Goal: Task Accomplishment & Management: Manage account settings

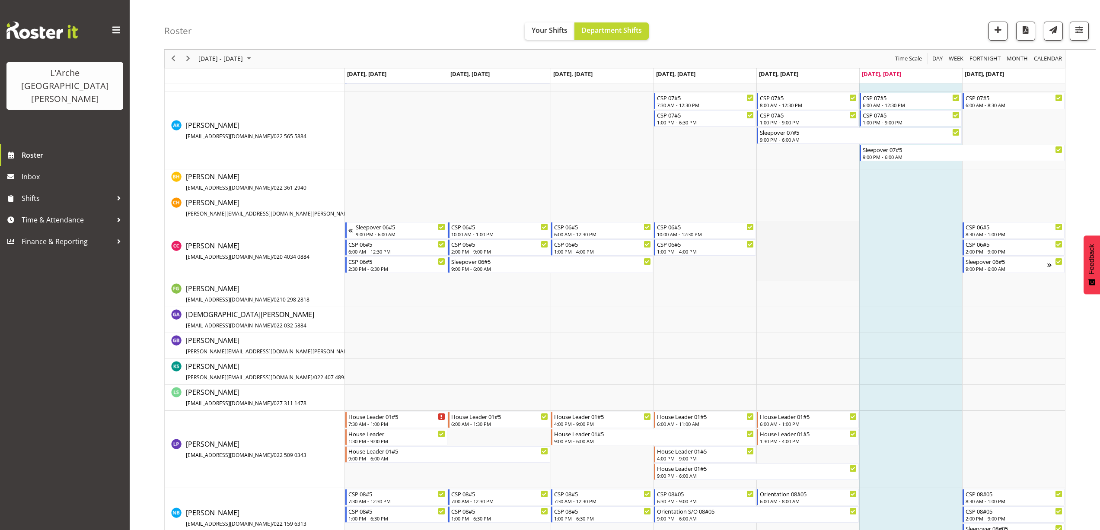
scroll to position [235, 0]
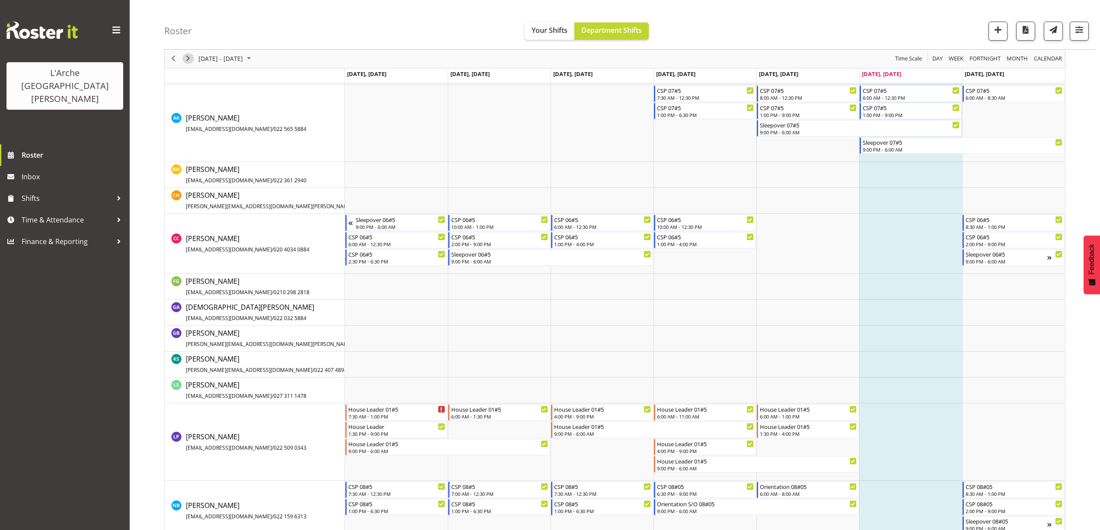
click at [189, 61] on span "Next" at bounding box center [188, 59] width 10 height 11
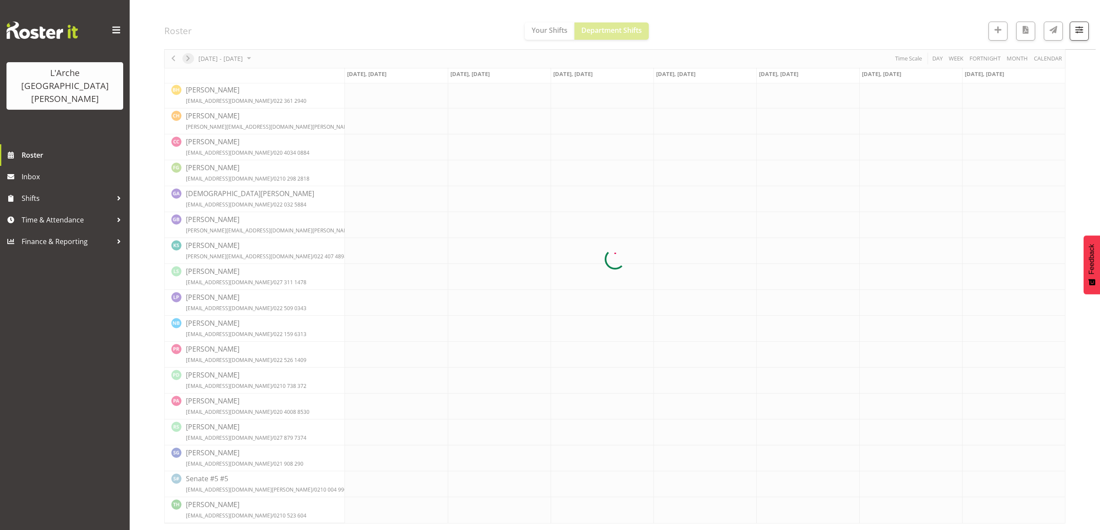
scroll to position [0, 0]
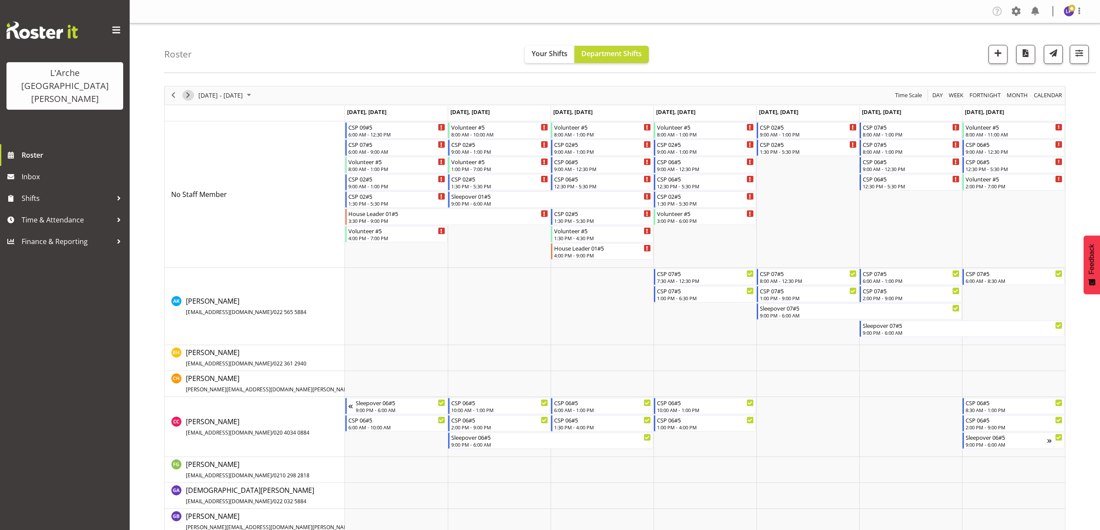
click at [191, 93] on span "Next" at bounding box center [188, 95] width 10 height 11
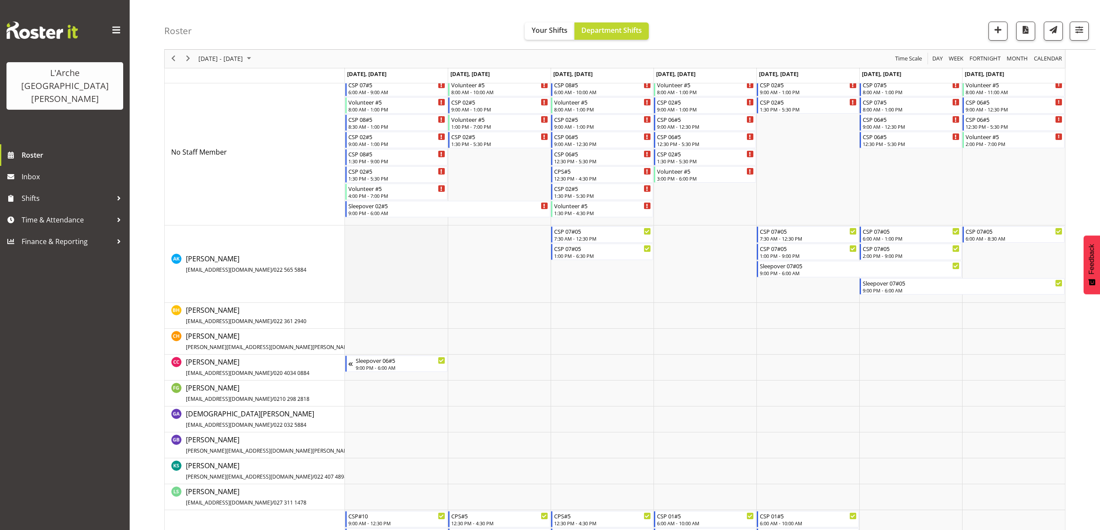
scroll to position [130, 0]
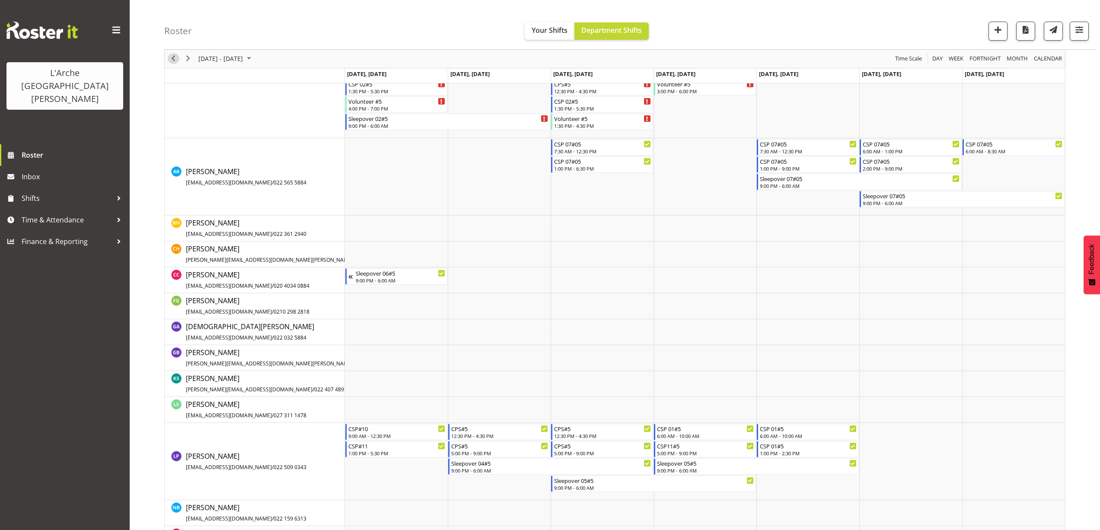
click at [171, 61] on span "Previous" at bounding box center [173, 59] width 10 height 11
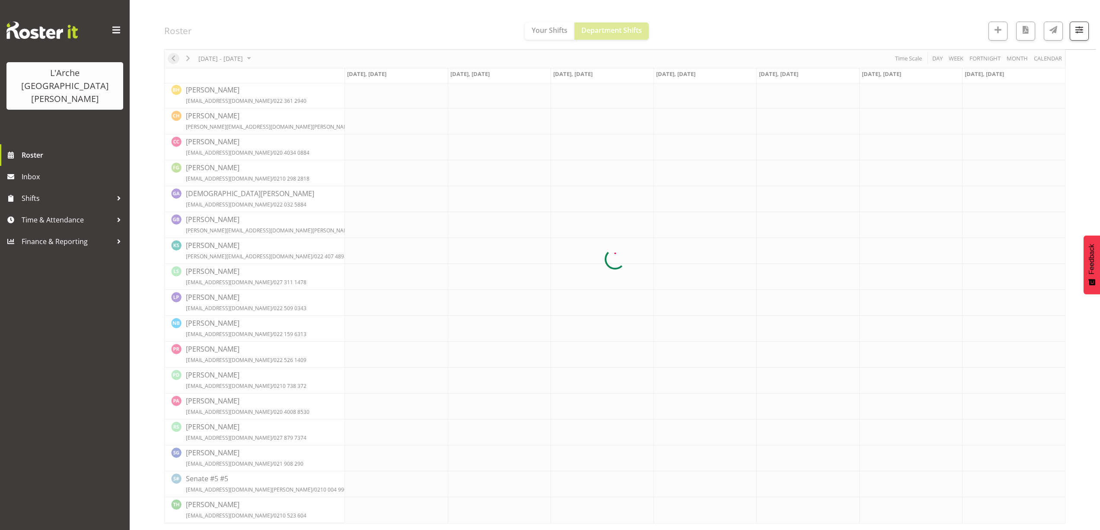
scroll to position [0, 0]
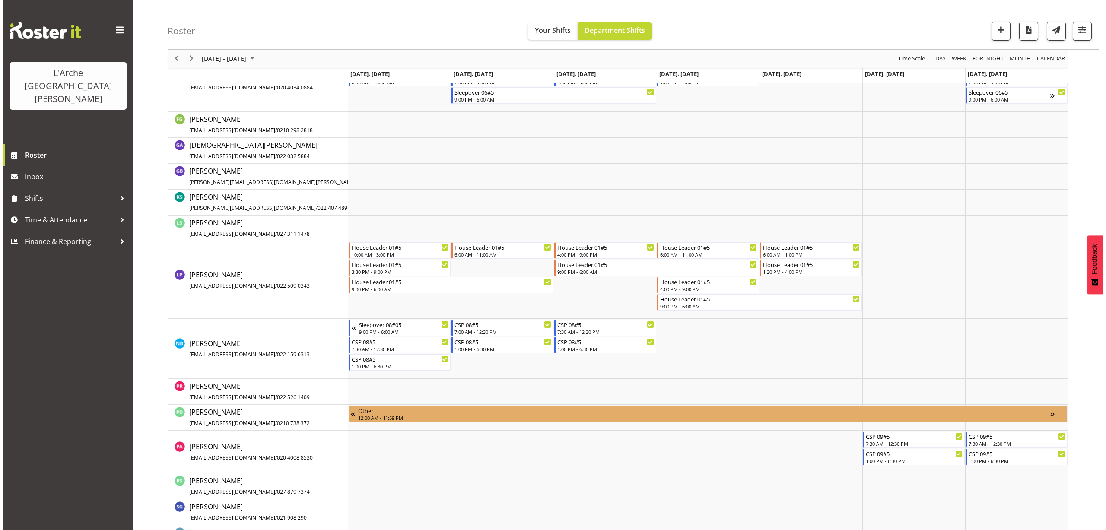
scroll to position [346, 0]
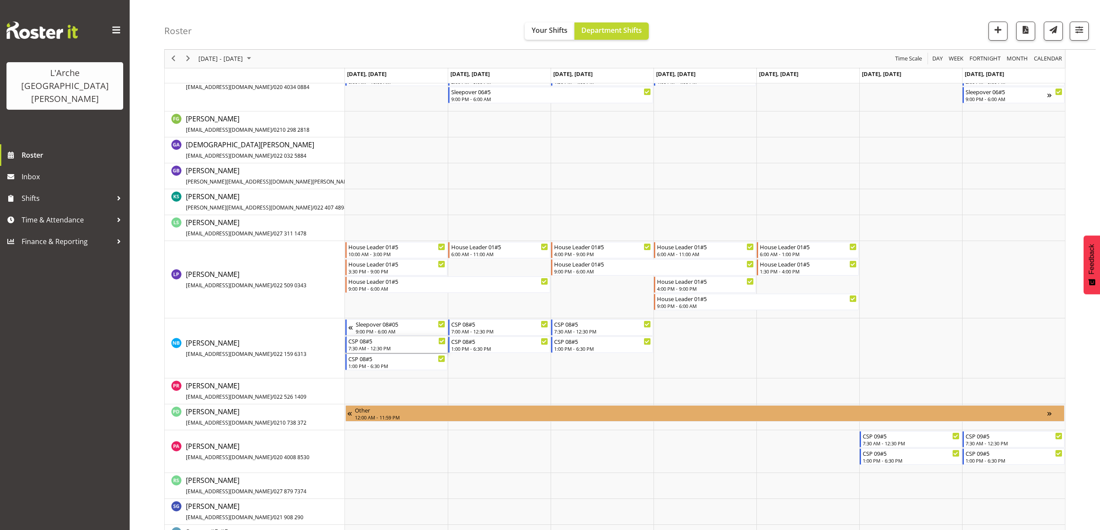
click at [369, 346] on div "7:30 AM - 12:30 PM" at bounding box center [396, 348] width 97 height 7
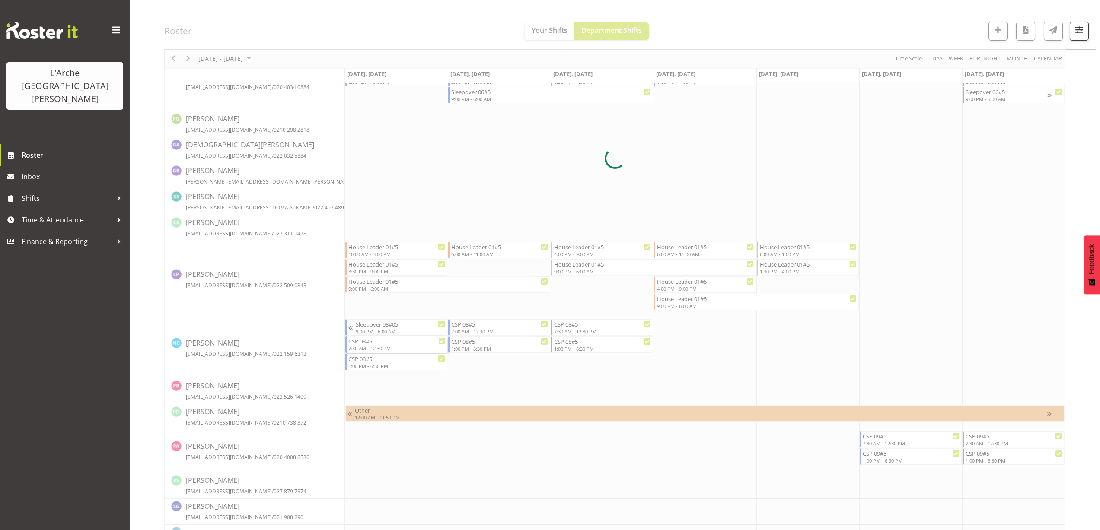
select select
select select "7"
select select "2025"
select select "7"
select select "30"
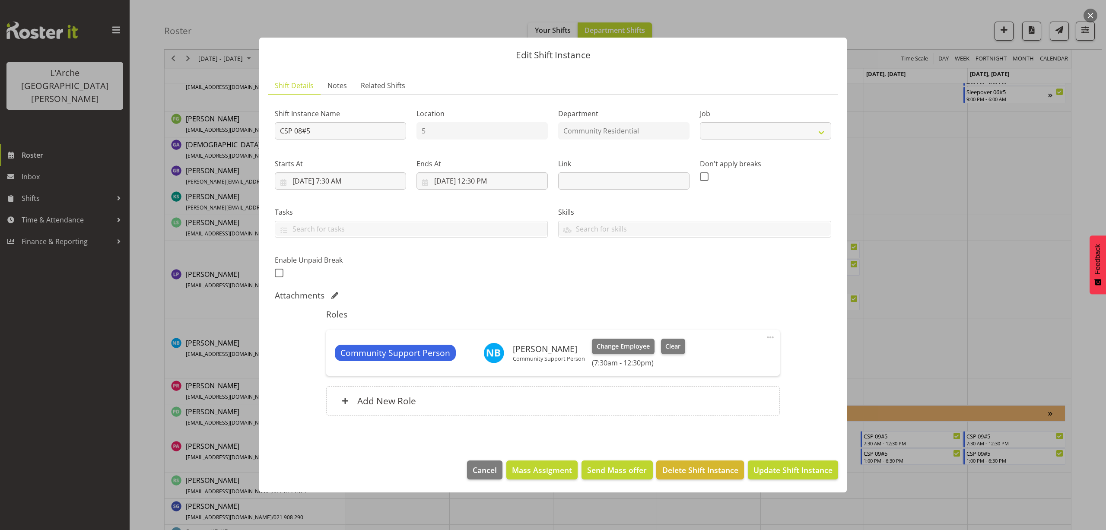
select select "2"
drag, startPoint x: 351, startPoint y: 185, endPoint x: 351, endPoint y: 181, distance: 4.8
click at [351, 185] on input "8/25/2025, 7:30 AM" at bounding box center [340, 180] width 131 height 17
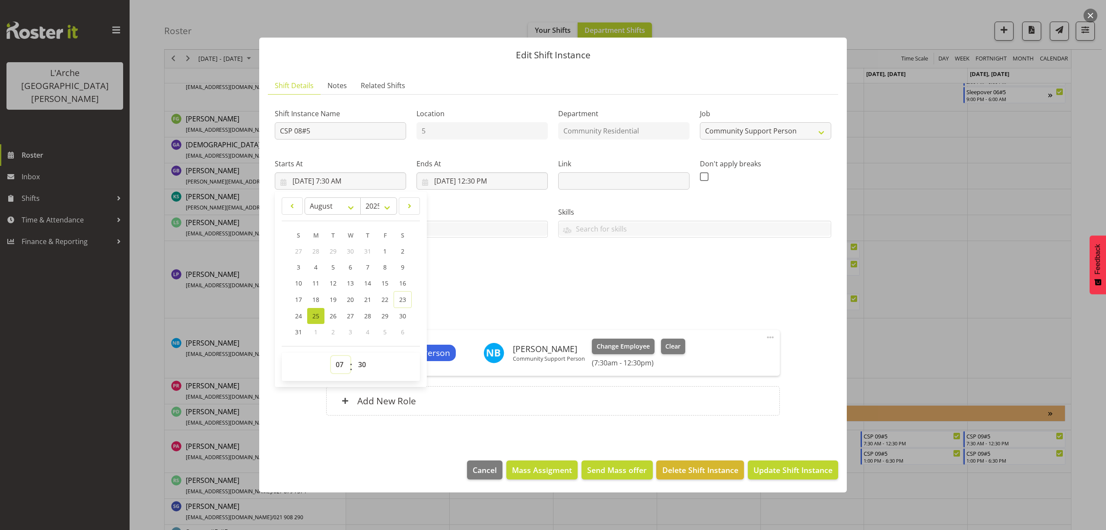
click at [342, 360] on select "00 01 02 03 04 05 06 07 08 09 10 11 12 13 14 15 16 17 18 19 20 21 22 23" at bounding box center [340, 364] width 19 height 17
select select "6"
click at [331, 356] on select "00 01 02 03 04 05 06 07 08 09 10 11 12 13 14 15 16 17 18 19 20 21 22 23" at bounding box center [340, 364] width 19 height 17
type input "8/25/2025, 6:30 AM"
click at [363, 367] on select "00 01 02 03 04 05 06 07 08 09 10 11 12 13 14 15 16 17 18 19 20 21 22 23 24 25 2…" at bounding box center [363, 364] width 19 height 17
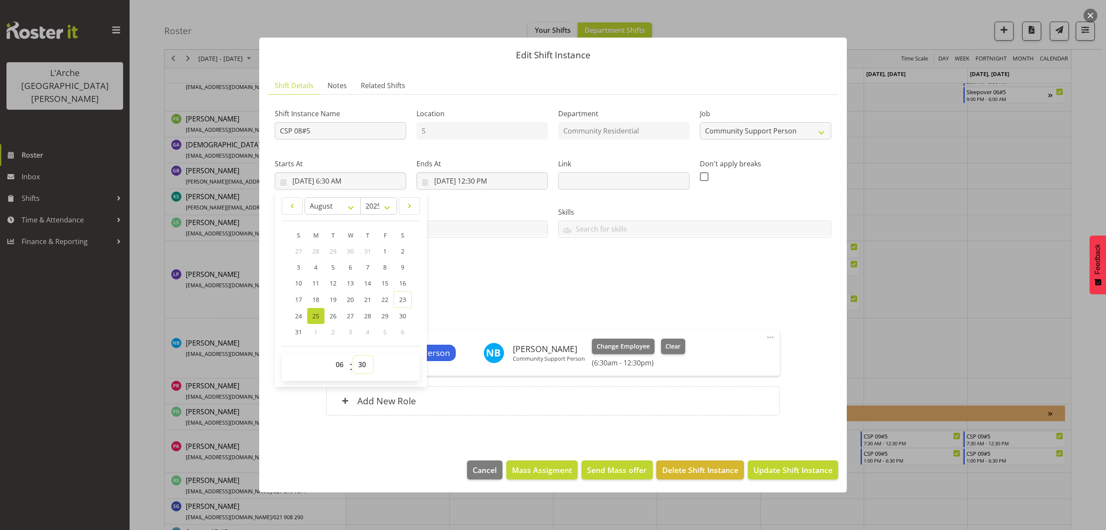
select select "0"
click at [354, 356] on select "00 01 02 03 04 05 06 07 08 09 10 11 12 13 14 15 16 17 18 19 20 21 22 23 24 25 2…" at bounding box center [363, 364] width 19 height 17
type input "8/25/2025, 6:00 AM"
click at [805, 472] on span "Update Shift Instance" at bounding box center [793, 470] width 79 height 11
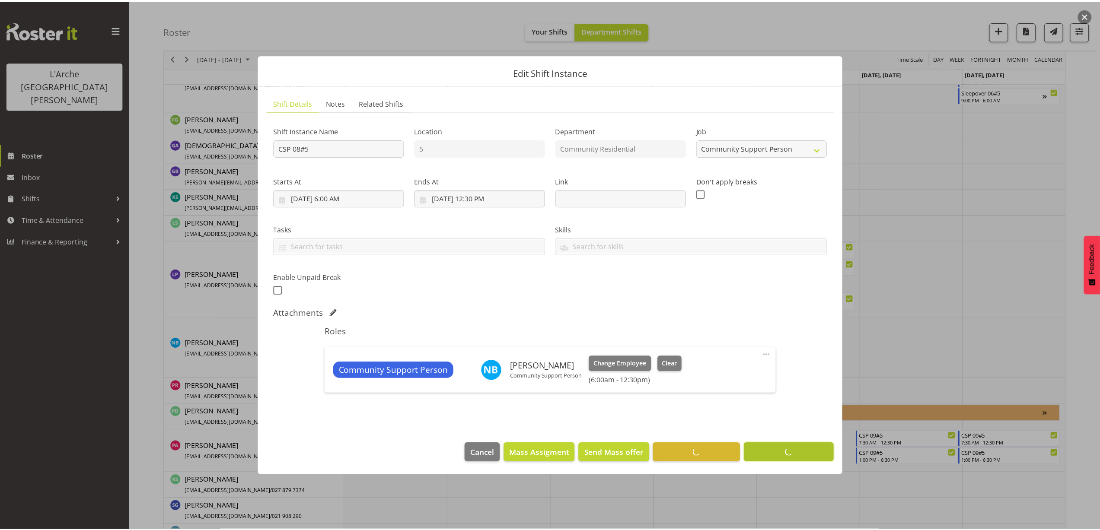
scroll to position [91, 0]
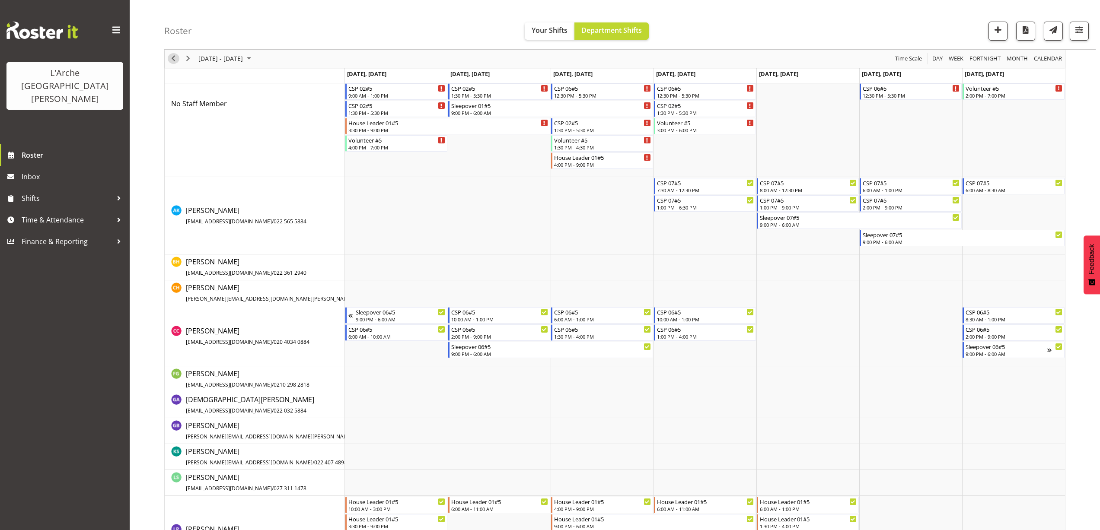
click at [170, 57] on span "Previous" at bounding box center [173, 59] width 10 height 11
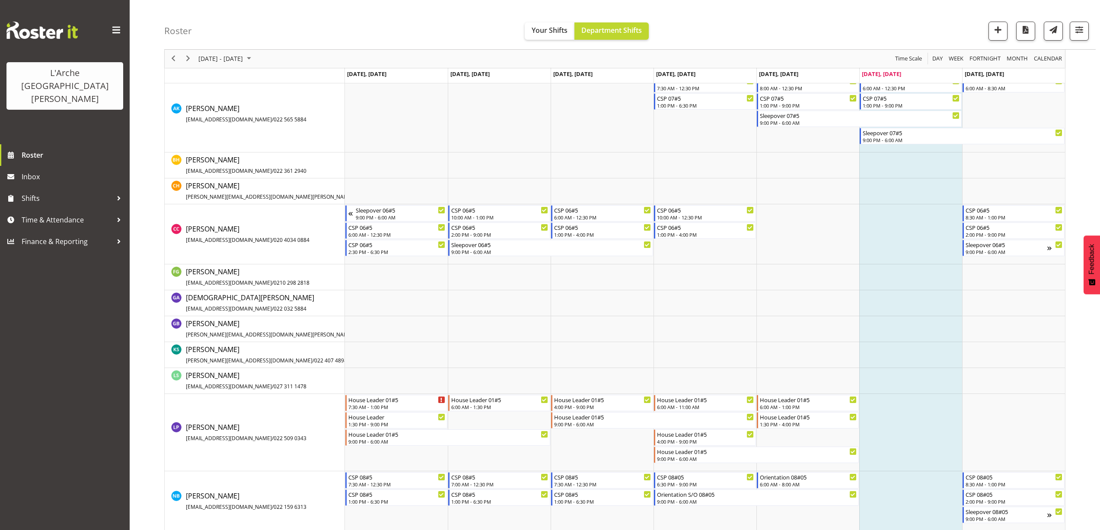
scroll to position [235, 0]
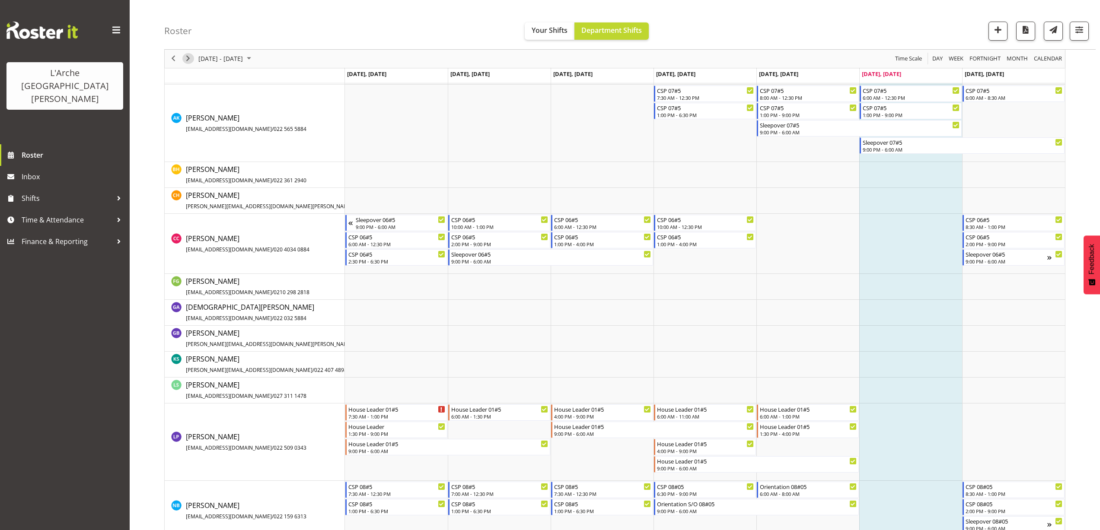
click at [188, 61] on span "Next" at bounding box center [188, 59] width 10 height 11
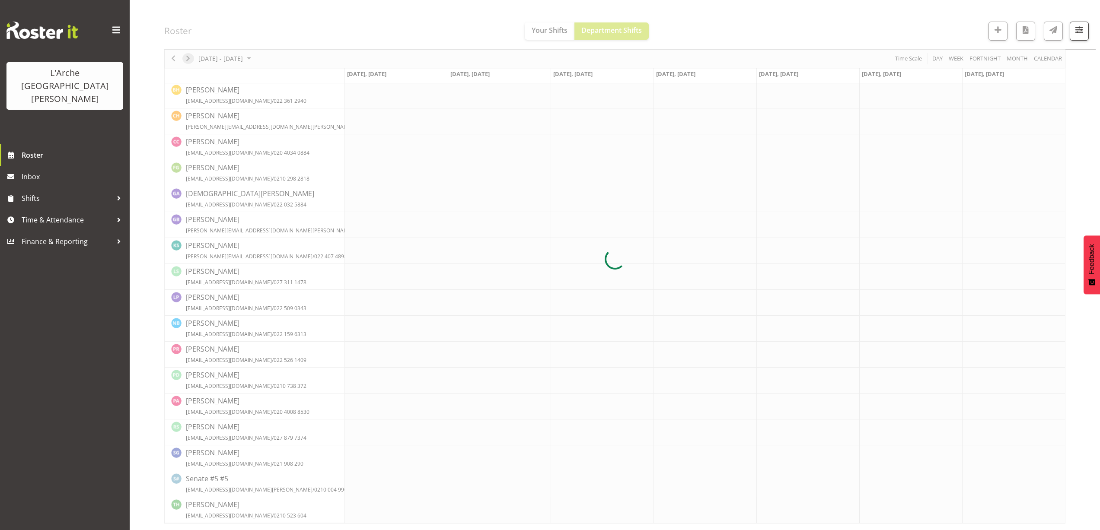
scroll to position [0, 0]
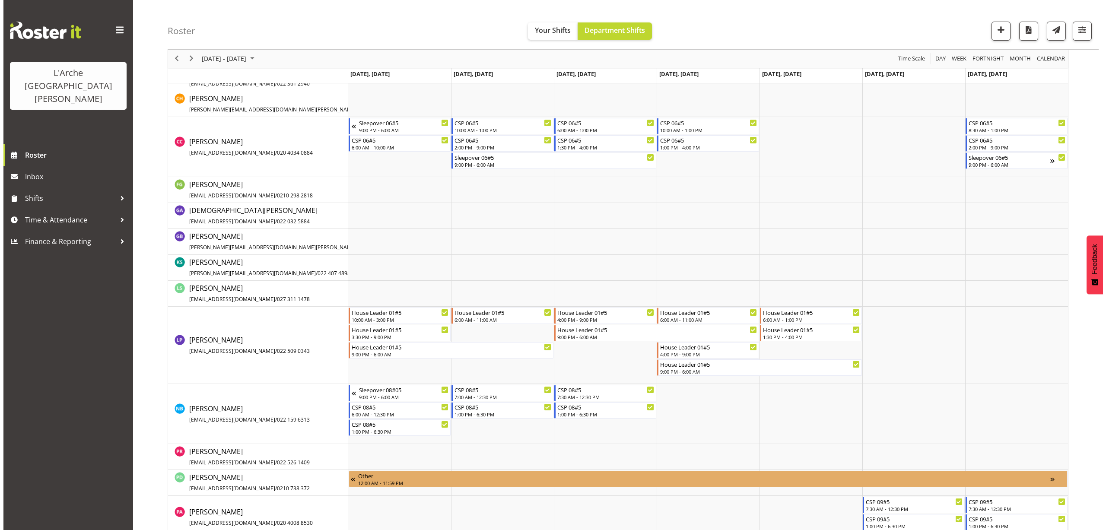
scroll to position [303, 0]
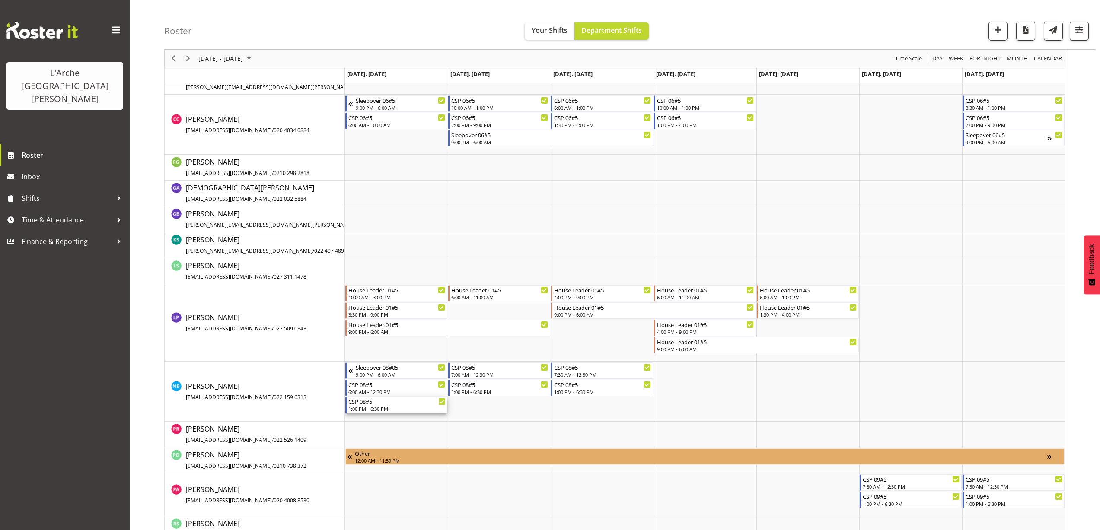
click at [368, 402] on div "CSP 08#5" at bounding box center [396, 401] width 97 height 9
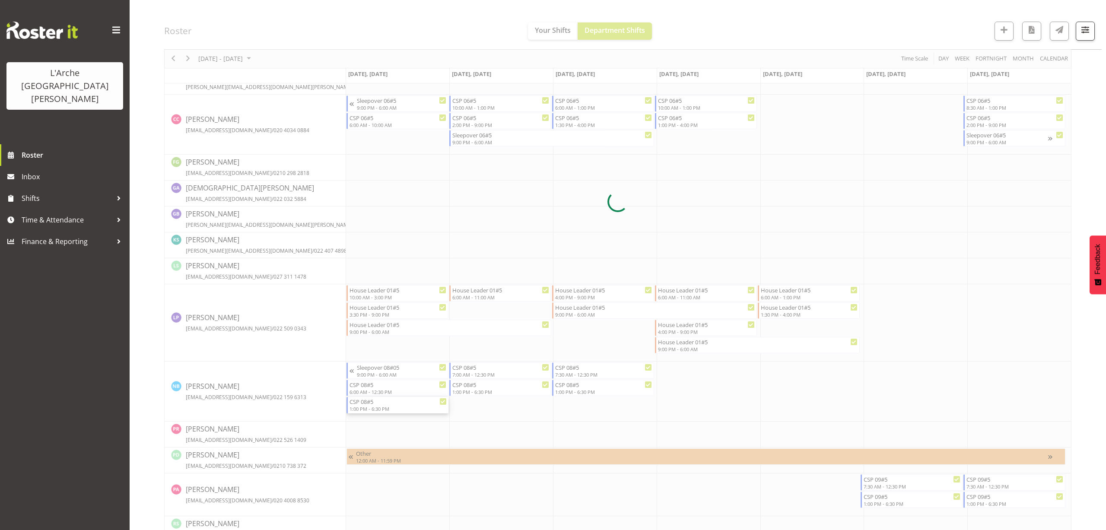
select select
select select "7"
select select "2025"
select select "13"
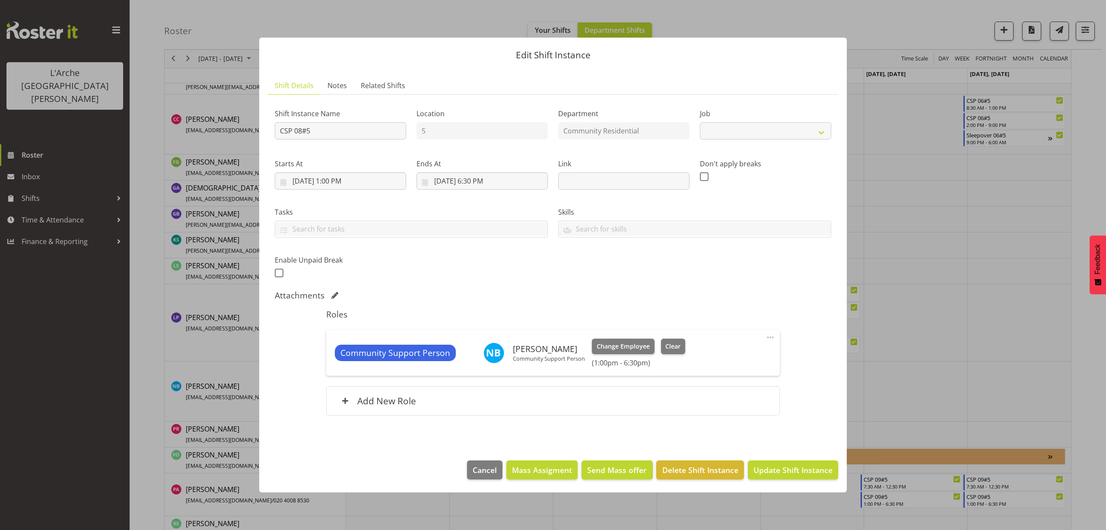
select select "2"
click at [345, 181] on input "8/25/2025, 1:00 PM" at bounding box center [340, 180] width 131 height 17
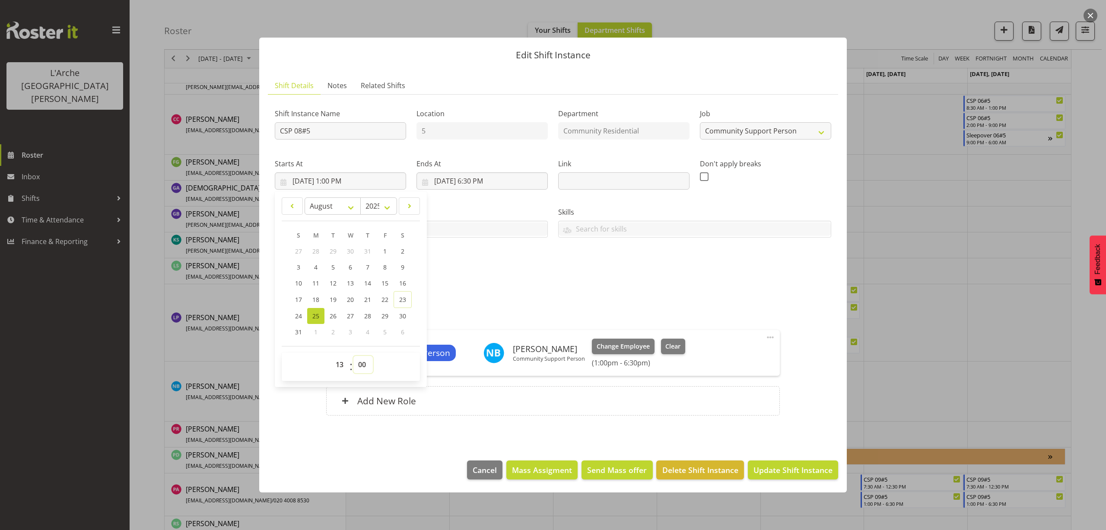
click at [362, 365] on select "00 01 02 03 04 05 06 07 08 09 10 11 12 13 14 15 16 17 18 19 20 21 22 23 24 25 2…" at bounding box center [363, 364] width 19 height 17
select select "30"
click at [354, 356] on select "00 01 02 03 04 05 06 07 08 09 10 11 12 13 14 15 16 17 18 19 20 21 22 23 24 25 2…" at bounding box center [363, 364] width 19 height 17
type input "8/25/2025, 1:30 PM"
click at [802, 469] on span "Update Shift Instance" at bounding box center [793, 470] width 79 height 11
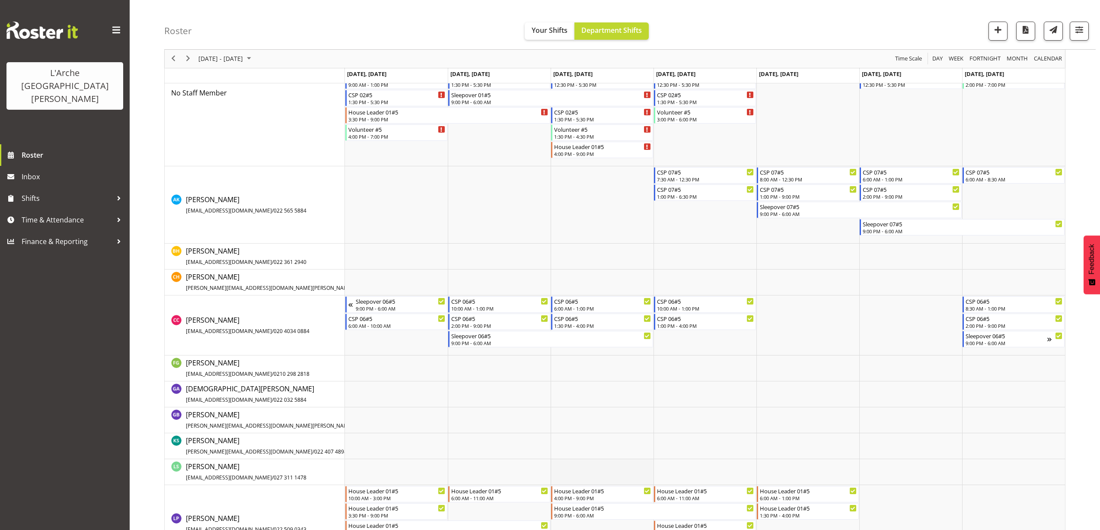
scroll to position [91, 0]
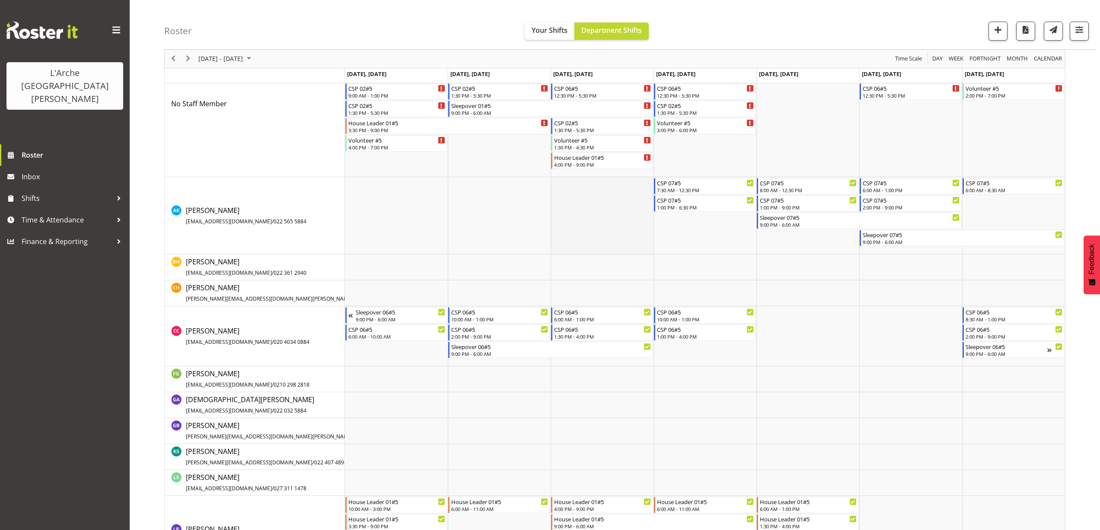
click at [559, 188] on td "Timeline Week of August 30, 2025" at bounding box center [602, 215] width 103 height 77
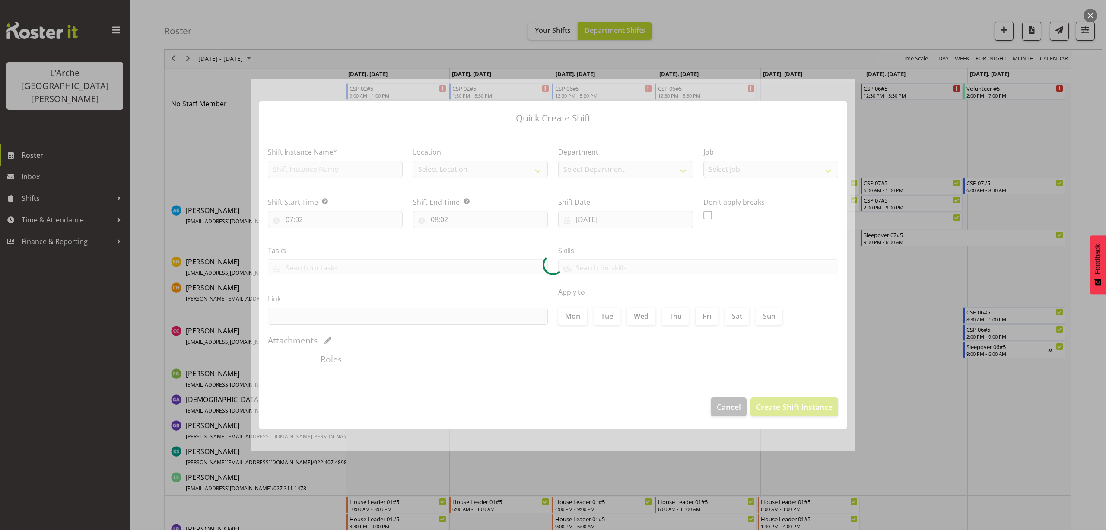
type input "27/08/2025"
checkbox input "true"
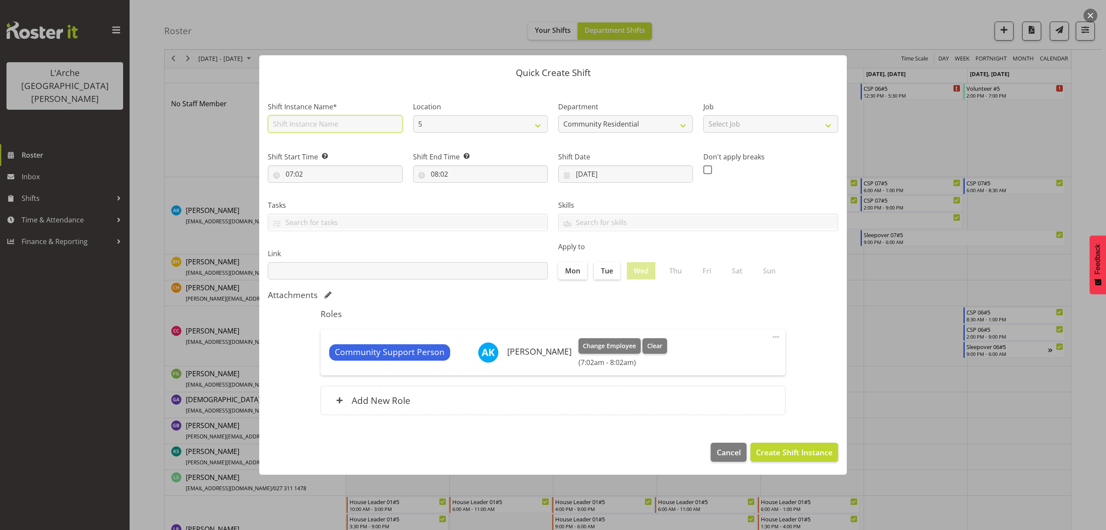
click at [330, 124] on input "text" at bounding box center [335, 123] width 135 height 17
type input "CSP 07#5"
click at [717, 124] on select "Select Job Accounts Admin Art Coordinator Community Leader Community Support Pe…" at bounding box center [771, 123] width 135 height 17
select select "2"
click at [704, 115] on select "Select Job Accounts Admin Art Coordinator Community Leader Community Support Pe…" at bounding box center [771, 123] width 135 height 17
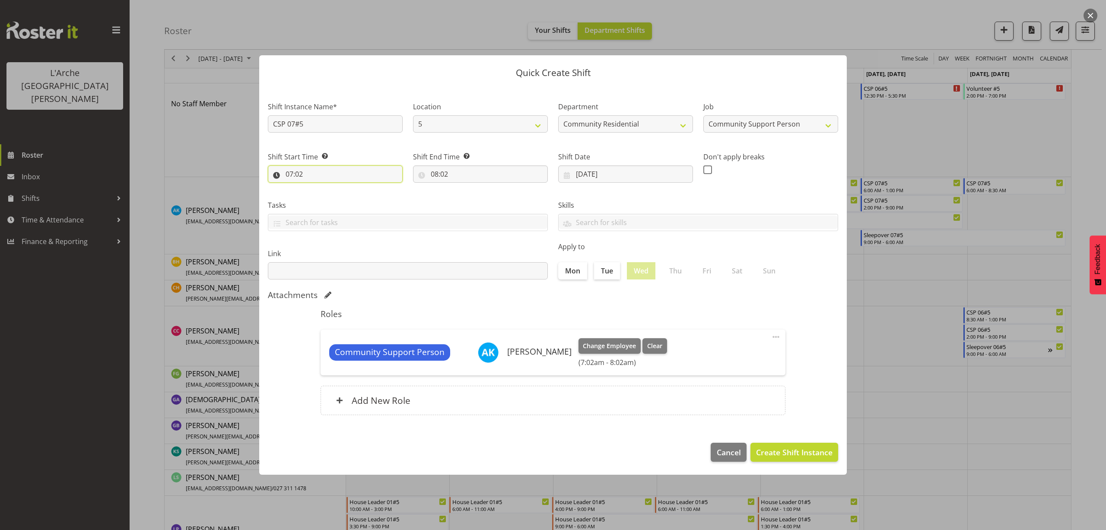
click at [299, 176] on input "07:02" at bounding box center [335, 174] width 135 height 17
click at [326, 196] on select "00 01 02 03 04 05 06 07 08 09 10 11 12 13 14 15 16 17 18 19 20 21 22 23" at bounding box center [326, 196] width 19 height 17
click at [348, 196] on select "00 01 02 03 04 05 06 07 08 09 10 11 12 13 14 15 16 17 18 19 20 21 22 23 24 25 2…" at bounding box center [349, 196] width 19 height 17
select select "30"
click at [340, 188] on select "00 01 02 03 04 05 06 07 08 09 10 11 12 13 14 15 16 17 18 19 20 21 22 23 24 25 2…" at bounding box center [349, 196] width 19 height 17
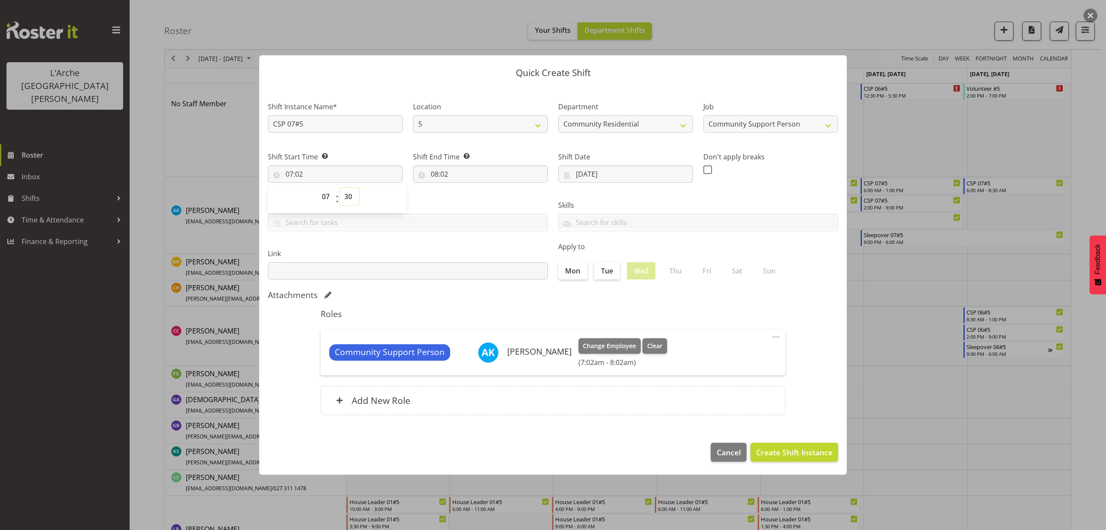
type input "07:30"
click at [447, 177] on input "08:02" at bounding box center [480, 174] width 135 height 17
click at [471, 198] on select "00 01 02 03 04 05 06 07 08 09 10 11 12 13 14 15 16 17 18 19 20 21 22 23" at bounding box center [471, 196] width 19 height 17
select select "12"
click at [462, 188] on select "00 01 02 03 04 05 06 07 08 09 10 11 12 13 14 15 16 17 18 19 20 21 22 23" at bounding box center [471, 196] width 19 height 17
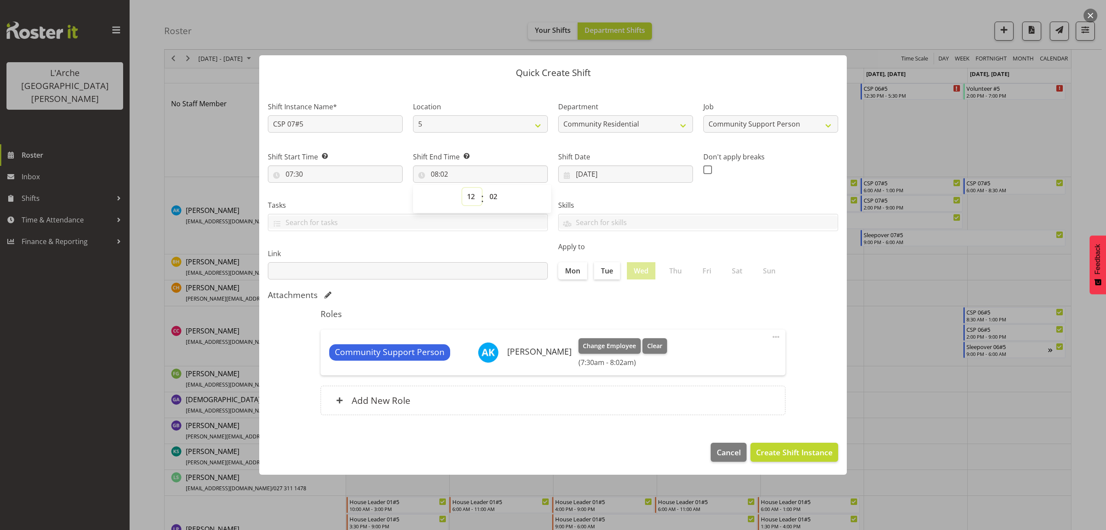
type input "12:02"
click at [497, 196] on select "00 01 02 03 04 05 06 07 08 09 10 11 12 13 14 15 16 17 18 19 20 21 22 23 24 25 2…" at bounding box center [494, 196] width 19 height 17
select select "30"
click at [485, 188] on select "00 01 02 03 04 05 06 07 08 09 10 11 12 13 14 15 16 17 18 19 20 21 22 23 24 25 2…" at bounding box center [494, 196] width 19 height 17
type input "12:30"
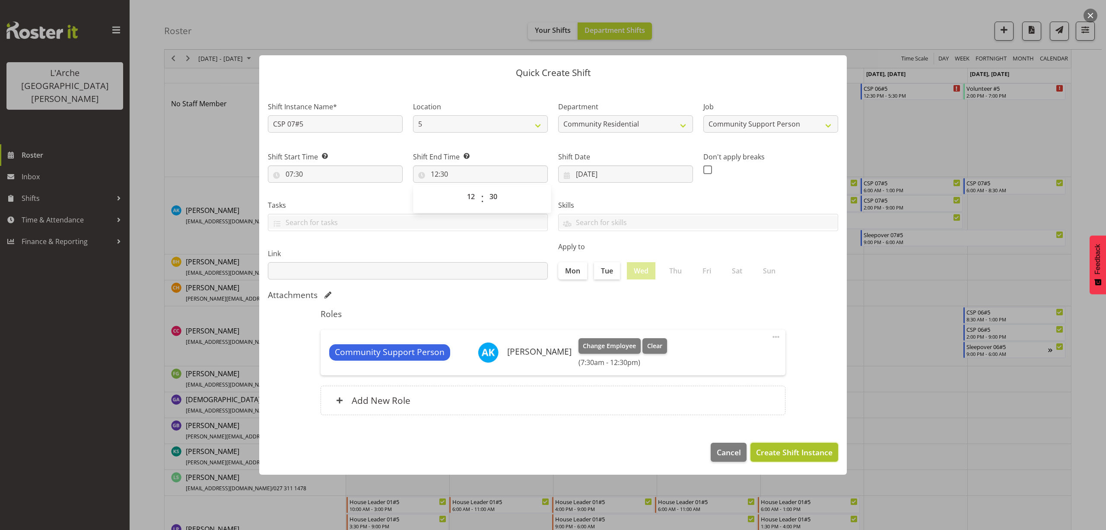
click at [800, 457] on span "Create Shift Instance" at bounding box center [794, 452] width 76 height 11
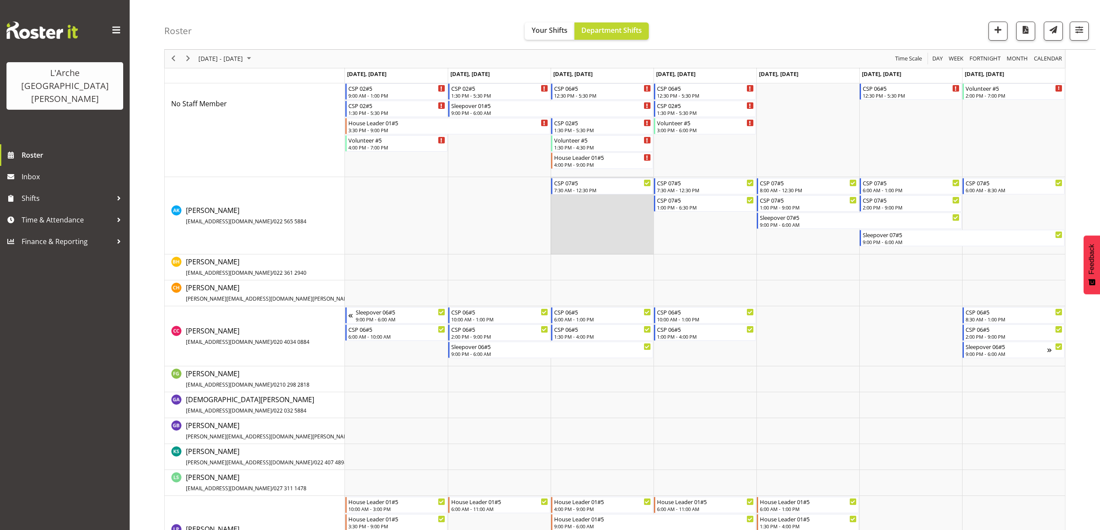
click at [558, 207] on td "Timeline Week of August 30, 2025" at bounding box center [602, 215] width 103 height 77
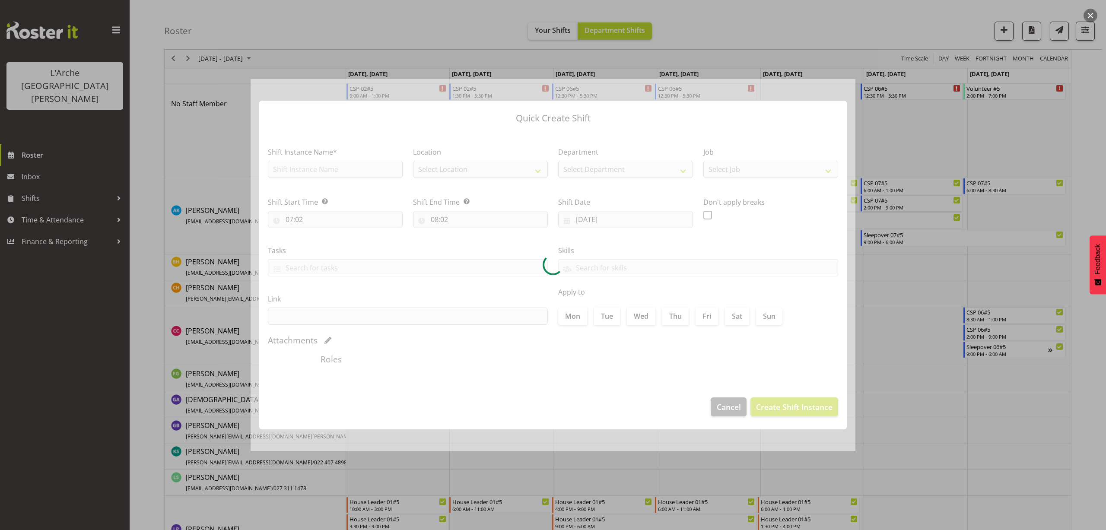
type input "27/08/2025"
checkbox input "true"
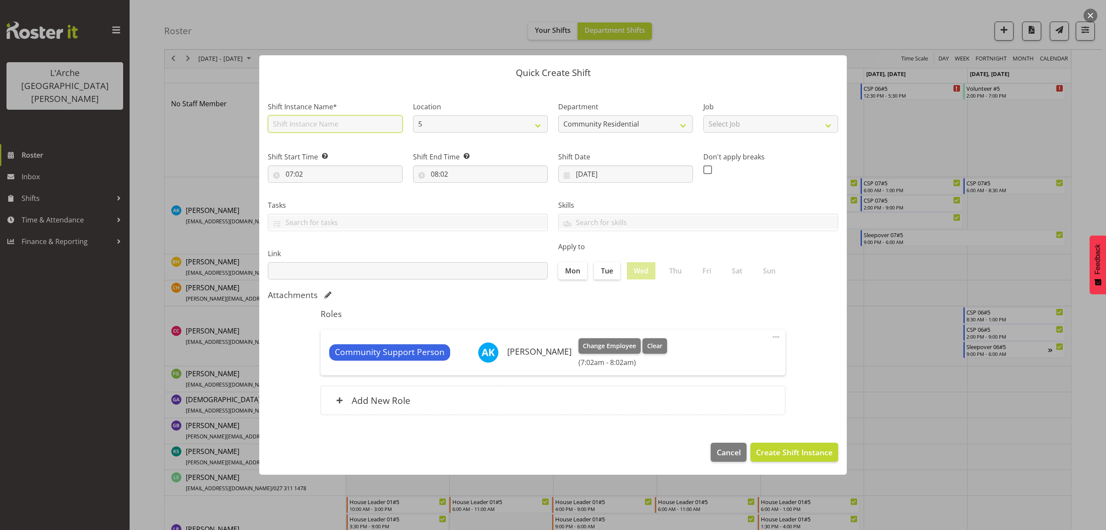
click at [319, 126] on input "text" at bounding box center [335, 123] width 135 height 17
type input "CSP 07#5"
click at [730, 127] on select "Select Job Accounts Admin Art Coordinator Community Leader Community Support Pe…" at bounding box center [771, 123] width 135 height 17
select select "2"
click at [704, 115] on select "Select Job Accounts Admin Art Coordinator Community Leader Community Support Pe…" at bounding box center [771, 123] width 135 height 17
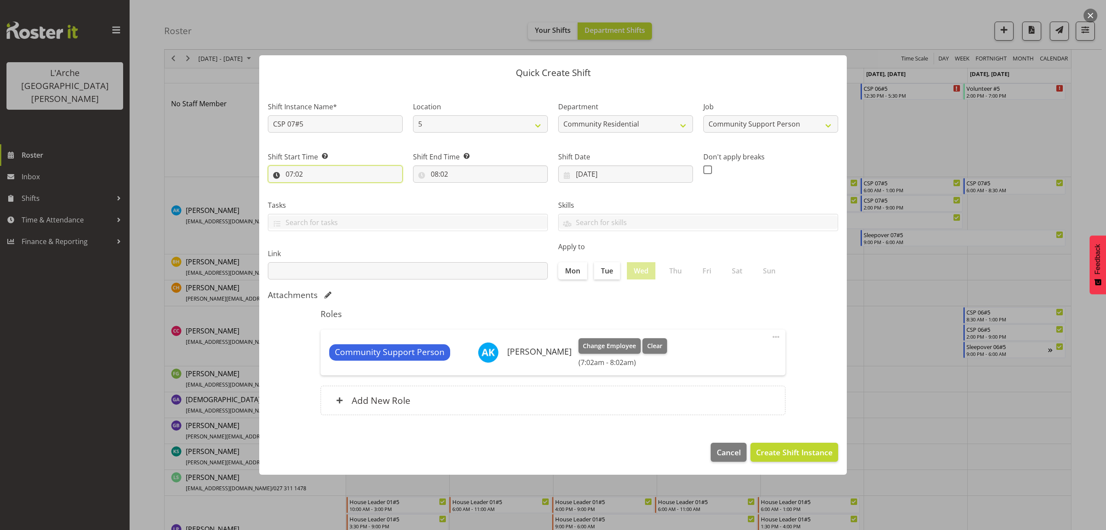
click at [289, 174] on input "07:02" at bounding box center [335, 174] width 135 height 17
click at [326, 198] on select "00 01 02 03 04 05 06 07 08 09 10 11 12 13 14 15 16 17 18 19 20 21 22 23" at bounding box center [326, 196] width 19 height 17
select select "13"
click at [317, 188] on select "00 01 02 03 04 05 06 07 08 09 10 11 12 13 14 15 16 17 18 19 20 21 22 23" at bounding box center [326, 196] width 19 height 17
type input "13:02"
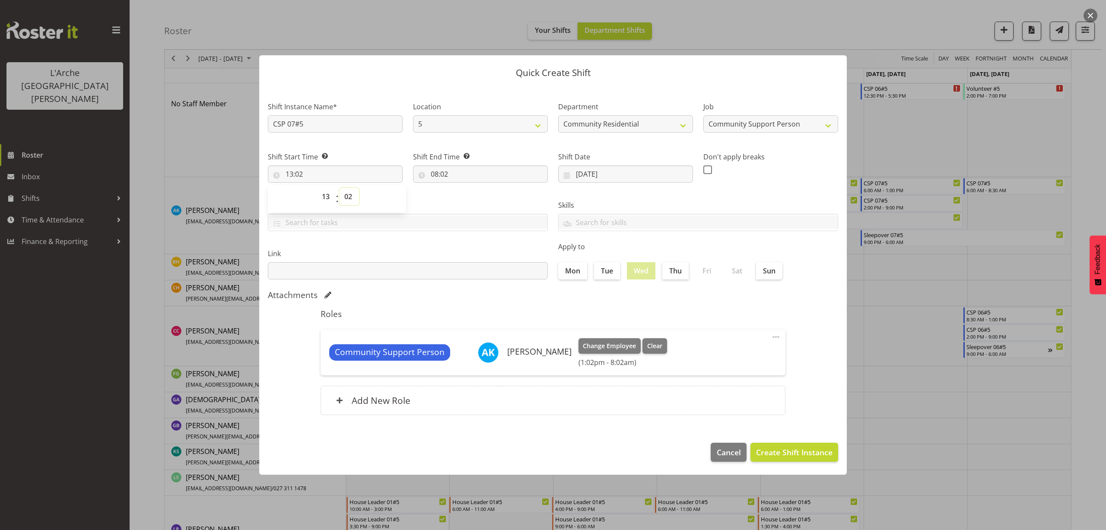
click at [348, 195] on select "00 01 02 03 04 05 06 07 08 09 10 11 12 13 14 15 16 17 18 19 20 21 22 23 24 25 2…" at bounding box center [349, 196] width 19 height 17
select select "0"
click at [340, 188] on select "00 01 02 03 04 05 06 07 08 09 10 11 12 13 14 15 16 17 18 19 20 21 22 23 24 25 2…" at bounding box center [349, 196] width 19 height 17
type input "13:00"
click at [443, 177] on input "08:02" at bounding box center [480, 174] width 135 height 17
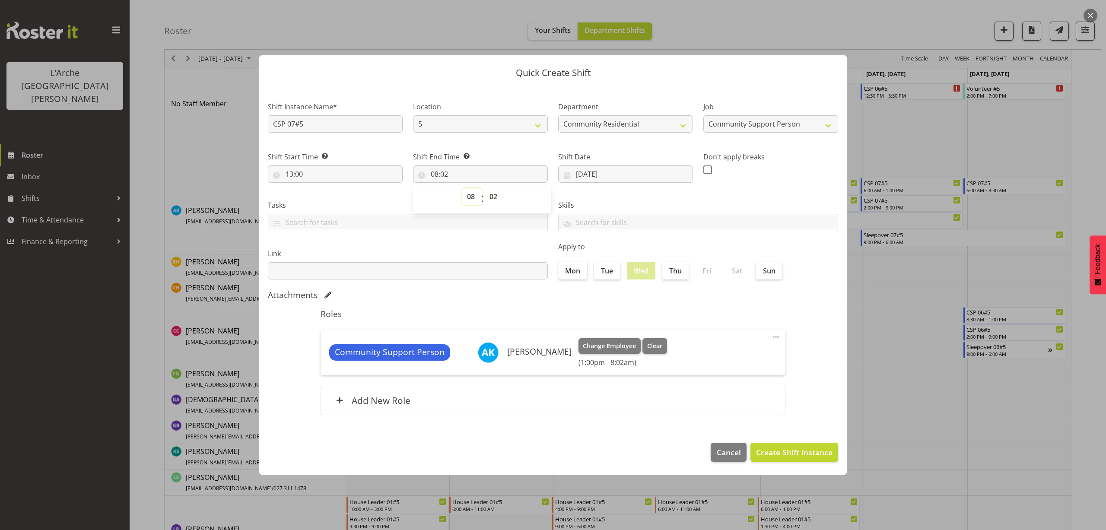
click at [470, 197] on select "00 01 02 03 04 05 06 07 08 09 10 11 12 13 14 15 16 17 18 19 20 21 22 23" at bounding box center [471, 196] width 19 height 17
select select "18"
click at [462, 188] on select "00 01 02 03 04 05 06 07 08 09 10 11 12 13 14 15 16 17 18 19 20 21 22 23" at bounding box center [471, 196] width 19 height 17
type input "18:02"
click at [473, 196] on select "00 01 02 03 04 05 06 07 08 09 10 11 12 13 14 15 16 17 18 19 20 21 22 23" at bounding box center [471, 196] width 19 height 17
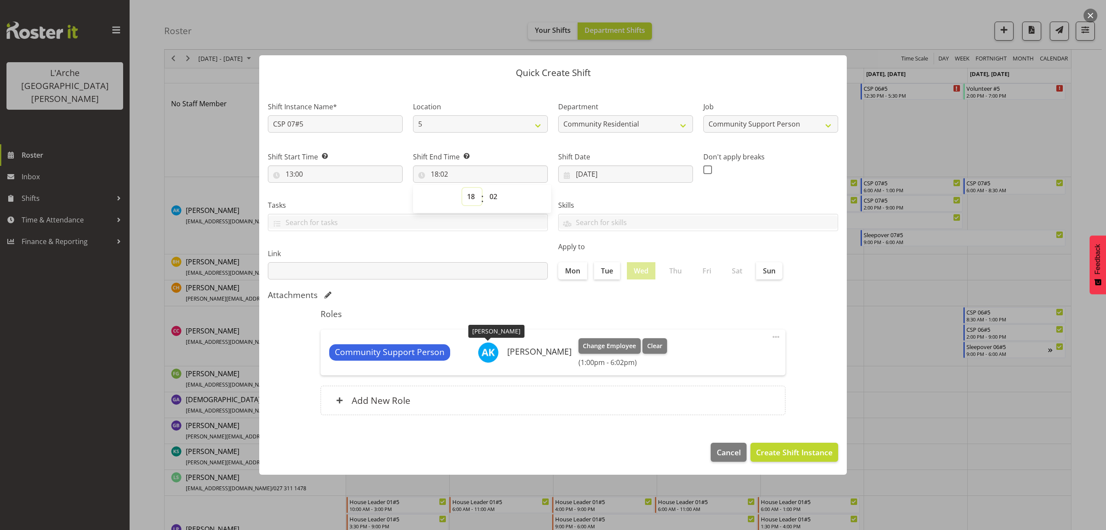
select select "8"
click at [462, 188] on select "00 01 02 03 04 05 06 07 08 09 10 11 12 13 14 15 16 17 18 19 20 21 22 23" at bounding box center [471, 196] width 19 height 17
type input "08:02"
click at [494, 197] on select "00 01 02 03 04 05 06 07 08 09 10 11 12 13 14 15 16 17 18 19 20 21 22 23 24 25 2…" at bounding box center [494, 196] width 19 height 17
select select "30"
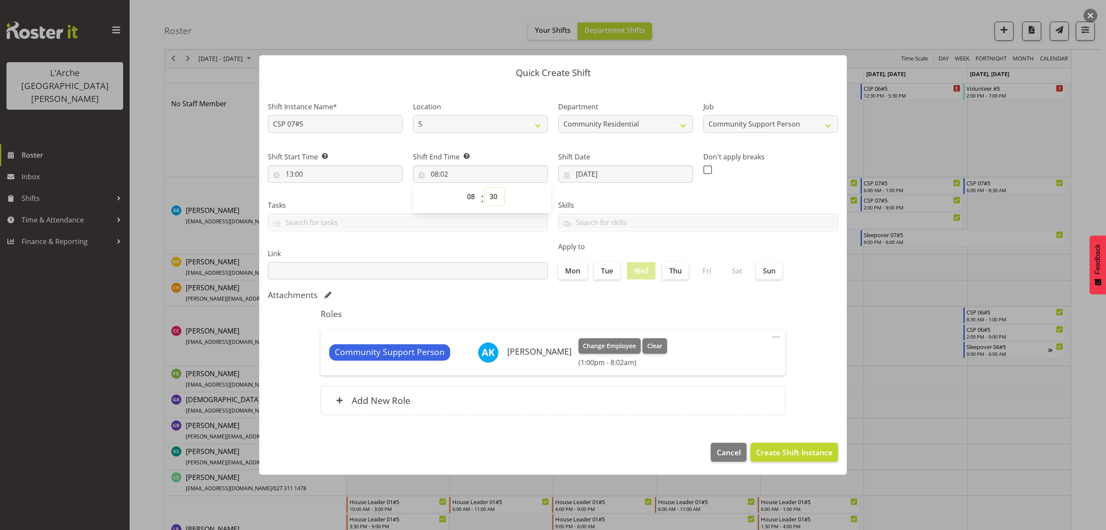
click at [485, 188] on select "00 01 02 03 04 05 06 07 08 09 10 11 12 13 14 15 16 17 18 19 20 21 22 23 24 25 2…" at bounding box center [494, 196] width 19 height 17
type input "08:30"
click at [470, 193] on select "00 01 02 03 04 05 06 07 08 09 10 11 12 13 14 15 16 17 18 19 20 21 22 23" at bounding box center [471, 196] width 19 height 17
select select "20"
click at [462, 188] on select "00 01 02 03 04 05 06 07 08 09 10 11 12 13 14 15 16 17 18 19 20 21 22 23" at bounding box center [471, 196] width 19 height 17
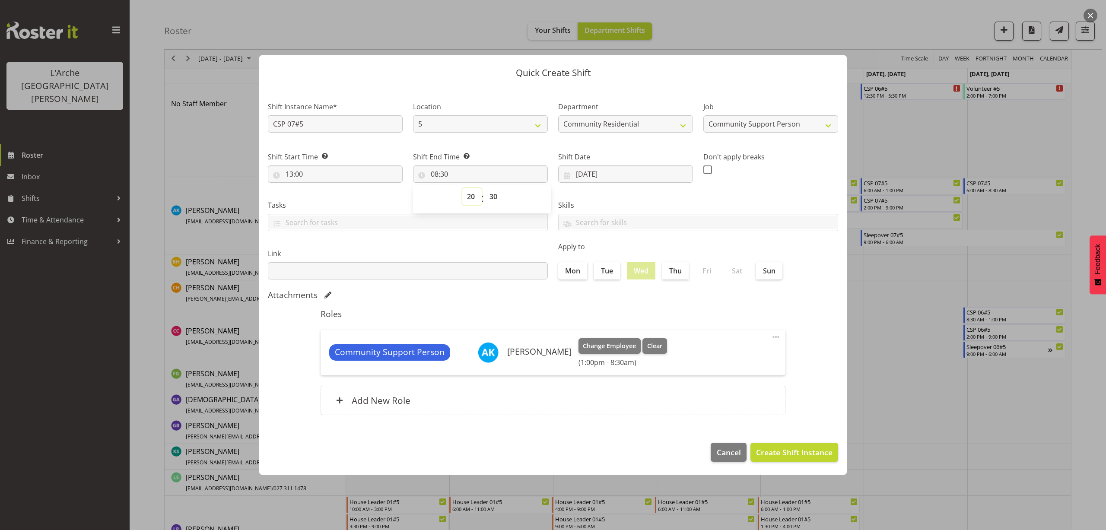
type input "20:30"
click at [804, 448] on span "Create Shift Instance" at bounding box center [794, 452] width 76 height 11
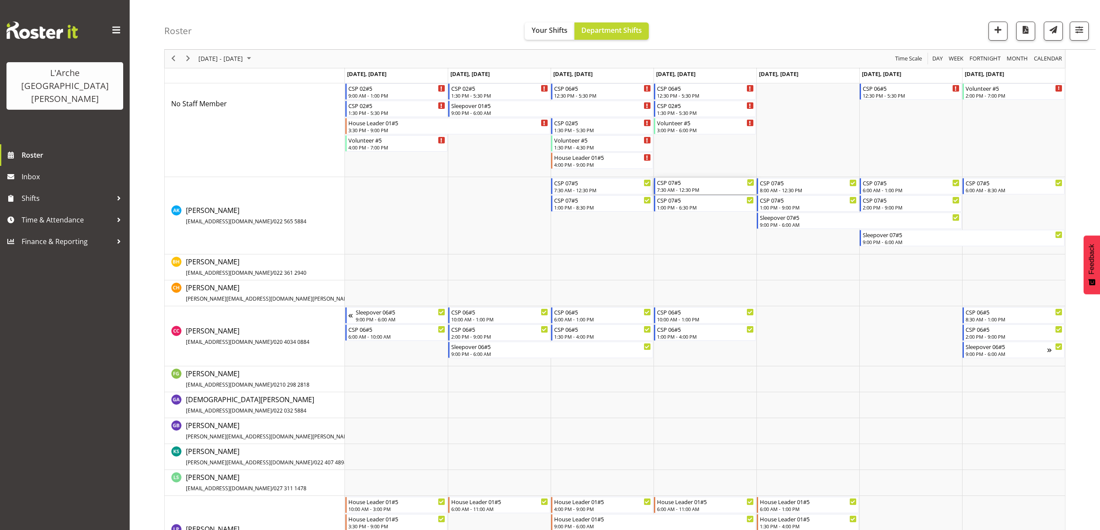
click at [666, 188] on div "7:30 AM - 12:30 PM" at bounding box center [705, 189] width 97 height 7
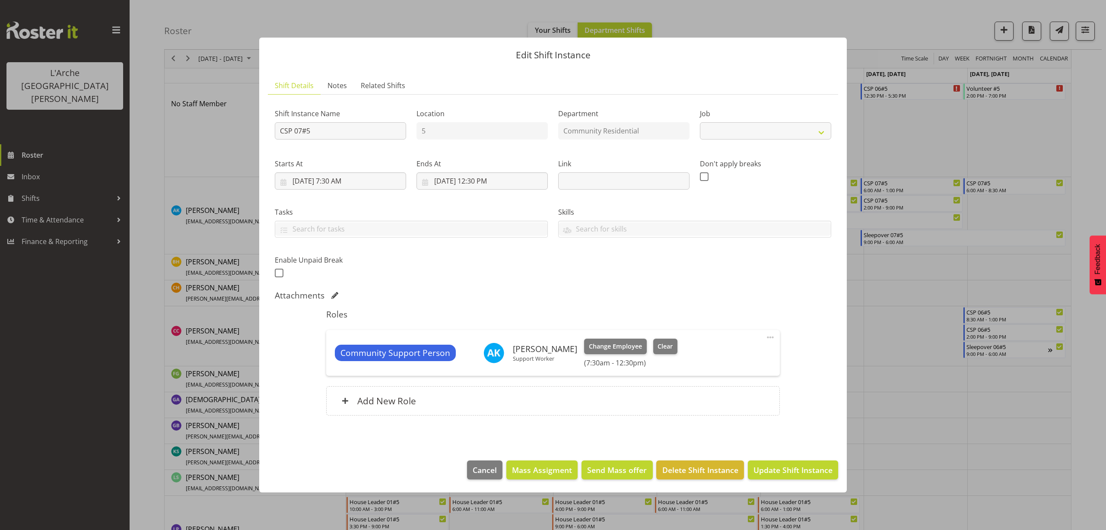
select select "2"
click at [709, 468] on span "Delete Shift Instance" at bounding box center [701, 470] width 76 height 11
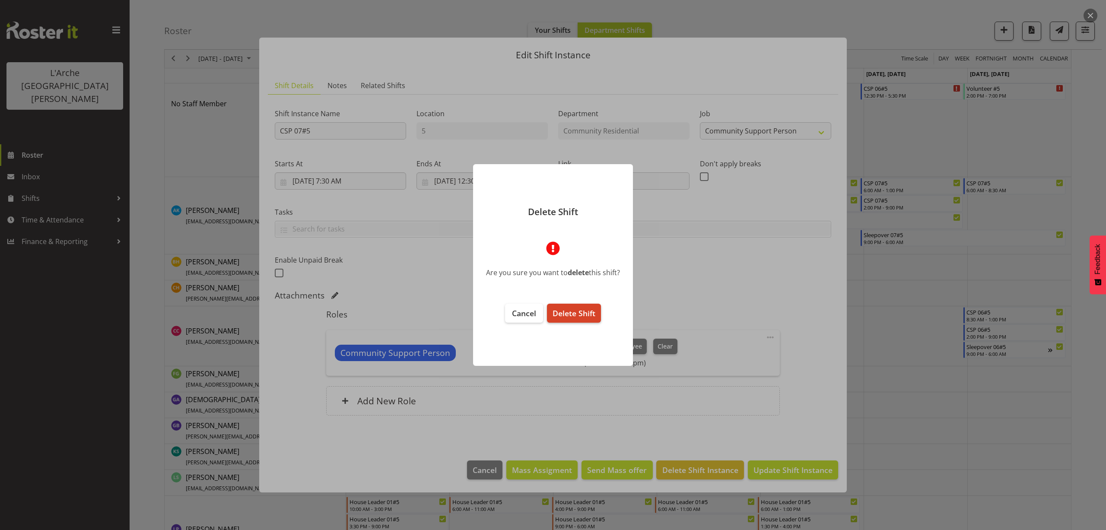
click at [580, 314] on span "Delete Shift" at bounding box center [574, 313] width 43 height 10
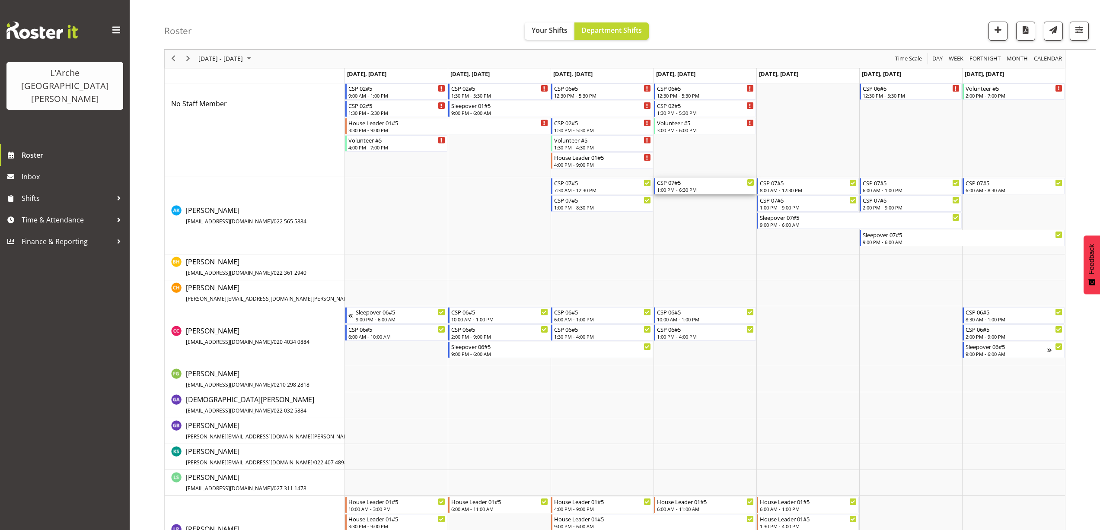
click at [676, 190] on div "1:00 PM - 6:30 PM" at bounding box center [705, 189] width 97 height 7
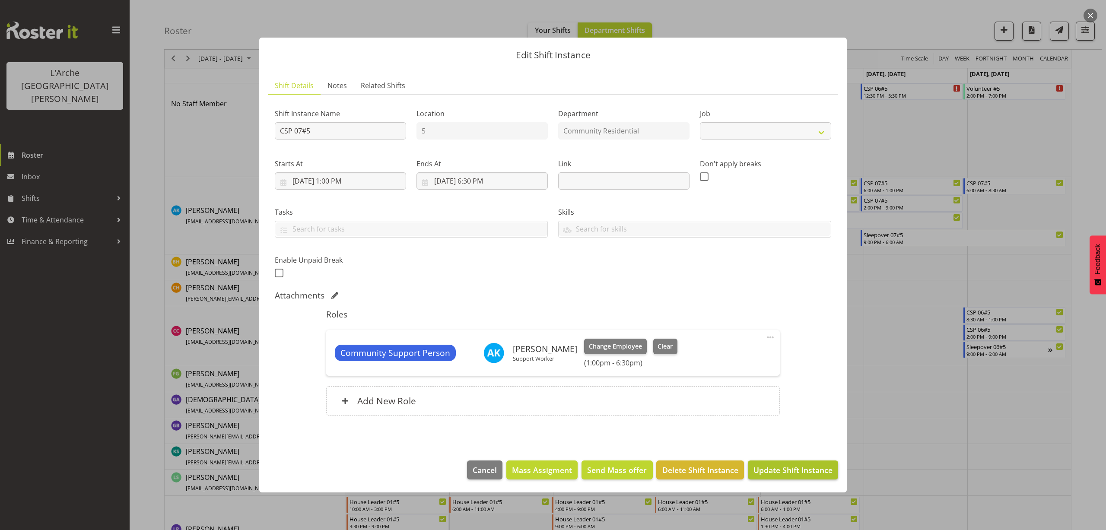
select select "2"
click at [730, 469] on span "Delete Shift Instance" at bounding box center [701, 470] width 76 height 11
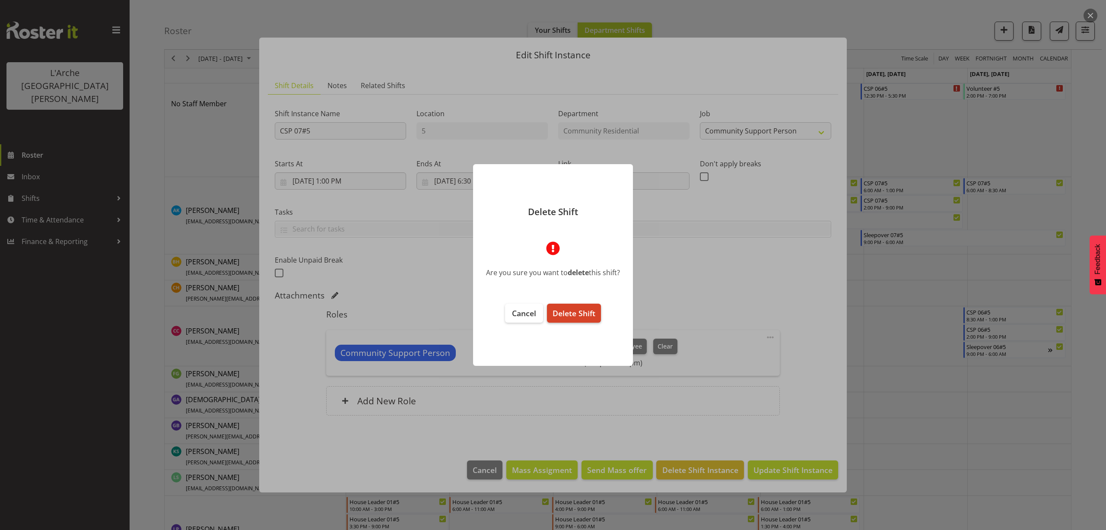
click at [589, 313] on span "Delete Shift" at bounding box center [574, 313] width 43 height 10
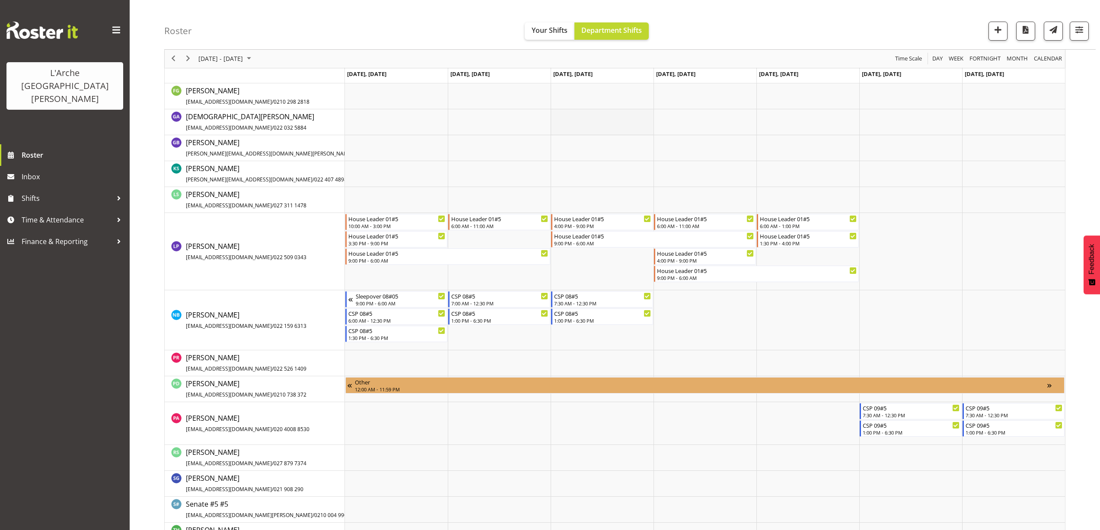
scroll to position [393, 0]
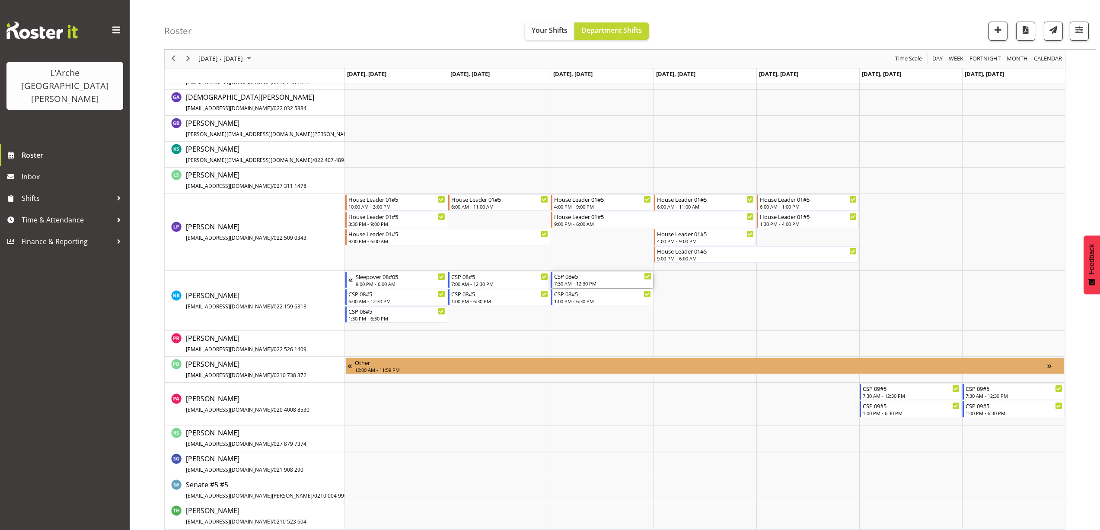
click at [595, 281] on div "7:30 AM - 12:30 PM" at bounding box center [602, 283] width 97 height 7
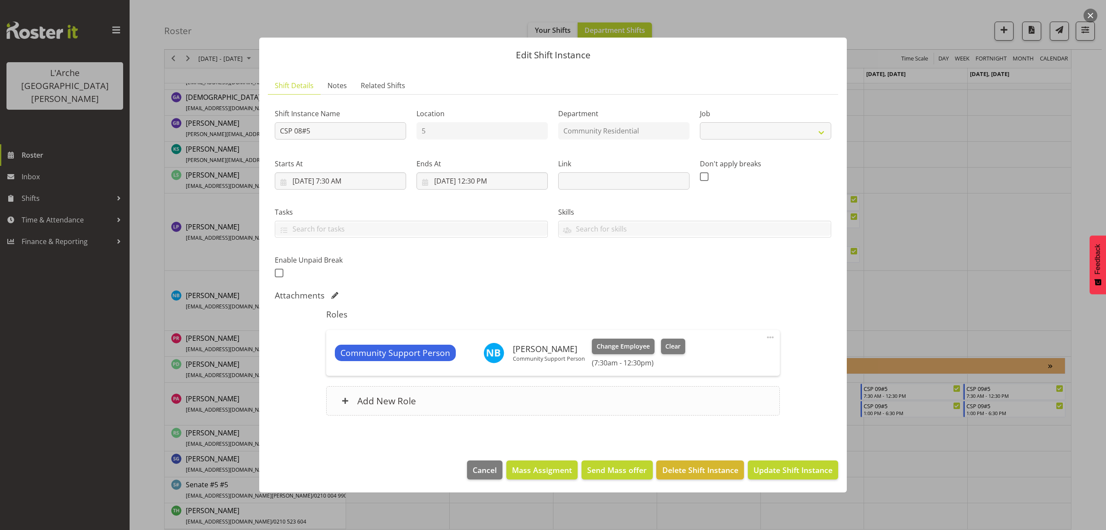
select select "2"
click at [676, 472] on span "Delete Shift Instance" at bounding box center [701, 470] width 76 height 11
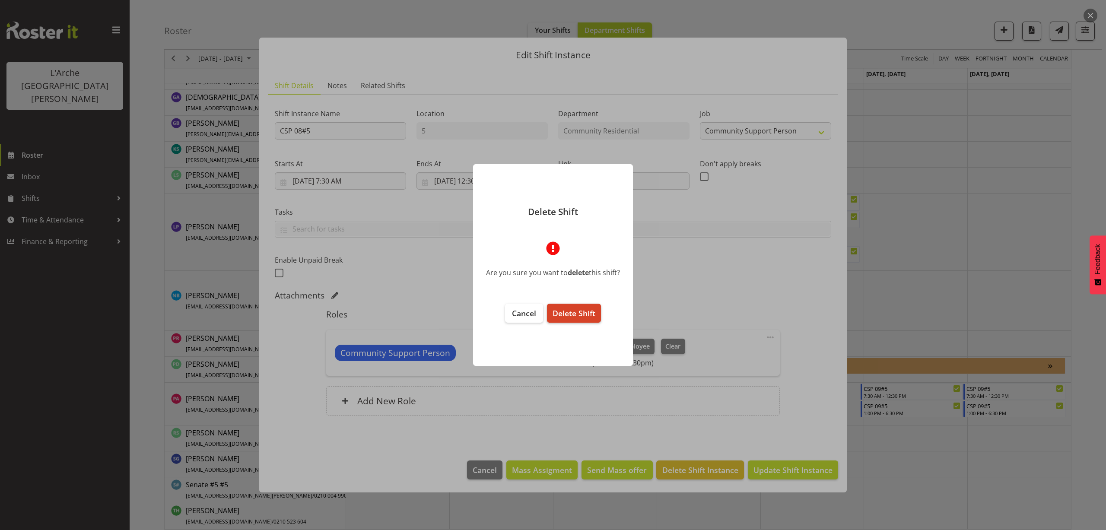
click at [570, 315] on span "Delete Shift" at bounding box center [574, 313] width 43 height 10
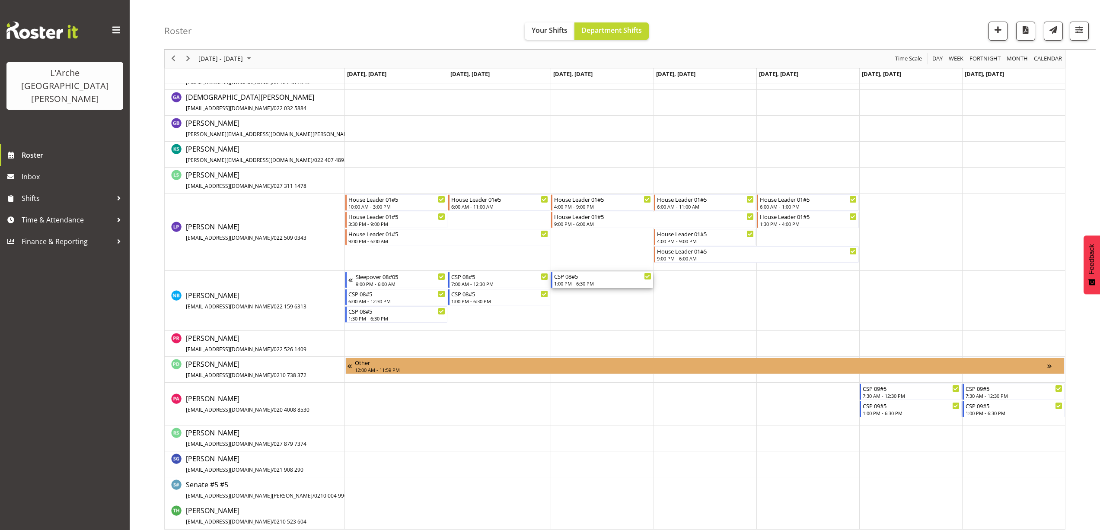
click at [579, 280] on div "CSP 08#5 1:00 PM - 6:30 PM" at bounding box center [602, 280] width 97 height 16
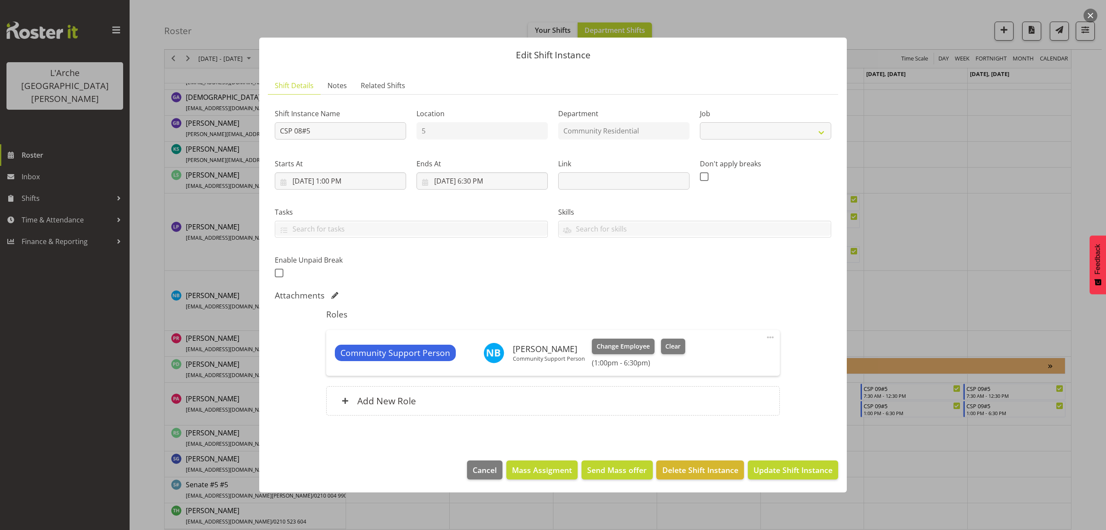
select select "2"
click at [685, 472] on span "Delete Shift Instance" at bounding box center [701, 470] width 76 height 11
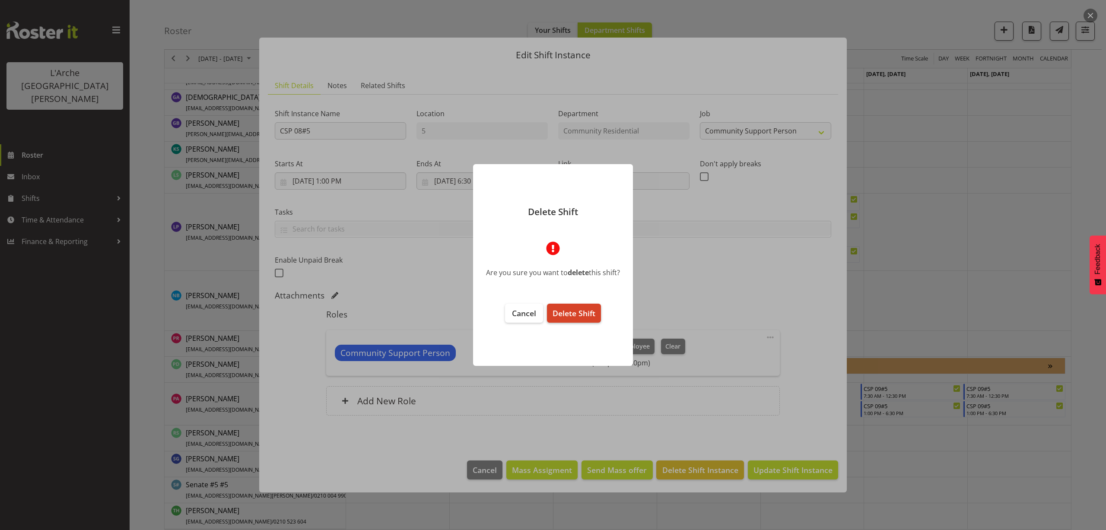
click at [562, 313] on span "Delete Shift" at bounding box center [574, 313] width 43 height 10
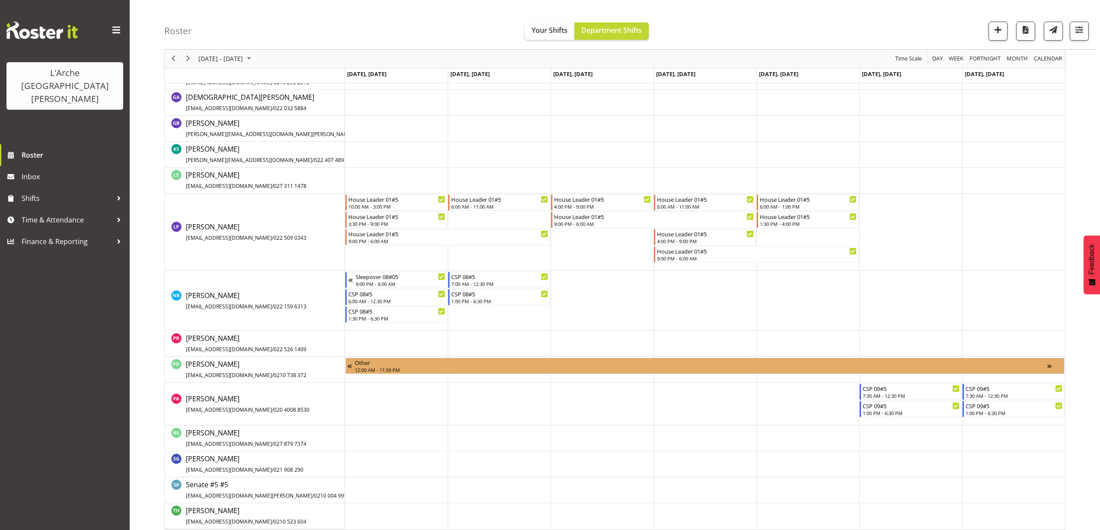
click at [663, 279] on td "Timeline Week of August 30, 2025" at bounding box center [704, 301] width 103 height 60
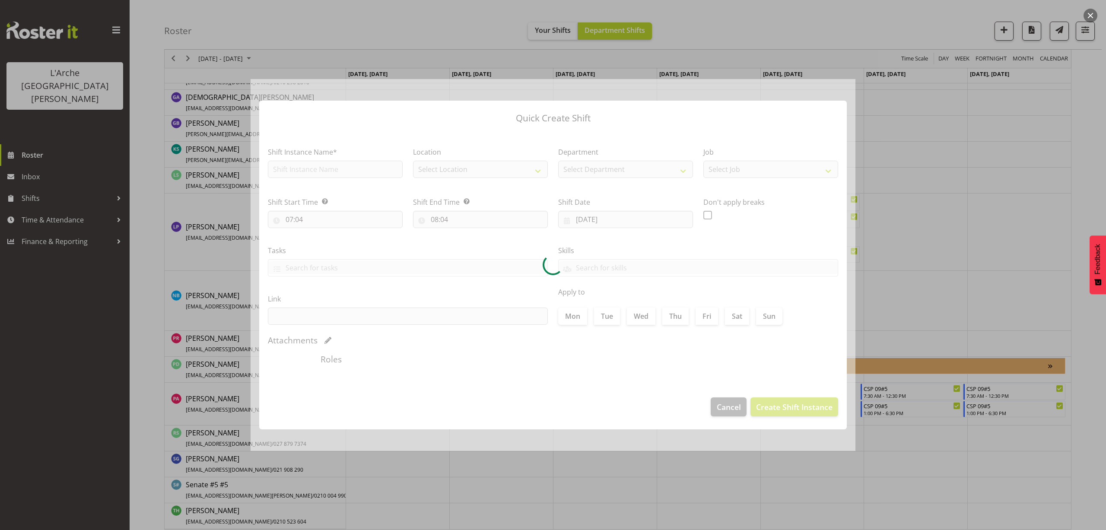
type input "28/08/2025"
checkbox input "true"
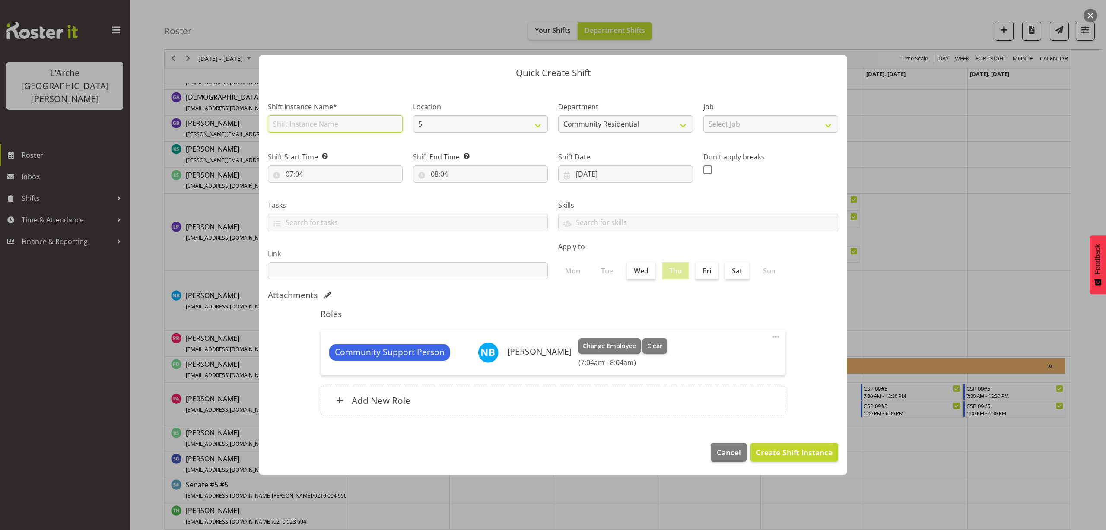
click at [332, 125] on input "text" at bounding box center [335, 123] width 135 height 17
type input "CSP 07#5"
click at [801, 123] on select "Select Job Accounts Admin Art Coordinator Community Leader Community Support Pe…" at bounding box center [771, 123] width 135 height 17
select select "2"
click at [704, 115] on select "Select Job Accounts Admin Art Coordinator Community Leader Community Support Pe…" at bounding box center [771, 123] width 135 height 17
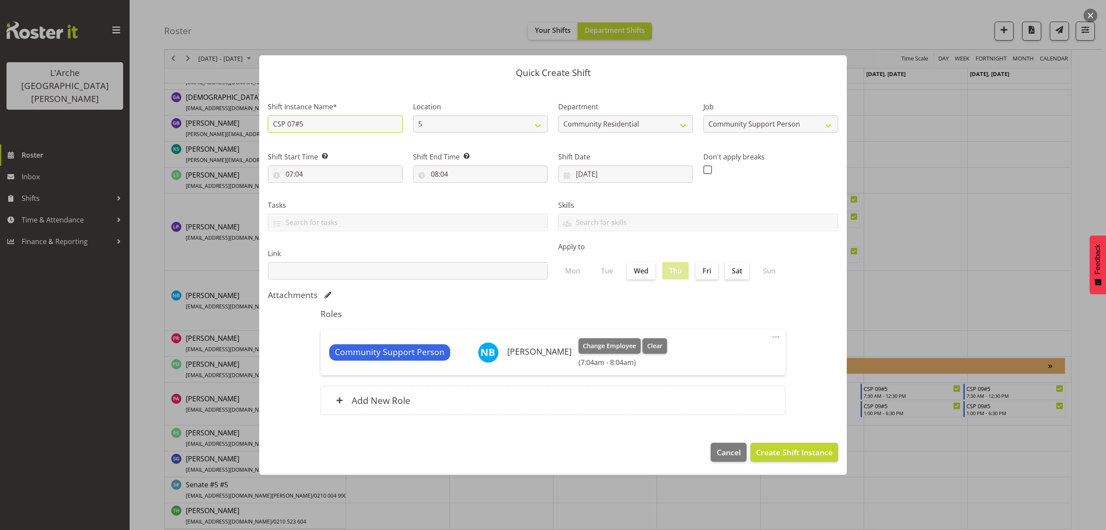
click at [294, 125] on input "CSP 07#5" at bounding box center [335, 123] width 135 height 17
type input "CSP 08#5"
click at [307, 169] on input "07:04" at bounding box center [335, 174] width 135 height 17
click at [347, 196] on select "00 01 02 03 04 05 06 07 08 09 10 11 12 13 14 15 16 17 18 19 20 21 22 23 24 25 2…" at bounding box center [349, 196] width 19 height 17
select select "30"
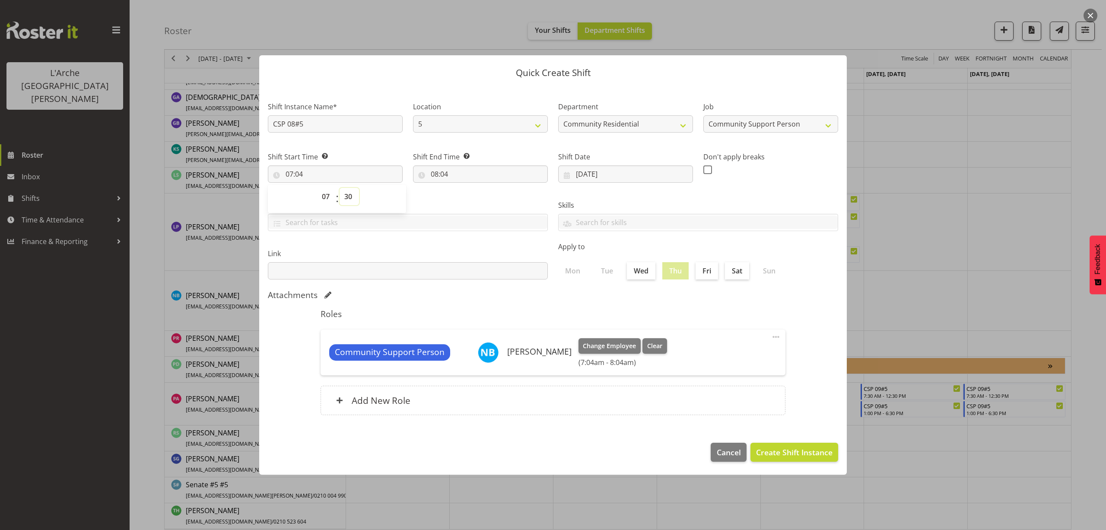
click at [340, 188] on select "00 01 02 03 04 05 06 07 08 09 10 11 12 13 14 15 16 17 18 19 20 21 22 23 24 25 2…" at bounding box center [349, 196] width 19 height 17
type input "07:30"
click at [450, 177] on input "08:04" at bounding box center [480, 174] width 135 height 17
click at [467, 198] on select "00 01 02 03 04 05 06 07 08 09 10 11 12 13 14 15 16 17 18 19 20 21 22 23" at bounding box center [471, 196] width 19 height 17
select select "12"
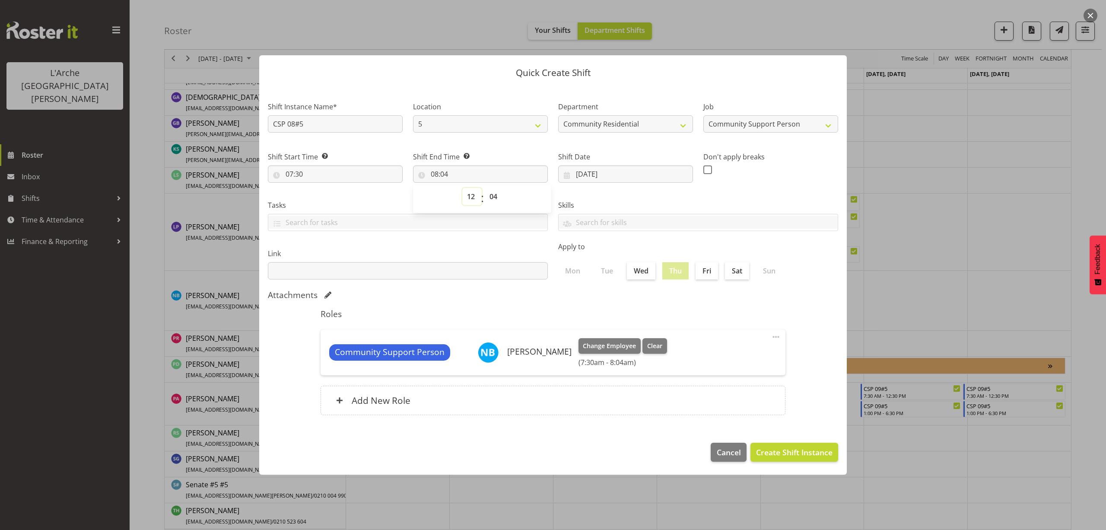
click at [462, 188] on select "00 01 02 03 04 05 06 07 08 09 10 11 12 13 14 15 16 17 18 19 20 21 22 23" at bounding box center [471, 196] width 19 height 17
type input "12:04"
click at [492, 192] on select "00 01 02 03 04 05 06 07 08 09 10 11 12 13 14 15 16 17 18 19 20 21 22 23 24 25 2…" at bounding box center [494, 196] width 19 height 17
select select "30"
click at [485, 188] on select "00 01 02 03 04 05 06 07 08 09 10 11 12 13 14 15 16 17 18 19 20 21 22 23 24 25 2…" at bounding box center [494, 196] width 19 height 17
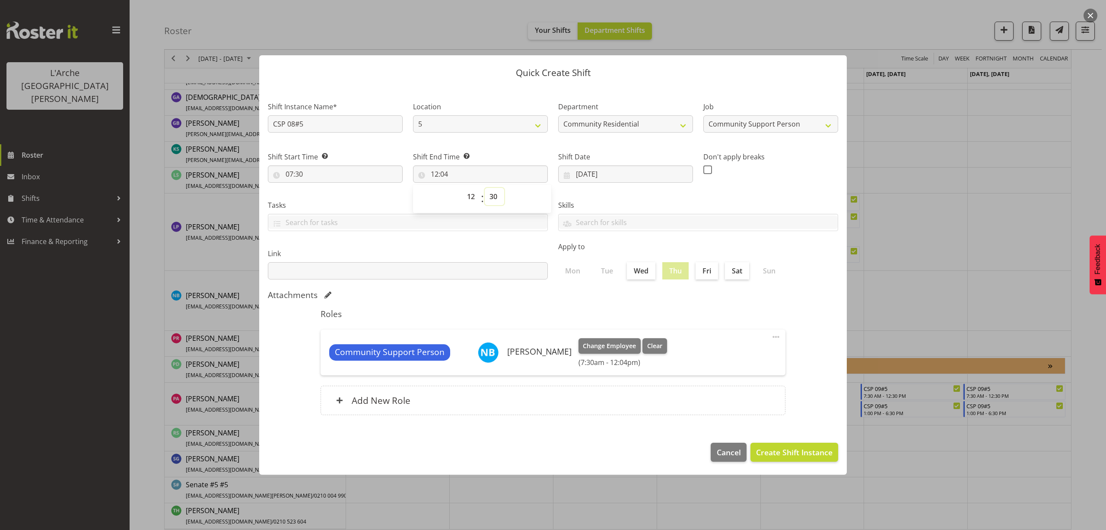
type input "12:30"
click at [792, 449] on span "Create Shift Instance" at bounding box center [794, 452] width 76 height 11
click at [1093, 14] on button "button" at bounding box center [1091, 16] width 14 height 14
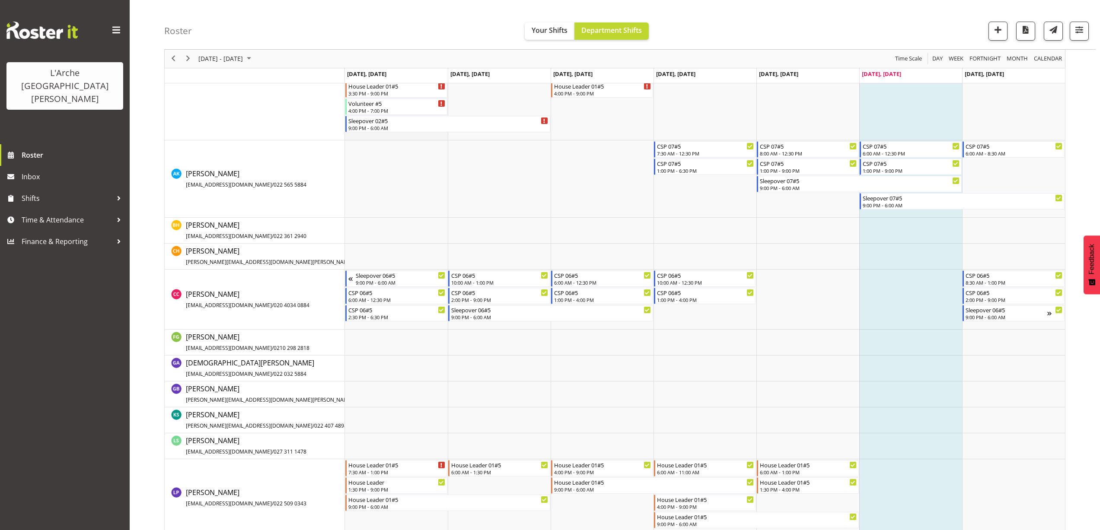
scroll to position [216, 0]
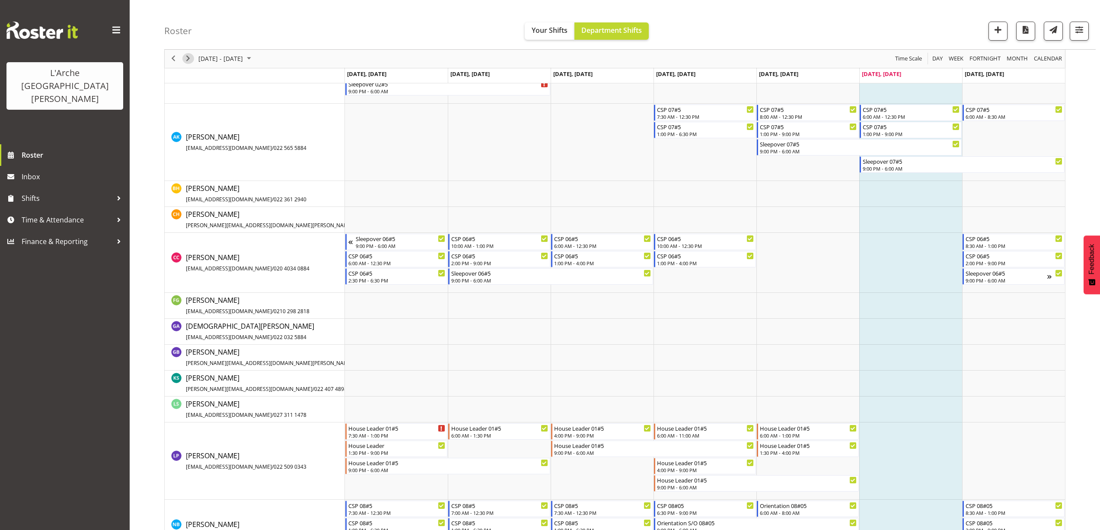
click at [193, 62] on span "Next" at bounding box center [188, 59] width 10 height 11
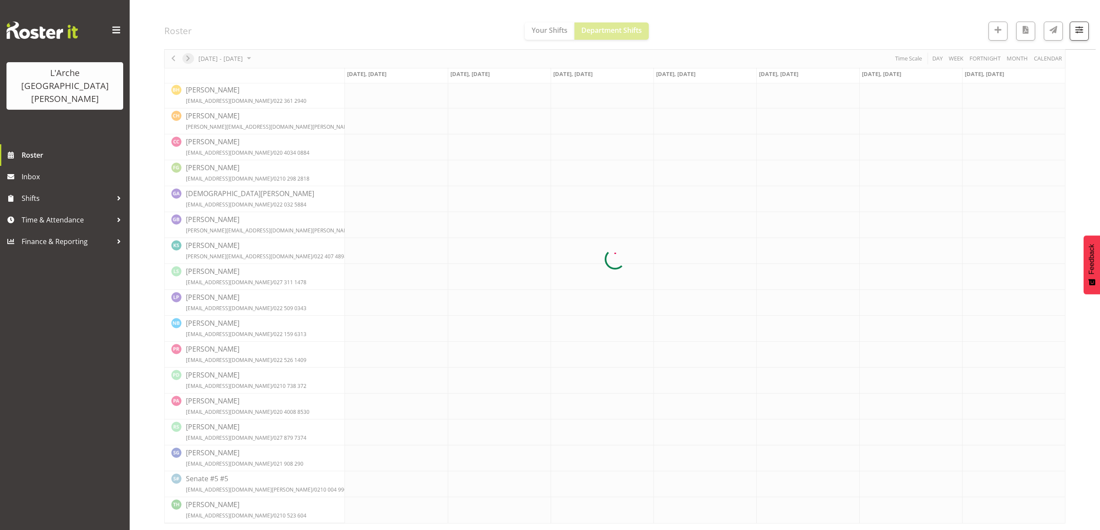
scroll to position [0, 0]
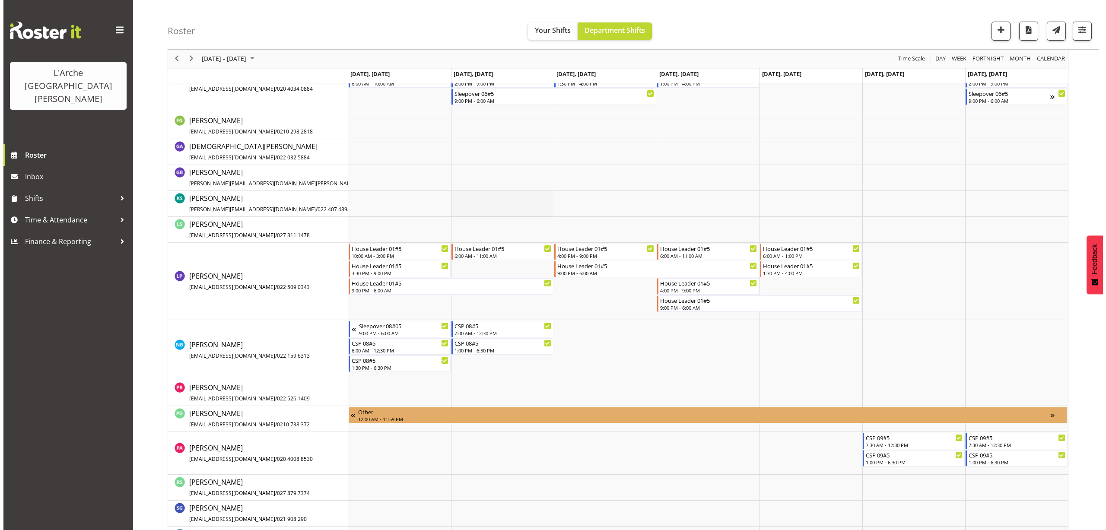
scroll to position [399, 0]
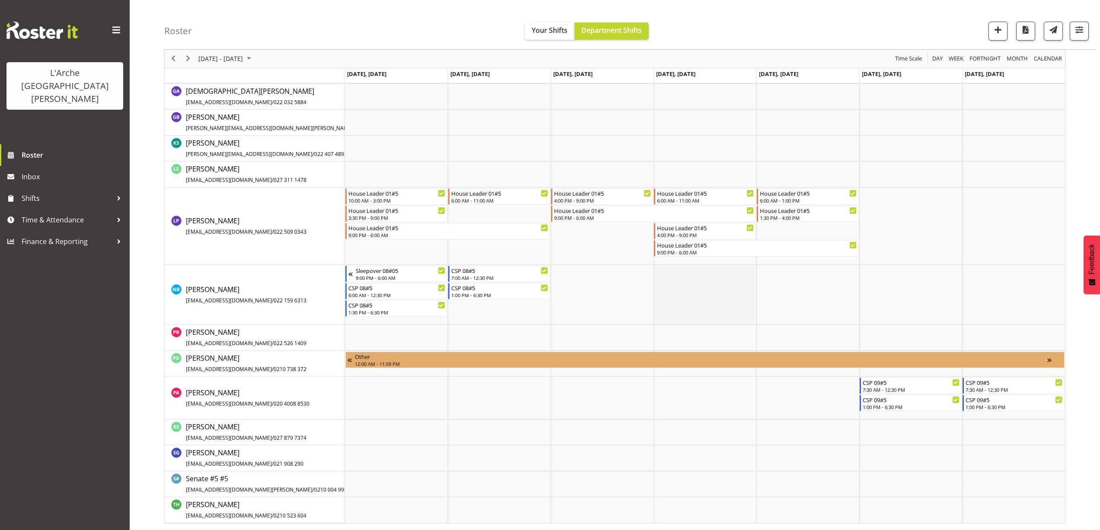
click at [669, 273] on td "Timeline Week of August 30, 2025" at bounding box center [704, 295] width 103 height 60
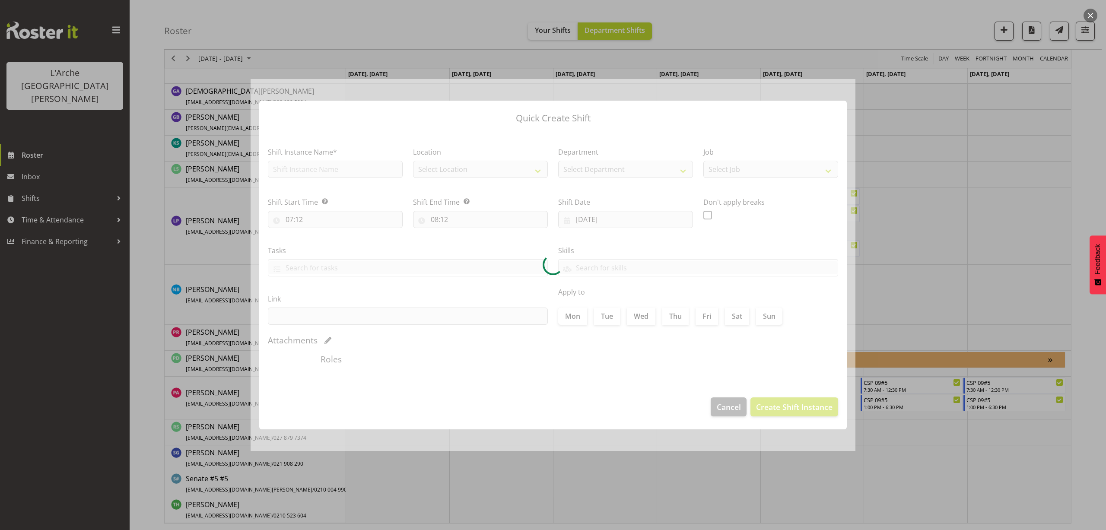
type input "[DATE]"
checkbox input "true"
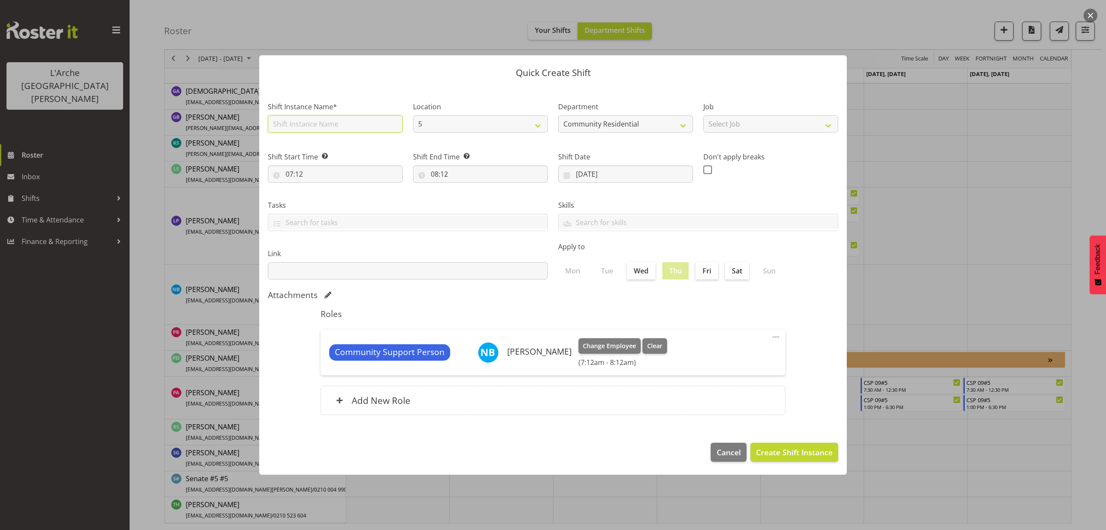
click at [304, 125] on input "text" at bounding box center [335, 123] width 135 height 17
type input "CSP 08#5"
click at [728, 127] on select "Select Job Accounts Admin Art Coordinator Community Leader Community Support Pe…" at bounding box center [771, 123] width 135 height 17
select select "2"
click at [704, 115] on select "Select Job Accounts Admin Art Coordinator Community Leader Community Support Pe…" at bounding box center [771, 123] width 135 height 17
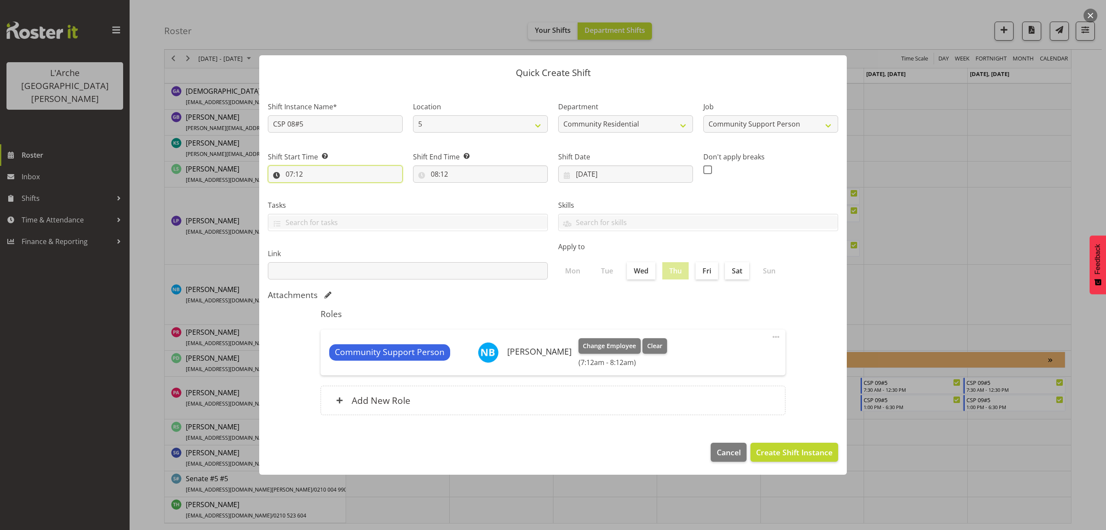
click at [300, 176] on input "07:12" at bounding box center [335, 174] width 135 height 17
click at [345, 197] on select "00 01 02 03 04 05 06 07 08 09 10 11 12 13 14 15 16 17 18 19 20 21 22 23 24 25 2…" at bounding box center [349, 196] width 19 height 17
select select "30"
click at [340, 188] on select "00 01 02 03 04 05 06 07 08 09 10 11 12 13 14 15 16 17 18 19 20 21 22 23 24 25 2…" at bounding box center [349, 196] width 19 height 17
type input "07:30"
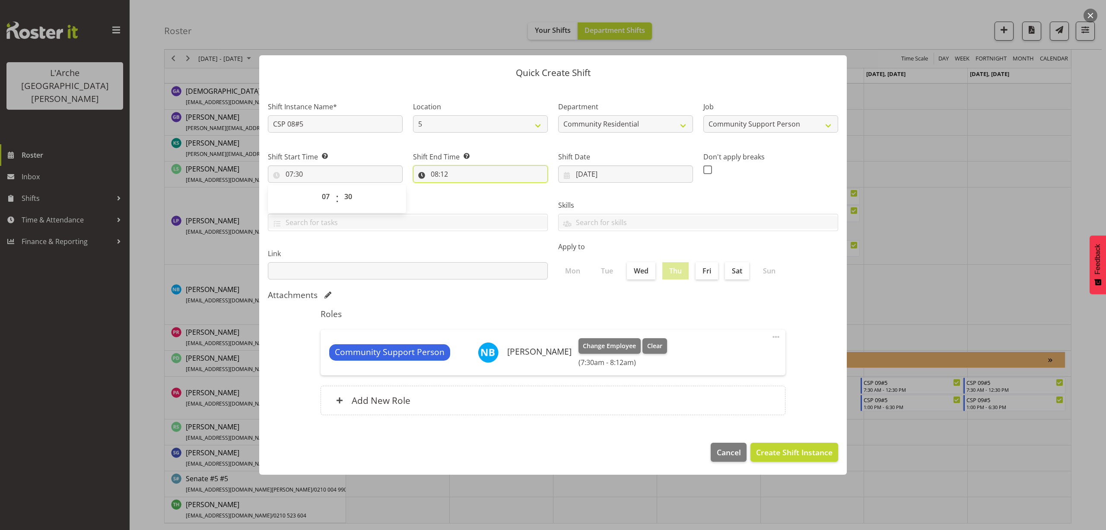
click at [444, 175] on input "08:12" at bounding box center [480, 174] width 135 height 17
click at [470, 198] on select "00 01 02 03 04 05 06 07 08 09 10 11 12 13 14 15 16 17 18 19 20 21 22 23" at bounding box center [471, 196] width 19 height 17
select select "12"
click at [462, 188] on select "00 01 02 03 04 05 06 07 08 09 10 11 12 13 14 15 16 17 18 19 20 21 22 23" at bounding box center [471, 196] width 19 height 17
type input "12:12"
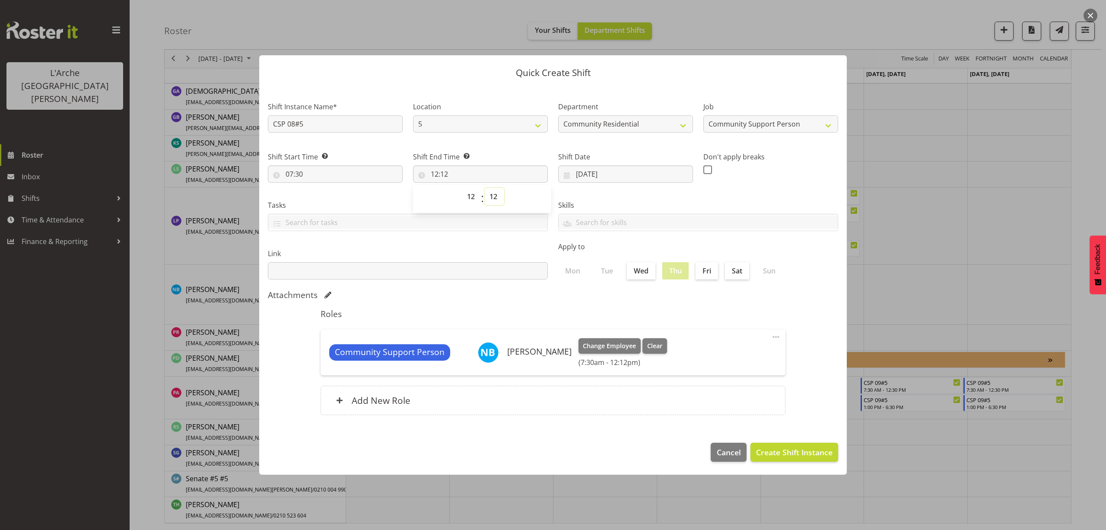
click at [491, 196] on select "00 01 02 03 04 05 06 07 08 09 10 11 12 13 14 15 16 17 18 19 20 21 22 23 24 25 2…" at bounding box center [494, 196] width 19 height 17
select select "30"
click at [485, 188] on select "00 01 02 03 04 05 06 07 08 09 10 11 12 13 14 15 16 17 18 19 20 21 22 23 24 25 2…" at bounding box center [494, 196] width 19 height 17
type input "12:30"
click at [796, 455] on span "Create Shift Instance" at bounding box center [794, 452] width 76 height 11
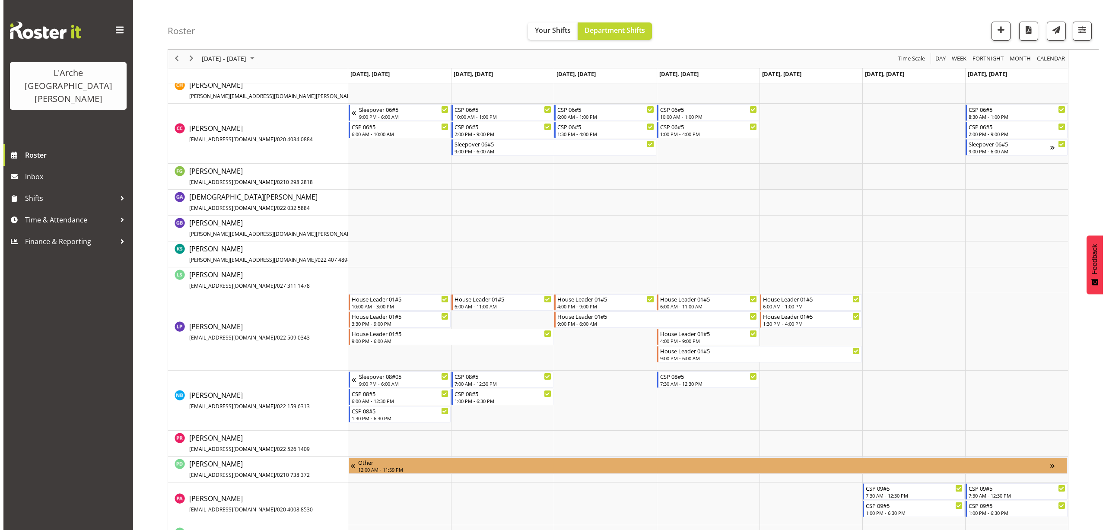
scroll to position [307, 0]
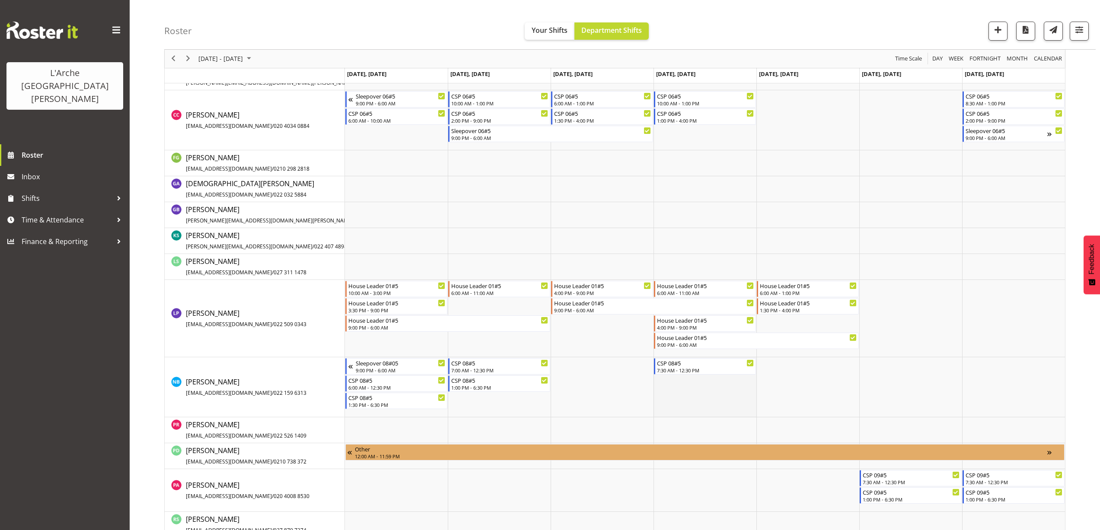
click at [671, 389] on td "Timeline Week of August 30, 2025" at bounding box center [704, 387] width 103 height 60
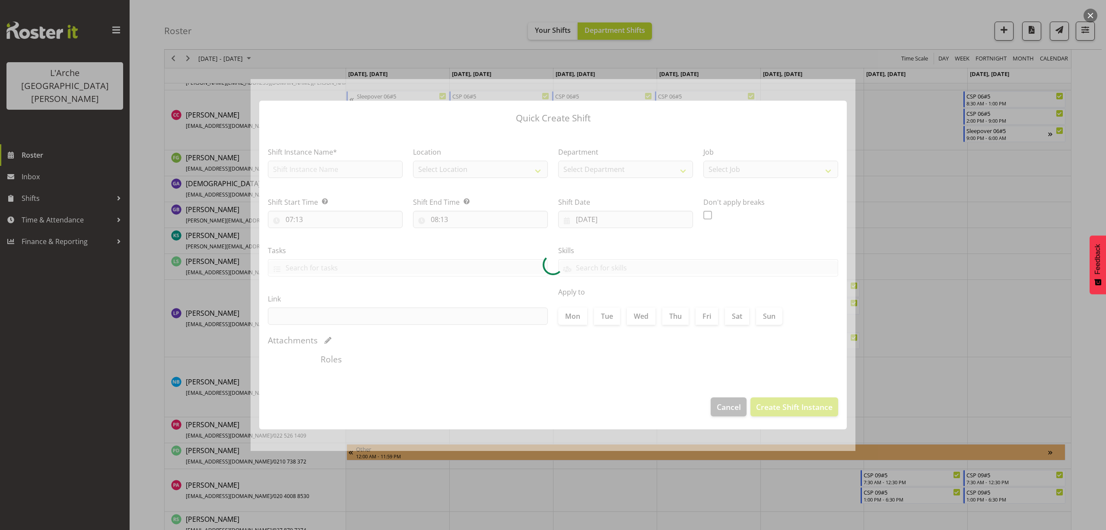
type input "[DATE]"
checkbox input "true"
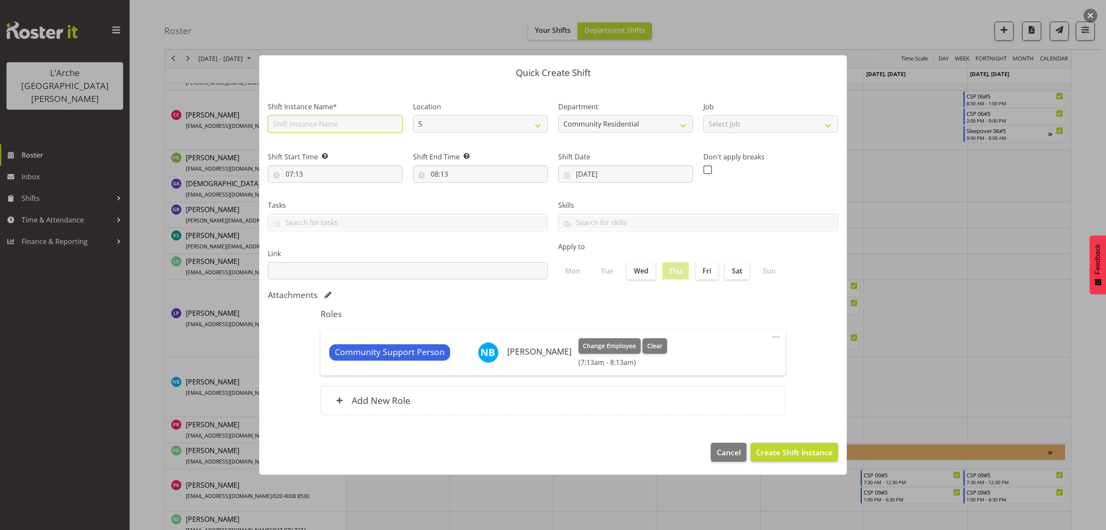
click at [302, 128] on input "text" at bounding box center [335, 123] width 135 height 17
type input "CSP 08#5"
click at [727, 125] on select "Select Job Accounts Admin Art Coordinator Community Leader Community Support Pe…" at bounding box center [771, 123] width 135 height 17
select select "2"
click at [704, 115] on select "Select Job Accounts Admin Art Coordinator Community Leader Community Support Pe…" at bounding box center [771, 123] width 135 height 17
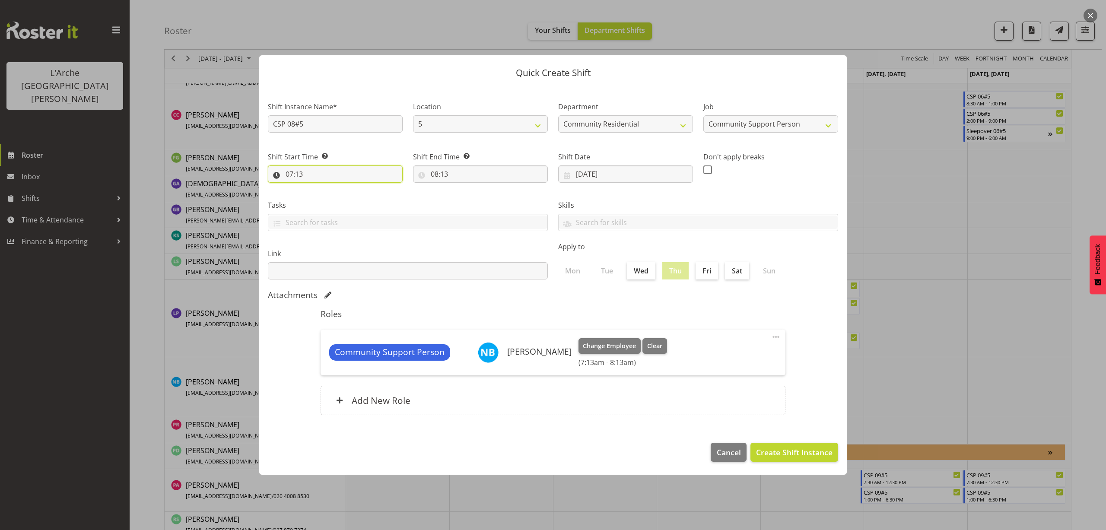
click at [297, 174] on input "07:13" at bounding box center [335, 174] width 135 height 17
click at [347, 198] on select "00 01 02 03 04 05 06 07 08 09 10 11 12 13 14 15 16 17 18 19 20 21 22 23 24 25 2…" at bounding box center [349, 196] width 19 height 17
select select "30"
click at [340, 188] on select "00 01 02 03 04 05 06 07 08 09 10 11 12 13 14 15 16 17 18 19 20 21 22 23 24 25 2…" at bounding box center [349, 196] width 19 height 17
type input "07:30"
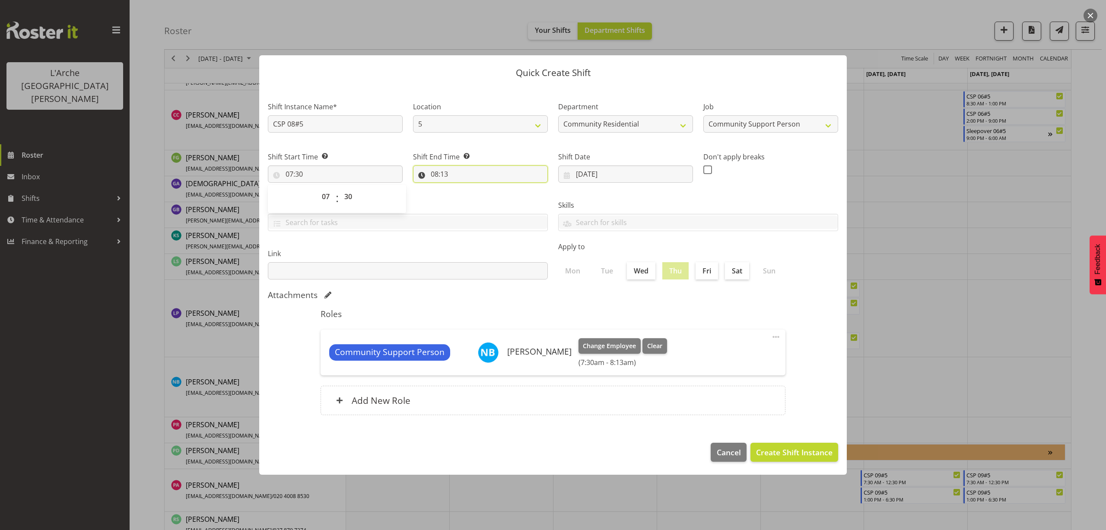
click at [446, 176] on input "08:13" at bounding box center [480, 174] width 135 height 17
click at [467, 199] on select "00 01 02 03 04 05 06 07 08 09 10 11 12 13 14 15 16 17 18 19 20 21 22 23" at bounding box center [471, 196] width 19 height 17
select select "12"
click at [462, 188] on select "00 01 02 03 04 05 06 07 08 09 10 11 12 13 14 15 16 17 18 19 20 21 22 23" at bounding box center [471, 196] width 19 height 17
type input "12:13"
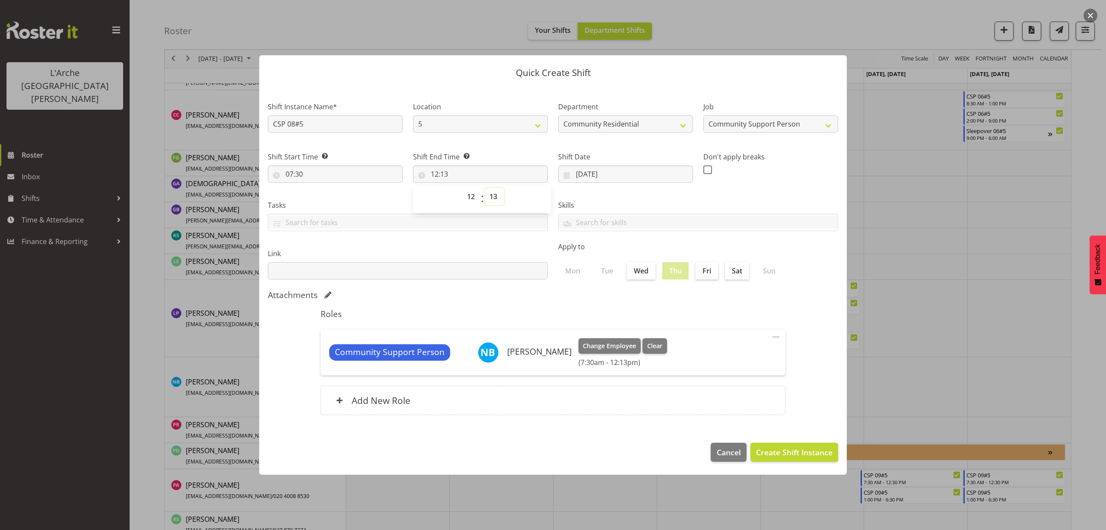
click at [494, 198] on select "00 01 02 03 04 05 06 07 08 09 10 11 12 13 14 15 16 17 18 19 20 21 22 23 24 25 2…" at bounding box center [494, 196] width 19 height 17
select select "30"
click at [485, 188] on select "00 01 02 03 04 05 06 07 08 09 10 11 12 13 14 15 16 17 18 19 20 21 22 23 24 25 2…" at bounding box center [494, 196] width 19 height 17
type input "12:30"
click at [773, 447] on span "Create Shift Instance" at bounding box center [794, 452] width 76 height 11
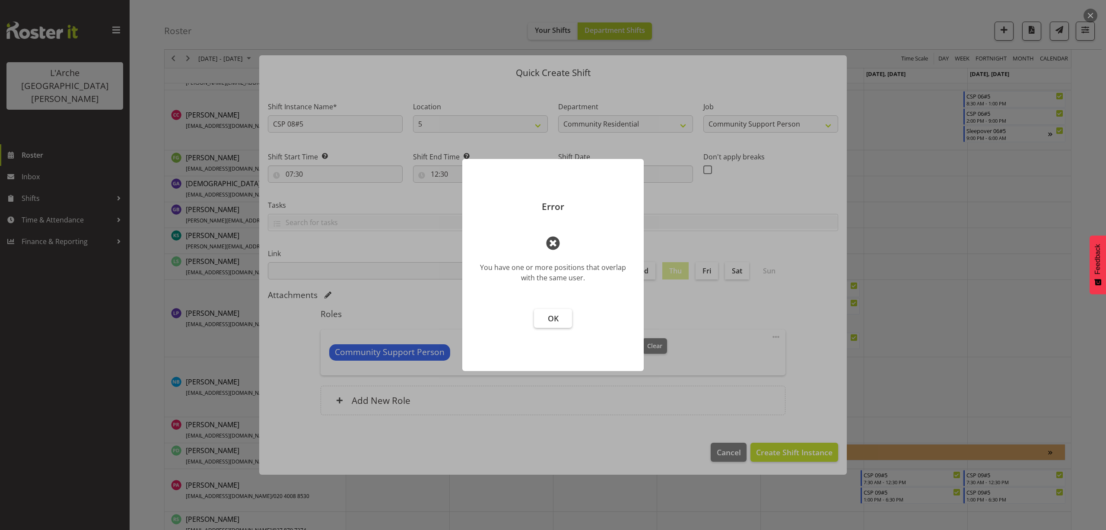
click at [554, 315] on span "OK" at bounding box center [553, 318] width 11 height 10
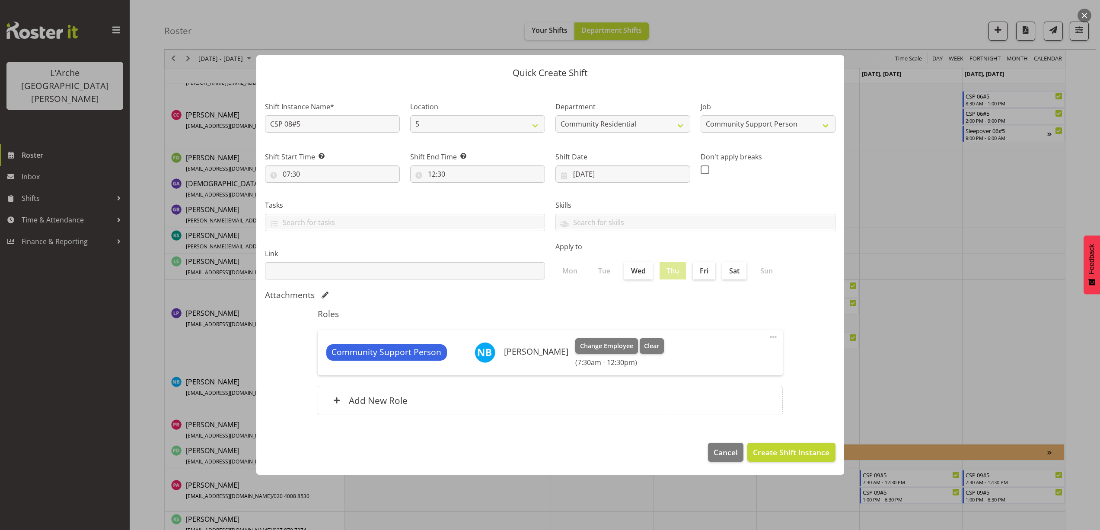
click at [772, 335] on span at bounding box center [773, 337] width 10 height 10
click at [746, 353] on link "Edit" at bounding box center [736, 356] width 83 height 16
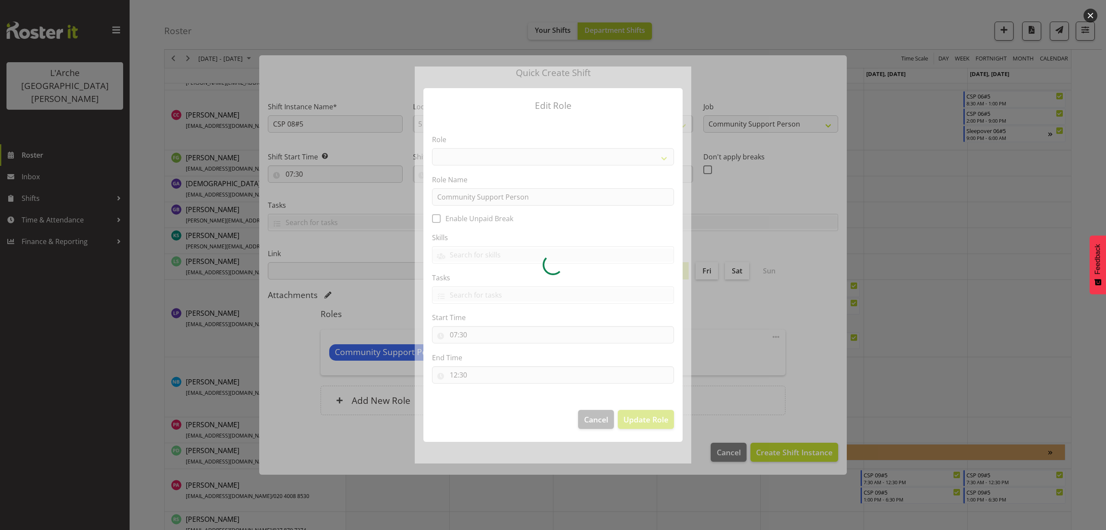
select select "13"
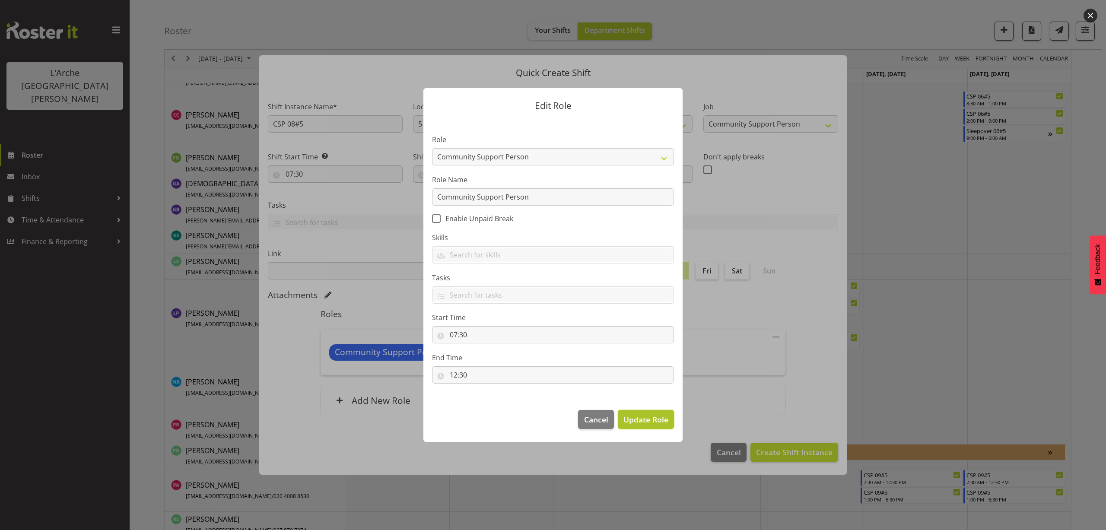
click at [635, 421] on span "Update Role" at bounding box center [646, 419] width 45 height 11
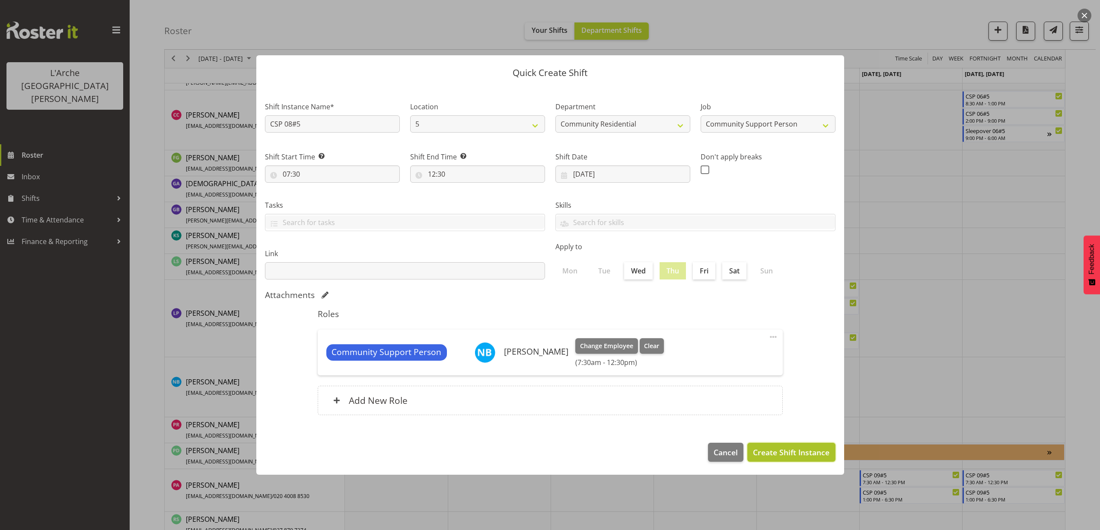
click at [793, 448] on span "Create Shift Instance" at bounding box center [791, 452] width 76 height 11
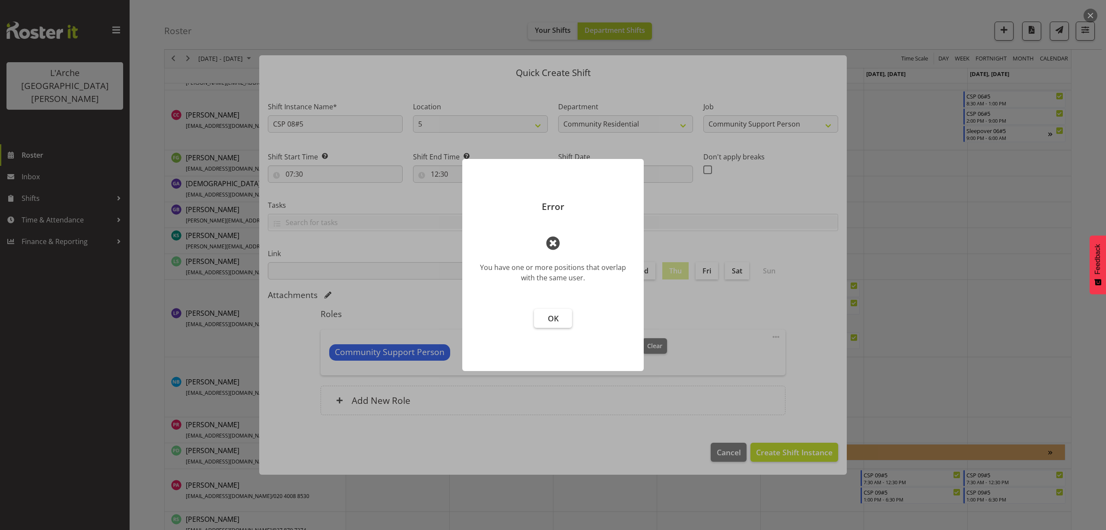
click at [546, 323] on button "OK" at bounding box center [553, 318] width 38 height 19
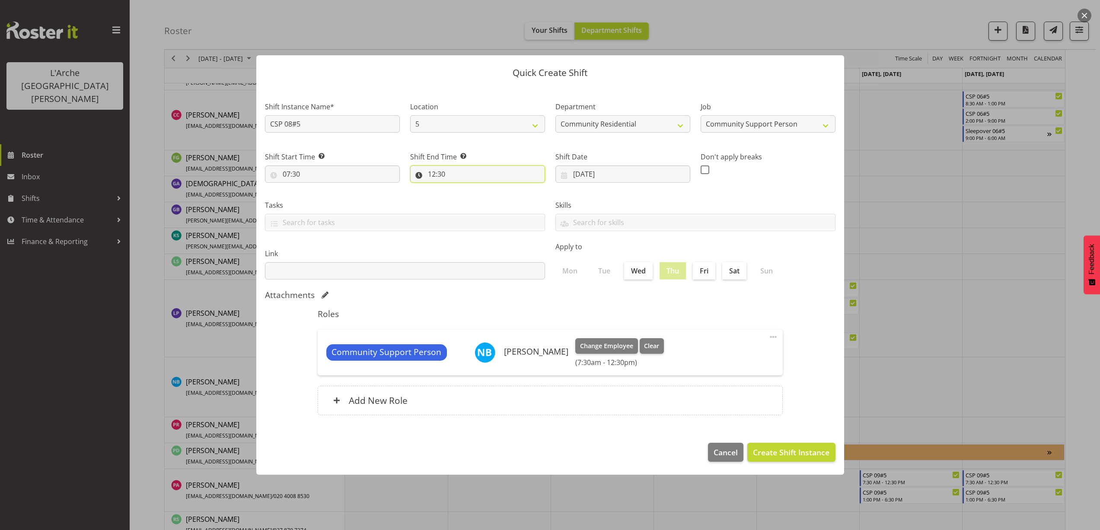
click at [442, 173] on input "12:30" at bounding box center [477, 174] width 135 height 17
click at [468, 197] on select "00 01 02 03 04 05 06 07 08 09 10 11 12 13 14 15 16 17 18 19 20 21 22 23" at bounding box center [468, 196] width 19 height 17
select select "13"
click at [459, 188] on select "00 01 02 03 04 05 06 07 08 09 10 11 12 13 14 15 16 17 18 19 20 21 22 23" at bounding box center [468, 196] width 19 height 17
type input "13:30"
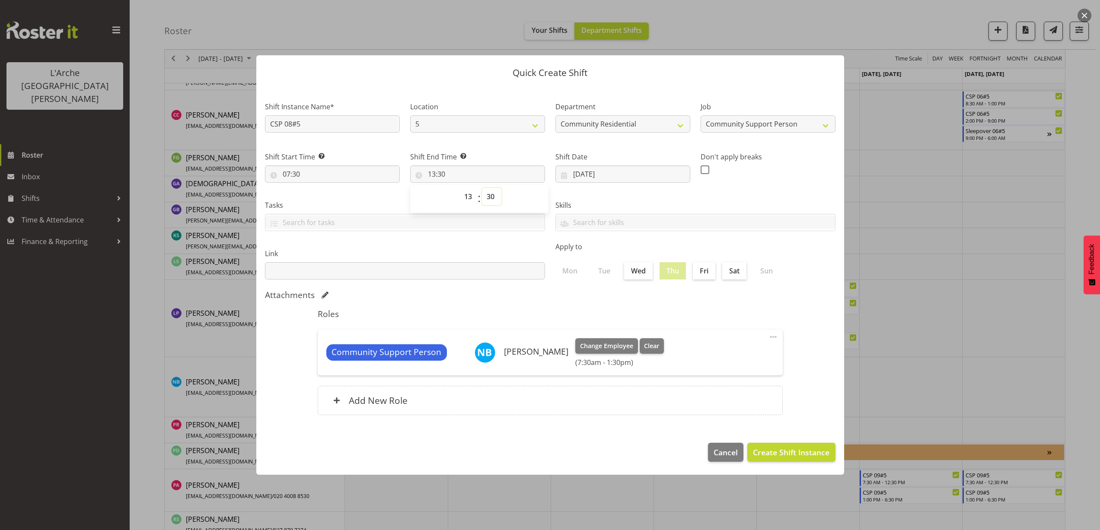
click at [488, 197] on select "00 01 02 03 04 05 06 07 08 09 10 11 12 13 14 15 16 17 18 19 20 21 22 23 24 25 2…" at bounding box center [491, 196] width 19 height 17
select select "0"
click at [482, 188] on select "00 01 02 03 04 05 06 07 08 09 10 11 12 13 14 15 16 17 18 19 20 21 22 23 24 25 2…" at bounding box center [491, 196] width 19 height 17
type input "13:00"
click at [790, 449] on span "Create Shift Instance" at bounding box center [791, 452] width 76 height 11
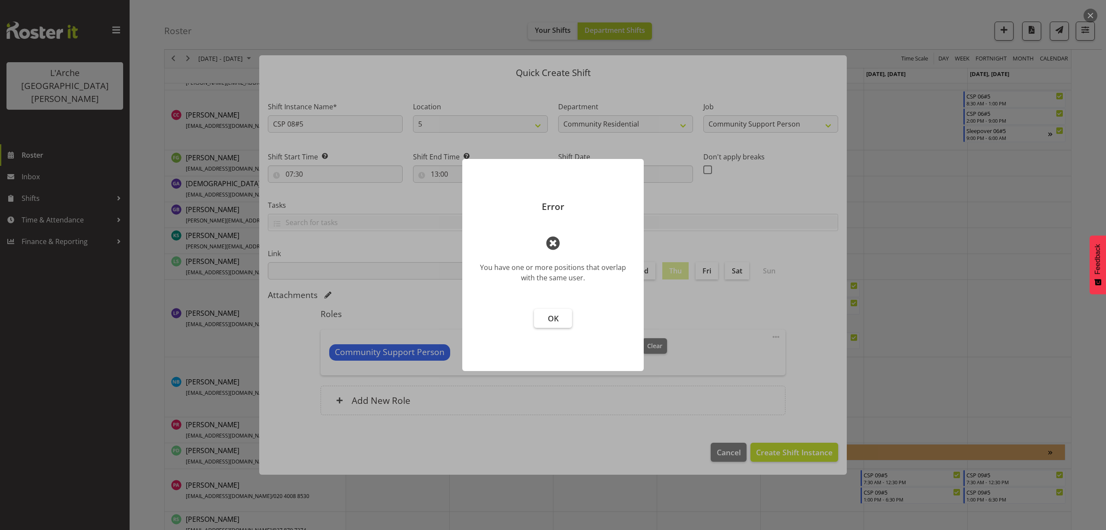
click at [557, 316] on span "OK" at bounding box center [553, 318] width 11 height 10
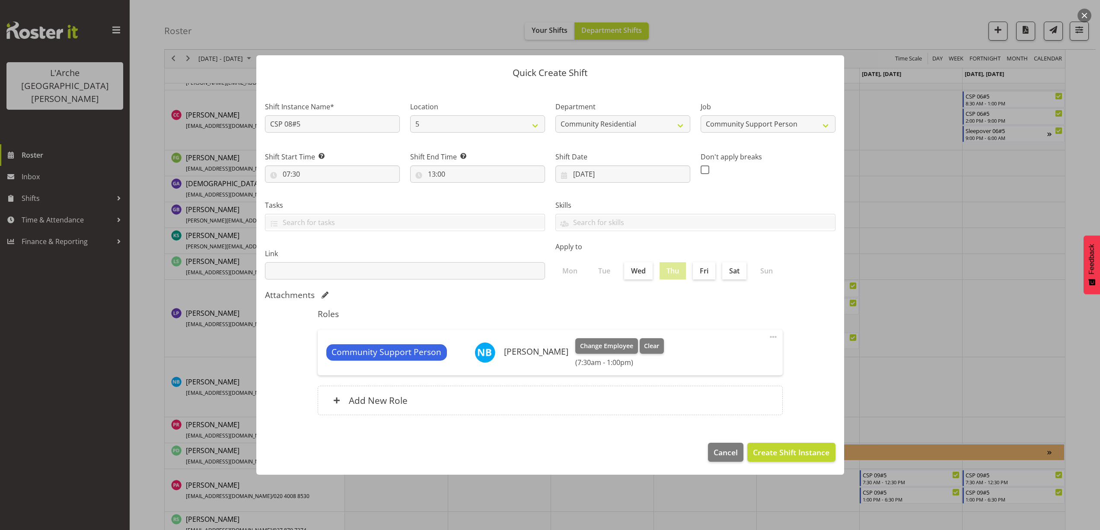
click at [1089, 14] on button "button" at bounding box center [1084, 16] width 14 height 14
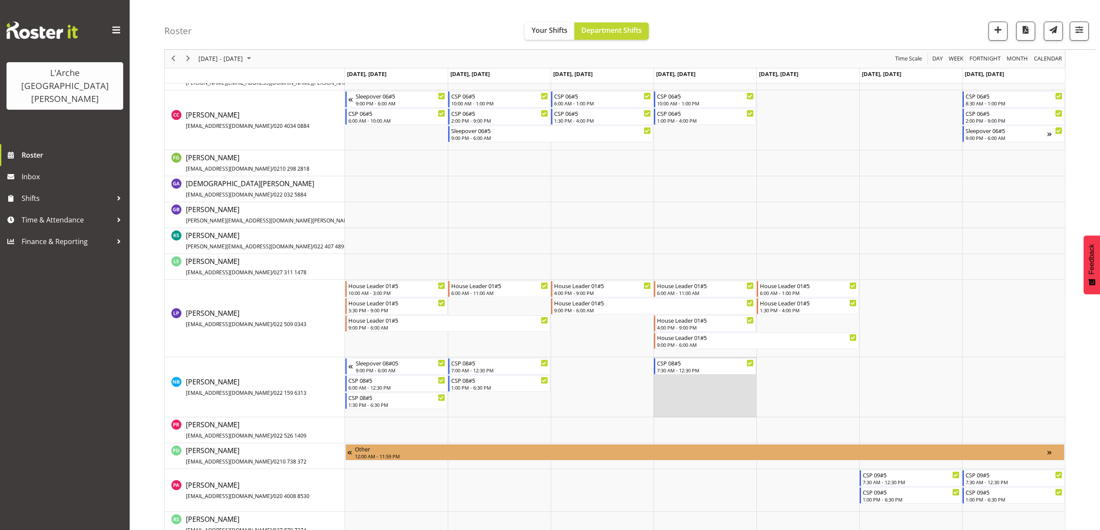
click at [669, 392] on td "Timeline Week of August 30, 2025" at bounding box center [704, 387] width 103 height 60
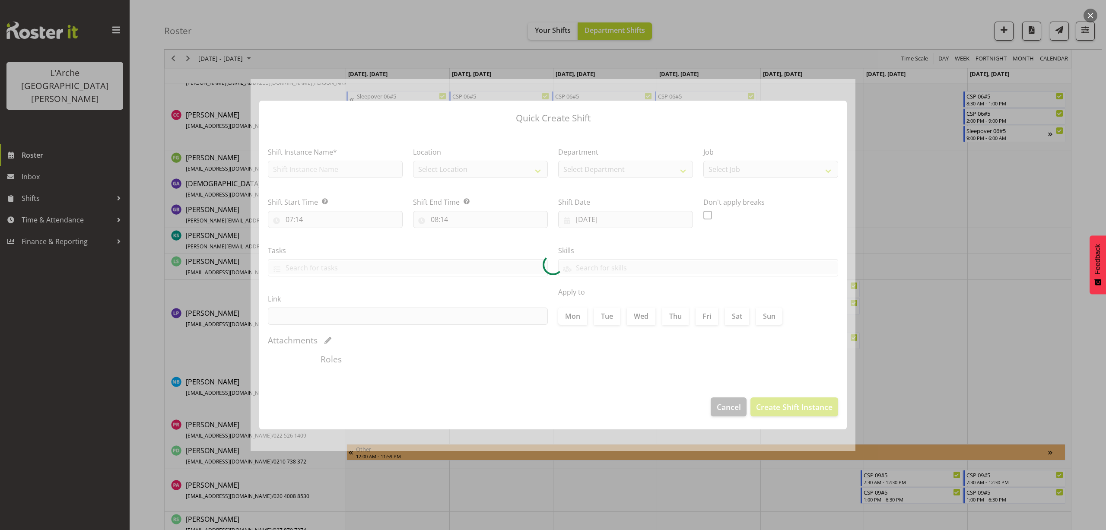
type input "28/08/2025"
checkbox input "true"
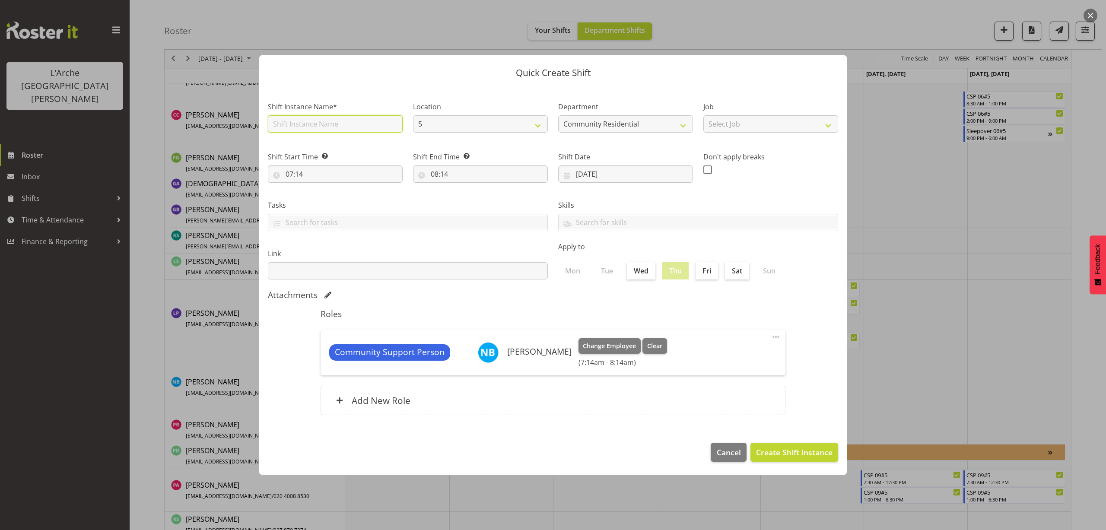
click at [305, 127] on input "text" at bounding box center [335, 123] width 135 height 17
type input "CSP 08#5"
click at [779, 127] on select "Select Job Accounts Admin Art Coordinator Community Leader Community Support Pe…" at bounding box center [771, 123] width 135 height 17
select select "2"
click at [704, 115] on select "Select Job Accounts Admin Art Coordinator Community Leader Community Support Pe…" at bounding box center [771, 123] width 135 height 17
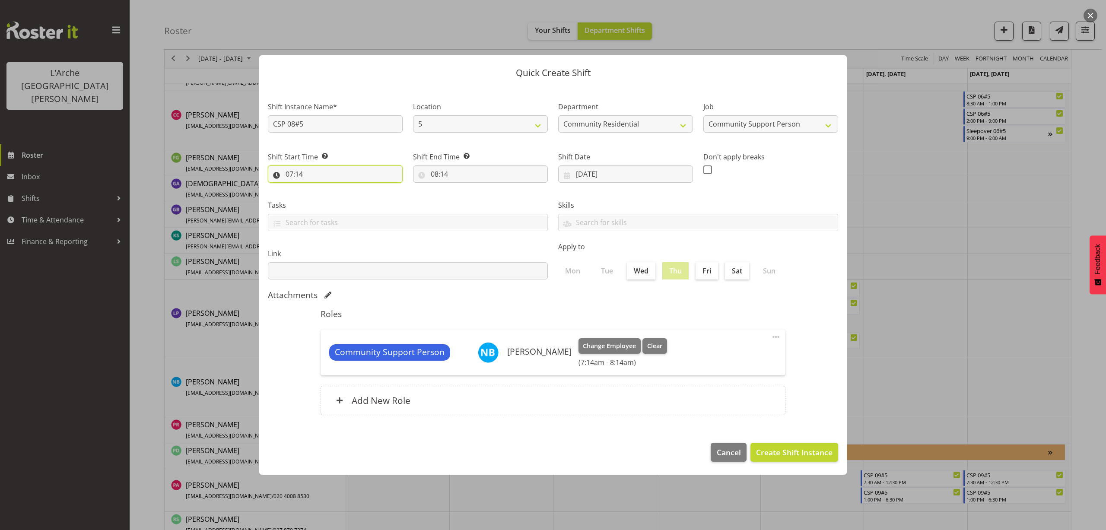
click at [297, 175] on input "07:14" at bounding box center [335, 174] width 135 height 17
click at [320, 197] on select "00 01 02 03 04 05 06 07 08 09 10 11 12 13 14 15 16 17 18 19 20 21 22 23" at bounding box center [326, 196] width 19 height 17
select select "13"
click at [317, 188] on select "00 01 02 03 04 05 06 07 08 09 10 11 12 13 14 15 16 17 18 19 20 21 22 23" at bounding box center [326, 196] width 19 height 17
type input "13:14"
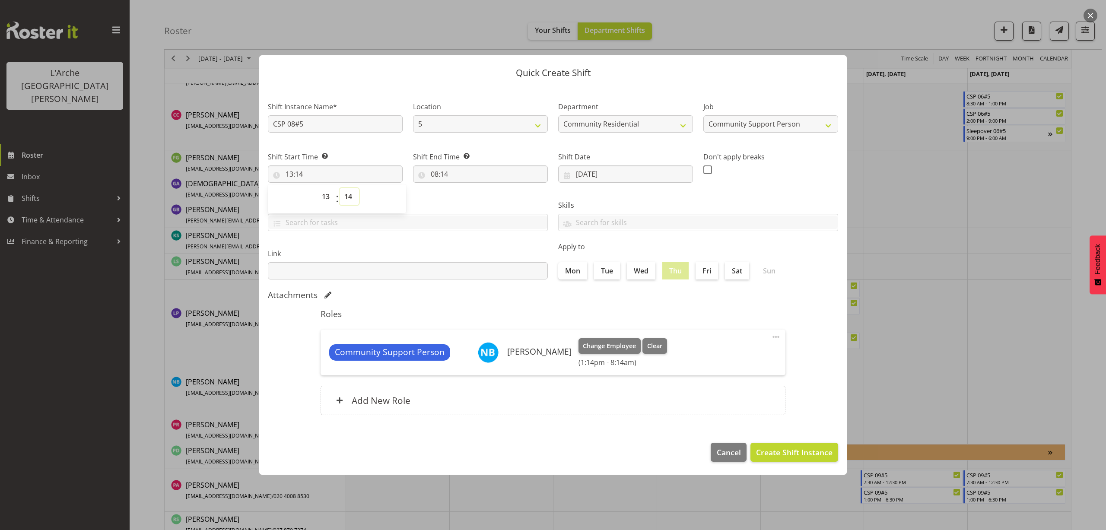
click at [346, 195] on select "00 01 02 03 04 05 06 07 08 09 10 11 12 13 14 15 16 17 18 19 20 21 22 23 24 25 2…" at bounding box center [349, 196] width 19 height 17
select select "0"
click at [340, 188] on select "00 01 02 03 04 05 06 07 08 09 10 11 12 13 14 15 16 17 18 19 20 21 22 23 24 25 2…" at bounding box center [349, 196] width 19 height 17
type input "13:00"
click at [443, 174] on input "08:14" at bounding box center [480, 174] width 135 height 17
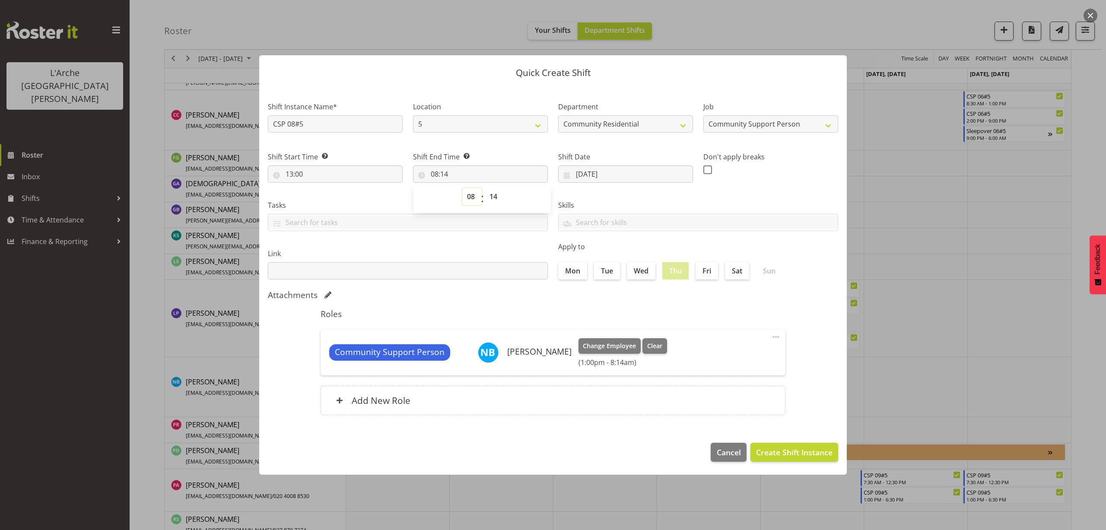
click at [468, 197] on select "00 01 02 03 04 05 06 07 08 09 10 11 12 13 14 15 16 17 18 19 20 21 22 23" at bounding box center [471, 196] width 19 height 17
select select "18"
click at [462, 188] on select "00 01 02 03 04 05 06 07 08 09 10 11 12 13 14 15 16 17 18 19 20 21 22 23" at bounding box center [471, 196] width 19 height 17
type input "18:14"
click at [493, 198] on select "00 01 02 03 04 05 06 07 08 09 10 11 12 13 14 15 16 17 18 19 20 21 22 23 24 25 2…" at bounding box center [494, 196] width 19 height 17
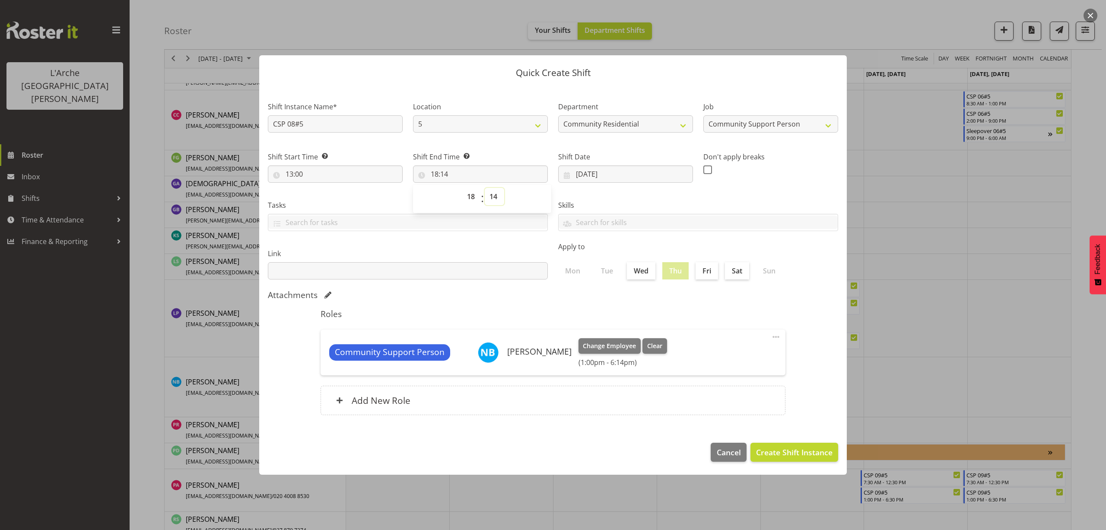
select select "30"
click at [485, 188] on select "00 01 02 03 04 05 06 07 08 09 10 11 12 13 14 15 16 17 18 19 20 21 22 23 24 25 2…" at bounding box center [494, 196] width 19 height 17
type input "18:30"
click at [801, 453] on span "Create Shift Instance" at bounding box center [794, 452] width 76 height 11
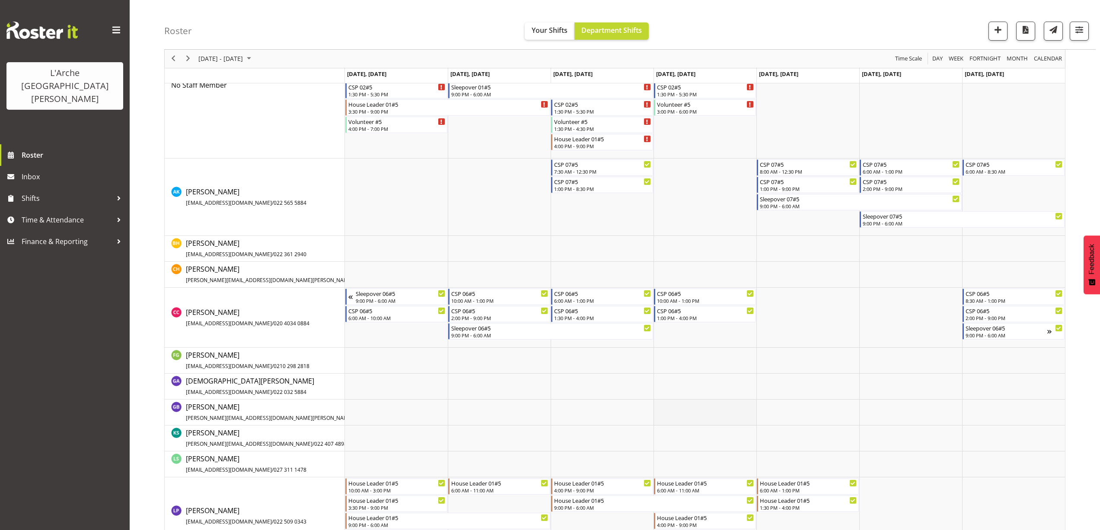
scroll to position [91, 0]
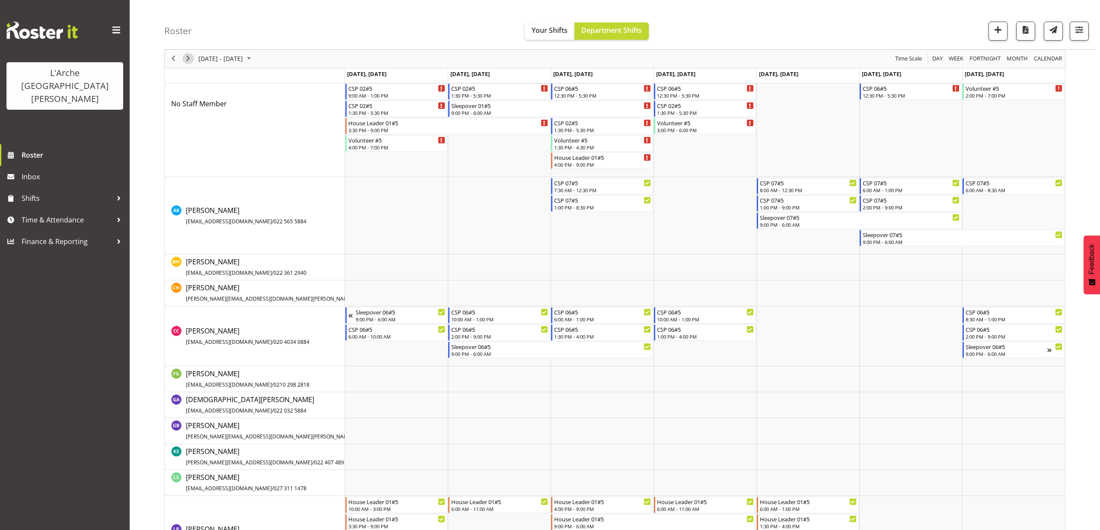
click at [184, 63] on span "Next" at bounding box center [188, 59] width 10 height 11
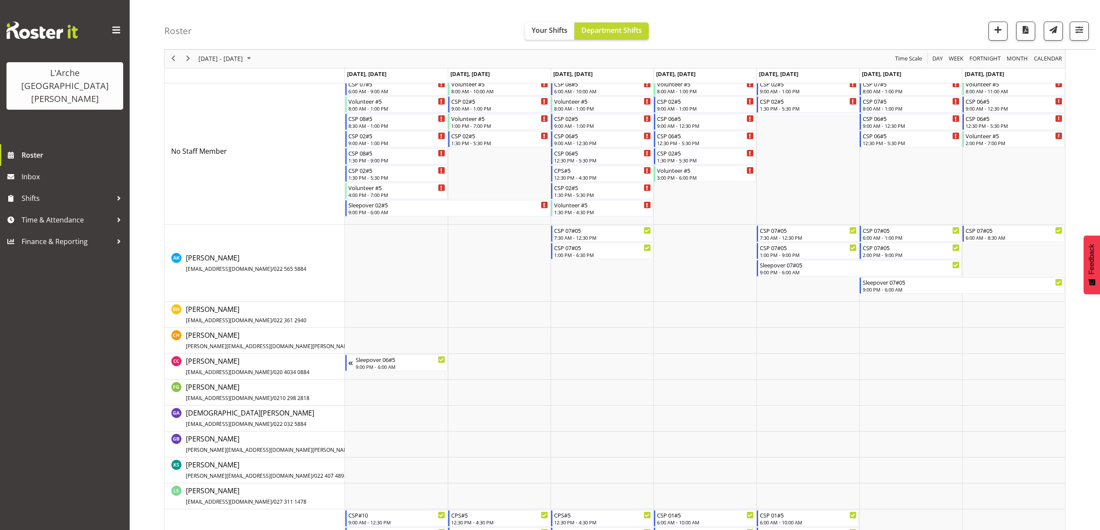
scroll to position [86, 0]
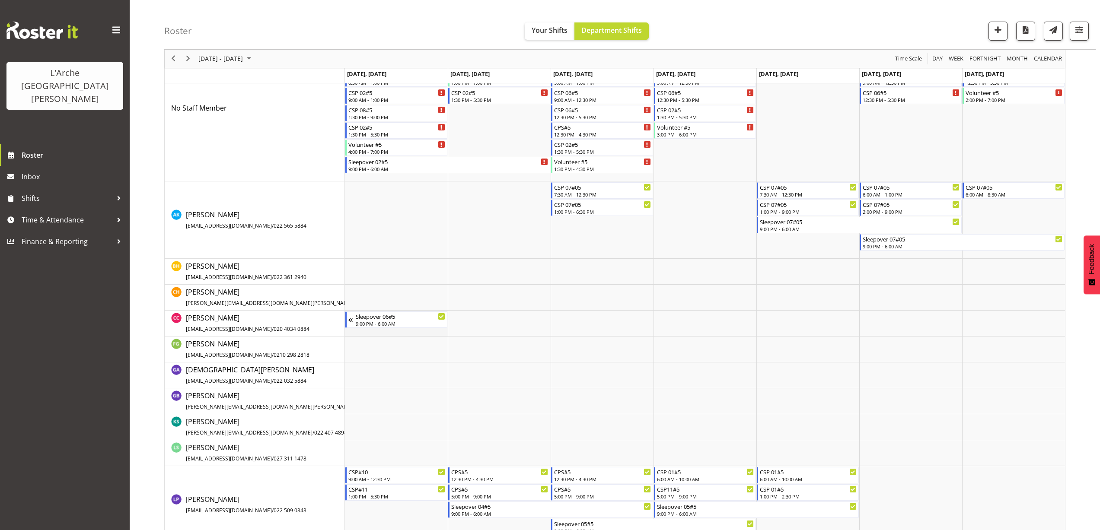
click at [349, 329] on td "Timeline Week of September 6, 2025" at bounding box center [396, 324] width 103 height 26
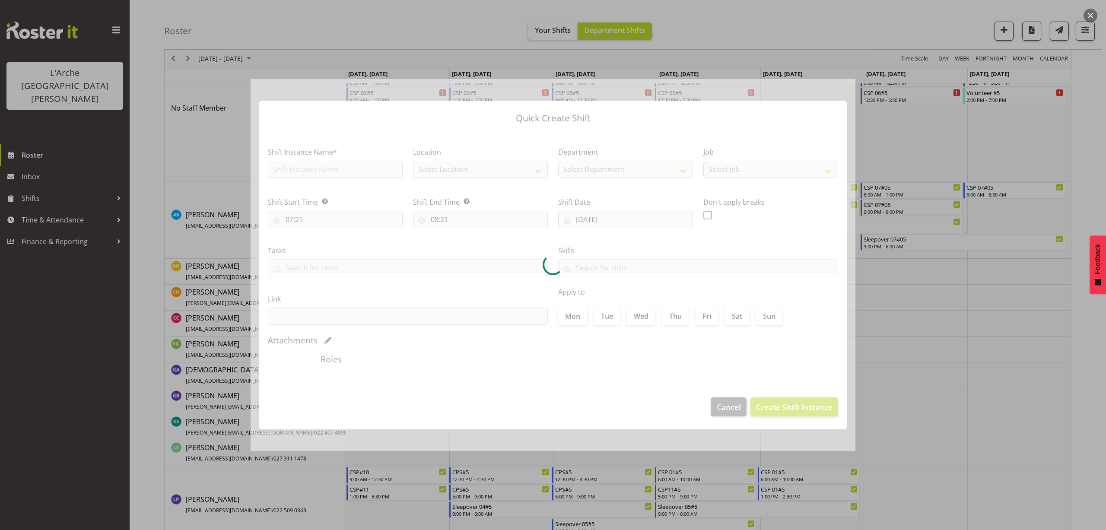
type input "01/09/2025"
checkbox input "true"
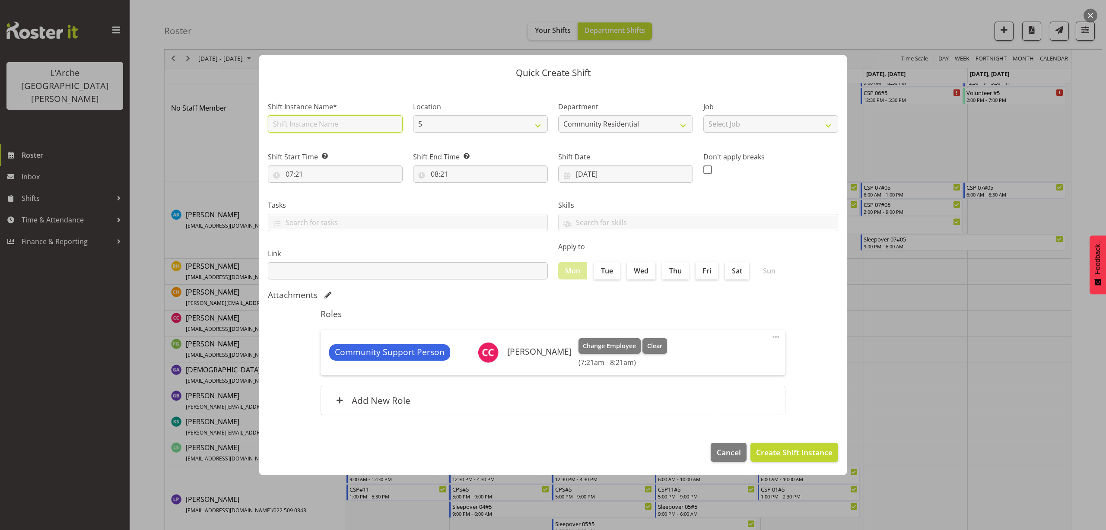
click at [317, 125] on input "text" at bounding box center [335, 123] width 135 height 17
type input "CSP 06#5"
click at [743, 124] on select "Select Job Accounts Admin Art Coordinator Community Leader Community Support Pe…" at bounding box center [771, 123] width 135 height 17
select select "2"
click at [704, 115] on select "Select Job Accounts Admin Art Coordinator Community Leader Community Support Pe…" at bounding box center [771, 123] width 135 height 17
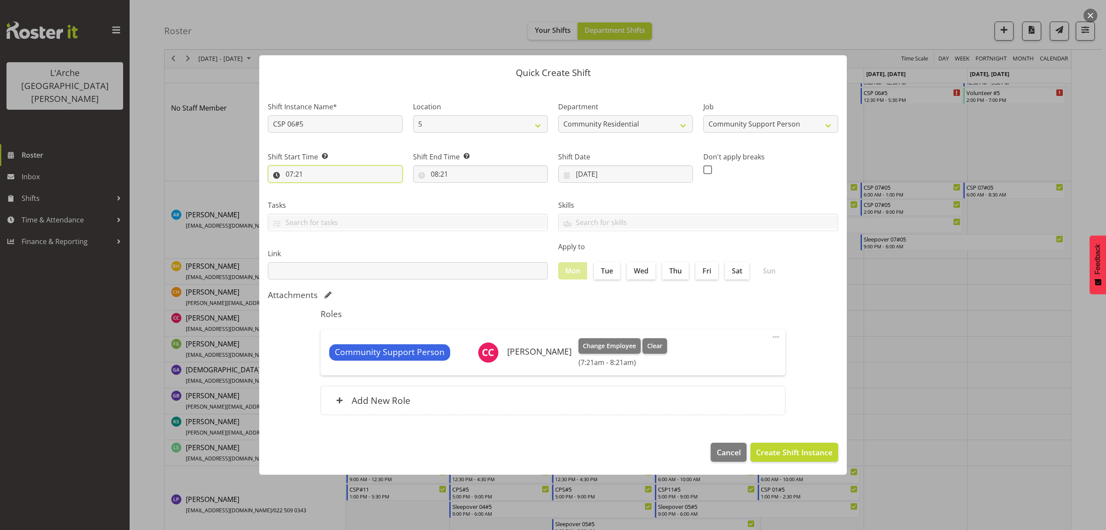
click at [301, 178] on input "07:21" at bounding box center [335, 174] width 135 height 17
click at [323, 198] on select "00 01 02 03 04 05 06 07 08 09 10 11 12 13 14 15 16 17 18 19 20 21 22 23" at bounding box center [326, 196] width 19 height 17
select select "6"
click at [317, 188] on select "00 01 02 03 04 05 06 07 08 09 10 11 12 13 14 15 16 17 18 19 20 21 22 23" at bounding box center [326, 196] width 19 height 17
type input "06:21"
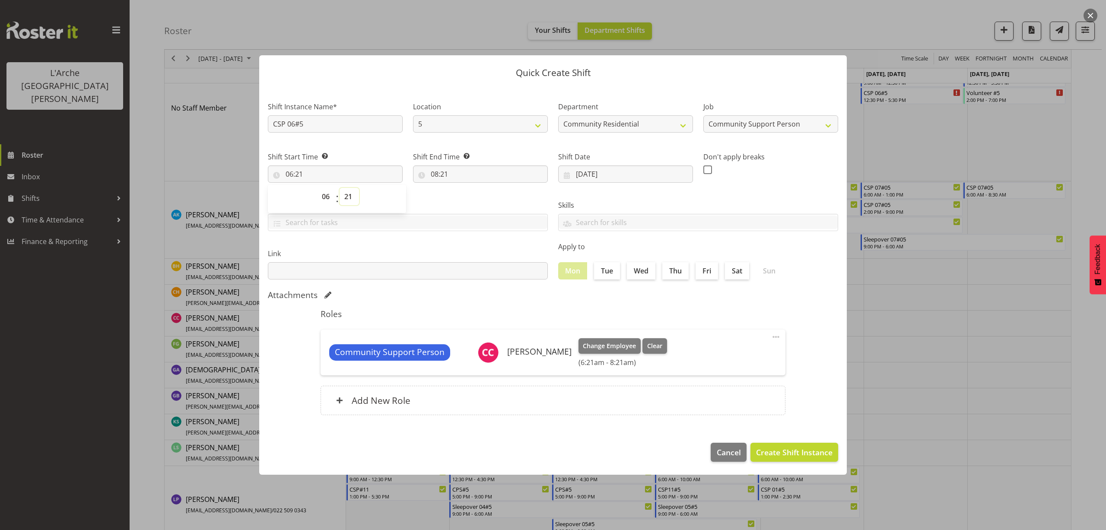
click at [351, 199] on select "00 01 02 03 04 05 06 07 08 09 10 11 12 13 14 15 16 17 18 19 20 21 22 23 24 25 2…" at bounding box center [349, 196] width 19 height 17
select select "0"
click at [340, 188] on select "00 01 02 03 04 05 06 07 08 09 10 11 12 13 14 15 16 17 18 19 20 21 22 23 24 25 2…" at bounding box center [349, 196] width 19 height 17
type input "06:00"
click at [443, 172] on input "08:21" at bounding box center [480, 174] width 135 height 17
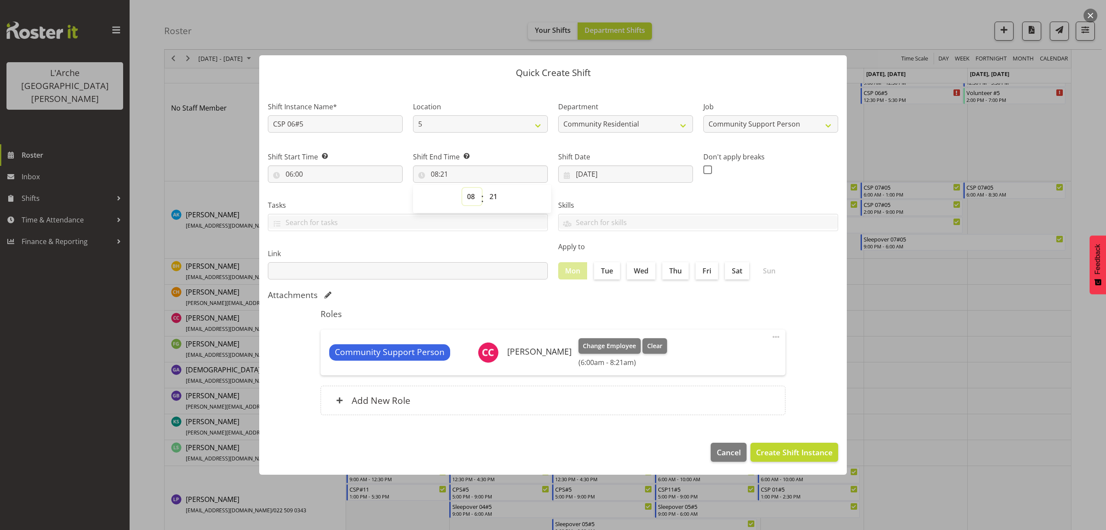
click at [472, 198] on select "00 01 02 03 04 05 06 07 08 09 10 11 12 13 14 15 16 17 18 19 20 21 22 23" at bounding box center [471, 196] width 19 height 17
select select "10"
click at [462, 188] on select "00 01 02 03 04 05 06 07 08 09 10 11 12 13 14 15 16 17 18 19 20 21 22 23" at bounding box center [471, 196] width 19 height 17
type input "10:21"
click at [493, 199] on select "00 01 02 03 04 05 06 07 08 09 10 11 12 13 14 15 16 17 18 19 20 21 22 23 24 25 2…" at bounding box center [494, 196] width 19 height 17
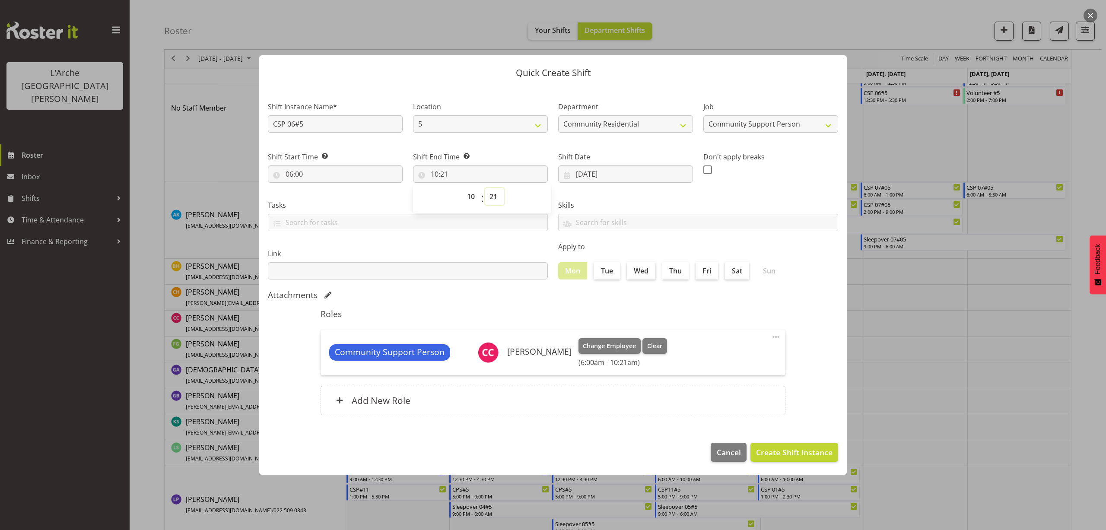
select select "0"
click at [485, 188] on select "00 01 02 03 04 05 06 07 08 09 10 11 12 13 14 15 16 17 18 19 20 21 22 23 24 25 2…" at bounding box center [494, 196] width 19 height 17
type input "10:00"
click at [800, 451] on span "Create Shift Instance" at bounding box center [794, 452] width 76 height 11
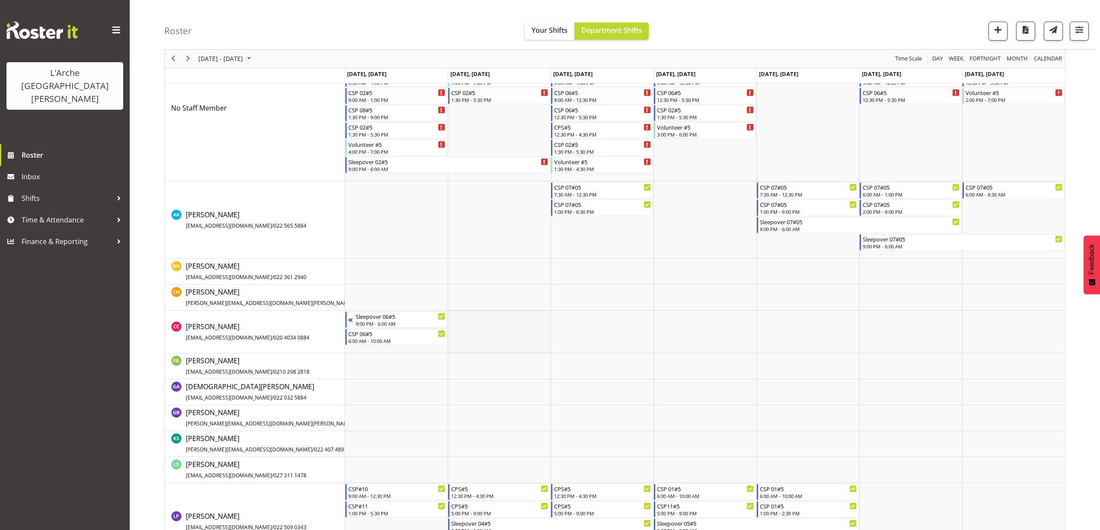
click at [470, 316] on td "Timeline Week of September 6, 2025" at bounding box center [499, 332] width 103 height 43
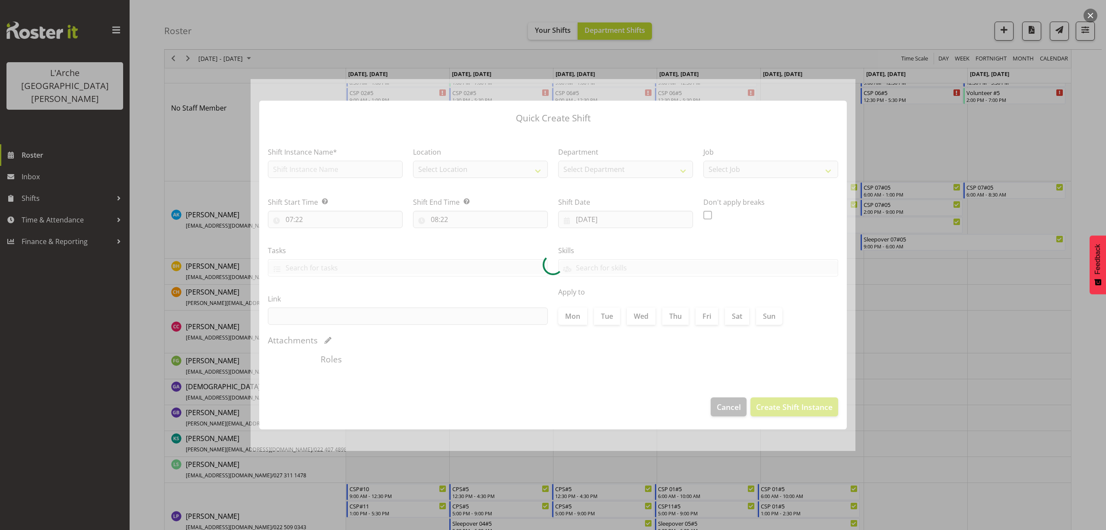
type input "02/09/2025"
checkbox input "true"
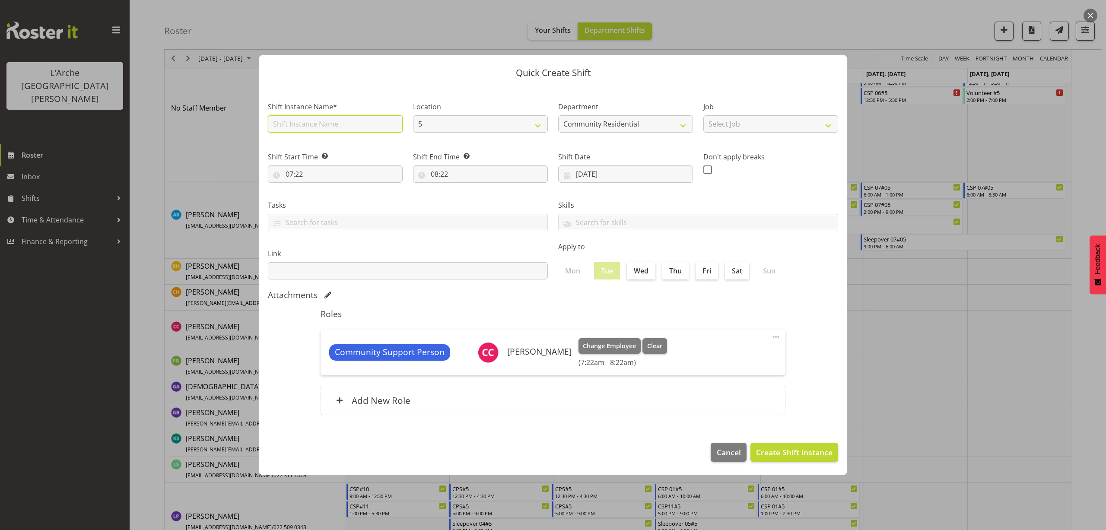
click at [324, 126] on input "text" at bounding box center [335, 123] width 135 height 17
type input "CSP 06#5"
click at [756, 130] on select "Select Job Accounts Admin Art Coordinator Community Leader Community Support Pe…" at bounding box center [771, 123] width 135 height 17
select select "2"
click at [704, 115] on select "Select Job Accounts Admin Art Coordinator Community Leader Community Support Pe…" at bounding box center [771, 123] width 135 height 17
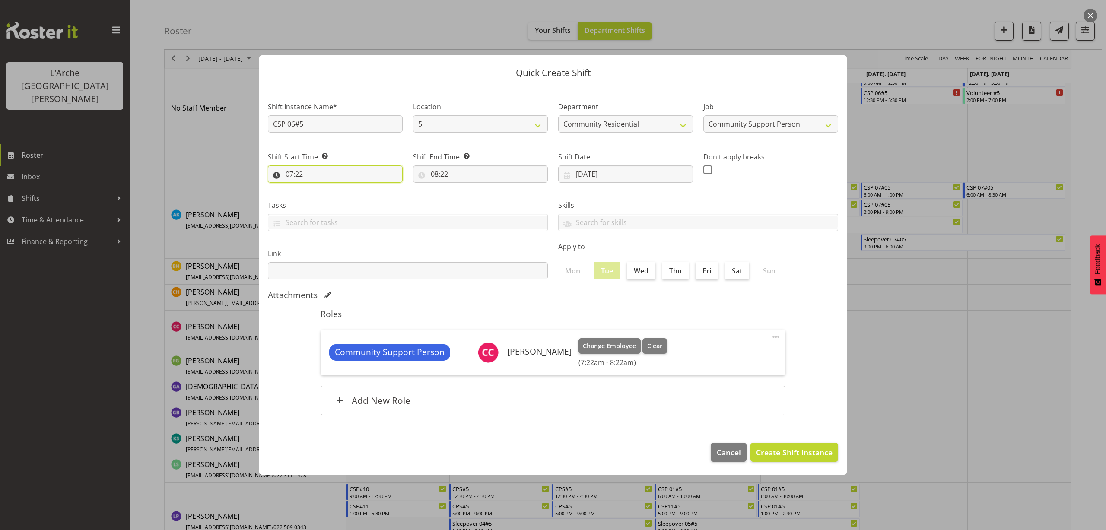
click at [298, 174] on input "07:22" at bounding box center [335, 174] width 135 height 17
click at [321, 198] on select "00 01 02 03 04 05 06 07 08 09 10 11 12 13 14 15 16 17 18 19 20 21 22 23" at bounding box center [326, 196] width 19 height 17
select select "10"
click at [317, 188] on select "00 01 02 03 04 05 06 07 08 09 10 11 12 13 14 15 16 17 18 19 20 21 22 23" at bounding box center [326, 196] width 19 height 17
type input "10:22"
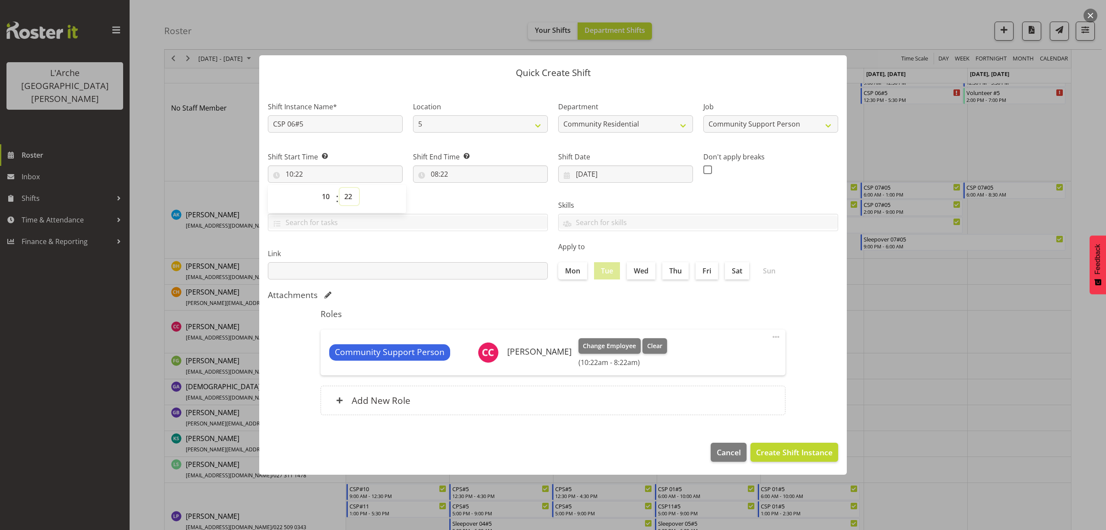
click at [350, 195] on select "00 01 02 03 04 05 06 07 08 09 10 11 12 13 14 15 16 17 18 19 20 21 22 23 24 25 2…" at bounding box center [349, 196] width 19 height 17
select select "0"
click at [340, 188] on select "00 01 02 03 04 05 06 07 08 09 10 11 12 13 14 15 16 17 18 19 20 21 22 23 24 25 2…" at bounding box center [349, 196] width 19 height 17
type input "10:00"
click at [447, 176] on input "08:22" at bounding box center [480, 174] width 135 height 17
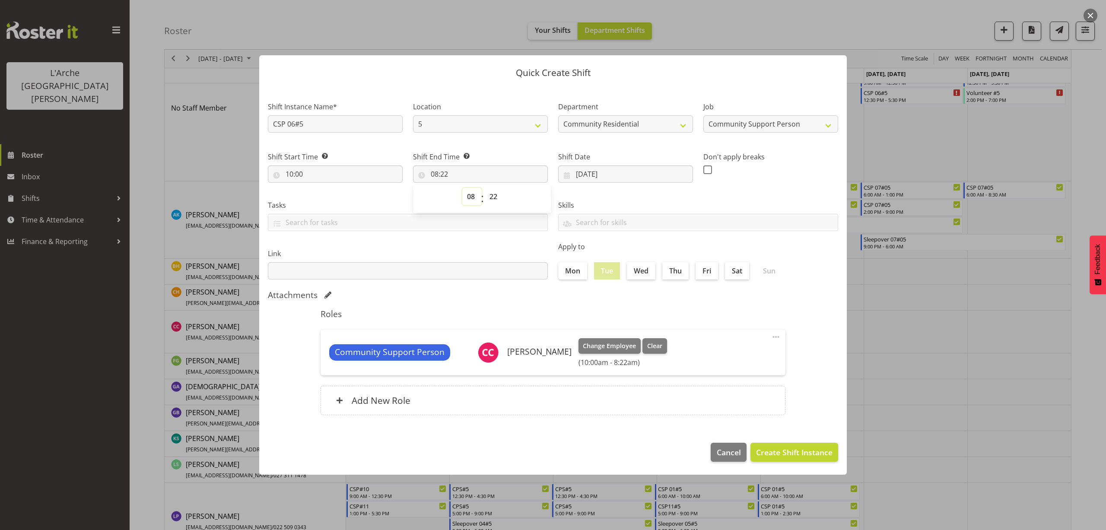
click at [467, 198] on select "00 01 02 03 04 05 06 07 08 09 10 11 12 13 14 15 16 17 18 19 20 21 22 23" at bounding box center [471, 196] width 19 height 17
select select "12"
click at [462, 188] on select "00 01 02 03 04 05 06 07 08 09 10 11 12 13 14 15 16 17 18 19 20 21 22 23" at bounding box center [471, 196] width 19 height 17
type input "12:22"
click at [470, 197] on select "00 01 02 03 04 05 06 07 08 09 10 11 12 13 14 15 16 17 18 19 20 21 22 23" at bounding box center [471, 196] width 19 height 17
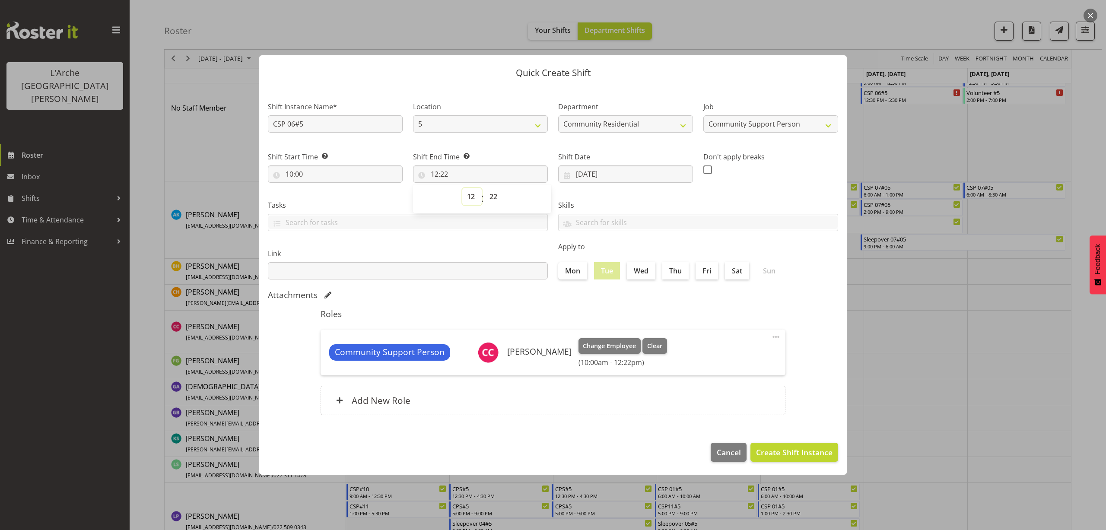
select select "13"
click at [462, 188] on select "00 01 02 03 04 05 06 07 08 09 10 11 12 13 14 15 16 17 18 19 20 21 22 23" at bounding box center [471, 196] width 19 height 17
type input "13:22"
click at [493, 196] on select "00 01 02 03 04 05 06 07 08 09 10 11 12 13 14 15 16 17 18 19 20 21 22 23 24 25 2…" at bounding box center [494, 196] width 19 height 17
select select "0"
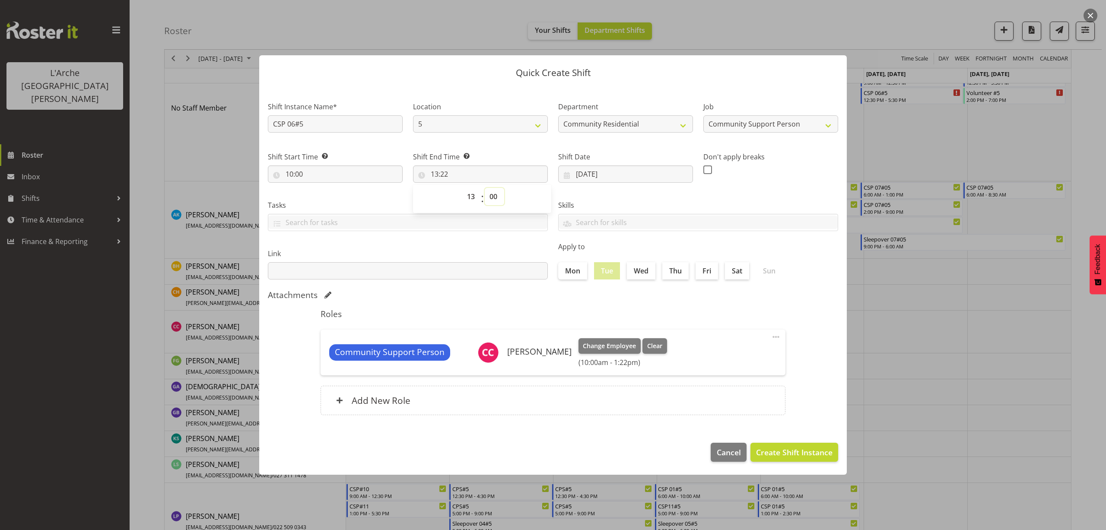
click at [485, 188] on select "00 01 02 03 04 05 06 07 08 09 10 11 12 13 14 15 16 17 18 19 20 21 22 23 24 25 2…" at bounding box center [494, 196] width 19 height 17
type input "13:00"
click at [773, 447] on span "Create Shift Instance" at bounding box center [794, 452] width 76 height 11
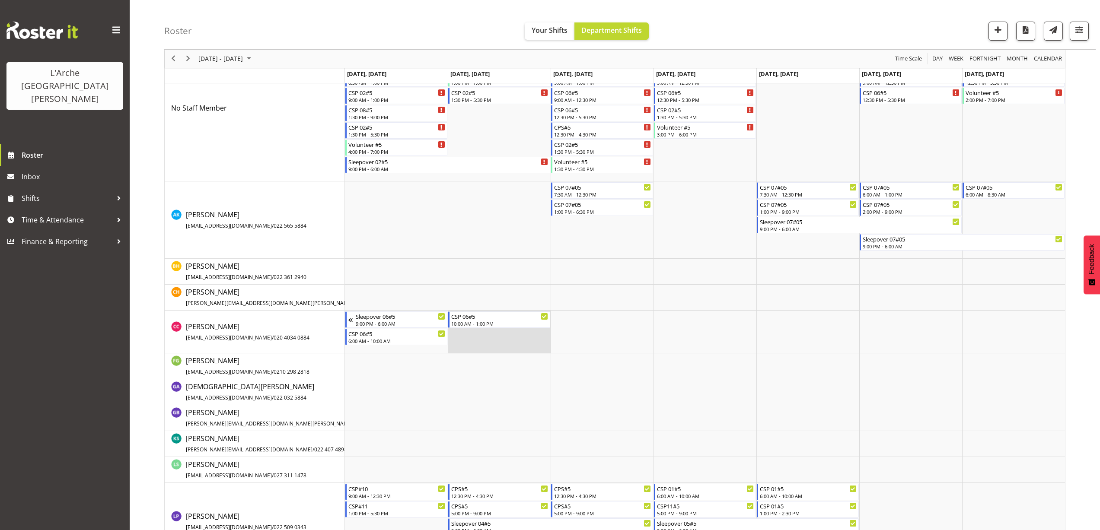
click at [470, 334] on td "Timeline Week of September 6, 2025" at bounding box center [499, 332] width 103 height 43
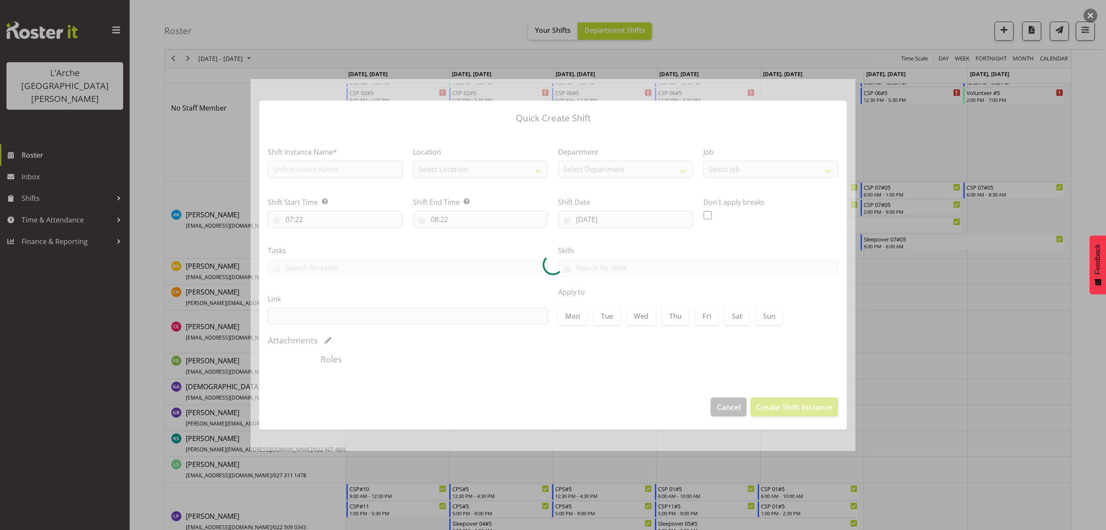
type input "02/09/2025"
checkbox input "true"
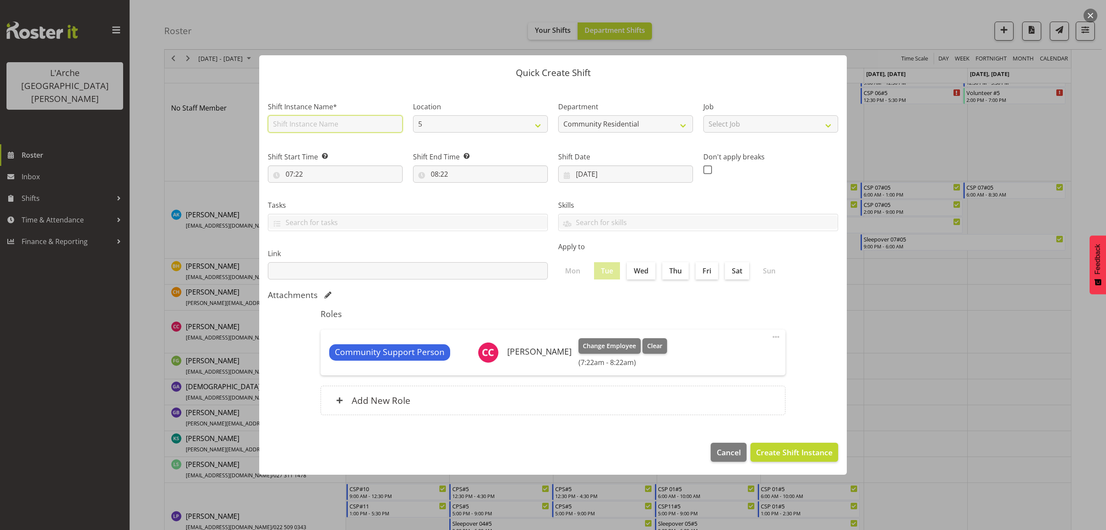
click at [285, 119] on input "text" at bounding box center [335, 123] width 135 height 17
type input "CSP 06#5"
click at [722, 127] on select "Select Job Accounts Admin Art Coordinator Community Leader Community Support Pe…" at bounding box center [771, 123] width 135 height 17
select select "2"
click at [704, 115] on select "Select Job Accounts Admin Art Coordinator Community Leader Community Support Pe…" at bounding box center [771, 123] width 135 height 17
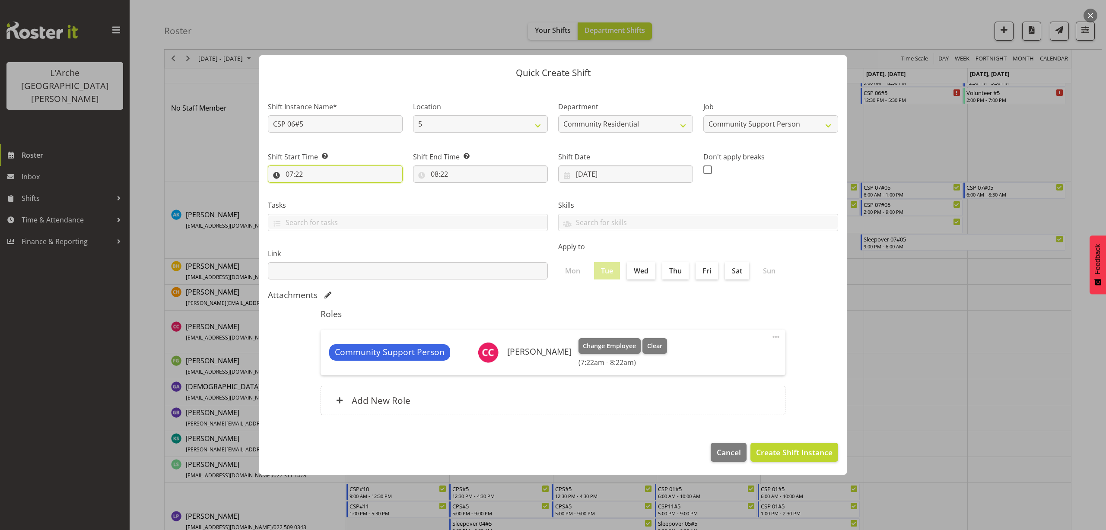
click at [304, 175] on input "07:22" at bounding box center [335, 174] width 135 height 17
click at [326, 192] on select "00 01 02 03 04 05 06 07 08 09 10 11 12 13 14 15 16 17 18 19 20 21 22 23" at bounding box center [326, 196] width 19 height 17
select select "13"
click at [317, 188] on select "00 01 02 03 04 05 06 07 08 09 10 11 12 13 14 15 16 17 18 19 20 21 22 23" at bounding box center [326, 196] width 19 height 17
type input "13:22"
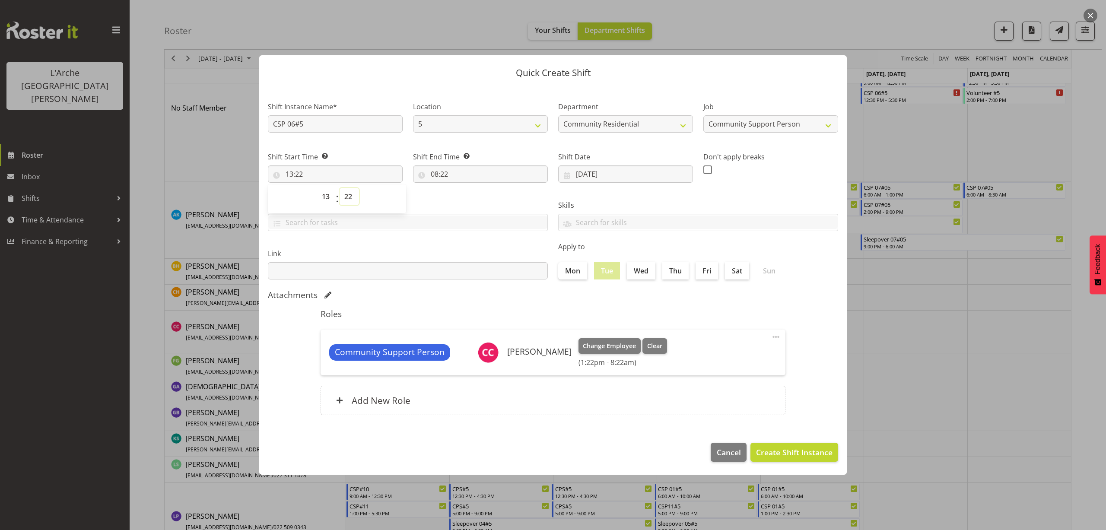
click at [351, 199] on select "00 01 02 03 04 05 06 07 08 09 10 11 12 13 14 15 16 17 18 19 20 21 22 23 24 25 2…" at bounding box center [349, 196] width 19 height 17
select select "30"
click at [340, 188] on select "00 01 02 03 04 05 06 07 08 09 10 11 12 13 14 15 16 17 18 19 20 21 22 23 24 25 2…" at bounding box center [349, 196] width 19 height 17
type input "13:30"
click at [441, 175] on input "08:22" at bounding box center [480, 174] width 135 height 17
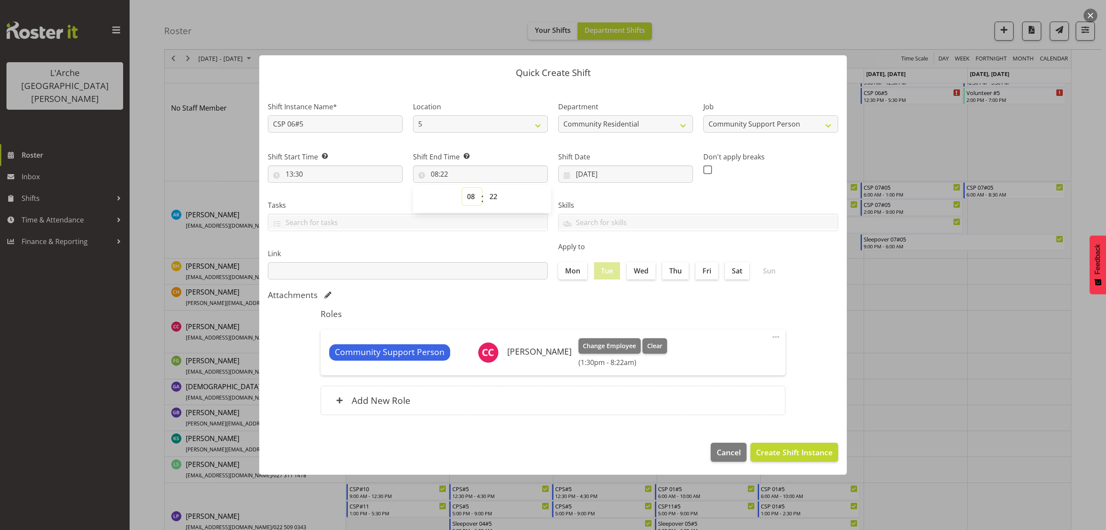
click at [470, 198] on select "00 01 02 03 04 05 06 07 08 09 10 11 12 13 14 15 16 17 18 19 20 21 22 23" at bounding box center [471, 196] width 19 height 17
click at [1090, 16] on button "button" at bounding box center [1091, 16] width 14 height 14
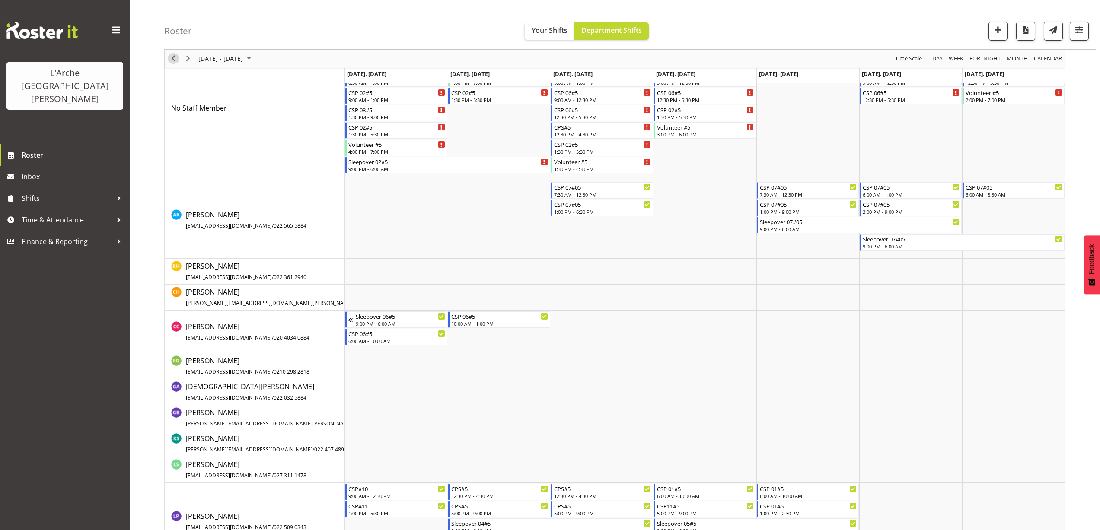
click at [177, 54] on div "previous period" at bounding box center [173, 59] width 15 height 18
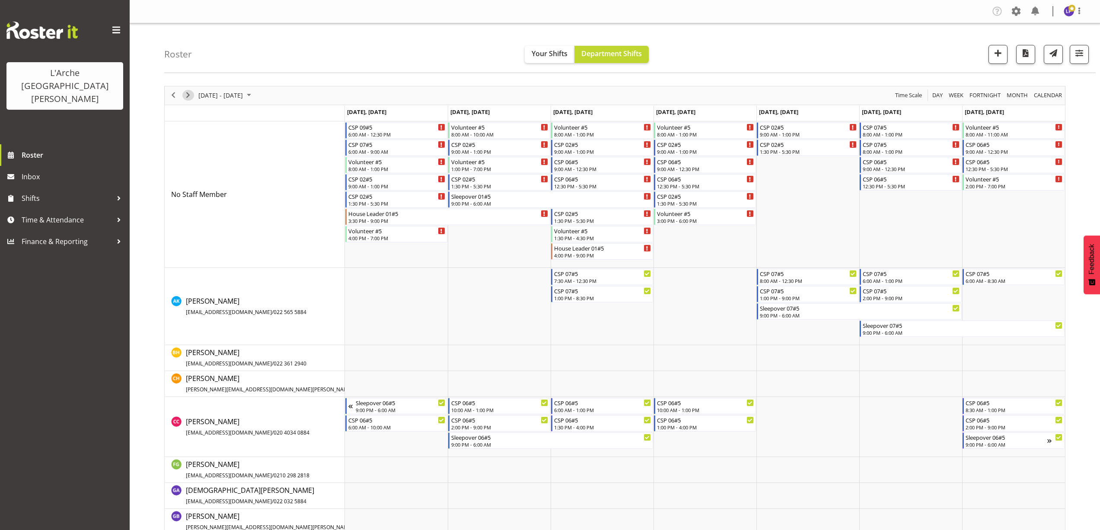
click at [186, 96] on span "Next" at bounding box center [188, 95] width 10 height 11
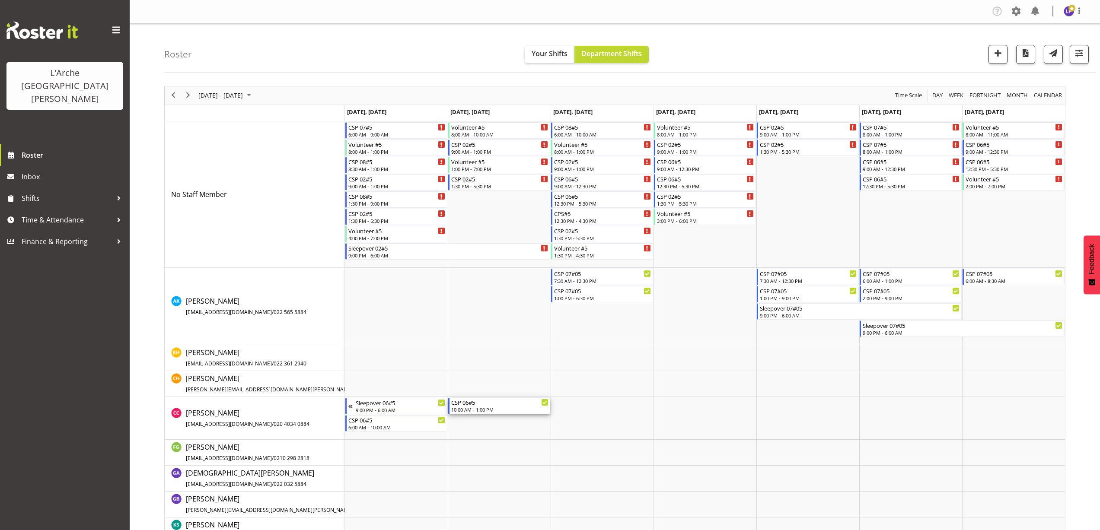
click at [462, 410] on div "10:00 AM - 1:00 PM" at bounding box center [499, 409] width 97 height 7
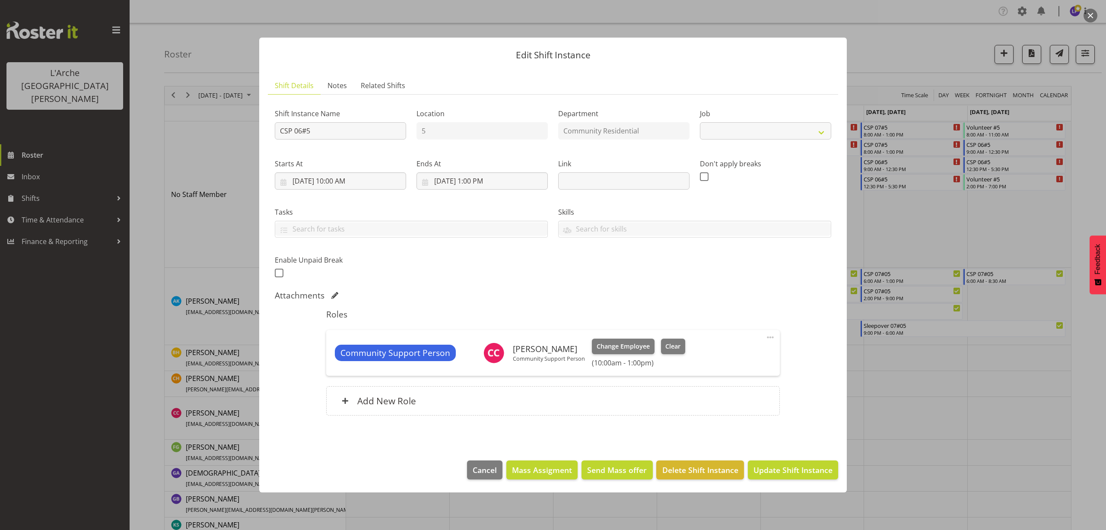
select select "2"
click at [1096, 14] on button "button" at bounding box center [1091, 16] width 14 height 14
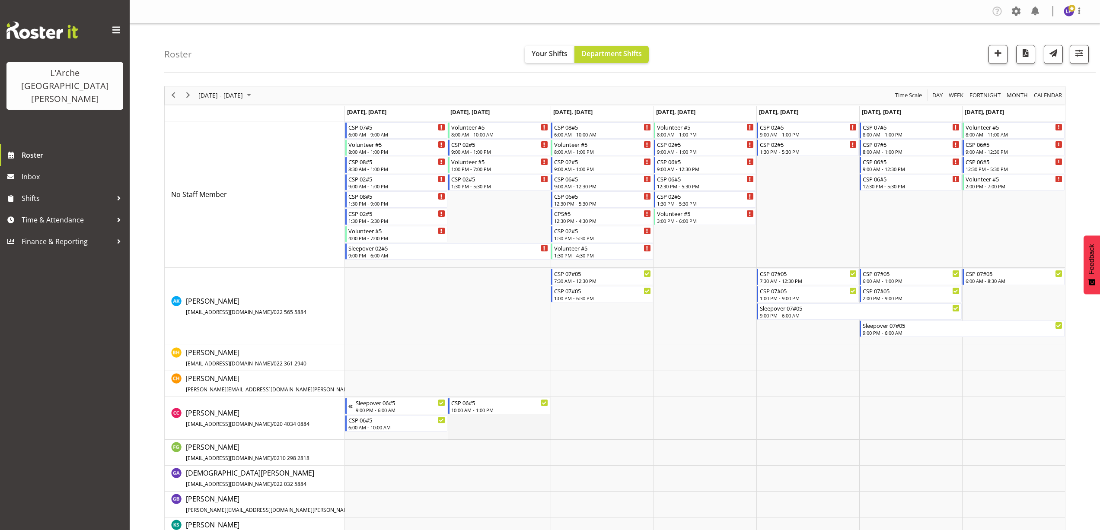
click at [471, 425] on td "Timeline Week of September 6, 2025" at bounding box center [499, 418] width 103 height 43
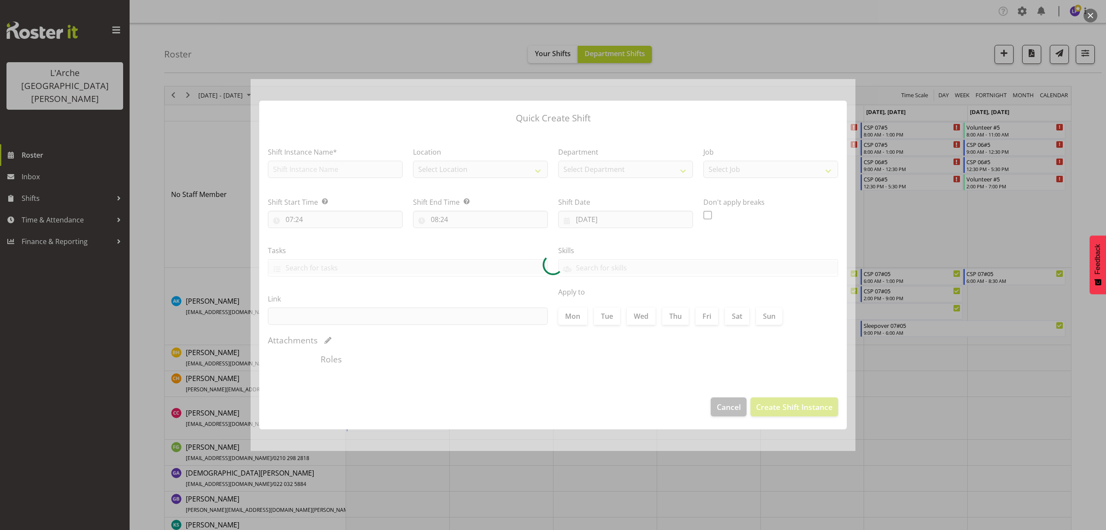
type input "02/09/2025"
checkbox input "true"
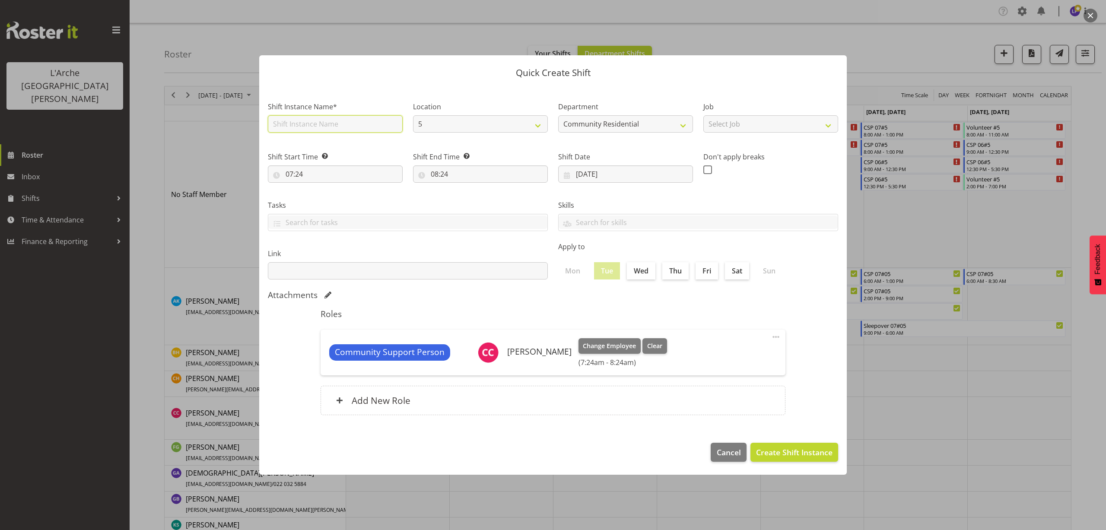
click at [316, 123] on input "text" at bounding box center [335, 123] width 135 height 17
type input "CSP 06#5"
click at [737, 128] on select "Select Job Accounts Admin Art Coordinator Community Leader Community Support Pe…" at bounding box center [771, 123] width 135 height 17
select select "2"
click at [704, 115] on select "Select Job Accounts Admin Art Coordinator Community Leader Community Support Pe…" at bounding box center [771, 123] width 135 height 17
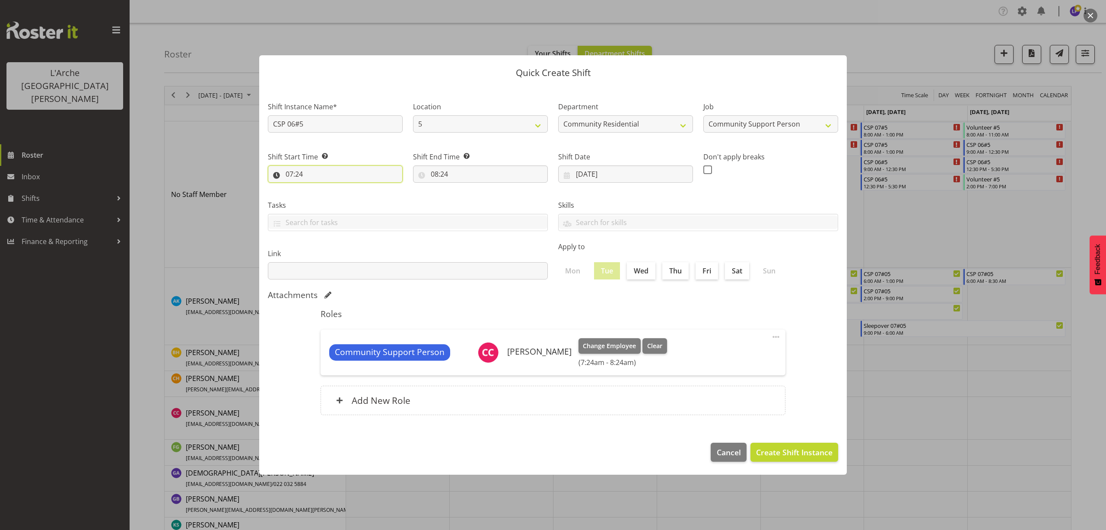
click at [294, 173] on input "07:24" at bounding box center [335, 174] width 135 height 17
click at [324, 196] on select "00 01 02 03 04 05 06 07 08 09 10 11 12 13 14 15 16 17 18 19 20 21 22 23" at bounding box center [326, 196] width 19 height 17
select select "13"
click at [317, 188] on select "00 01 02 03 04 05 06 07 08 09 10 11 12 13 14 15 16 17 18 19 20 21 22 23" at bounding box center [326, 196] width 19 height 17
type input "13:24"
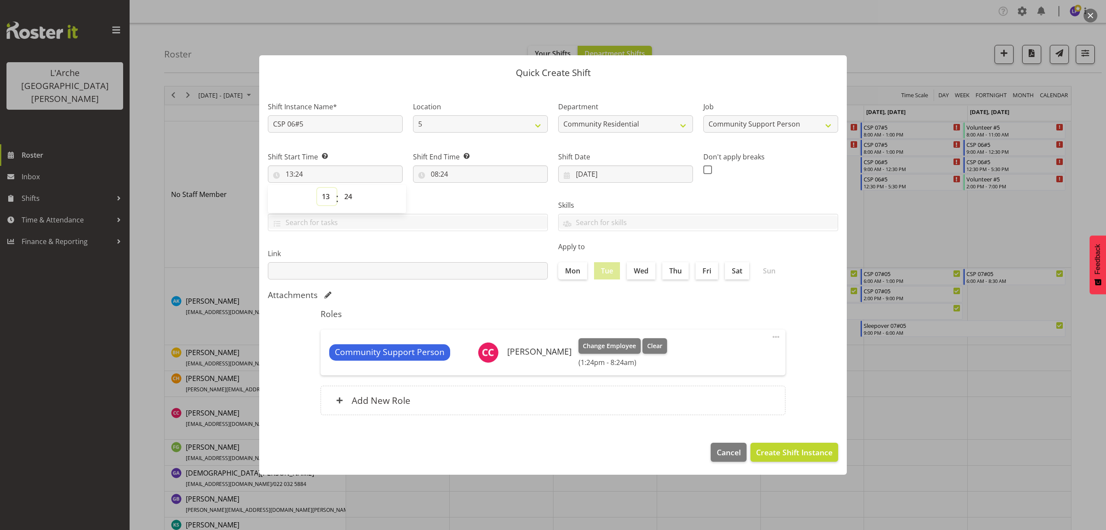
click at [325, 196] on select "00 01 02 03 04 05 06 07 08 09 10 11 12 13 14 15 16 17 18 19 20 21 22 23" at bounding box center [326, 196] width 19 height 17
select select "14"
click at [317, 188] on select "00 01 02 03 04 05 06 07 08 09 10 11 12 13 14 15 16 17 18 19 20 21 22 23" at bounding box center [326, 196] width 19 height 17
type input "14:24"
click at [346, 196] on select "00 01 02 03 04 05 06 07 08 09 10 11 12 13 14 15 16 17 18 19 20 21 22 23 24 25 2…" at bounding box center [349, 196] width 19 height 17
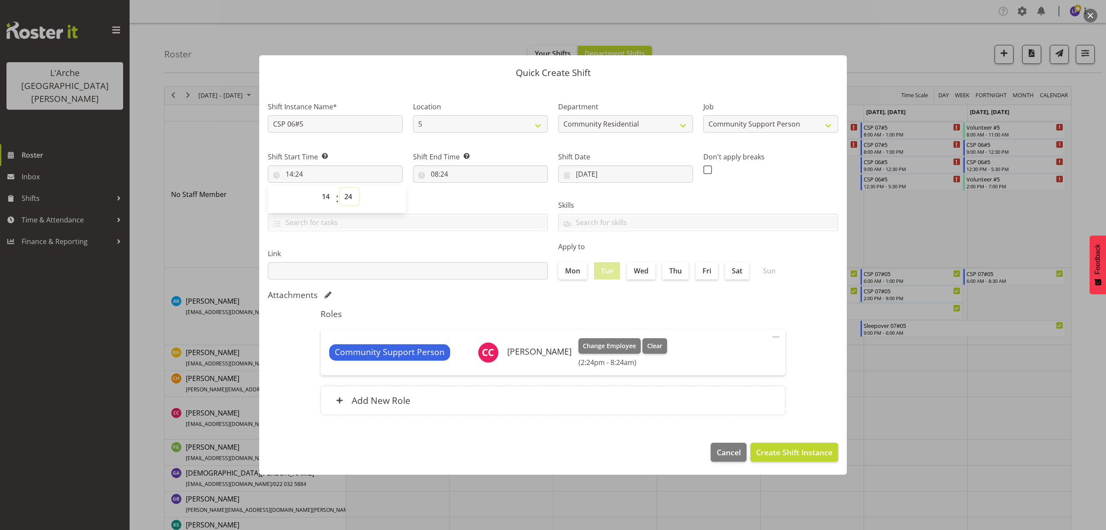
select select "0"
click at [340, 188] on select "00 01 02 03 04 05 06 07 08 09 10 11 12 13 14 15 16 17 18 19 20 21 22 23 24 25 2…" at bounding box center [349, 196] width 19 height 17
type input "14:00"
click at [448, 175] on input "08:24" at bounding box center [480, 174] width 135 height 17
click at [472, 200] on select "00 01 02 03 04 05 06 07 08 09 10 11 12 13 14 15 16 17 18 19 20 21 22 23" at bounding box center [471, 196] width 19 height 17
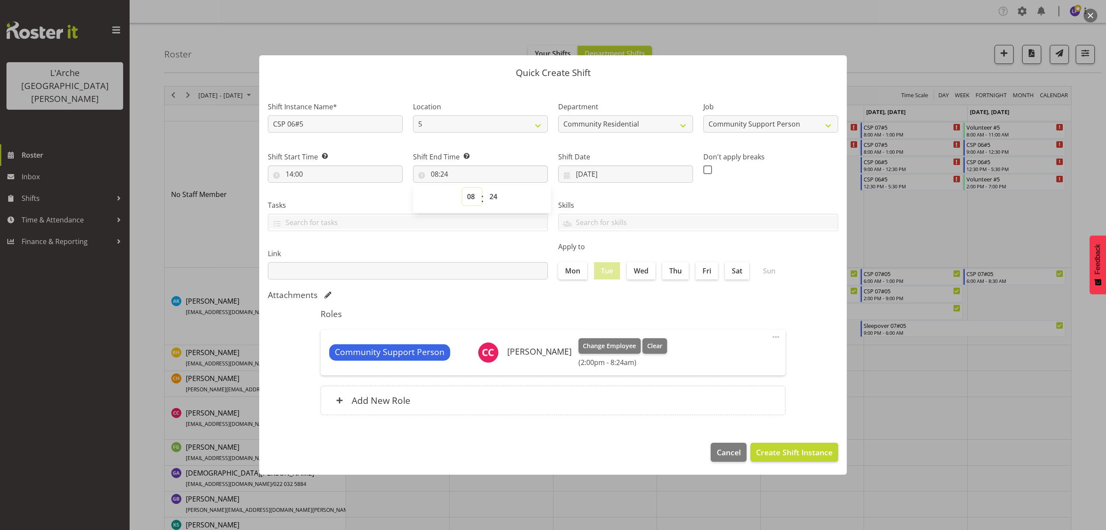
select select "21"
click at [462, 188] on select "00 01 02 03 04 05 06 07 08 09 10 11 12 13 14 15 16 17 18 19 20 21 22 23" at bounding box center [471, 196] width 19 height 17
type input "21:24"
click at [495, 198] on select "00 01 02 03 04 05 06 07 08 09 10 11 12 13 14 15 16 17 18 19 20 21 22 23 24 25 2…" at bounding box center [494, 196] width 19 height 17
select select "0"
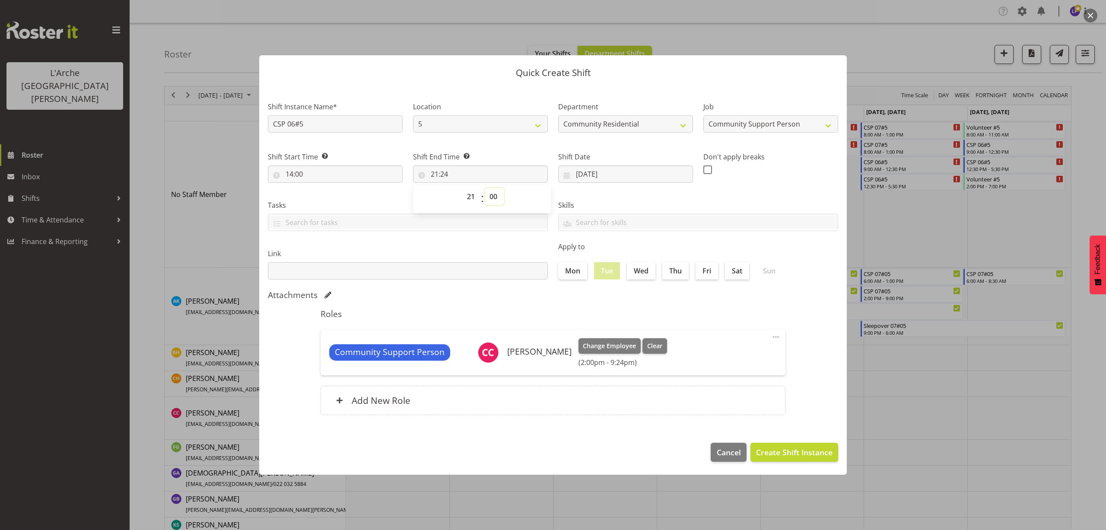
click at [485, 188] on select "00 01 02 03 04 05 06 07 08 09 10 11 12 13 14 15 16 17 18 19 20 21 22 23 24 25 2…" at bounding box center [494, 196] width 19 height 17
type input "21:00"
click at [803, 456] on span "Create Shift Instance" at bounding box center [794, 452] width 76 height 11
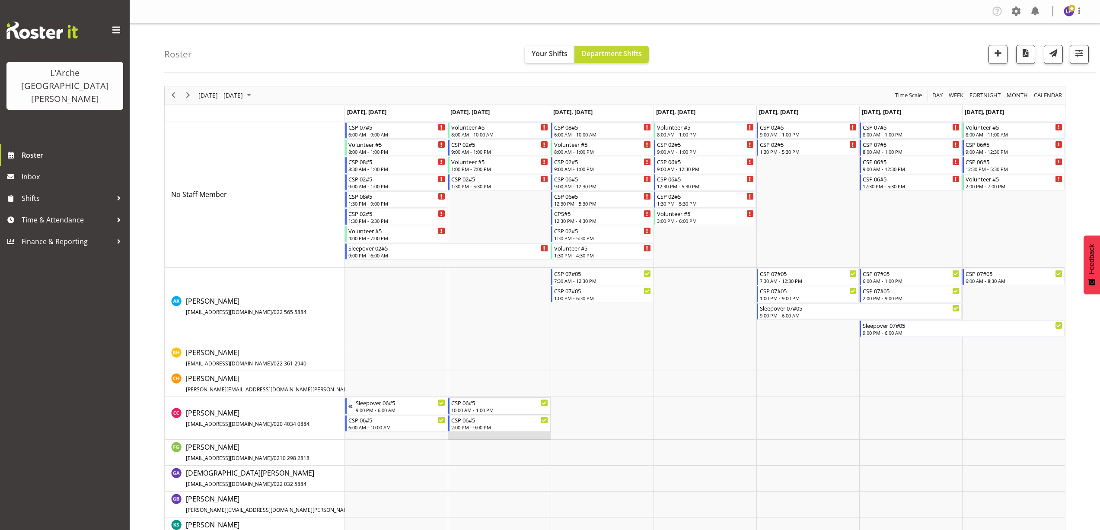
click at [452, 436] on td "Timeline Week of September 6, 2025" at bounding box center [499, 418] width 103 height 43
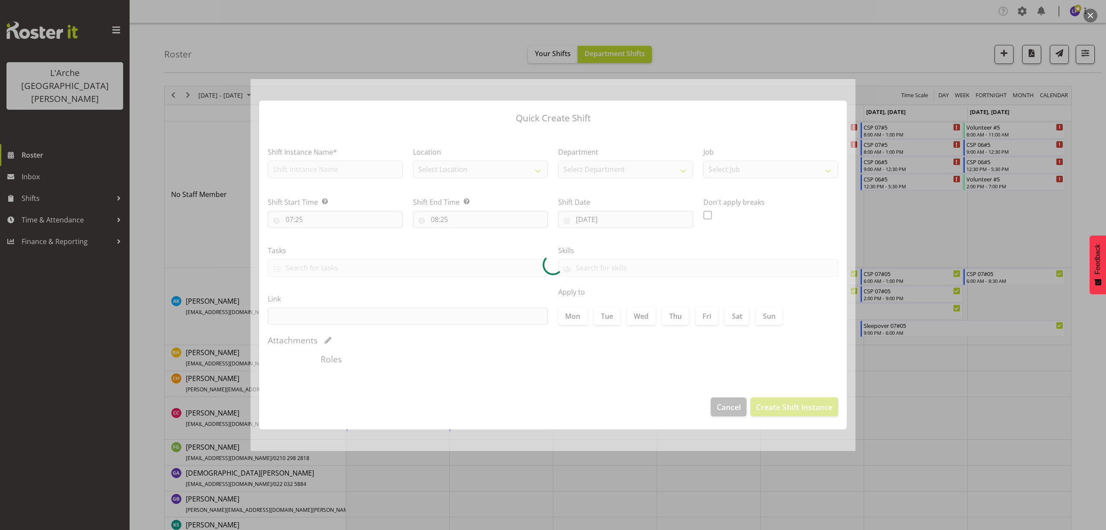
type input "02/09/2025"
checkbox input "true"
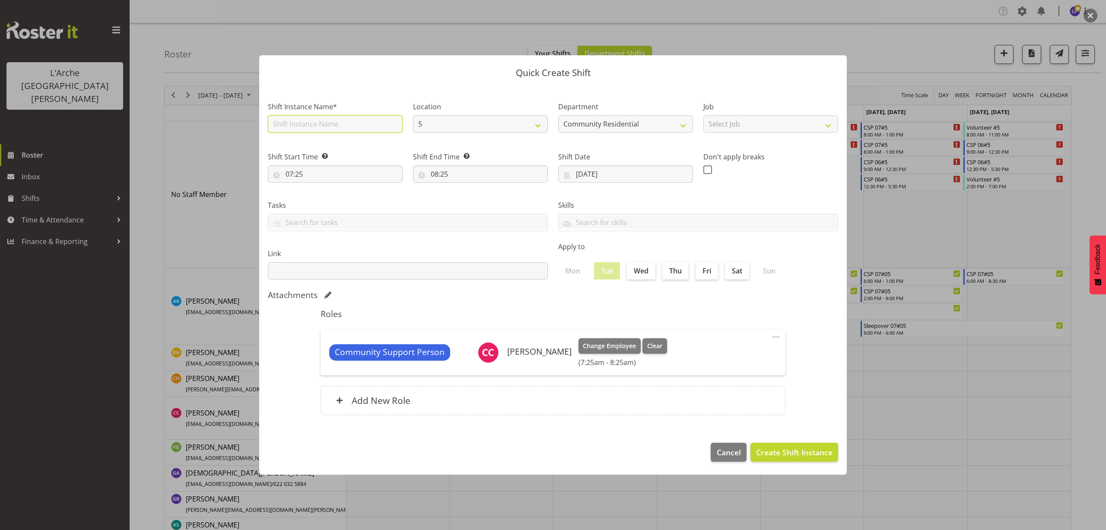
click at [287, 127] on input "text" at bounding box center [335, 123] width 135 height 17
type input "Sleepover 06#5"
click at [717, 128] on select "Select Job Accounts Admin Art Coordinator Community Leader Community Support Pe…" at bounding box center [771, 123] width 135 height 17
select select "2"
click at [704, 115] on select "Select Job Accounts Admin Art Coordinator Community Leader Community Support Pe…" at bounding box center [771, 123] width 135 height 17
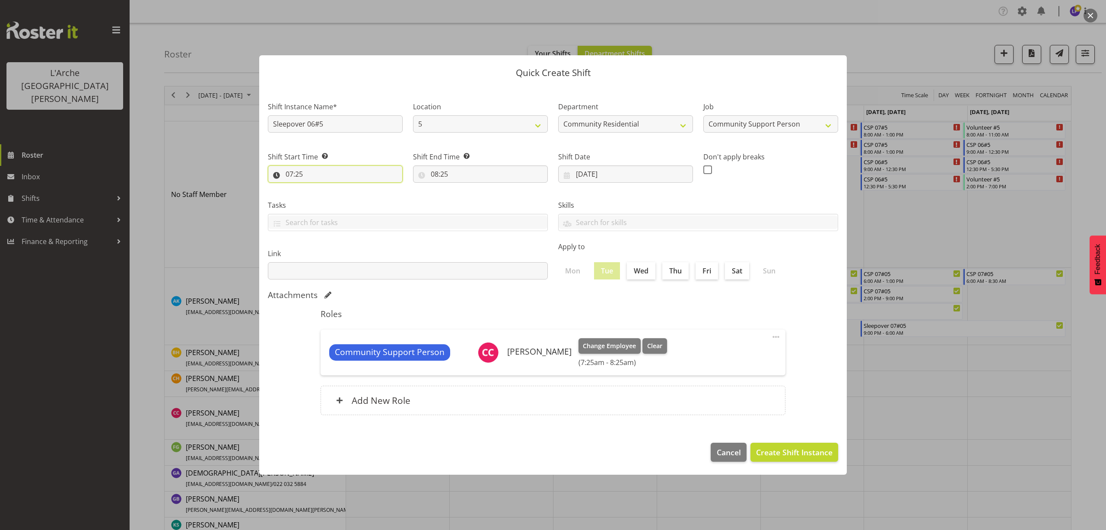
click at [292, 172] on input "07:25" at bounding box center [335, 174] width 135 height 17
click at [323, 197] on select "00 01 02 03 04 05 06 07 08 09 10 11 12 13 14 15 16 17 18 19 20 21 22 23" at bounding box center [326, 196] width 19 height 17
select select "21"
click at [317, 188] on select "00 01 02 03 04 05 06 07 08 09 10 11 12 13 14 15 16 17 18 19 20 21 22 23" at bounding box center [326, 196] width 19 height 17
type input "21:25"
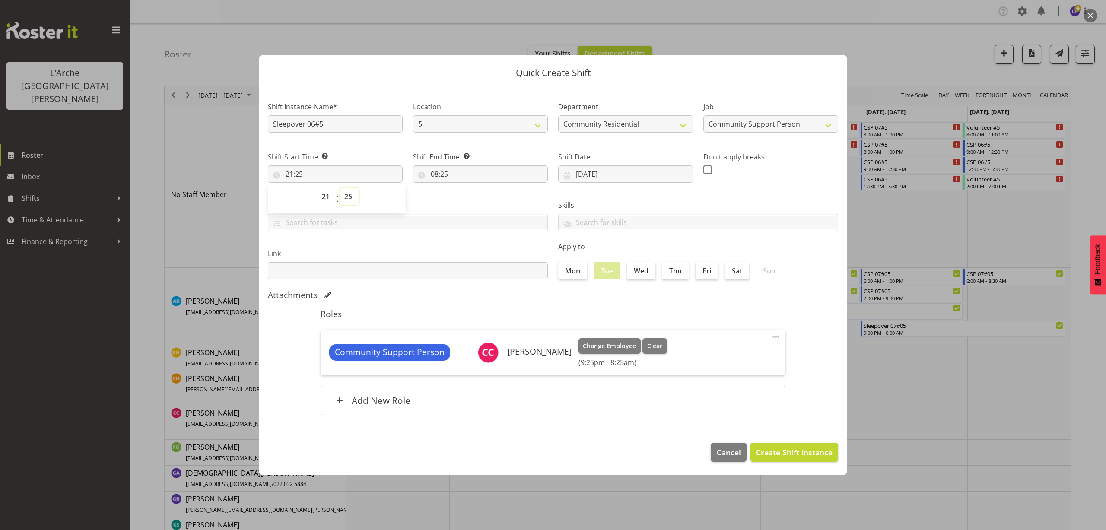
click at [348, 194] on select "00 01 02 03 04 05 06 07 08 09 10 11 12 13 14 15 16 17 18 19 20 21 22 23 24 25 2…" at bounding box center [349, 196] width 19 height 17
select select "0"
click at [340, 188] on select "00 01 02 03 04 05 06 07 08 09 10 11 12 13 14 15 16 17 18 19 20 21 22 23 24 25 2…" at bounding box center [349, 196] width 19 height 17
type input "21:00"
click at [439, 177] on input "08:25" at bounding box center [480, 174] width 135 height 17
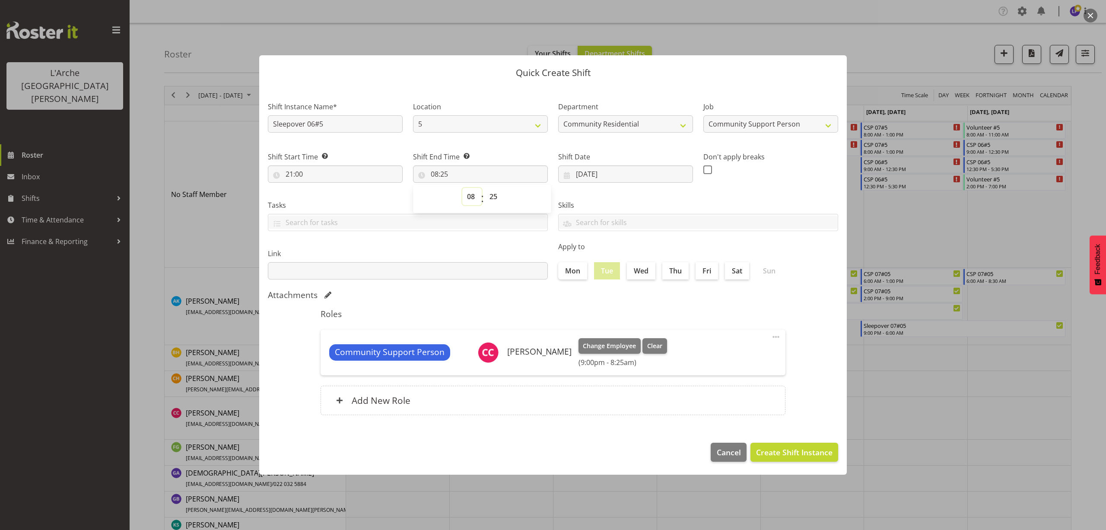
click at [467, 197] on select "00 01 02 03 04 05 06 07 08 09 10 11 12 13 14 15 16 17 18 19 20 21 22 23" at bounding box center [471, 196] width 19 height 17
select select "6"
click at [462, 188] on select "00 01 02 03 04 05 06 07 08 09 10 11 12 13 14 15 16 17 18 19 20 21 22 23" at bounding box center [471, 196] width 19 height 17
type input "06:25"
click at [493, 197] on select "00 01 02 03 04 05 06 07 08 09 10 11 12 13 14 15 16 17 18 19 20 21 22 23 24 25 2…" at bounding box center [494, 196] width 19 height 17
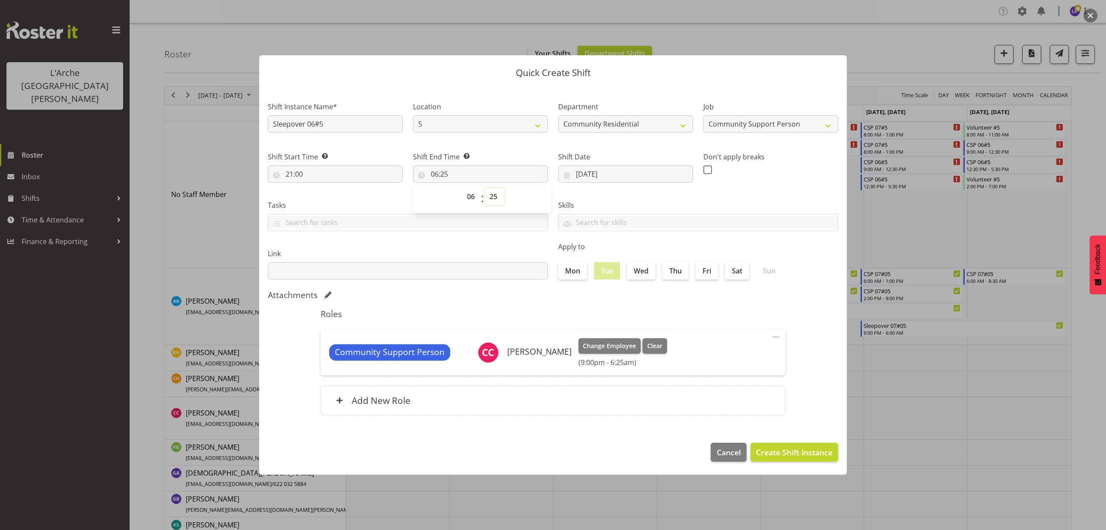
select select "0"
click at [485, 188] on select "00 01 02 03 04 05 06 07 08 09 10 11 12 13 14 15 16 17 18 19 20 21 22 23 24 25 2…" at bounding box center [494, 196] width 19 height 17
type input "06:00"
click at [810, 448] on span "Create Shift Instance" at bounding box center [794, 452] width 76 height 11
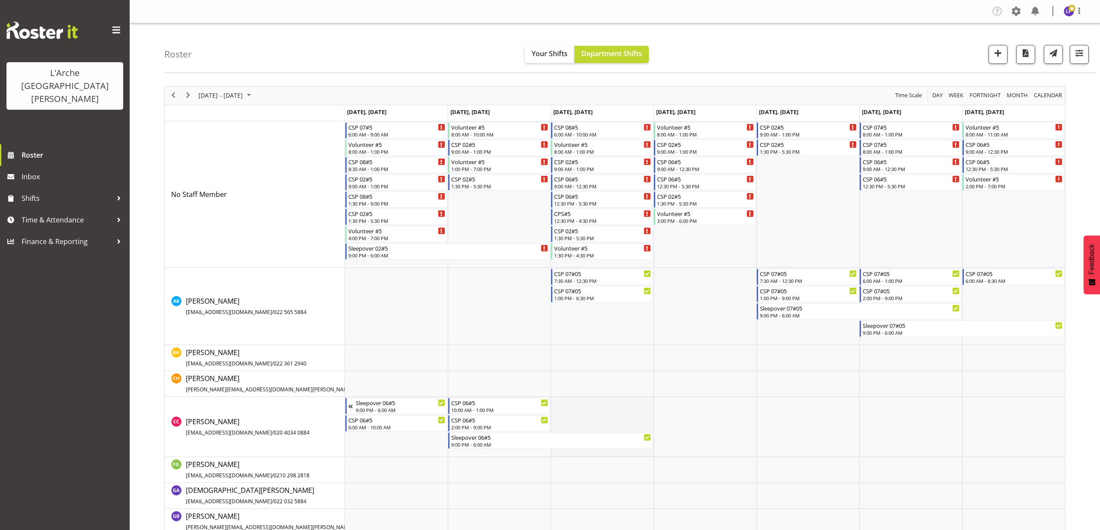
click at [554, 405] on td "Timeline Week of September 6, 2025" at bounding box center [602, 427] width 103 height 60
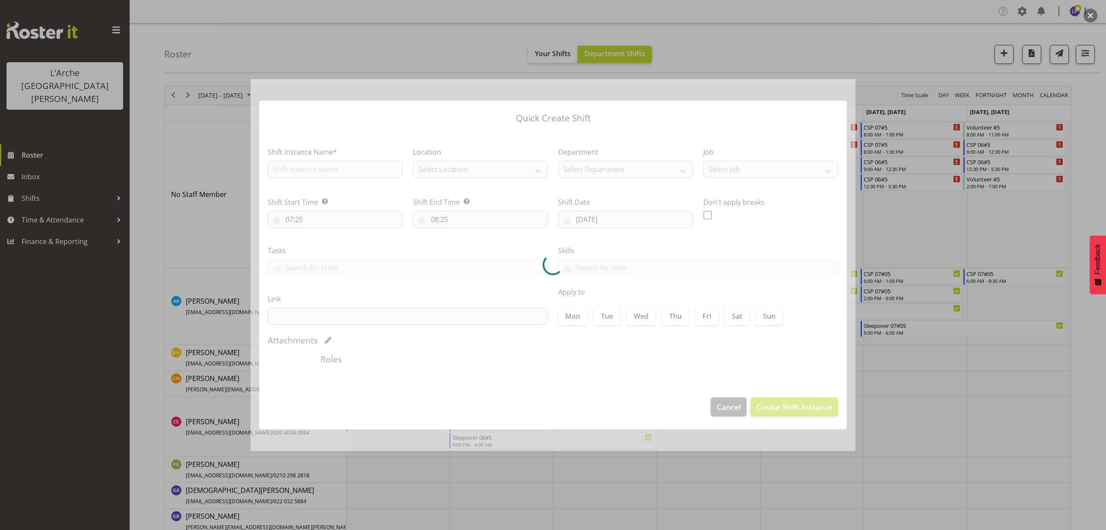
type input "03/09/2025"
checkbox input "true"
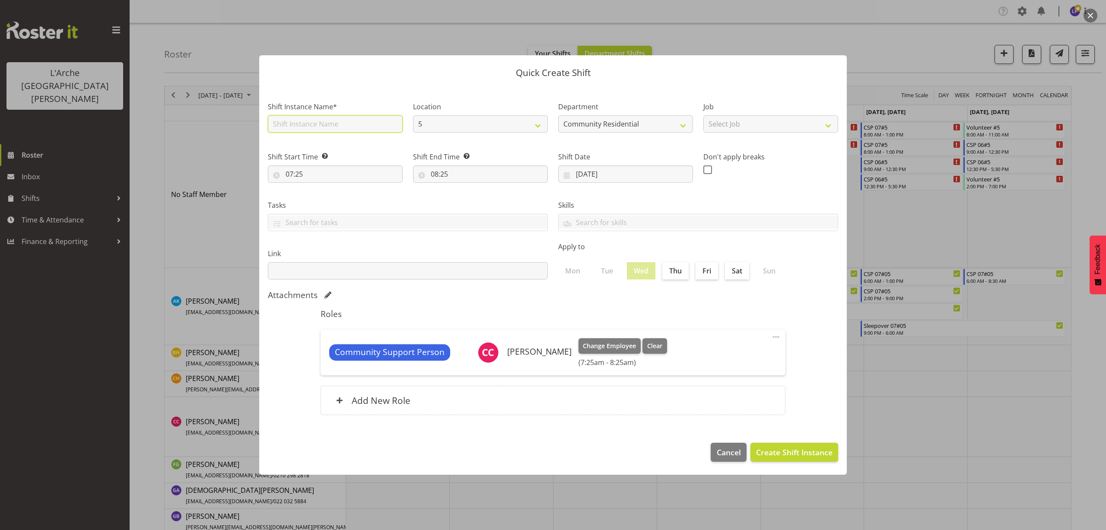
click at [309, 121] on input "text" at bounding box center [335, 123] width 135 height 17
type input "CSP 06#5"
click at [775, 123] on select "Select Job Accounts Admin Art Coordinator Community Leader Community Support Pe…" at bounding box center [771, 123] width 135 height 17
select select "2"
click at [704, 115] on select "Select Job Accounts Admin Art Coordinator Community Leader Community Support Pe…" at bounding box center [771, 123] width 135 height 17
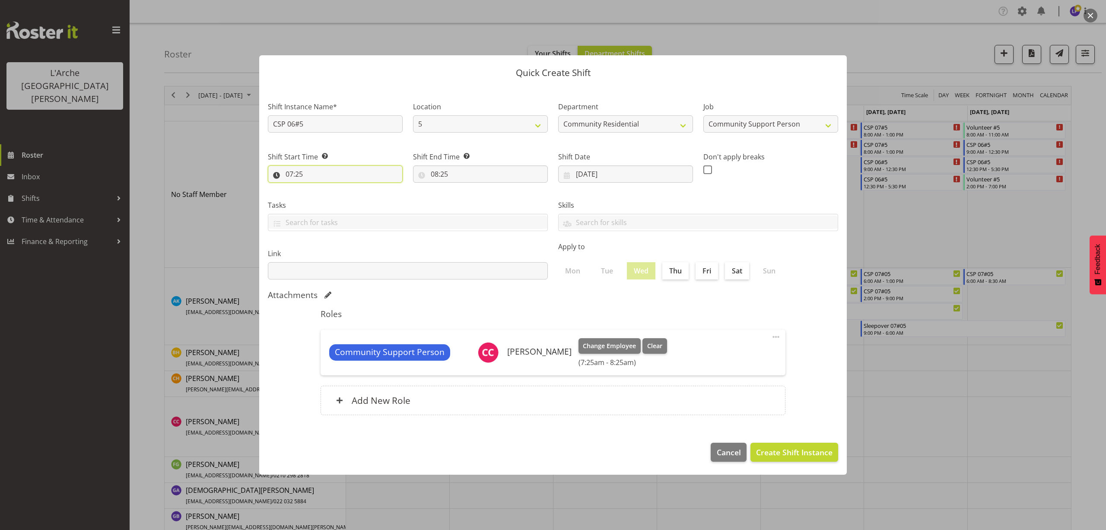
click at [297, 172] on input "07:25" at bounding box center [335, 174] width 135 height 17
click at [322, 195] on select "00 01 02 03 04 05 06 07 08 09 10 11 12 13 14 15 16 17 18 19 20 21 22 23" at bounding box center [326, 196] width 19 height 17
select select "6"
click at [317, 188] on select "00 01 02 03 04 05 06 07 08 09 10 11 12 13 14 15 16 17 18 19 20 21 22 23" at bounding box center [326, 196] width 19 height 17
type input "06:25"
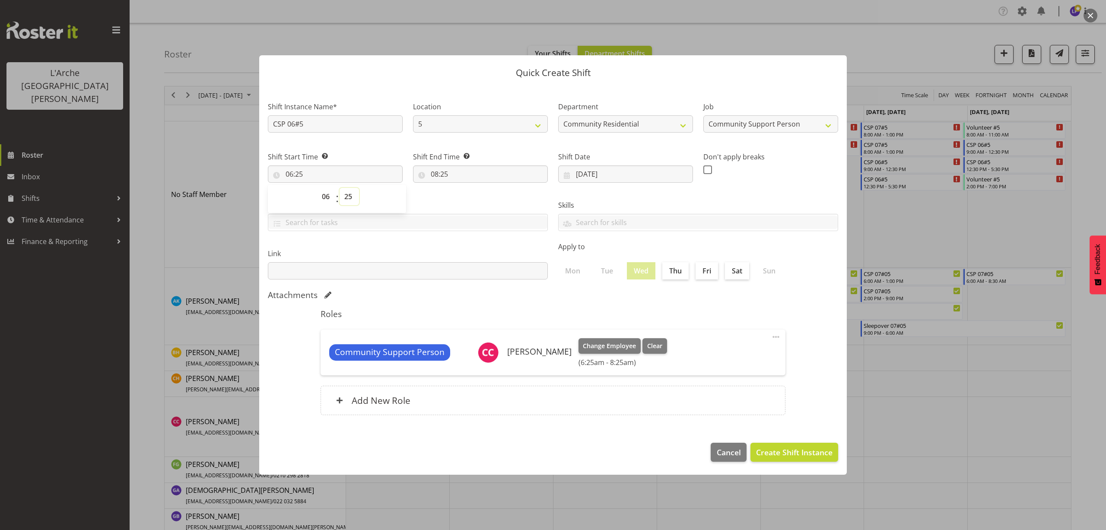
click at [348, 195] on select "00 01 02 03 04 05 06 07 08 09 10 11 12 13 14 15 16 17 18 19 20 21 22 23 24 25 2…" at bounding box center [349, 196] width 19 height 17
select select "0"
click at [340, 188] on select "00 01 02 03 04 05 06 07 08 09 10 11 12 13 14 15 16 17 18 19 20 21 22 23 24 25 2…" at bounding box center [349, 196] width 19 height 17
type input "06:00"
click at [433, 175] on input "08:25" at bounding box center [480, 174] width 135 height 17
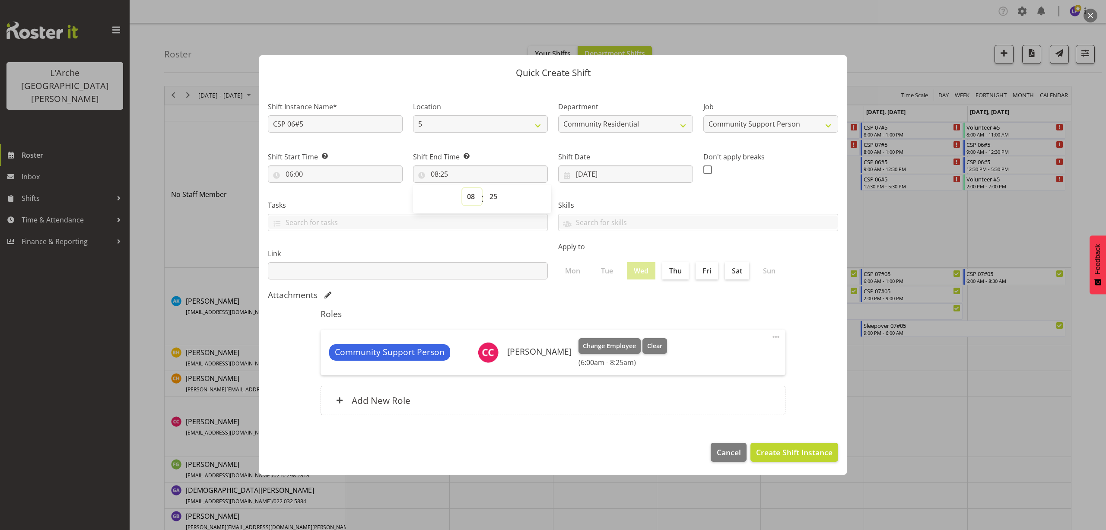
click at [472, 197] on select "00 01 02 03 04 05 06 07 08 09 10 11 12 13 14 15 16 17 18 19 20 21 22 23" at bounding box center [471, 196] width 19 height 17
select select "12"
click at [462, 188] on select "00 01 02 03 04 05 06 07 08 09 10 11 12 13 14 15 16 17 18 19 20 21 22 23" at bounding box center [471, 196] width 19 height 17
type input "12:25"
click at [492, 199] on select "00 01 02 03 04 05 06 07 08 09 10 11 12 13 14 15 16 17 18 19 20 21 22 23 24 25 2…" at bounding box center [494, 196] width 19 height 17
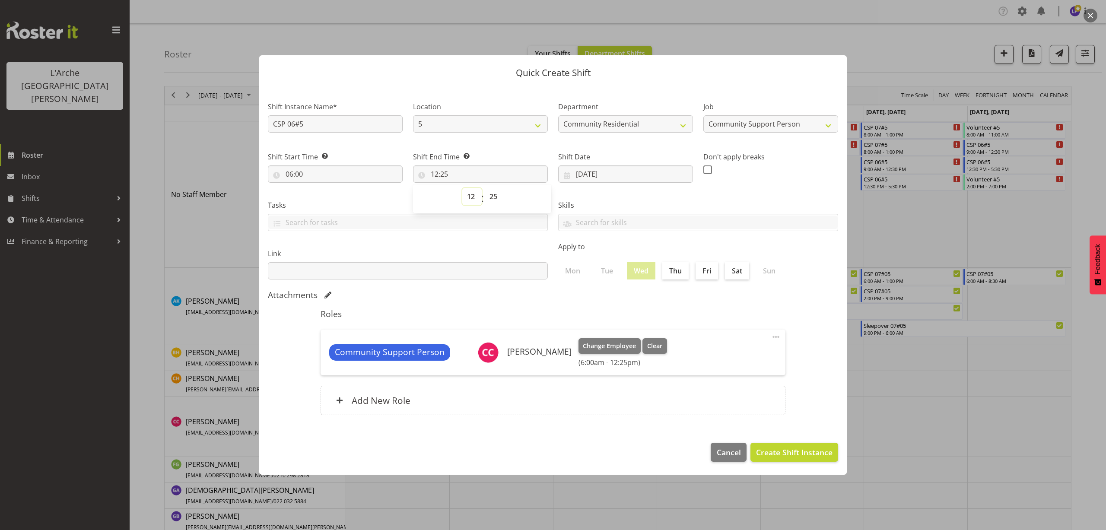
click at [472, 199] on select "00 01 02 03 04 05 06 07 08 09 10 11 12 13 14 15 16 17 18 19 20 21 22 23" at bounding box center [471, 196] width 19 height 17
select select "13"
click at [462, 188] on select "00 01 02 03 04 05 06 07 08 09 10 11 12 13 14 15 16 17 18 19 20 21 22 23" at bounding box center [471, 196] width 19 height 17
type input "13:25"
click at [495, 195] on select "00 01 02 03 04 05 06 07 08 09 10 11 12 13 14 15 16 17 18 19 20 21 22 23 24 25 2…" at bounding box center [494, 196] width 19 height 17
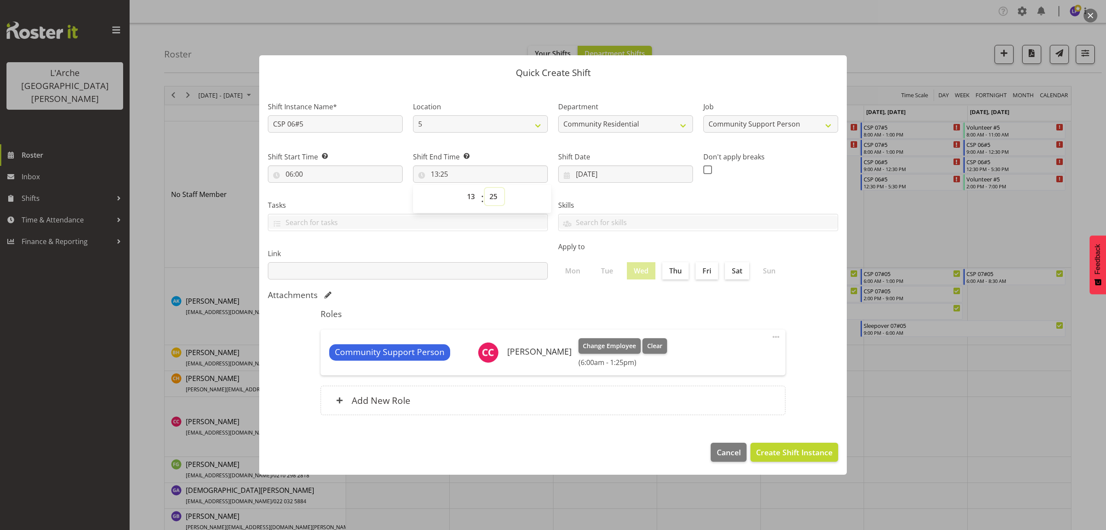
select select "0"
click at [485, 188] on select "00 01 02 03 04 05 06 07 08 09 10 11 12 13 14 15 16 17 18 19 20 21 22 23 24 25 2…" at bounding box center [494, 196] width 19 height 17
type input "13:00"
click at [804, 447] on span "Create Shift Instance" at bounding box center [794, 452] width 76 height 11
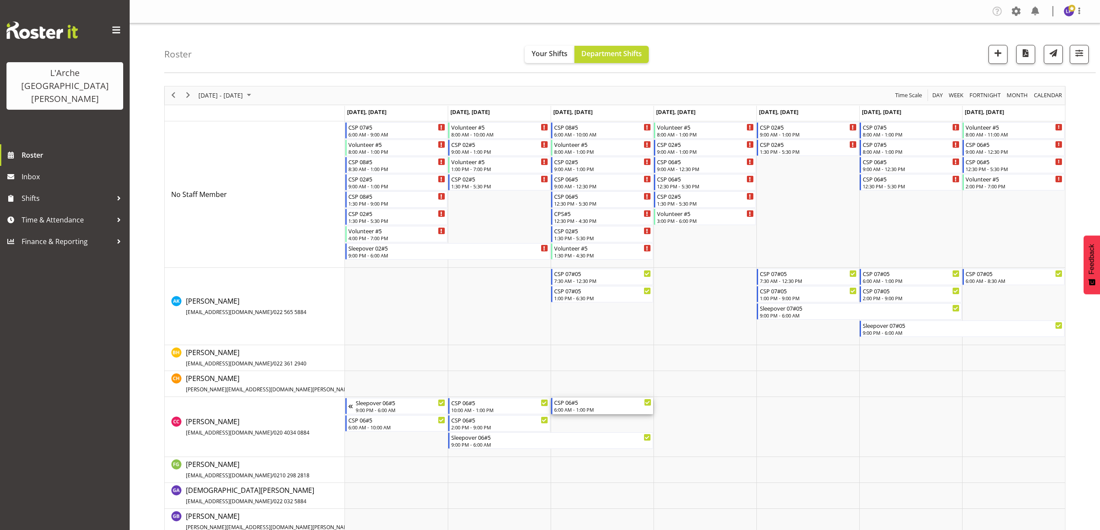
click at [588, 405] on div "CSP 06#5" at bounding box center [602, 402] width 97 height 9
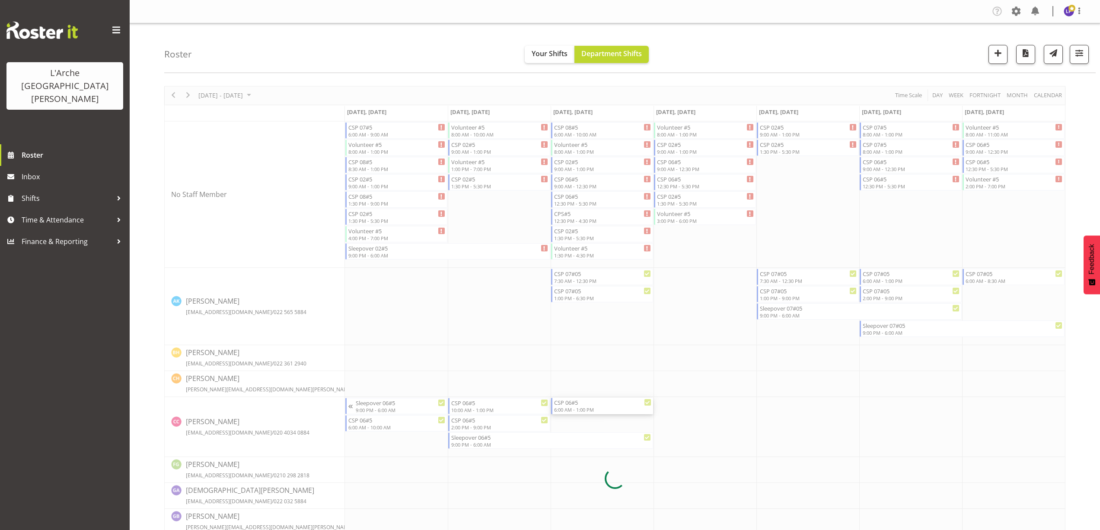
select select
select select "8"
select select "2025"
select select "13"
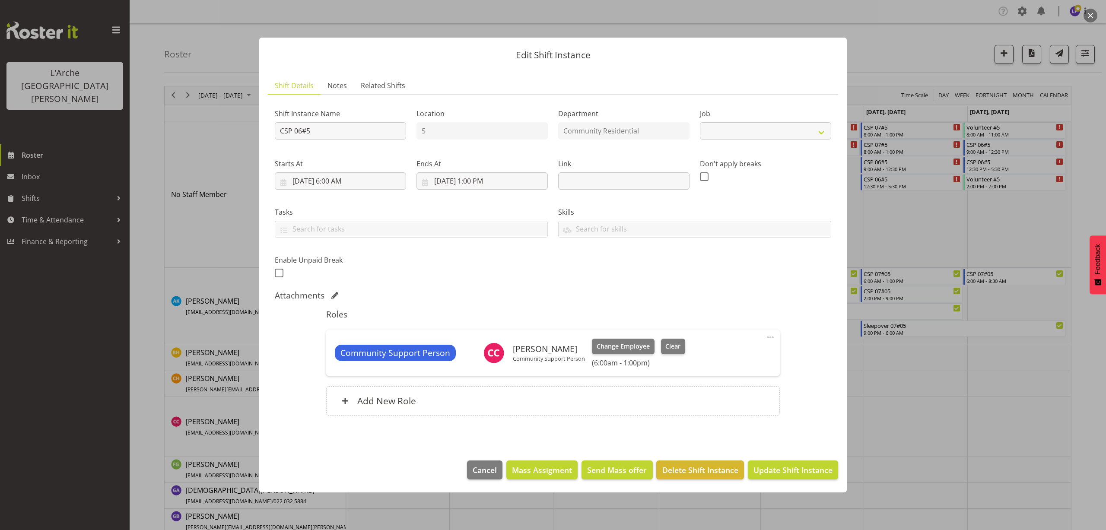
select select "2"
click at [481, 183] on input "9/3/2025, 1:00 PM" at bounding box center [482, 180] width 131 height 17
drag, startPoint x: 480, startPoint y: 366, endPoint x: 477, endPoint y: 356, distance: 10.5
click at [479, 366] on select "00 01 02 03 04 05 06 07 08 09 10 11 12 13 14 15 16 17 18 19 20 21 22 23" at bounding box center [482, 363] width 19 height 17
select select "12"
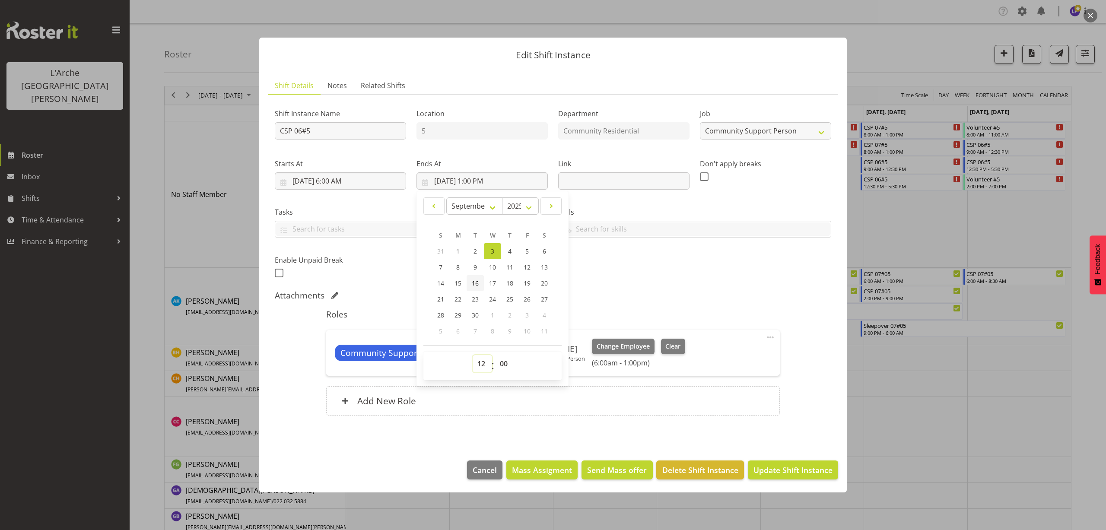
click at [473, 355] on select "00 01 02 03 04 05 06 07 08 09 10 11 12 13 14 15 16 17 18 19 20 21 22 23" at bounding box center [482, 363] width 19 height 17
type input "9/3/2025, 12:00 PM"
click at [504, 359] on select "00 01 02 03 04 05 06 07 08 09 10 11 12 13 14 15 16 17 18 19 20 21 22 23 24 25 2…" at bounding box center [504, 363] width 19 height 17
select select "30"
click at [495, 355] on select "00 01 02 03 04 05 06 07 08 09 10 11 12 13 14 15 16 17 18 19 20 21 22 23 24 25 2…" at bounding box center [504, 363] width 19 height 17
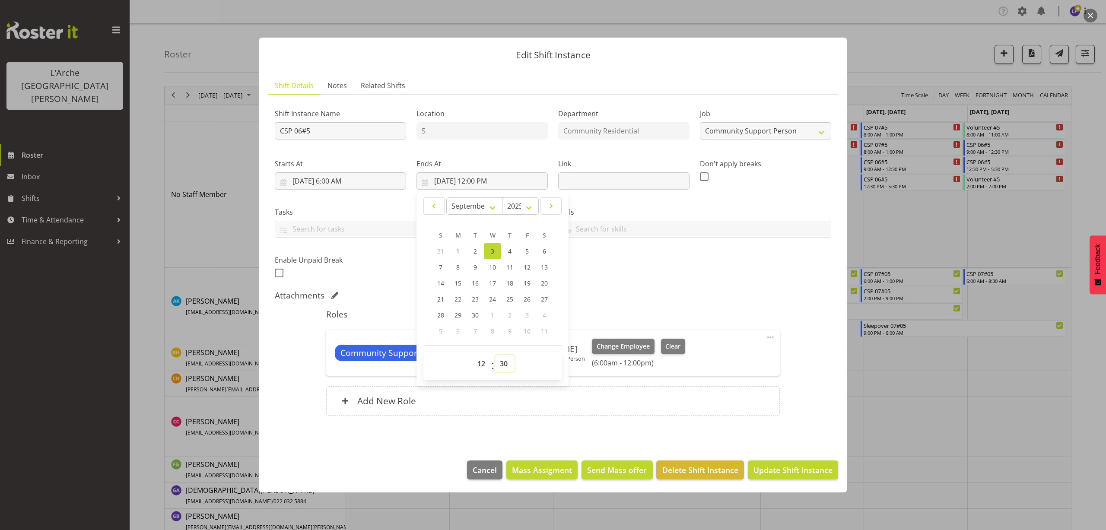
type input "9/3/2025, 12:30 PM"
click at [806, 463] on button "Update Shift Instance" at bounding box center [793, 470] width 90 height 19
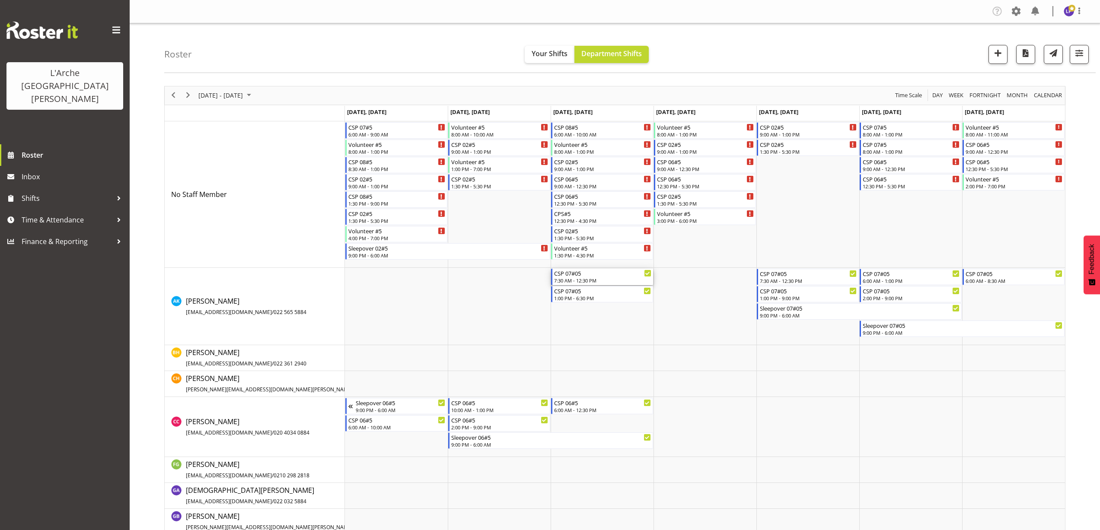
click at [573, 278] on div "7:30 AM - 12:30 PM" at bounding box center [602, 280] width 97 height 7
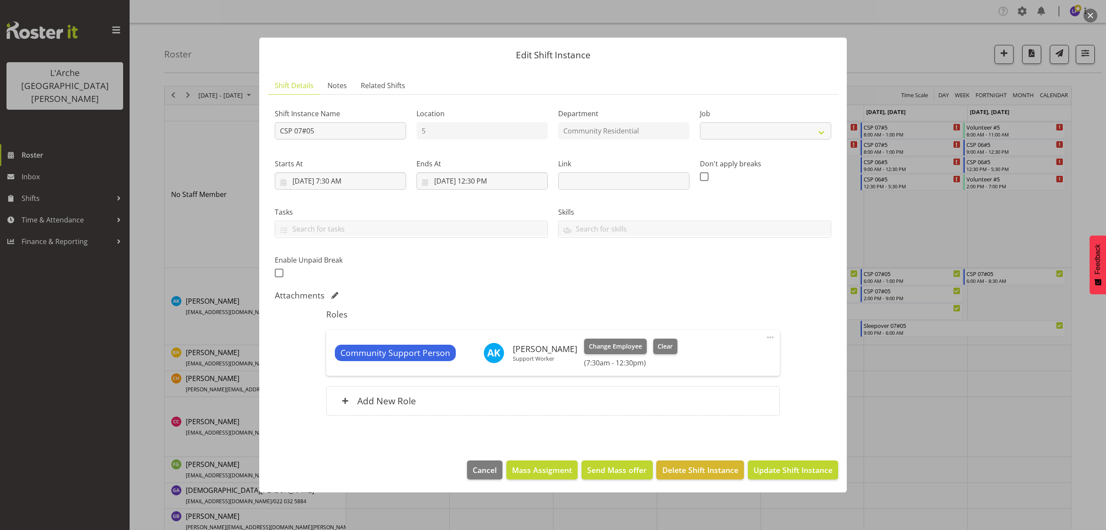
select select "2"
click at [476, 182] on input "9/3/2025, 12:30 PM" at bounding box center [482, 180] width 131 height 17
click at [483, 362] on select "00 01 02 03 04 05 06 07 08 09 10 11 12 13 14 15 16 17 18 19 20 21 22 23" at bounding box center [482, 363] width 19 height 17
select select "13"
click at [473, 355] on select "00 01 02 03 04 05 06 07 08 09 10 11 12 13 14 15 16 17 18 19 20 21 22 23" at bounding box center [482, 363] width 19 height 17
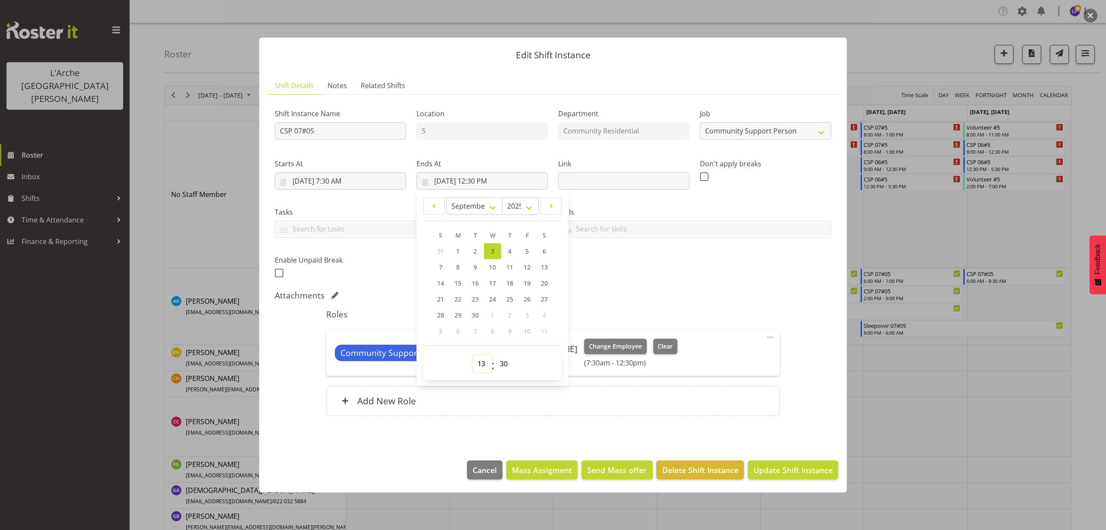
type input "9/3/2025, 1:30 PM"
click at [506, 364] on select "00 01 02 03 04 05 06 07 08 09 10 11 12 13 14 15 16 17 18 19 20 21 22 23 24 25 2…" at bounding box center [504, 363] width 19 height 17
select select "0"
click at [495, 355] on select "00 01 02 03 04 05 06 07 08 09 10 11 12 13 14 15 16 17 18 19 20 21 22 23 24 25 2…" at bounding box center [504, 363] width 19 height 17
type input "9/3/2025, 1:00 PM"
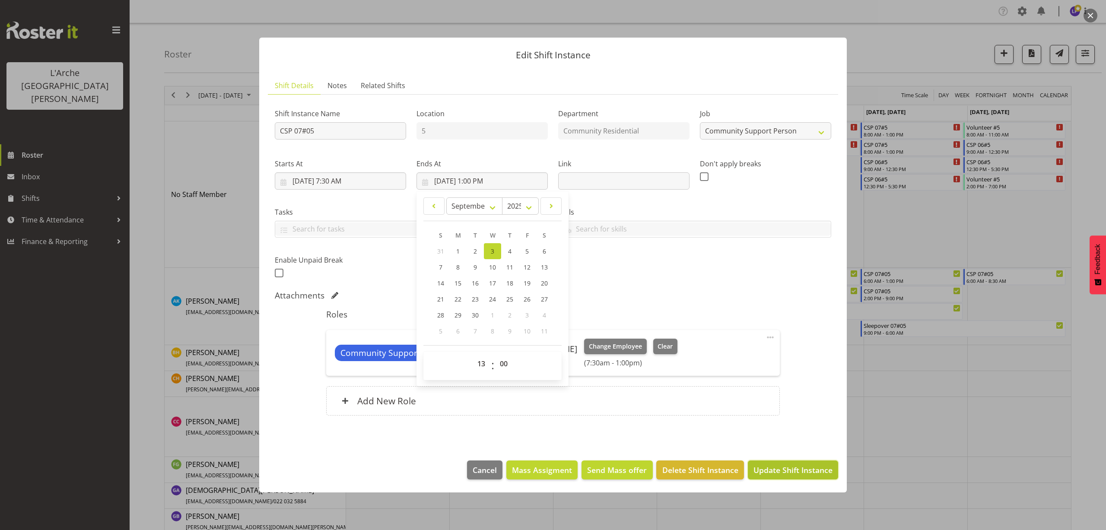
click at [802, 469] on span "Update Shift Instance" at bounding box center [793, 470] width 79 height 11
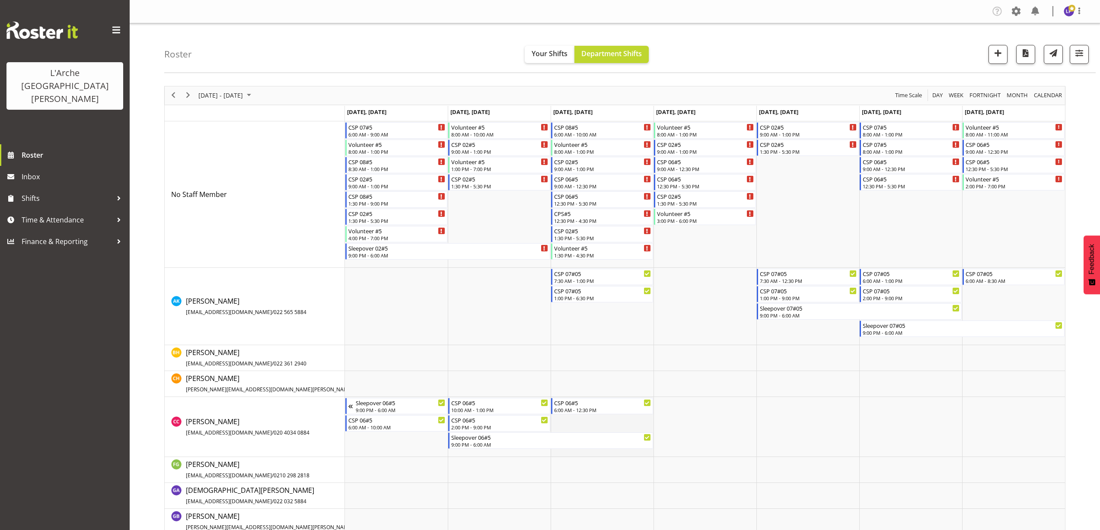
click at [563, 423] on td "Timeline Week of September 6, 2025" at bounding box center [602, 427] width 103 height 60
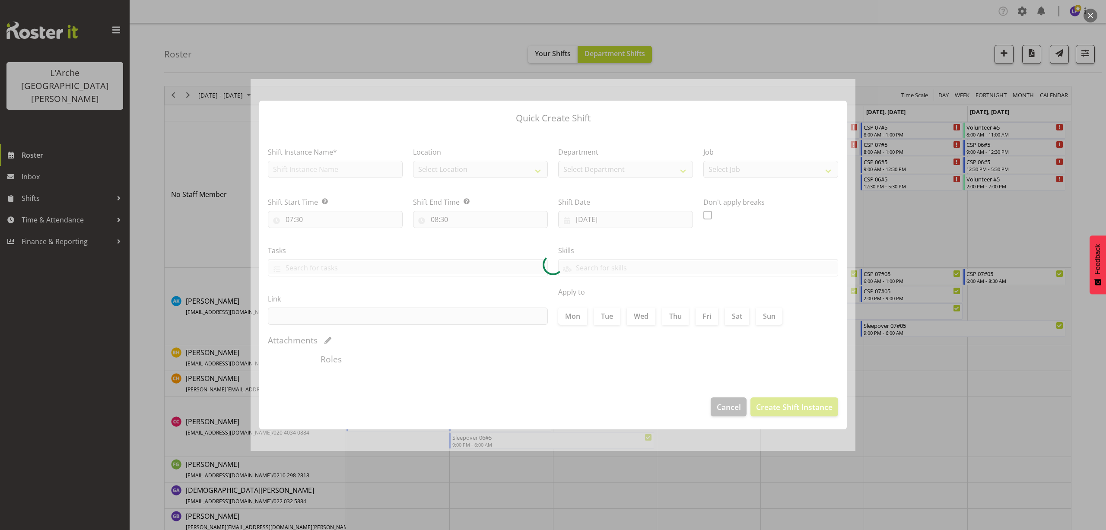
type input "03/09/2025"
checkbox input "true"
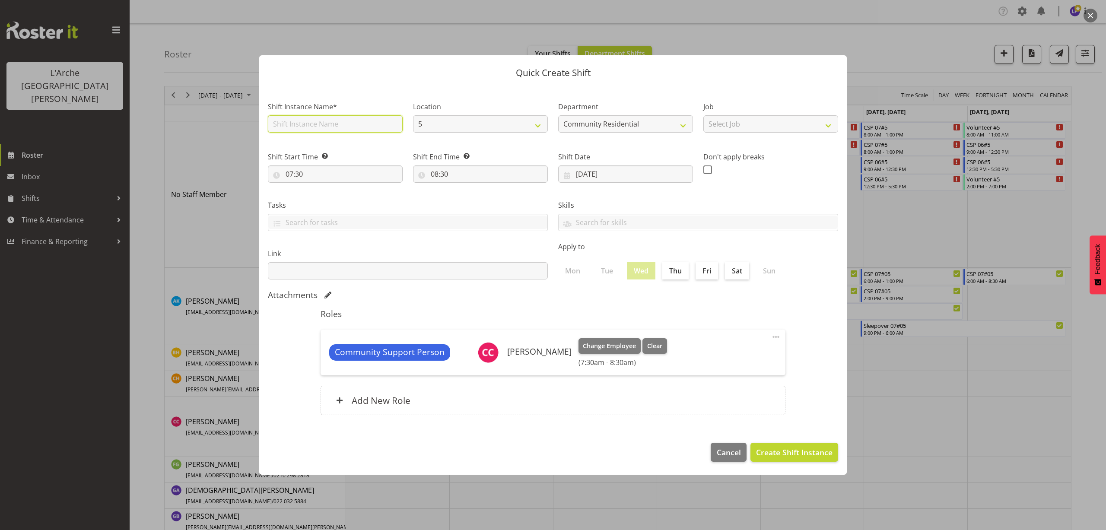
click at [320, 123] on input "text" at bounding box center [335, 123] width 135 height 17
type input "CSP 06#5"
click at [746, 126] on select "Select Job Accounts Admin Art Coordinator Community Leader Community Support Pe…" at bounding box center [771, 123] width 135 height 17
select select "2"
click at [704, 115] on select "Select Job Accounts Admin Art Coordinator Community Leader Community Support Pe…" at bounding box center [771, 123] width 135 height 17
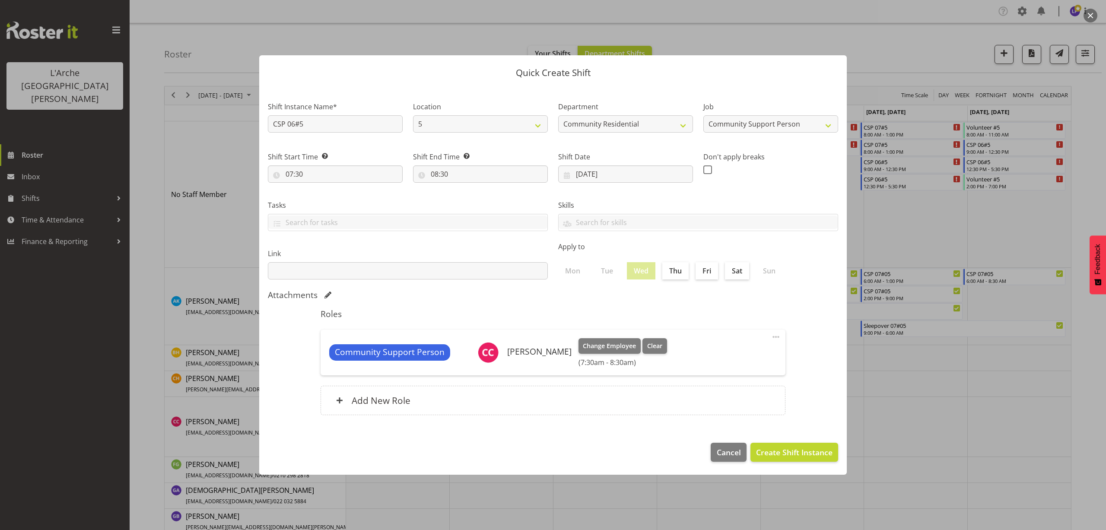
click at [1091, 16] on button "button" at bounding box center [1091, 16] width 14 height 14
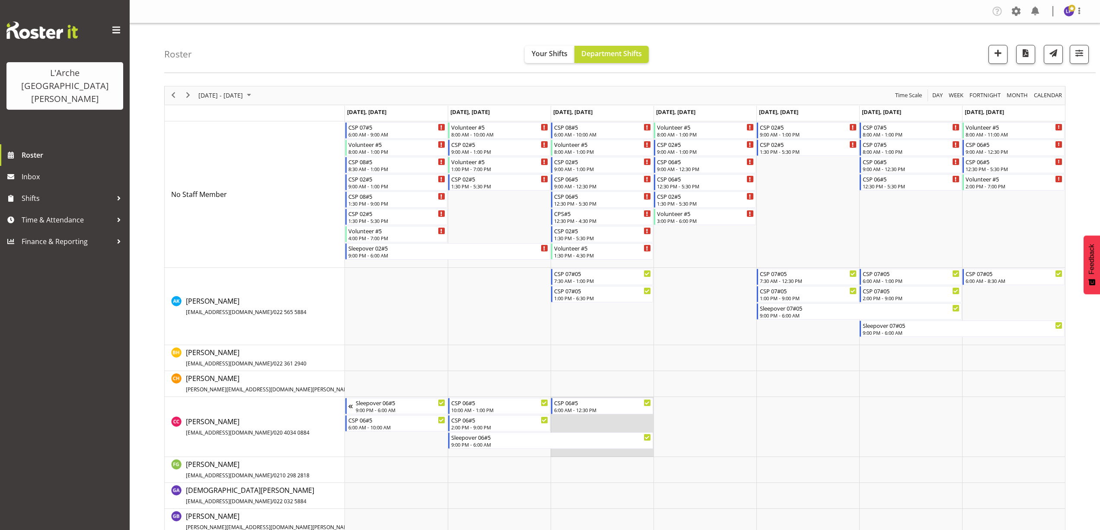
click at [554, 422] on td "Timeline Week of September 6, 2025" at bounding box center [602, 427] width 103 height 60
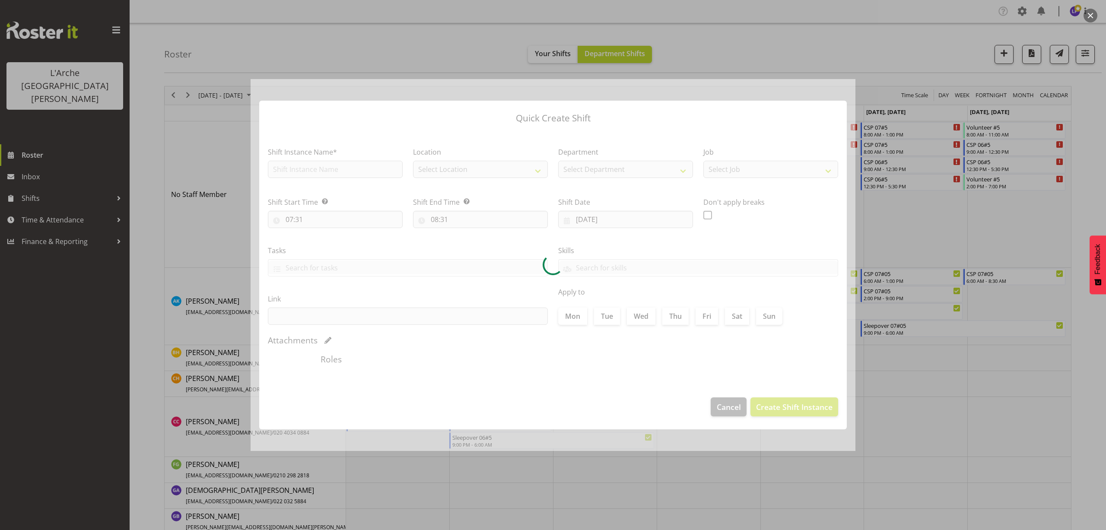
type input "03/09/2025"
checkbox input "true"
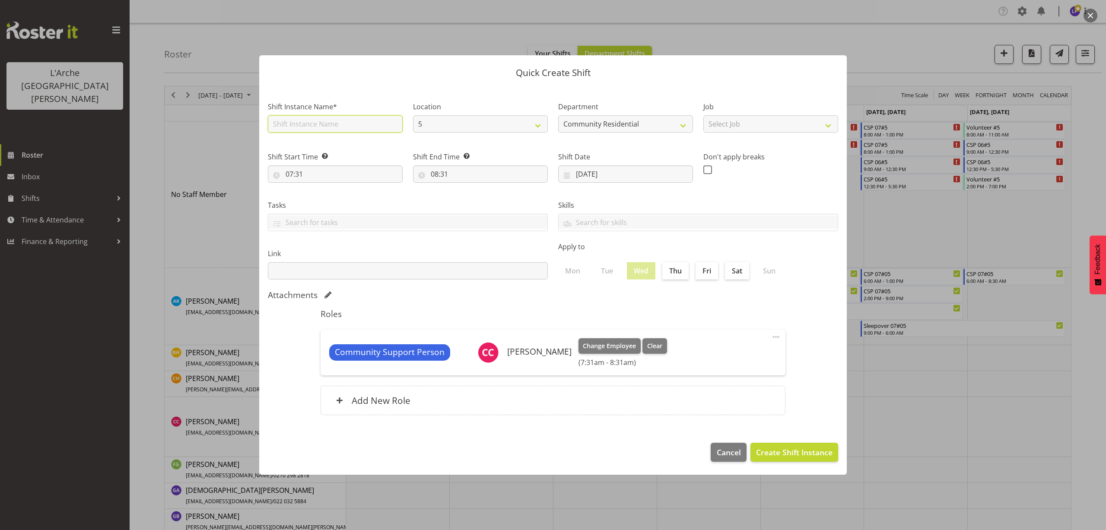
click at [327, 129] on input "text" at bounding box center [335, 123] width 135 height 17
type input "CSP 06#5"
click at [738, 129] on select "Select Job Accounts Admin Art Coordinator Community Leader Community Support Pe…" at bounding box center [771, 123] width 135 height 17
select select "2"
click at [704, 115] on select "Select Job Accounts Admin Art Coordinator Community Leader Community Support Pe…" at bounding box center [771, 123] width 135 height 17
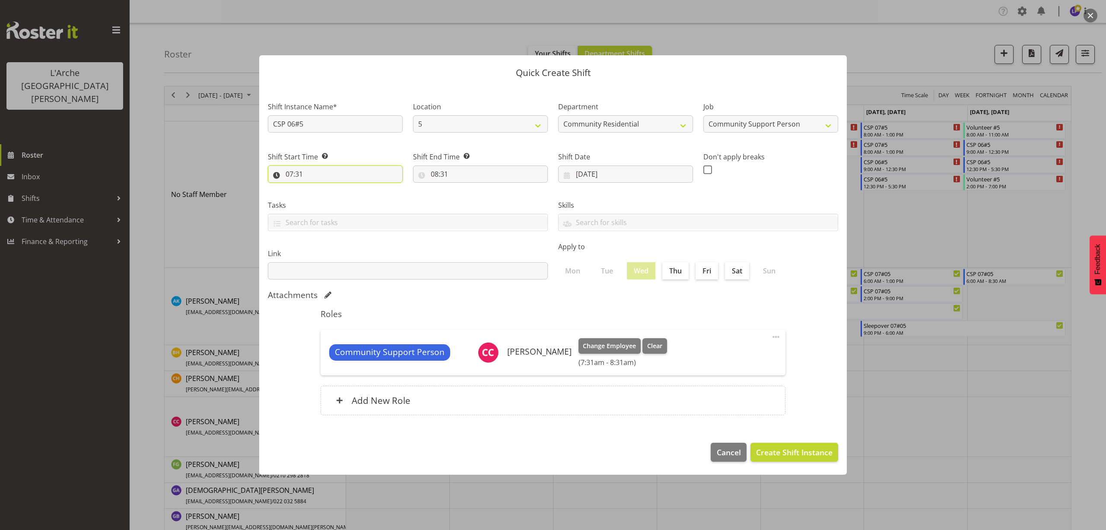
click at [293, 173] on input "07:31" at bounding box center [335, 174] width 135 height 17
click at [323, 198] on select "00 01 02 03 04 05 06 07 08 09 10 11 12 13 14 15 16 17 18 19 20 21 22 23" at bounding box center [326, 196] width 19 height 17
select select "13"
click at [317, 188] on select "00 01 02 03 04 05 06 07 08 09 10 11 12 13 14 15 16 17 18 19 20 21 22 23" at bounding box center [326, 196] width 19 height 17
type input "13:31"
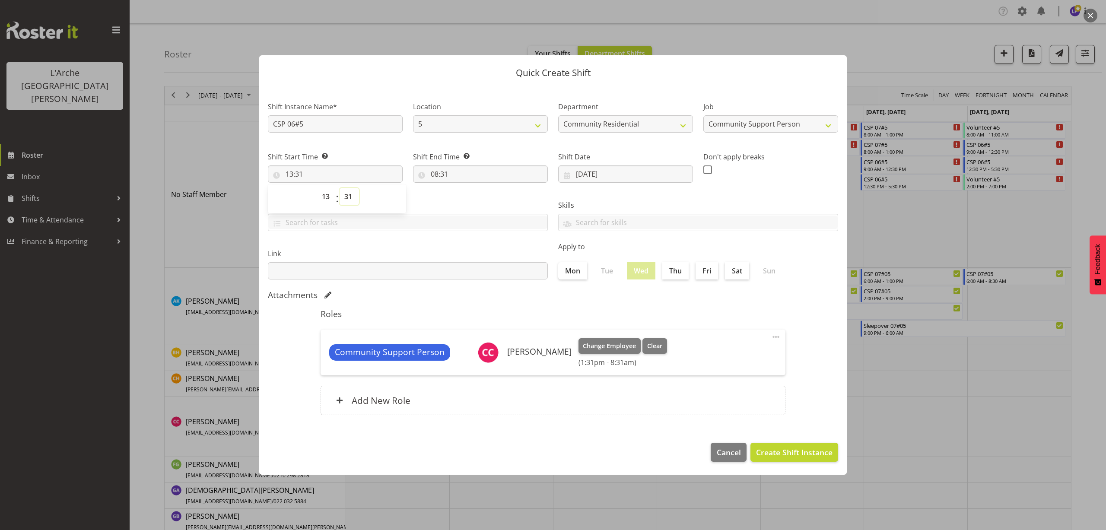
click at [348, 195] on select "00 01 02 03 04 05 06 07 08 09 10 11 12 13 14 15 16 17 18 19 20 21 22 23 24 25 2…" at bounding box center [349, 196] width 19 height 17
select select "0"
click at [340, 188] on select "00 01 02 03 04 05 06 07 08 09 10 11 12 13 14 15 16 17 18 19 20 21 22 23 24 25 2…" at bounding box center [349, 196] width 19 height 17
type input "13:00"
click at [441, 175] on input "08:31" at bounding box center [480, 174] width 135 height 17
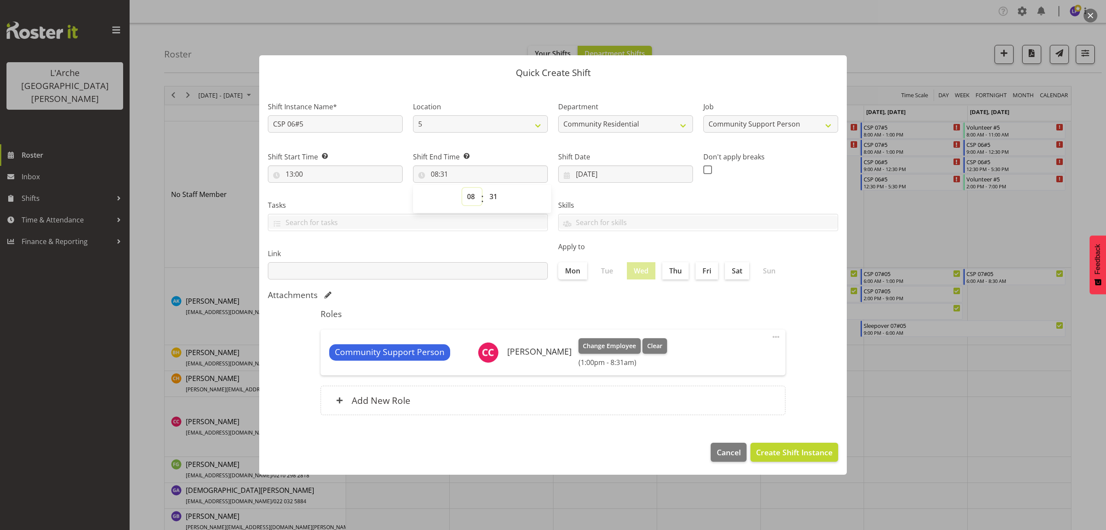
click at [471, 199] on select "00 01 02 03 04 05 06 07 08 09 10 11 12 13 14 15 16 17 18 19 20 21 22 23" at bounding box center [471, 196] width 19 height 17
select select "16"
click at [462, 188] on select "00 01 02 03 04 05 06 07 08 09 10 11 12 13 14 15 16 17 18 19 20 21 22 23" at bounding box center [471, 196] width 19 height 17
type input "16:31"
click at [495, 195] on select "00 01 02 03 04 05 06 07 08 09 10 11 12 13 14 15 16 17 18 19 20 21 22 23 24 25 2…" at bounding box center [494, 196] width 19 height 17
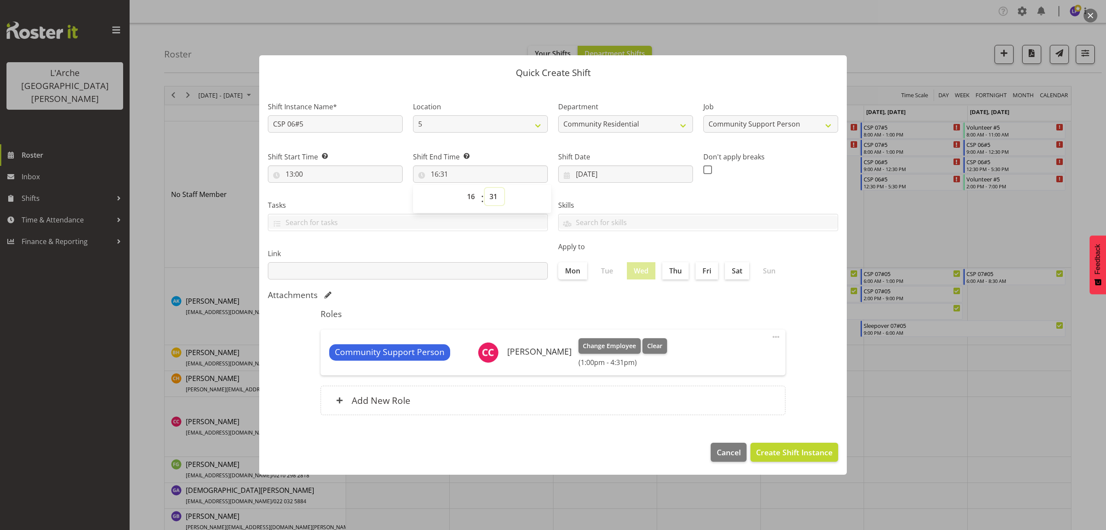
select select "0"
click at [485, 188] on select "00 01 02 03 04 05 06 07 08 09 10 11 12 13 14 15 16 17 18 19 20 21 22 23 24 25 2…" at bounding box center [494, 196] width 19 height 17
type input "16:00"
click at [828, 458] on button "Create Shift Instance" at bounding box center [795, 452] width 88 height 19
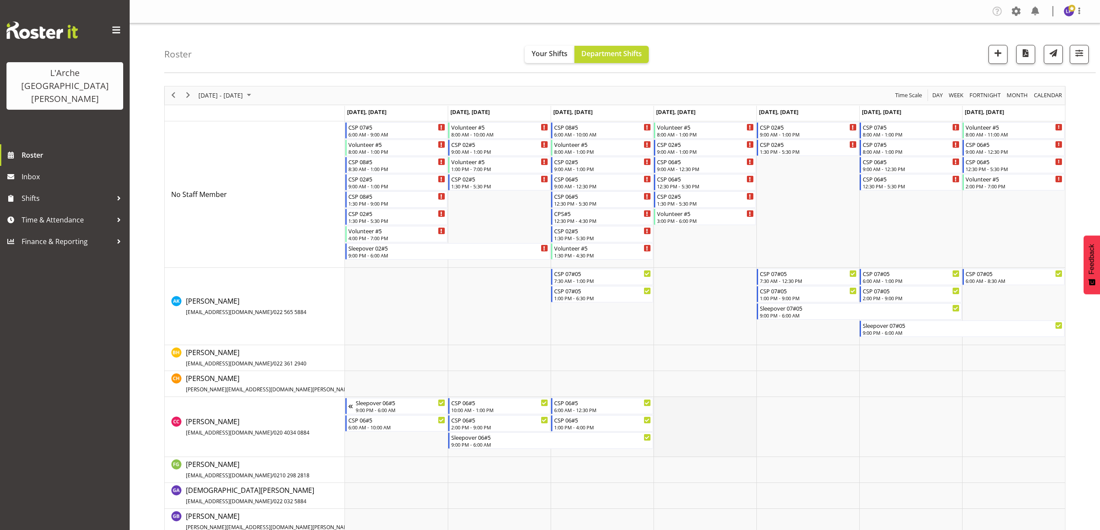
click at [664, 407] on td "Timeline Week of September 6, 2025" at bounding box center [704, 427] width 103 height 60
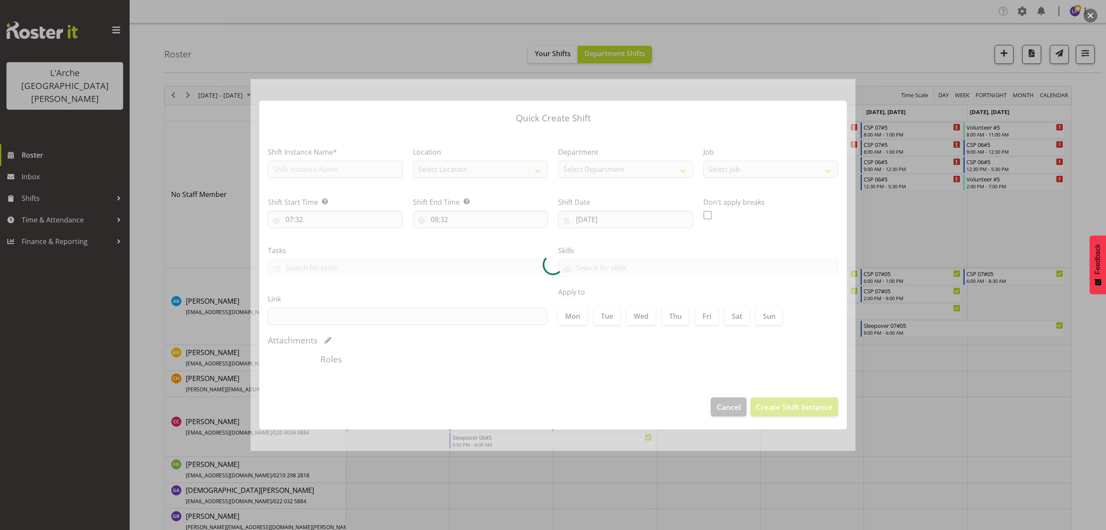
type input "04/09/2025"
checkbox input "true"
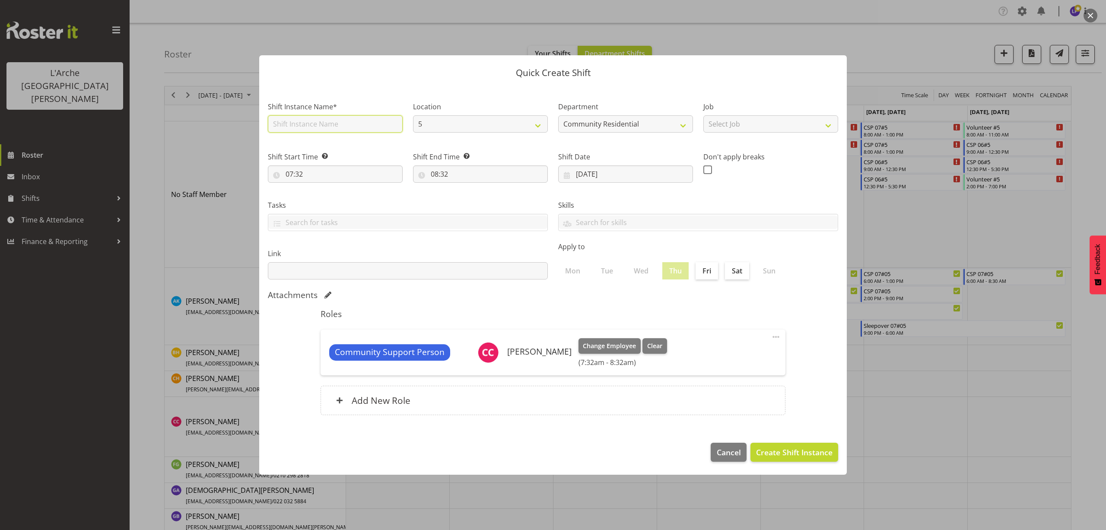
click at [306, 126] on input "text" at bounding box center [335, 123] width 135 height 17
type input "CSP 06#5"
click at [738, 122] on select "Select Job Accounts Admin Art Coordinator Community Leader Community Support Pe…" at bounding box center [771, 123] width 135 height 17
select select "2"
click at [704, 115] on select "Select Job Accounts Admin Art Coordinator Community Leader Community Support Pe…" at bounding box center [771, 123] width 135 height 17
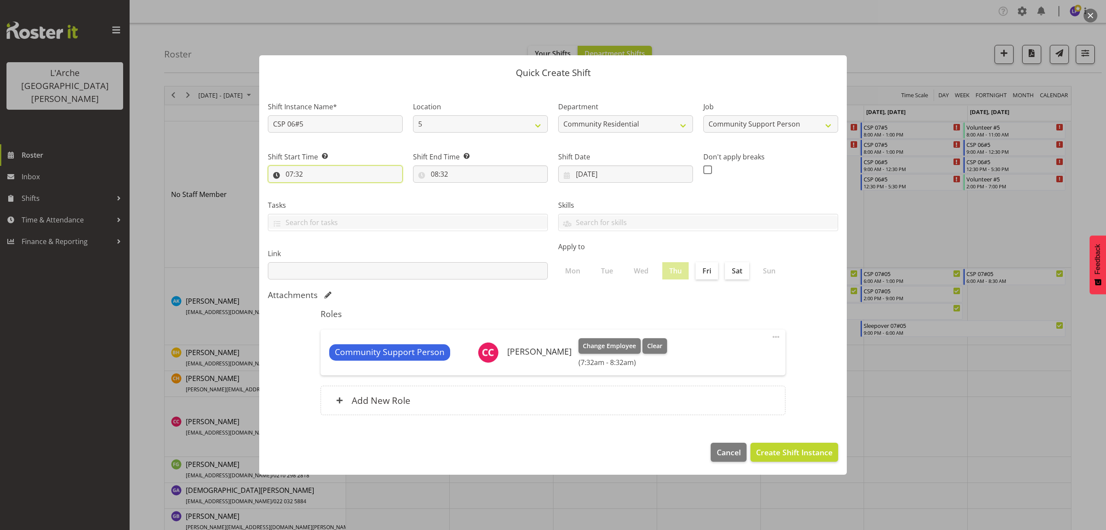
click at [297, 175] on input "07:32" at bounding box center [335, 174] width 135 height 17
click at [322, 198] on select "00 01 02 03 04 05 06 07 08 09 10 11 12 13 14 15 16 17 18 19 20 21 22 23" at bounding box center [326, 196] width 19 height 17
select select "10"
click at [317, 188] on select "00 01 02 03 04 05 06 07 08 09 10 11 12 13 14 15 16 17 18 19 20 21 22 23" at bounding box center [326, 196] width 19 height 17
type input "10:32"
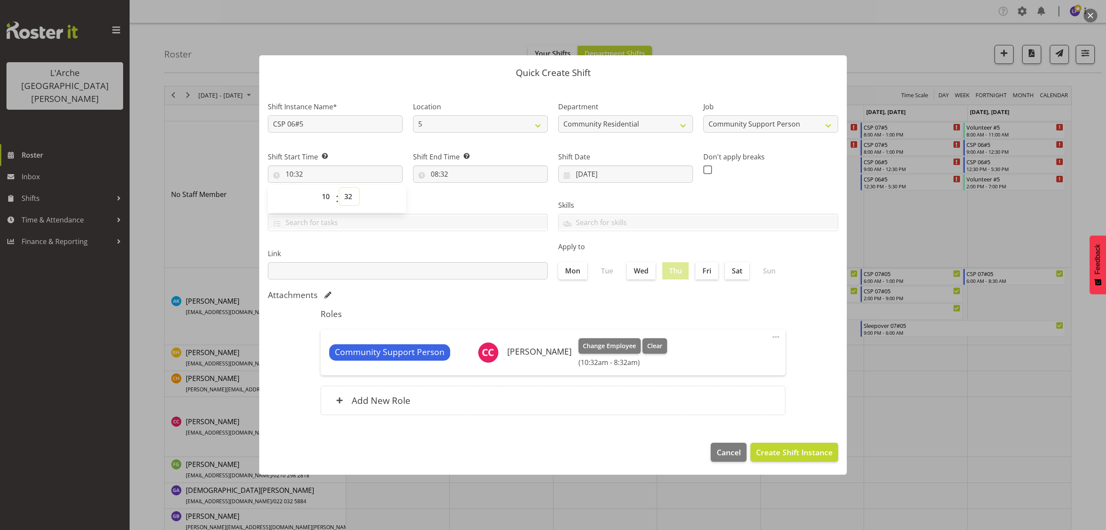
click at [347, 197] on select "00 01 02 03 04 05 06 07 08 09 10 11 12 13 14 15 16 17 18 19 20 21 22 23 24 25 2…" at bounding box center [349, 196] width 19 height 17
select select "0"
click at [340, 188] on select "00 01 02 03 04 05 06 07 08 09 10 11 12 13 14 15 16 17 18 19 20 21 22 23 24 25 2…" at bounding box center [349, 196] width 19 height 17
type input "10:00"
click at [439, 176] on input "08:32" at bounding box center [480, 174] width 135 height 17
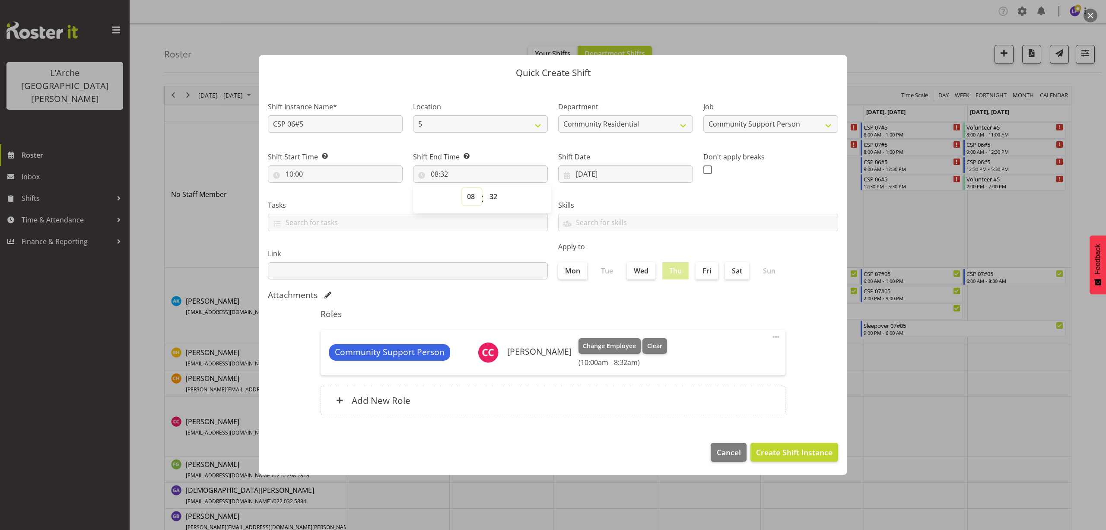
click at [472, 199] on select "00 01 02 03 04 05 06 07 08 09 10 11 12 13 14 15 16 17 18 19 20 21 22 23" at bounding box center [471, 196] width 19 height 17
select select "13"
click at [462, 188] on select "00 01 02 03 04 05 06 07 08 09 10 11 12 13 14 15 16 17 18 19 20 21 22 23" at bounding box center [471, 196] width 19 height 17
type input "13:32"
click at [492, 196] on select "00 01 02 03 04 05 06 07 08 09 10 11 12 13 14 15 16 17 18 19 20 21 22 23 24 25 2…" at bounding box center [494, 196] width 19 height 17
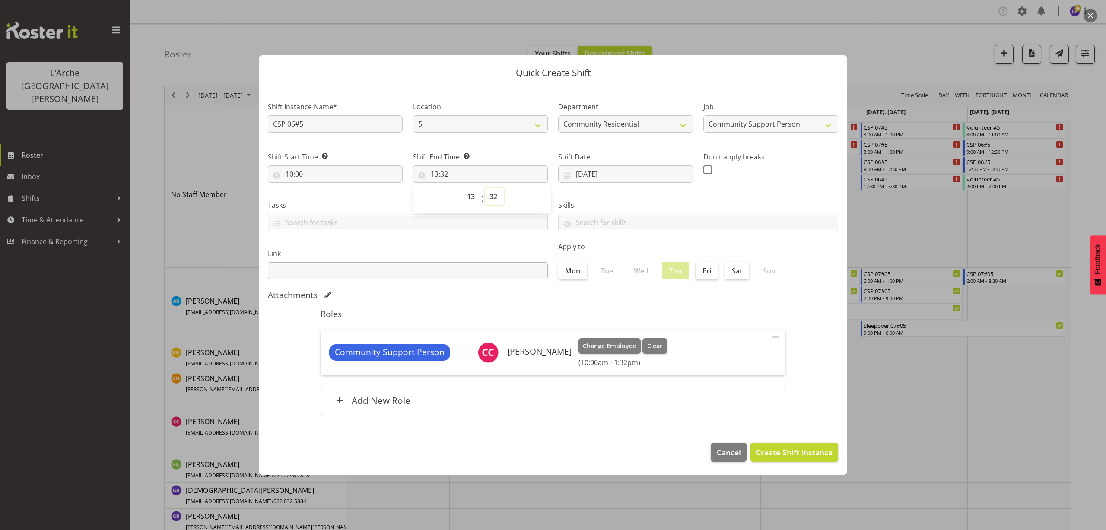
select select "30"
click at [485, 188] on select "00 01 02 03 04 05 06 07 08 09 10 11 12 13 14 15 16 17 18 19 20 21 22 23 24 25 2…" at bounding box center [494, 196] width 19 height 17
type input "13:30"
click at [501, 197] on select "00 01 02 03 04 05 06 07 08 09 10 11 12 13 14 15 16 17 18 19 20 21 22 23 24 25 2…" at bounding box center [494, 196] width 19 height 17
select select "0"
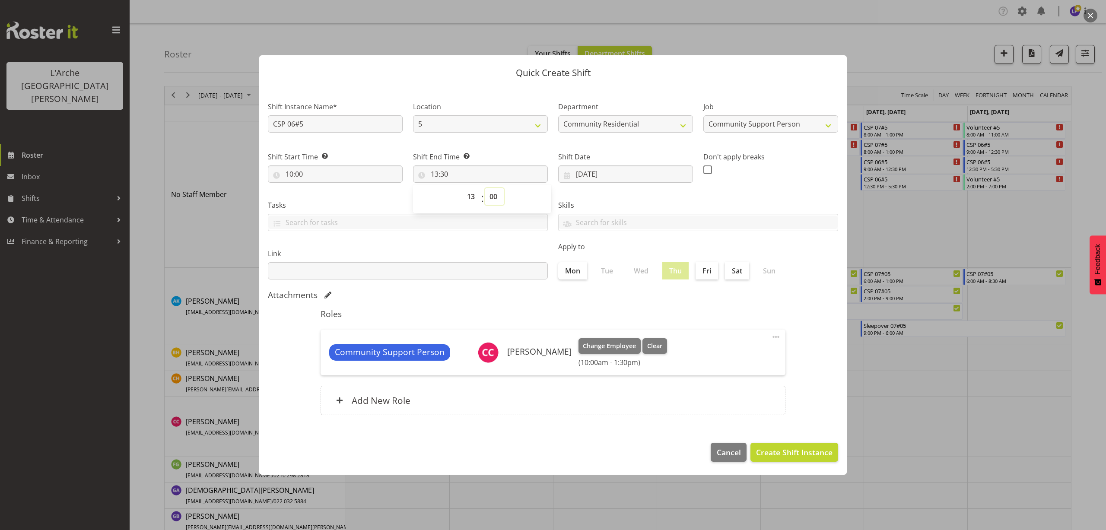
click at [485, 188] on select "00 01 02 03 04 05 06 07 08 09 10 11 12 13 14 15 16 17 18 19 20 21 22 23 24 25 2…" at bounding box center [494, 196] width 19 height 17
type input "13:00"
click at [809, 449] on span "Create Shift Instance" at bounding box center [794, 452] width 76 height 11
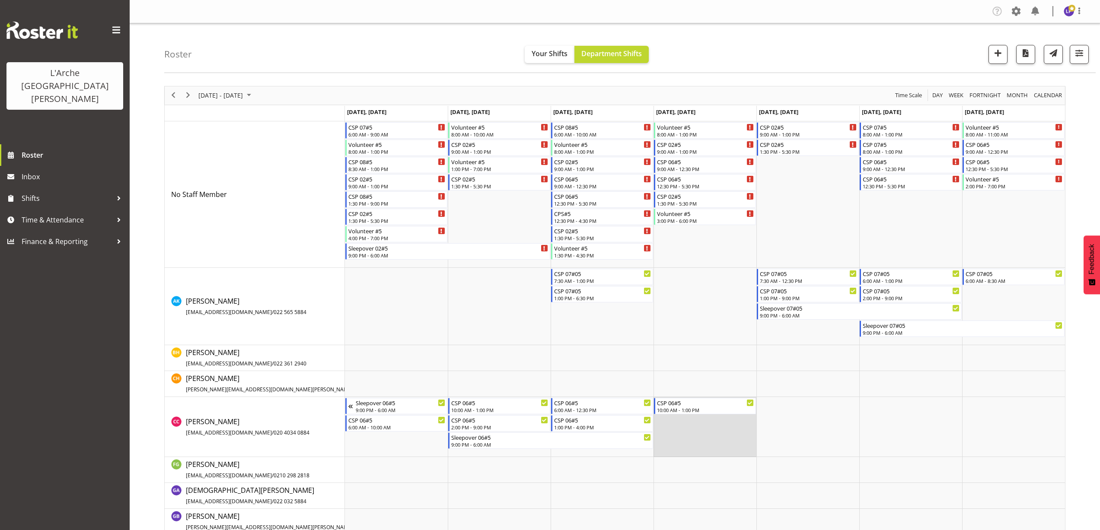
click at [684, 421] on td "Timeline Week of September 6, 2025" at bounding box center [704, 427] width 103 height 60
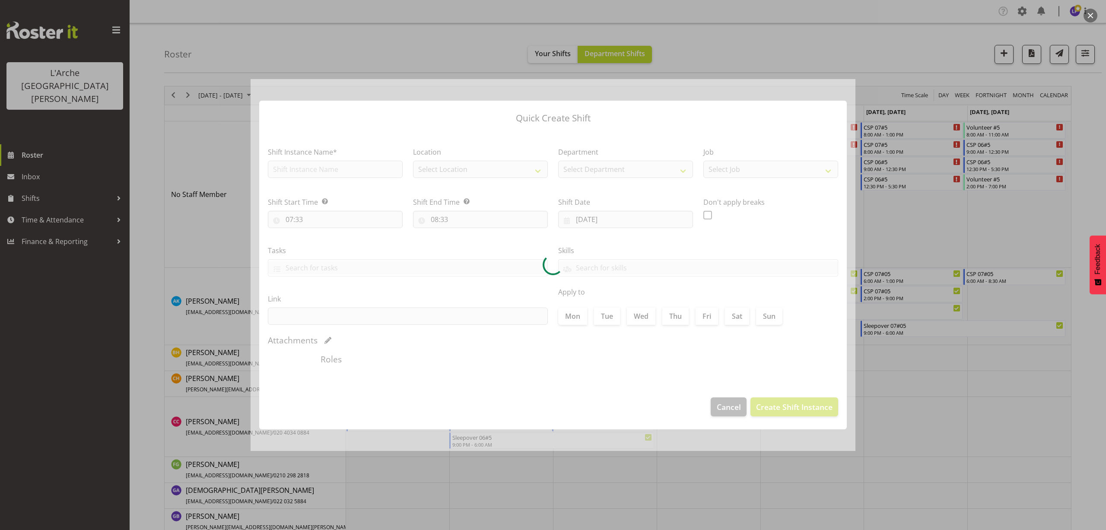
type input "04/09/2025"
checkbox input "true"
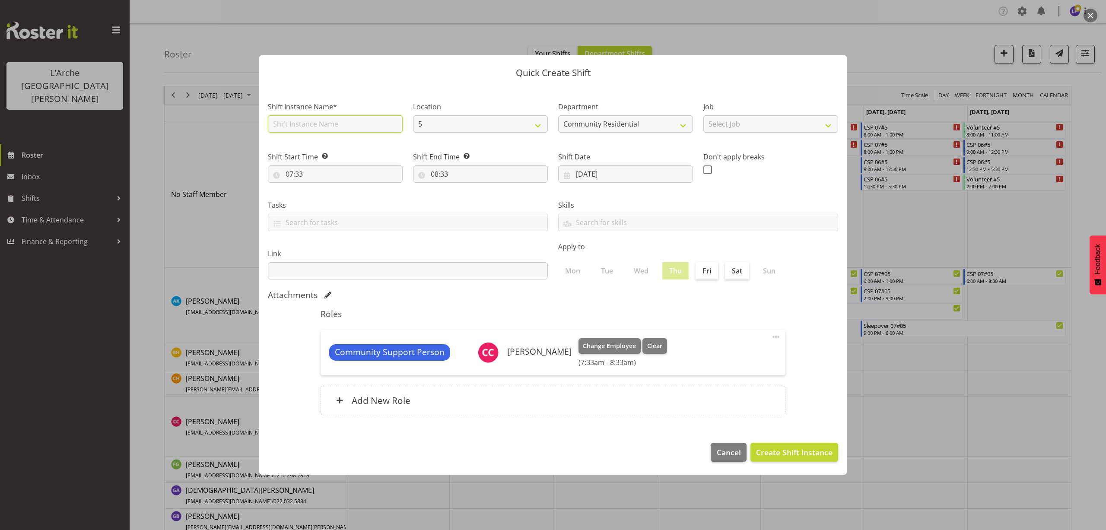
click at [312, 123] on input "text" at bounding box center [335, 123] width 135 height 17
type input "CSP 06#5"
click at [720, 126] on select "Select Job Accounts Admin Art Coordinator Community Leader Community Support Pe…" at bounding box center [771, 123] width 135 height 17
select select "2"
click at [704, 115] on select "Select Job Accounts Admin Art Coordinator Community Leader Community Support Pe…" at bounding box center [771, 123] width 135 height 17
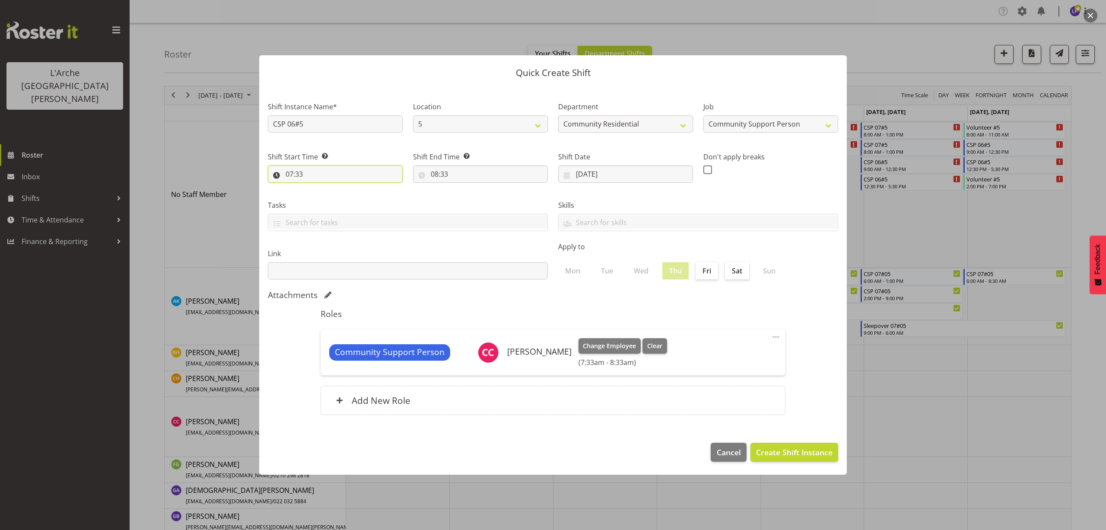
click at [294, 175] on input "07:33" at bounding box center [335, 174] width 135 height 17
click at [325, 197] on select "00 01 02 03 04 05 06 07 08 09 10 11 12 13 14 15 16 17 18 19 20 21 22 23" at bounding box center [326, 196] width 19 height 17
select select "13"
click at [317, 188] on select "00 01 02 03 04 05 06 07 08 09 10 11 12 13 14 15 16 17 18 19 20 21 22 23" at bounding box center [326, 196] width 19 height 17
type input "13:33"
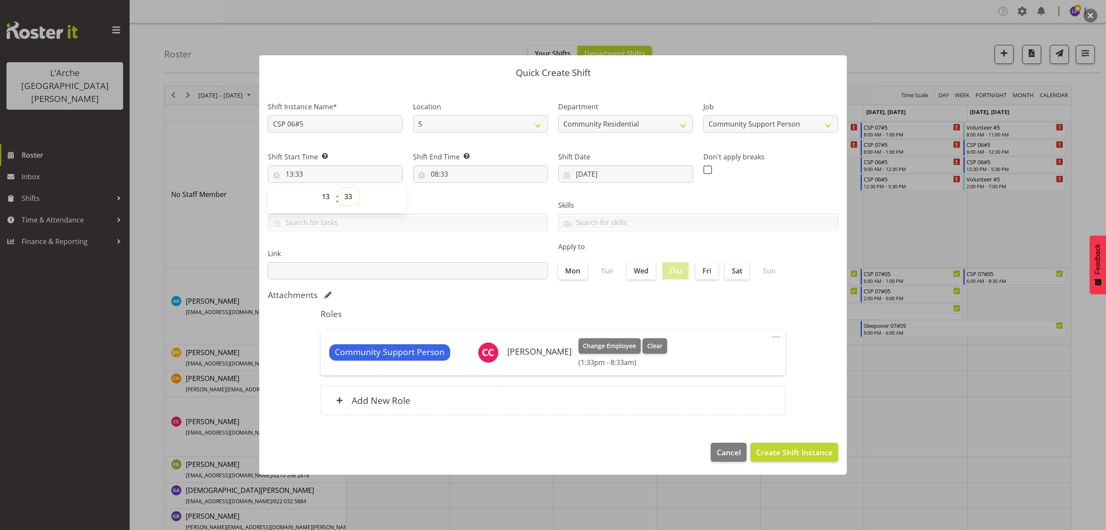
click at [348, 192] on select "00 01 02 03 04 05 06 07 08 09 10 11 12 13 14 15 16 17 18 19 20 21 22 23 24 25 2…" at bounding box center [349, 196] width 19 height 17
select select "30"
click at [340, 188] on select "00 01 02 03 04 05 06 07 08 09 10 11 12 13 14 15 16 17 18 19 20 21 22 23 24 25 2…" at bounding box center [349, 196] width 19 height 17
type input "13:30"
click at [444, 176] on input "08:33" at bounding box center [480, 174] width 135 height 17
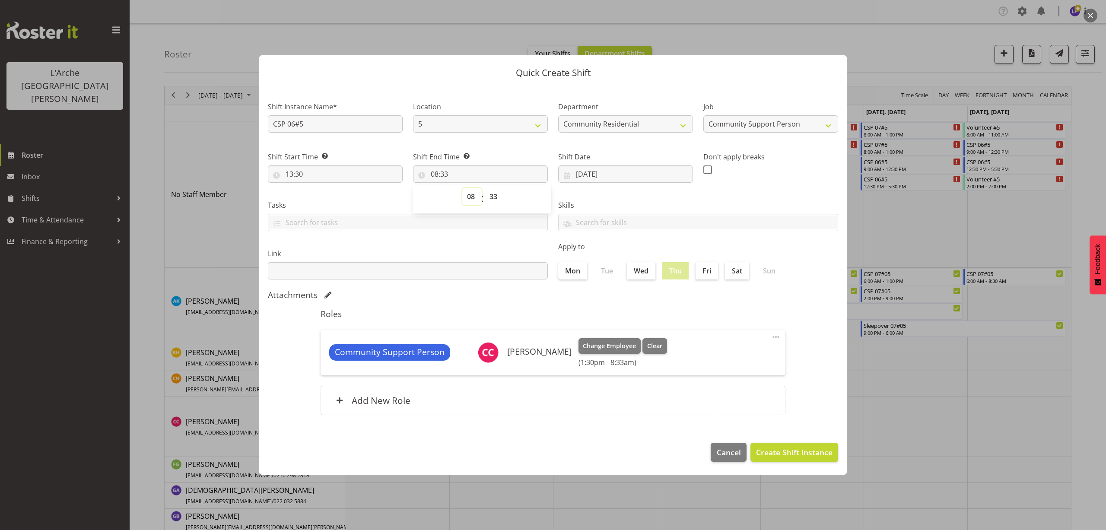
click at [473, 199] on select "00 01 02 03 04 05 06 07 08 09 10 11 12 13 14 15 16 17 18 19 20 21 22 23" at bounding box center [471, 196] width 19 height 17
select select "16"
click at [462, 188] on select "00 01 02 03 04 05 06 07 08 09 10 11 12 13 14 15 16 17 18 19 20 21 22 23" at bounding box center [471, 196] width 19 height 17
type input "16:33"
click at [496, 194] on select "00 01 02 03 04 05 06 07 08 09 10 11 12 13 14 15 16 17 18 19 20 21 22 23 24 25 2…" at bounding box center [494, 196] width 19 height 17
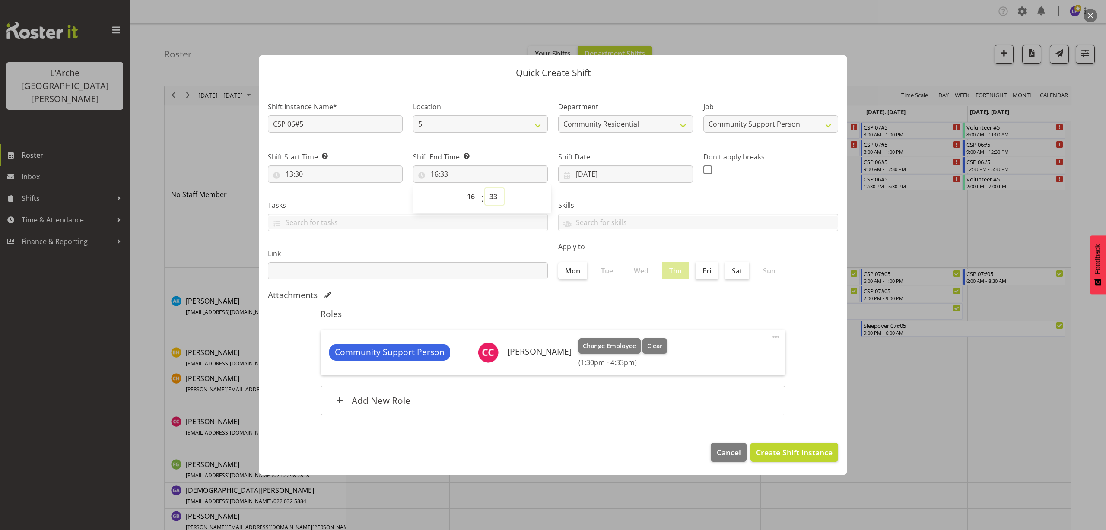
select select "0"
click at [485, 188] on select "00 01 02 03 04 05 06 07 08 09 10 11 12 13 14 15 16 17 18 19 20 21 22 23 24 25 2…" at bounding box center [494, 196] width 19 height 17
type input "16:00"
click at [791, 448] on span "Create Shift Instance" at bounding box center [794, 452] width 76 height 11
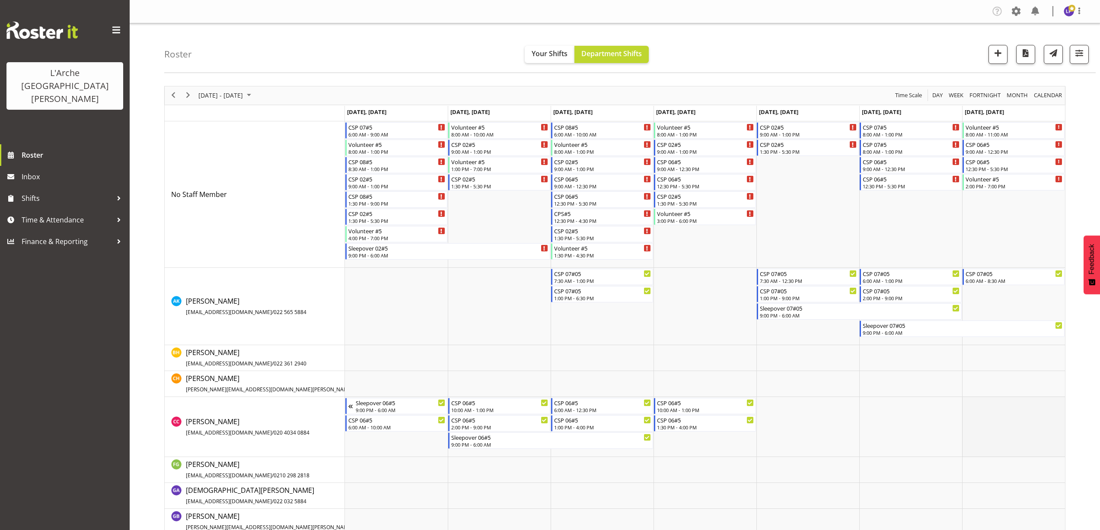
click at [982, 404] on td "Timeline Week of September 6, 2025" at bounding box center [1013, 427] width 103 height 60
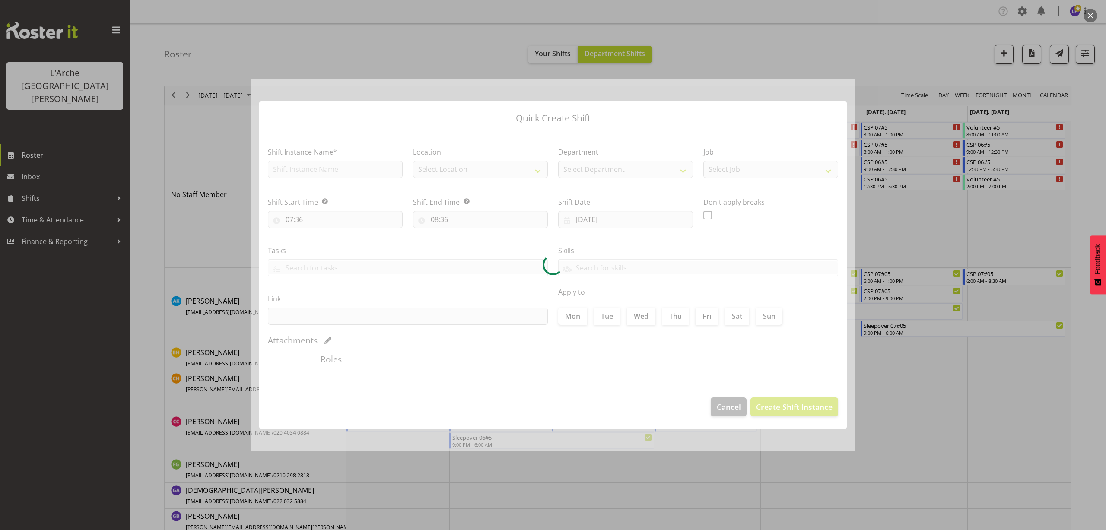
type input "07/09/2025"
checkbox input "true"
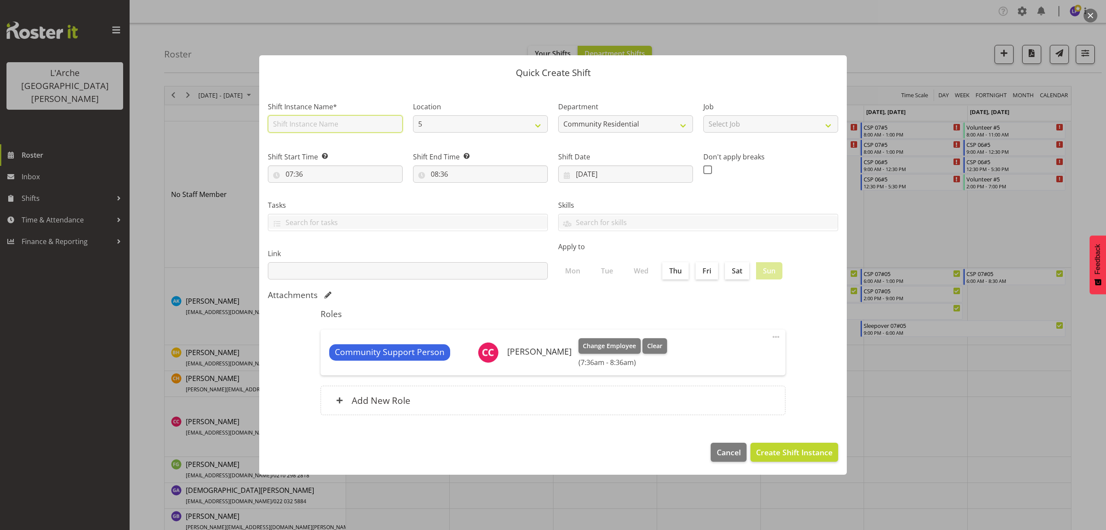
click at [295, 121] on input "text" at bounding box center [335, 123] width 135 height 17
type input "CSP 06#5"
click at [749, 121] on select "Select Job Accounts Admin Art Coordinator Community Leader Community Support Pe…" at bounding box center [771, 123] width 135 height 17
select select "2"
click at [704, 115] on select "Select Job Accounts Admin Art Coordinator Community Leader Community Support Pe…" at bounding box center [771, 123] width 135 height 17
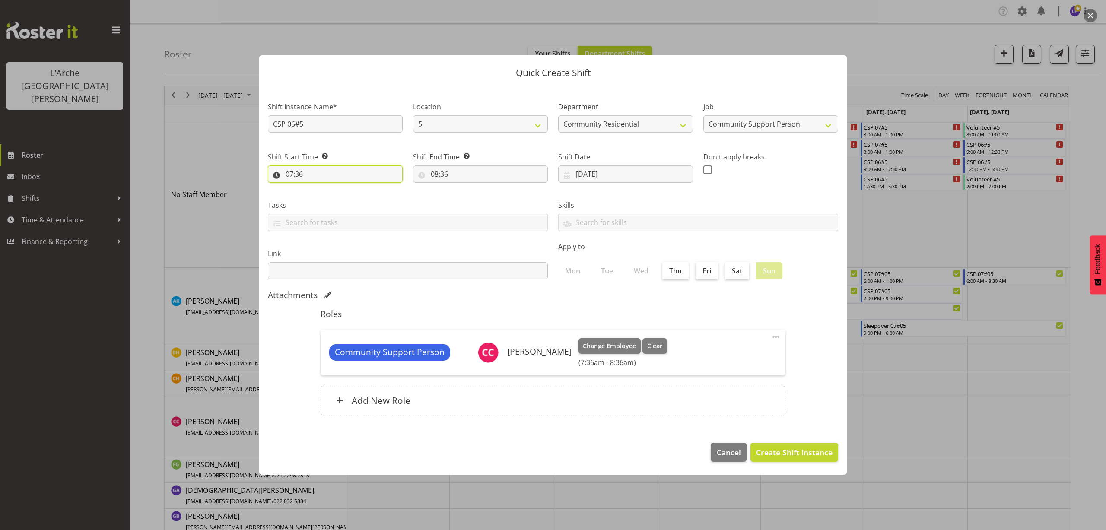
click at [300, 175] on input "07:36" at bounding box center [335, 174] width 135 height 17
click at [321, 197] on select "00 01 02 03 04 05 06 07 08 09 10 11 12 13 14 15 16 17 18 19 20 21 22 23" at bounding box center [326, 196] width 19 height 17
select select "8"
click at [317, 188] on select "00 01 02 03 04 05 06 07 08 09 10 11 12 13 14 15 16 17 18 19 20 21 22 23" at bounding box center [326, 196] width 19 height 17
type input "08:36"
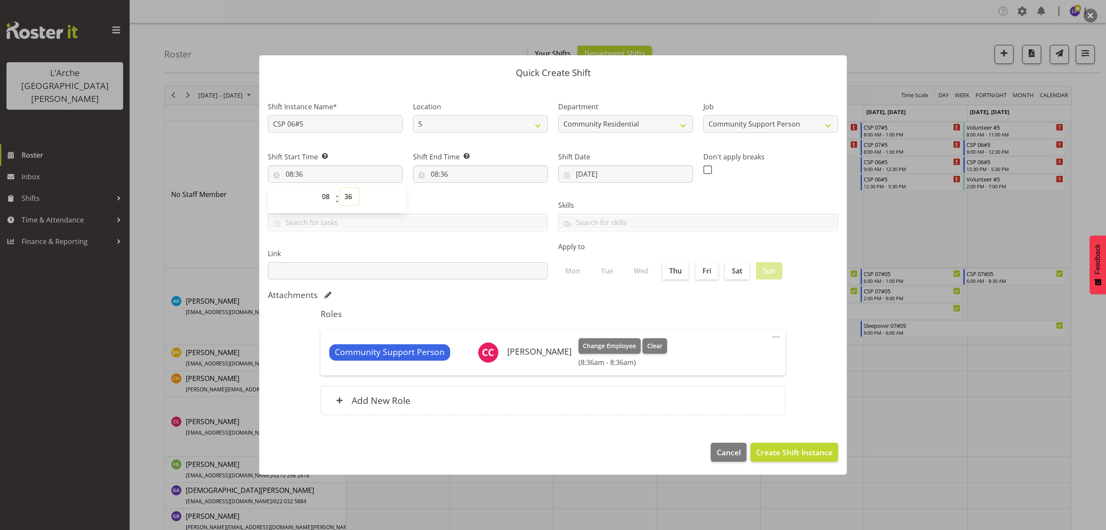
click at [349, 197] on select "00 01 02 03 04 05 06 07 08 09 10 11 12 13 14 15 16 17 18 19 20 21 22 23 24 25 2…" at bounding box center [349, 196] width 19 height 17
select select "30"
click at [340, 188] on select "00 01 02 03 04 05 06 07 08 09 10 11 12 13 14 15 16 17 18 19 20 21 22 23 24 25 2…" at bounding box center [349, 196] width 19 height 17
type input "08:30"
click at [437, 177] on input "08:36" at bounding box center [480, 174] width 135 height 17
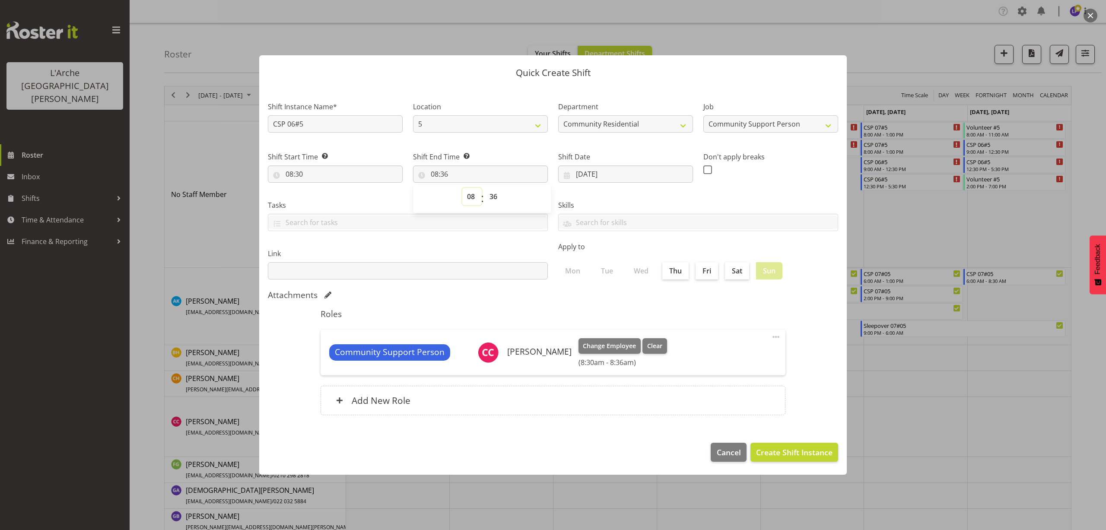
click at [470, 198] on select "00 01 02 03 04 05 06 07 08 09 10 11 12 13 14 15 16 17 18 19 20 21 22 23" at bounding box center [471, 196] width 19 height 17
select select "13"
click at [462, 188] on select "00 01 02 03 04 05 06 07 08 09 10 11 12 13 14 15 16 17 18 19 20 21 22 23" at bounding box center [471, 196] width 19 height 17
type input "13:36"
click at [494, 196] on select "00 01 02 03 04 05 06 07 08 09 10 11 12 13 14 15 16 17 18 19 20 21 22 23 24 25 2…" at bounding box center [494, 196] width 19 height 17
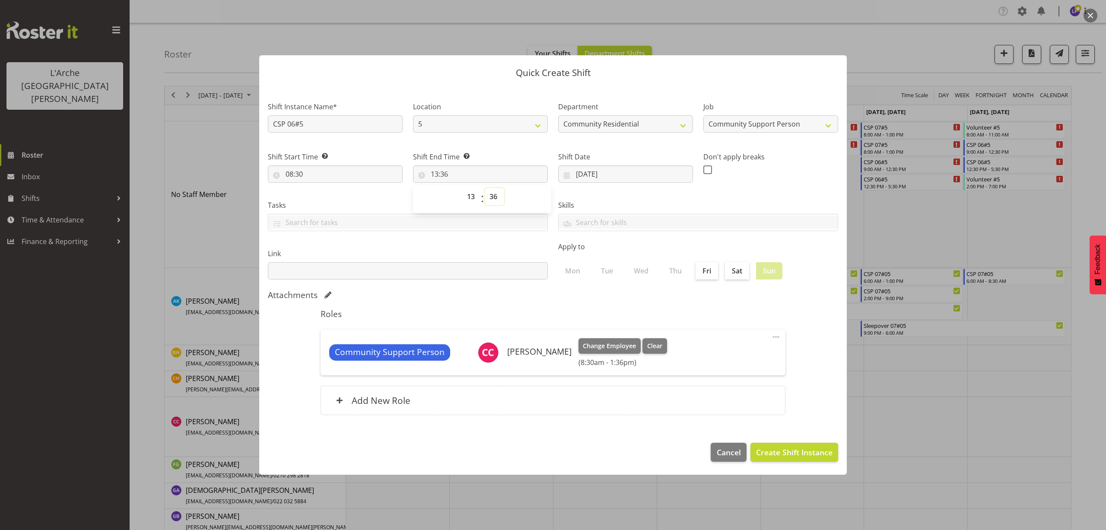
select select "0"
click at [485, 188] on select "00 01 02 03 04 05 06 07 08 09 10 11 12 13 14 15 16 17 18 19 20 21 22 23 24 25 2…" at bounding box center [494, 196] width 19 height 17
type input "13:00"
click at [797, 447] on span "Create Shift Instance" at bounding box center [794, 452] width 76 height 11
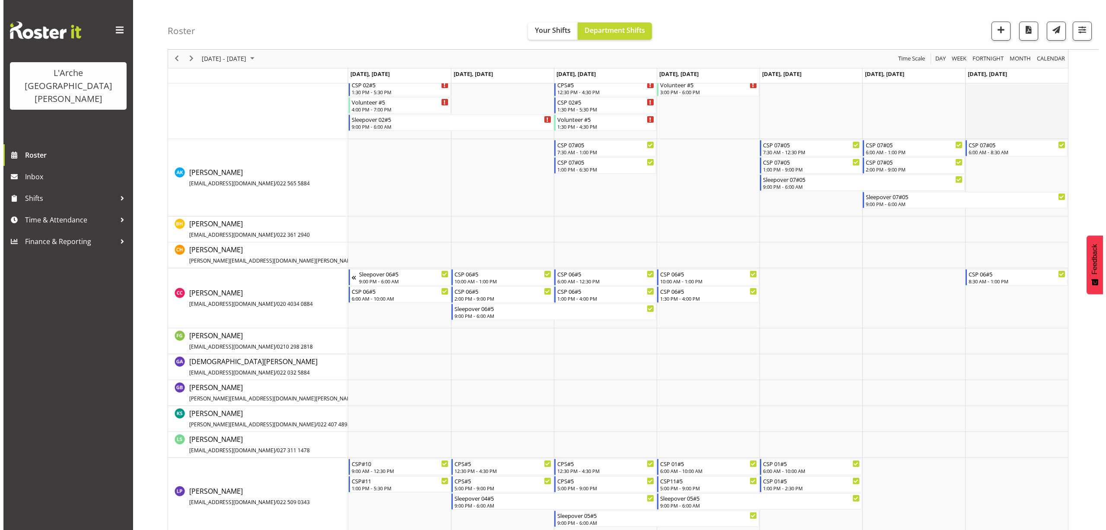
scroll to position [130, 0]
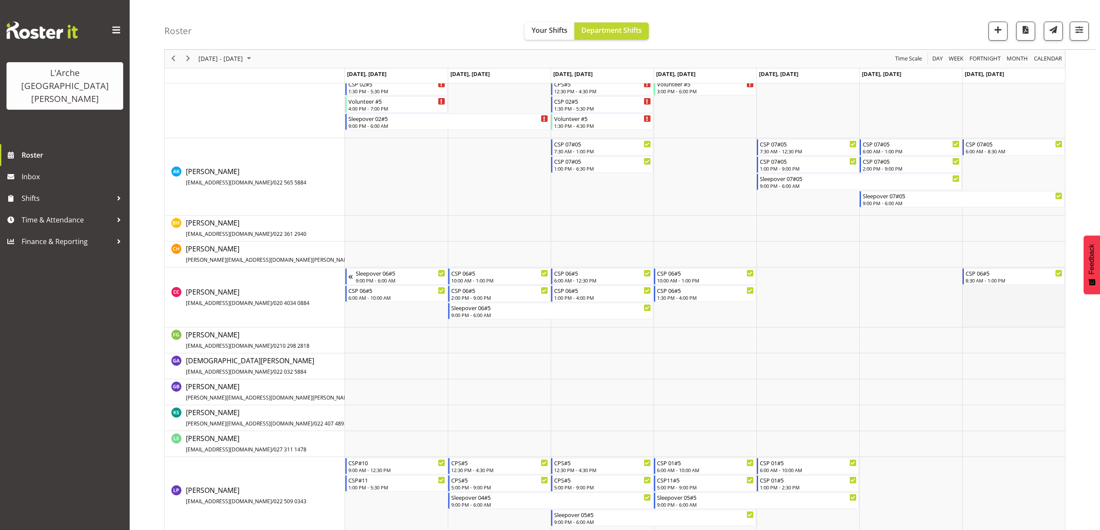
click at [974, 298] on td "Timeline Week of September 6, 2025" at bounding box center [1013, 298] width 103 height 60
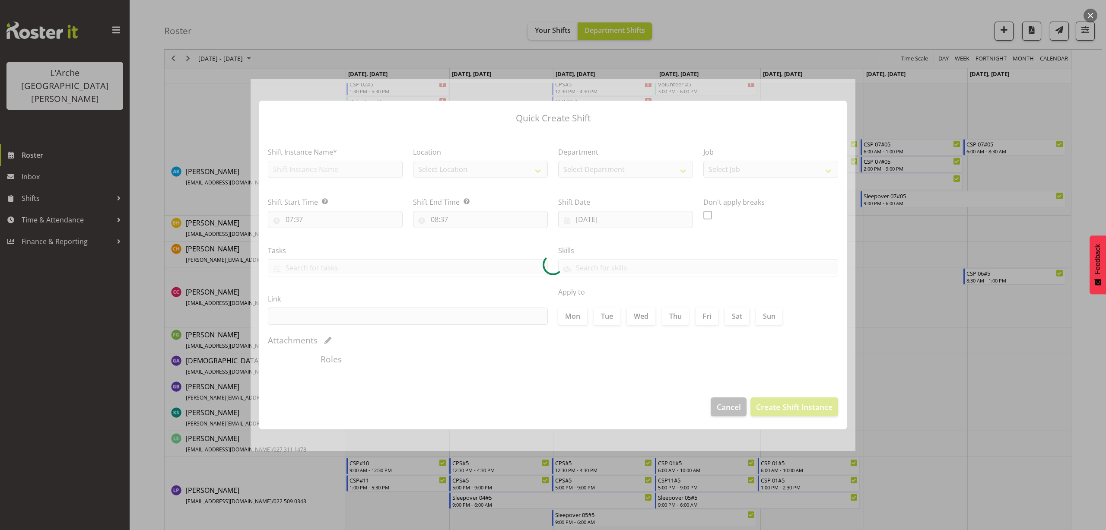
type input "07/09/2025"
checkbox input "true"
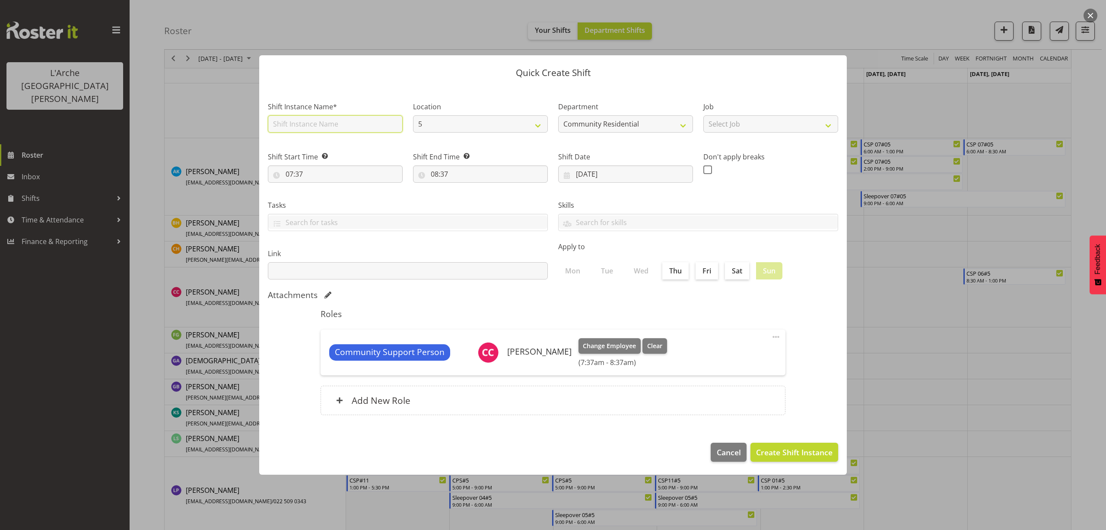
click at [303, 126] on input "text" at bounding box center [335, 123] width 135 height 17
type input "CSP 06#5"
click at [762, 124] on select "Select Job Accounts Admin Art Coordinator Community Leader Community Support Pe…" at bounding box center [771, 123] width 135 height 17
select select "2"
click at [704, 115] on select "Select Job Accounts Admin Art Coordinator Community Leader Community Support Pe…" at bounding box center [771, 123] width 135 height 17
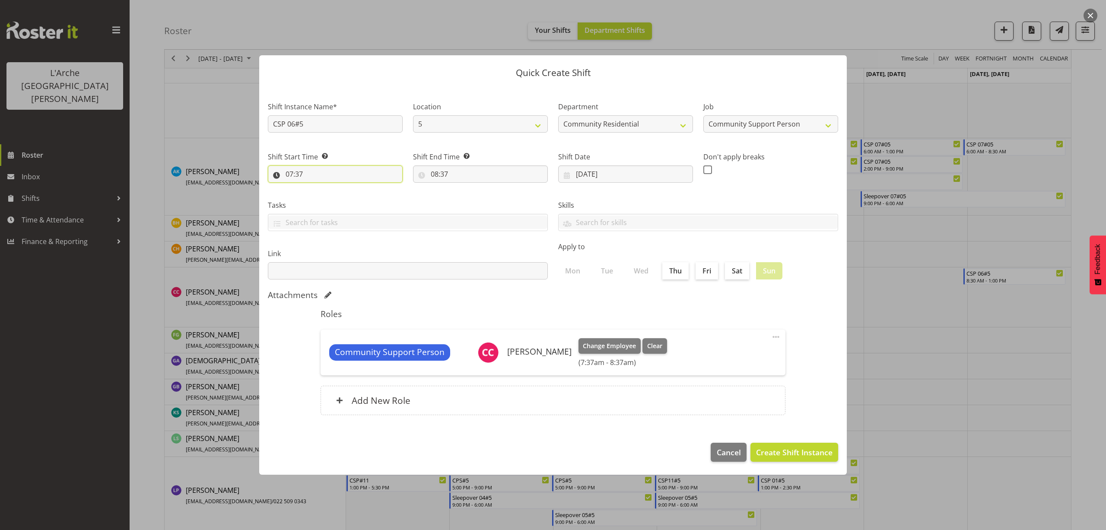
click at [303, 172] on input "07:37" at bounding box center [335, 174] width 135 height 17
click at [324, 194] on select "00 01 02 03 04 05 06 07 08 09 10 11 12 13 14 15 16 17 18 19 20 21 22 23" at bounding box center [326, 196] width 19 height 17
select select "14"
click at [317, 188] on select "00 01 02 03 04 05 06 07 08 09 10 11 12 13 14 15 16 17 18 19 20 21 22 23" at bounding box center [326, 196] width 19 height 17
type input "14:37"
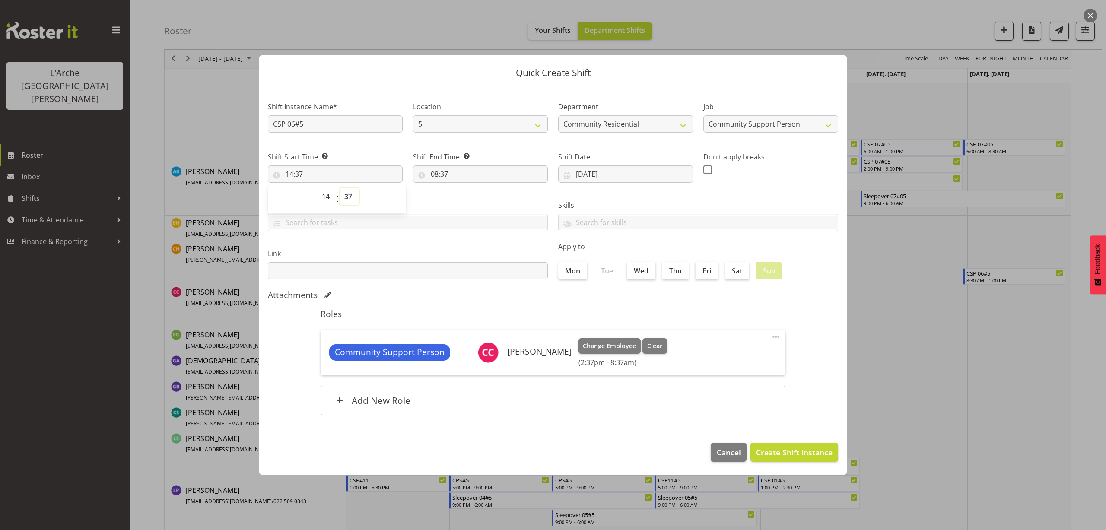
click at [350, 197] on select "00 01 02 03 04 05 06 07 08 09 10 11 12 13 14 15 16 17 18 19 20 21 22 23 24 25 2…" at bounding box center [349, 196] width 19 height 17
select select "0"
click at [340, 188] on select "00 01 02 03 04 05 06 07 08 09 10 11 12 13 14 15 16 17 18 19 20 21 22 23 24 25 2…" at bounding box center [349, 196] width 19 height 17
type input "14:00"
click at [444, 175] on input "08:37" at bounding box center [480, 174] width 135 height 17
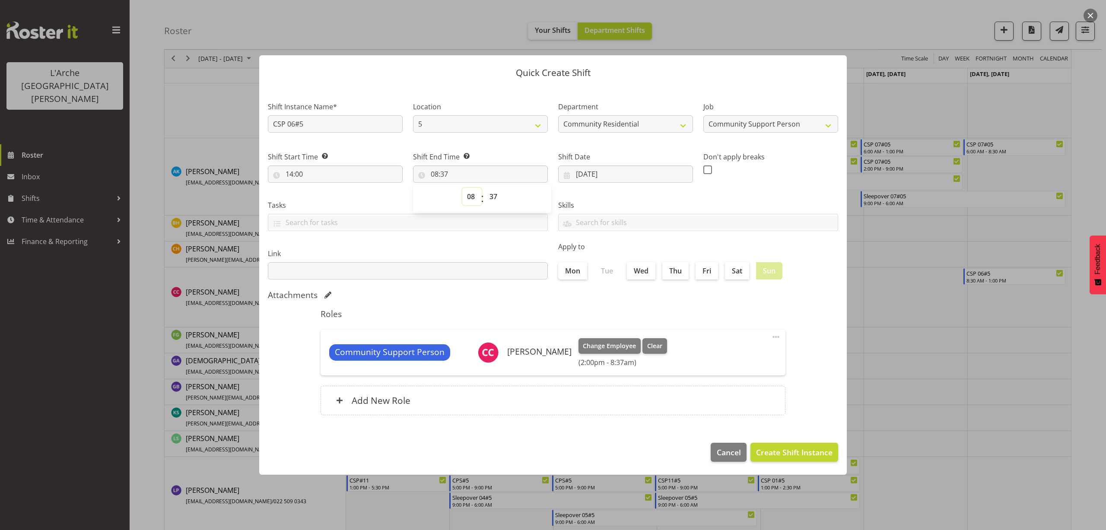
click at [472, 196] on select "00 01 02 03 04 05 06 07 08 09 10 11 12 13 14 15 16 17 18 19 20 21 22 23" at bounding box center [471, 196] width 19 height 17
select select "21"
click at [462, 188] on select "00 01 02 03 04 05 06 07 08 09 10 11 12 13 14 15 16 17 18 19 20 21 22 23" at bounding box center [471, 196] width 19 height 17
type input "21:37"
click at [496, 198] on select "00 01 02 03 04 05 06 07 08 09 10 11 12 13 14 15 16 17 18 19 20 21 22 23 24 25 2…" at bounding box center [494, 196] width 19 height 17
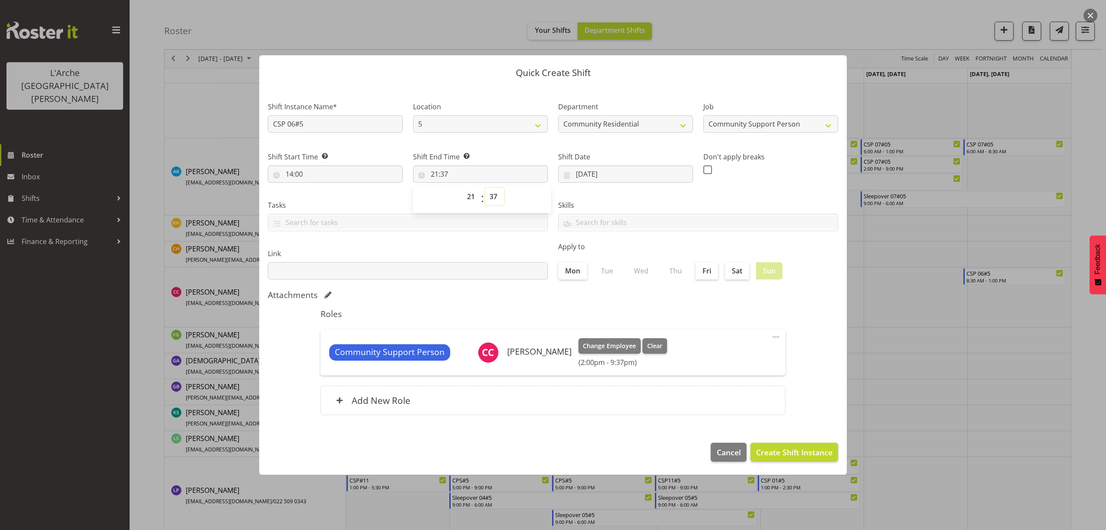
select select "0"
click at [485, 188] on select "00 01 02 03 04 05 06 07 08 09 10 11 12 13 14 15 16 17 18 19 20 21 22 23 24 25 2…" at bounding box center [494, 196] width 19 height 17
type input "21:00"
click at [807, 453] on span "Create Shift Instance" at bounding box center [794, 452] width 76 height 11
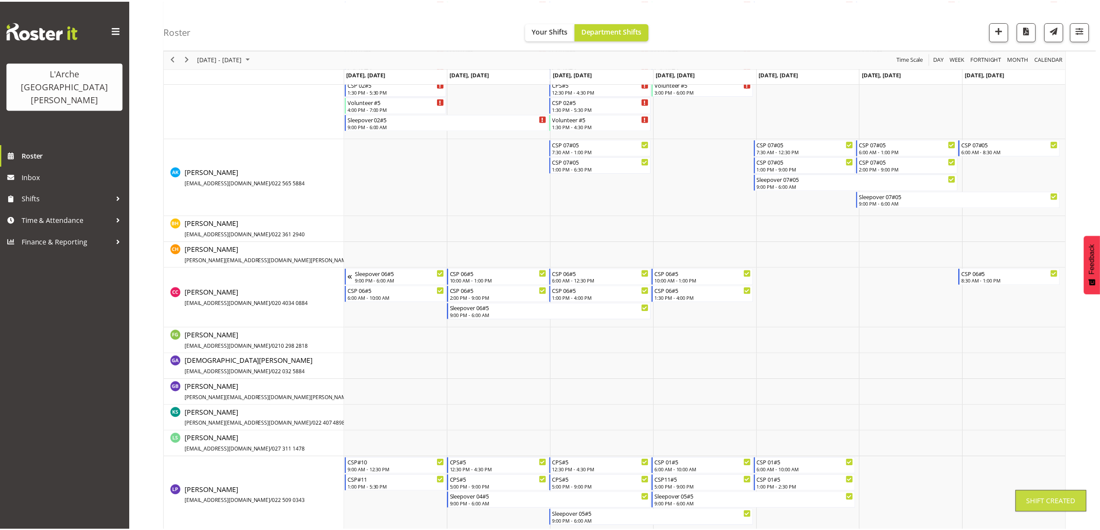
scroll to position [91, 0]
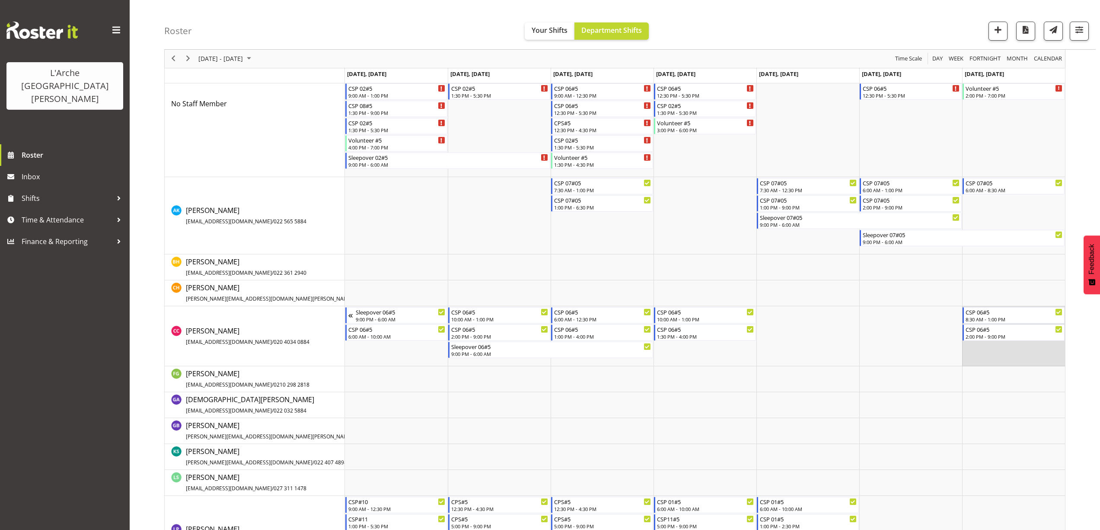
click at [978, 356] on td "Timeline Week of September 6, 2025" at bounding box center [1013, 336] width 103 height 60
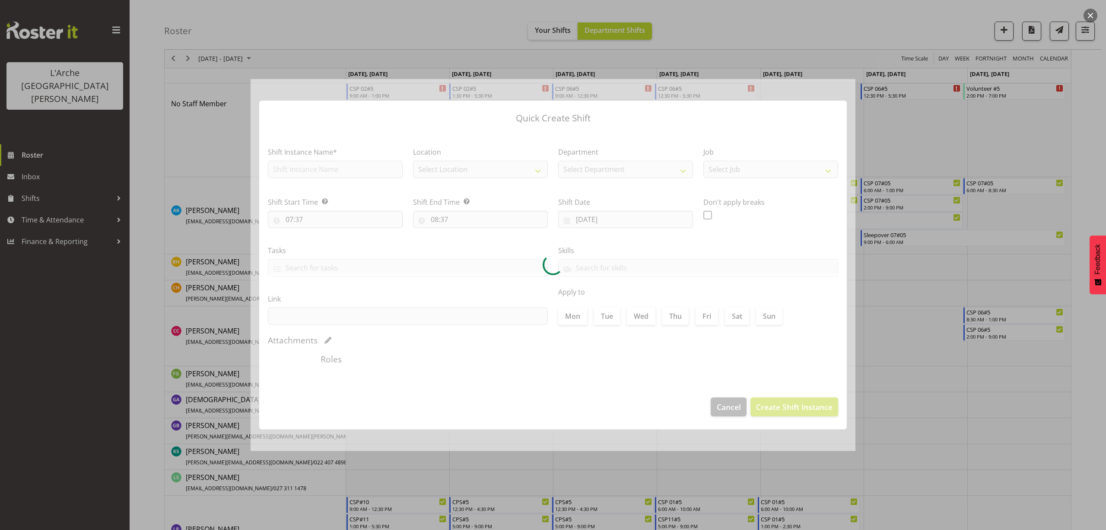
type input "07/09/2025"
checkbox input "true"
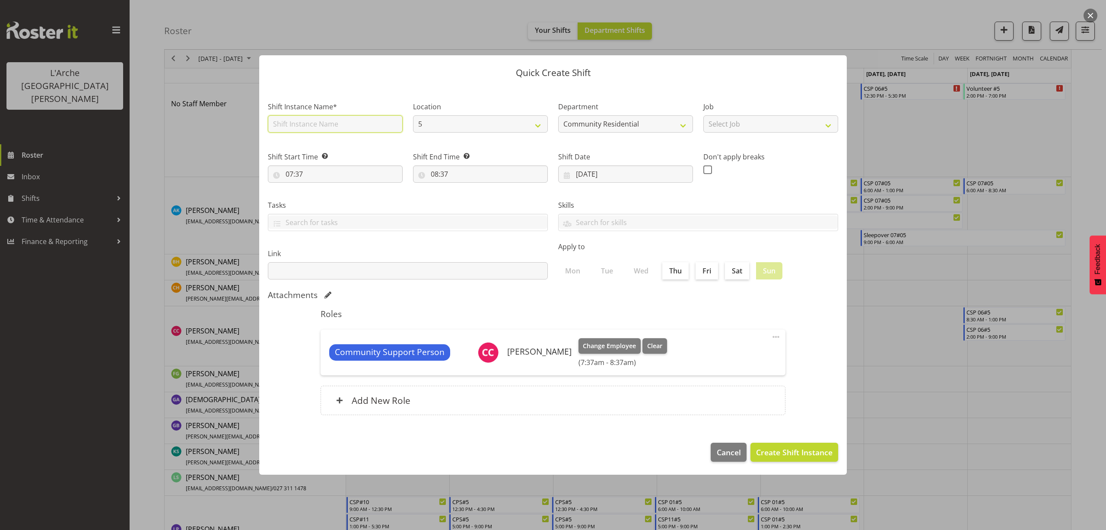
click at [297, 123] on input "text" at bounding box center [335, 123] width 135 height 17
type input "Sleepover 06#5"
click at [735, 123] on select "Select Job Accounts Admin Art Coordinator Community Leader Community Support Pe…" at bounding box center [771, 123] width 135 height 17
select select "2"
click at [704, 115] on select "Select Job Accounts Admin Art Coordinator Community Leader Community Support Pe…" at bounding box center [771, 123] width 135 height 17
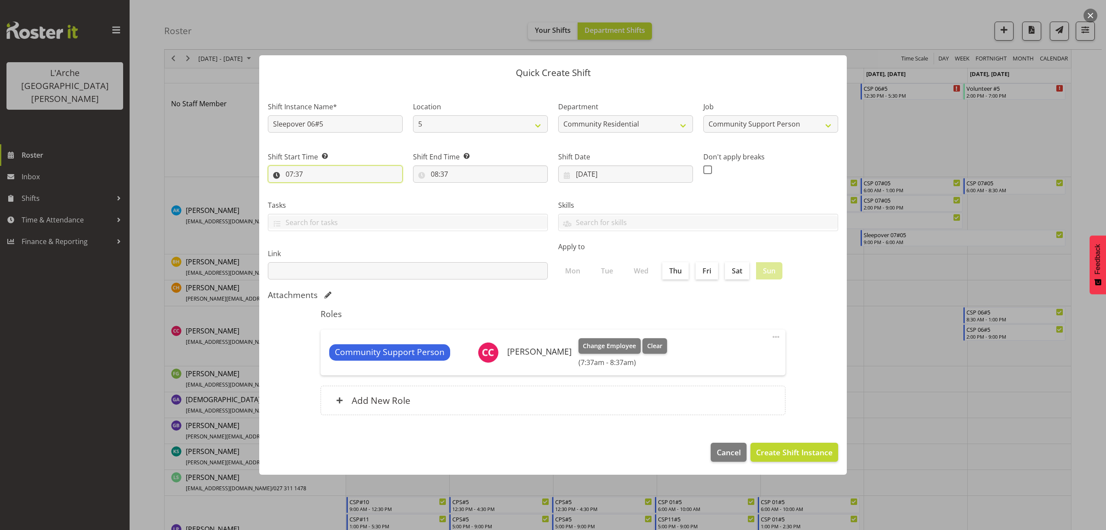
click at [300, 173] on input "07:37" at bounding box center [335, 174] width 135 height 17
click at [328, 197] on select "00 01 02 03 04 05 06 07 08 09 10 11 12 13 14 15 16 17 18 19 20 21 22 23" at bounding box center [326, 196] width 19 height 17
select select "21"
click at [317, 188] on select "00 01 02 03 04 05 06 07 08 09 10 11 12 13 14 15 16 17 18 19 20 21 22 23" at bounding box center [326, 196] width 19 height 17
type input "21:37"
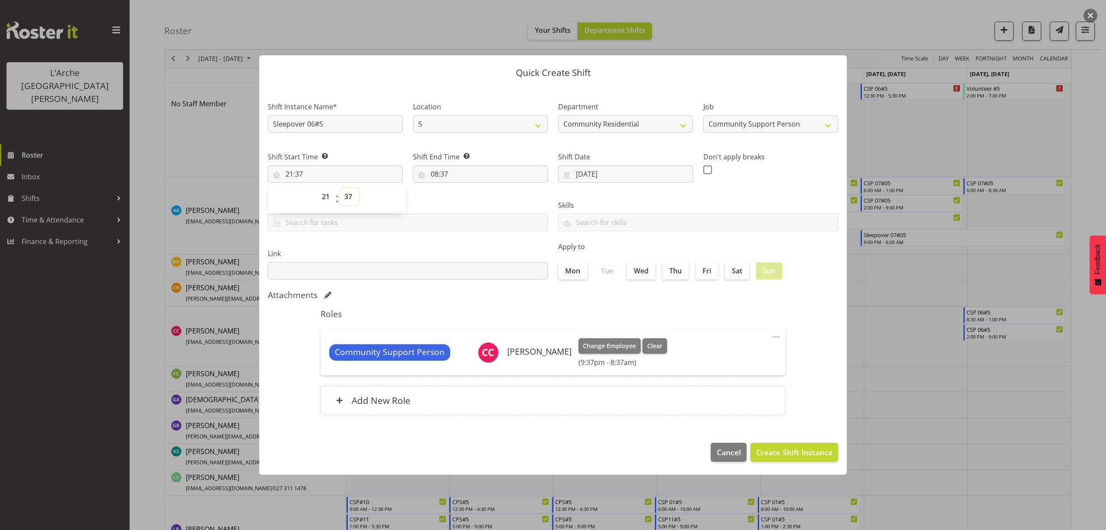
click at [349, 194] on select "00 01 02 03 04 05 06 07 08 09 10 11 12 13 14 15 16 17 18 19 20 21 22 23 24 25 2…" at bounding box center [349, 196] width 19 height 17
select select "0"
click at [340, 188] on select "00 01 02 03 04 05 06 07 08 09 10 11 12 13 14 15 16 17 18 19 20 21 22 23 24 25 2…" at bounding box center [349, 196] width 19 height 17
type input "21:00"
click at [447, 177] on input "08:37" at bounding box center [480, 174] width 135 height 17
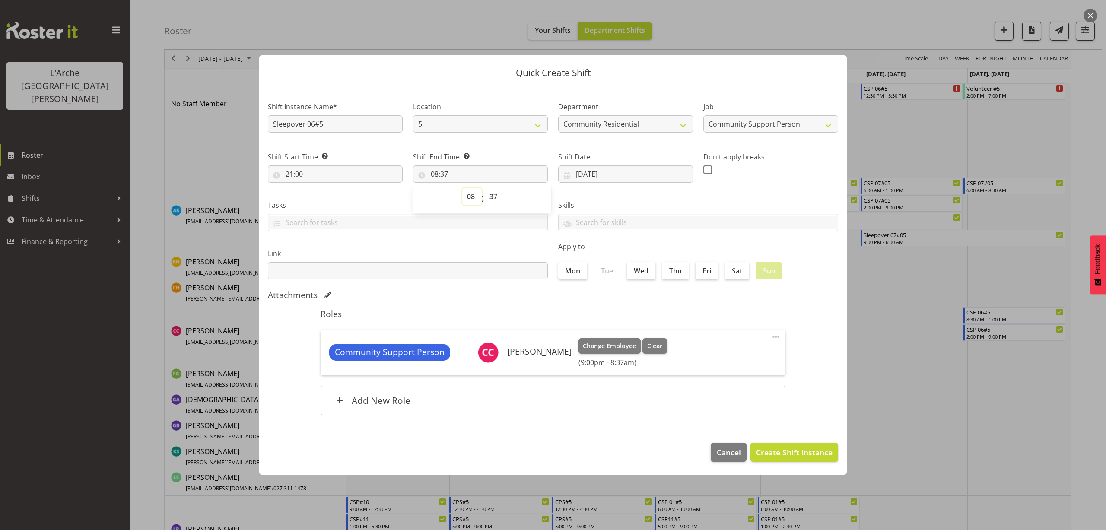
click at [471, 199] on select "00 01 02 03 04 05 06 07 08 09 10 11 12 13 14 15 16 17 18 19 20 21 22 23" at bounding box center [471, 196] width 19 height 17
click at [462, 188] on select "00 01 02 03 04 05 06 07 08 09 10 11 12 13 14 15 16 17 18 19 20 21 22 23" at bounding box center [471, 196] width 19 height 17
click at [495, 197] on select "00 01 02 03 04 05 06 07 08 09 10 11 12 13 14 15 16 17 18 19 20 21 22 23 24 25 2…" at bounding box center [494, 196] width 19 height 17
click at [485, 188] on select "00 01 02 03 04 05 06 07 08 09 10 11 12 13 14 15 16 17 18 19 20 21 22 23 24 25 2…" at bounding box center [494, 196] width 19 height 17
click at [779, 447] on span "Create Shift Instance" at bounding box center [794, 452] width 76 height 11
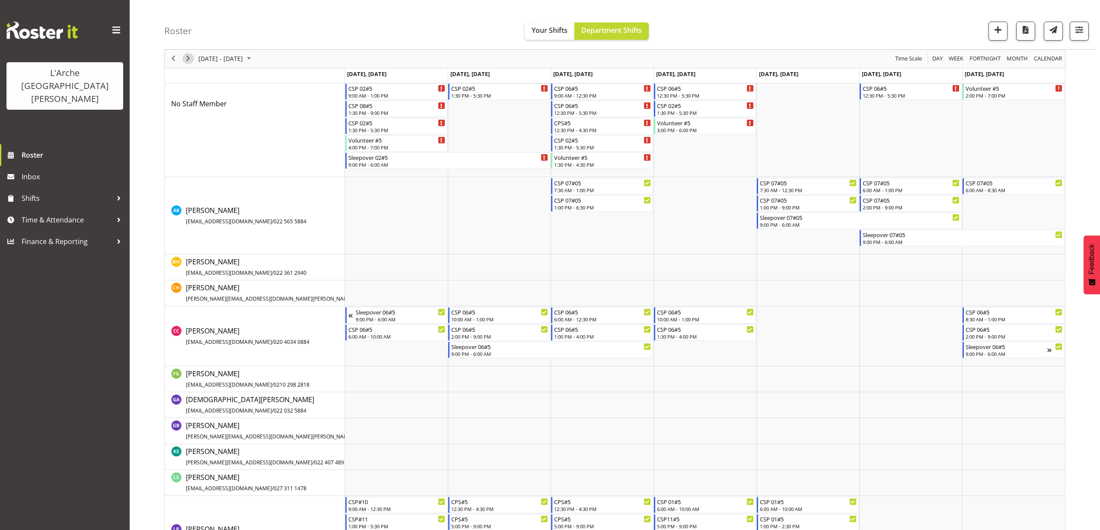
click at [185, 58] on span "Next" at bounding box center [188, 59] width 10 height 11
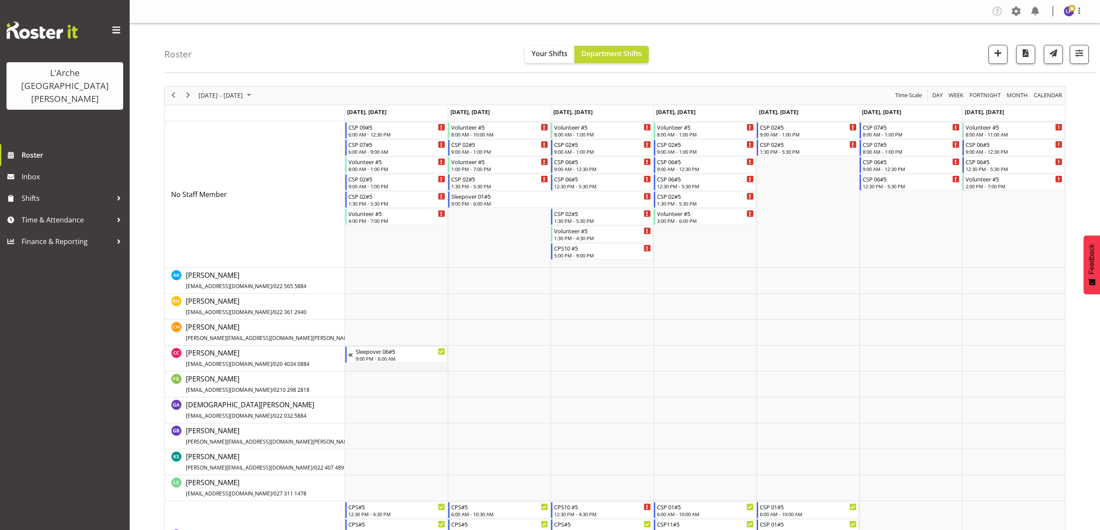
click at [365, 367] on td "Timeline Week of September 13, 2025" at bounding box center [396, 359] width 103 height 26
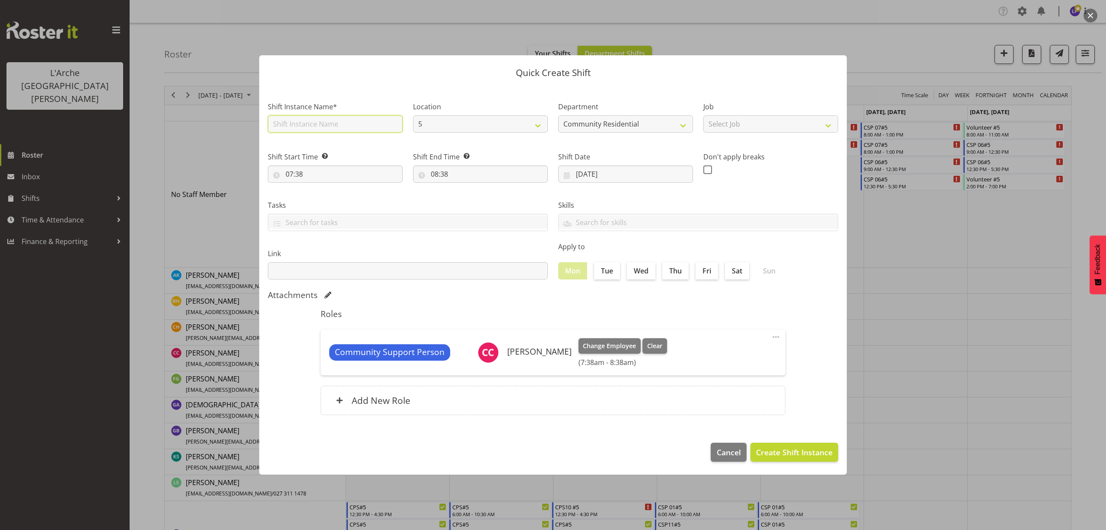
click at [309, 125] on input "text" at bounding box center [335, 123] width 135 height 17
click at [724, 125] on select "Select Job Accounts Admin Art Coordinator Community Leader Community Support Pe…" at bounding box center [771, 123] width 135 height 17
click at [704, 115] on select "Select Job Accounts Admin Art Coordinator Community Leader Community Support Pe…" at bounding box center [771, 123] width 135 height 17
click at [294, 173] on input "07:38" at bounding box center [335, 174] width 135 height 17
click at [325, 196] on select "00 01 02 03 04 05 06 07 08 09 10 11 12 13 14 15 16 17 18 19 20 21 22 23" at bounding box center [326, 196] width 19 height 17
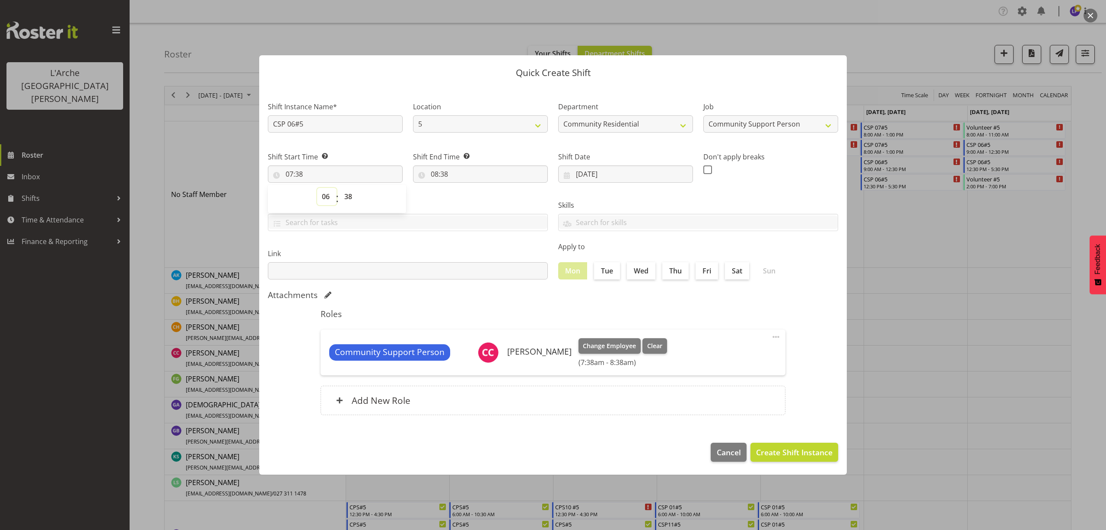
click at [317, 188] on select "00 01 02 03 04 05 06 07 08 09 10 11 12 13 14 15 16 17 18 19 20 21 22 23" at bounding box center [326, 196] width 19 height 17
click at [348, 196] on select "00 01 02 03 04 05 06 07 08 09 10 11 12 13 14 15 16 17 18 19 20 21 22 23 24 25 2…" at bounding box center [349, 196] width 19 height 17
click at [340, 188] on select "00 01 02 03 04 05 06 07 08 09 10 11 12 13 14 15 16 17 18 19 20 21 22 23 24 25 2…" at bounding box center [349, 196] width 19 height 17
click at [444, 171] on input "08:38" at bounding box center [480, 174] width 135 height 17
click at [468, 199] on select "00 01 02 03 04 05 06 07 08 09 10 11 12 13 14 15 16 17 18 19 20 21 22 23" at bounding box center [471, 196] width 19 height 17
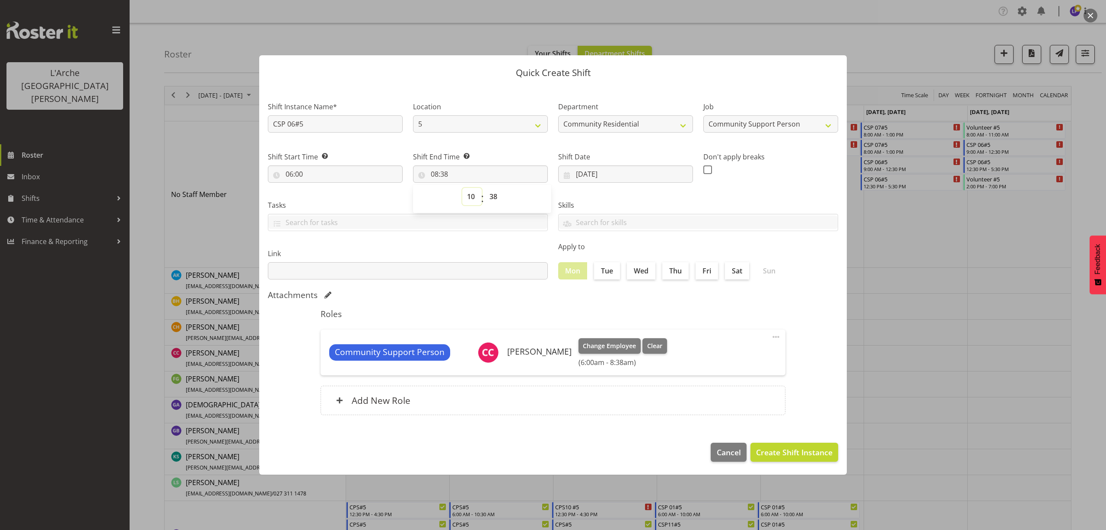
click at [462, 188] on select "00 01 02 03 04 05 06 07 08 09 10 11 12 13 14 15 16 17 18 19 20 21 22 23" at bounding box center [471, 196] width 19 height 17
click at [494, 196] on select "00 01 02 03 04 05 06 07 08 09 10 11 12 13 14 15 16 17 18 19 20 21 22 23 24 25 2…" at bounding box center [494, 196] width 19 height 17
click at [485, 188] on select "00 01 02 03 04 05 06 07 08 09 10 11 12 13 14 15 16 17 18 19 20 21 22 23 24 25 2…" at bounding box center [494, 196] width 19 height 17
click at [798, 452] on span "Create Shift Instance" at bounding box center [794, 452] width 76 height 11
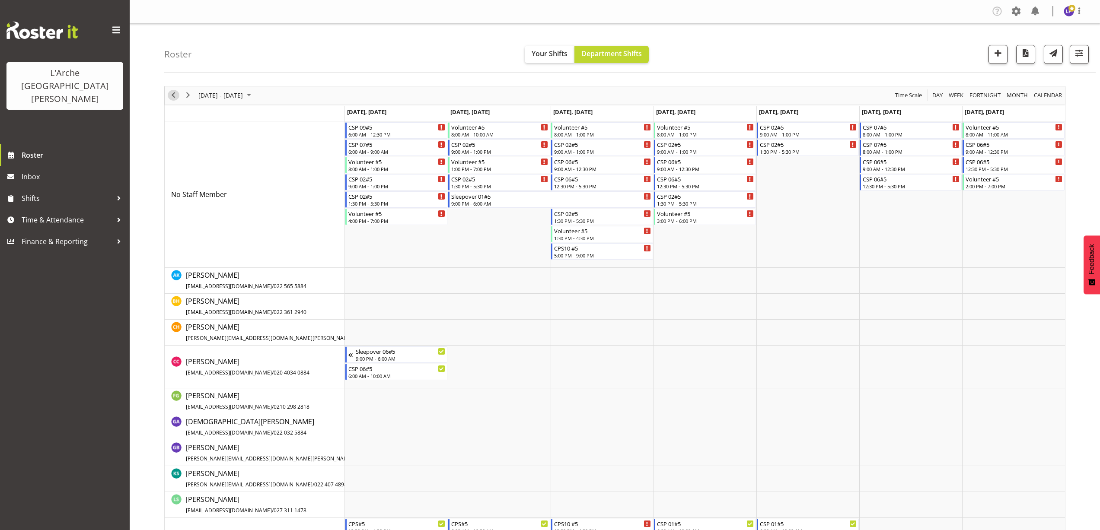
click at [175, 97] on span "Previous" at bounding box center [173, 95] width 10 height 11
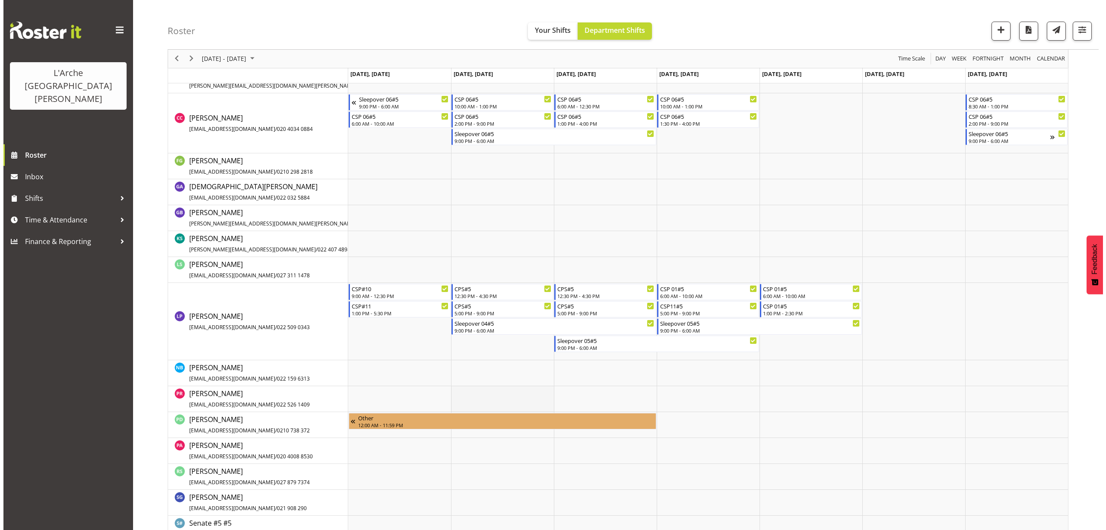
scroll to position [348, 0]
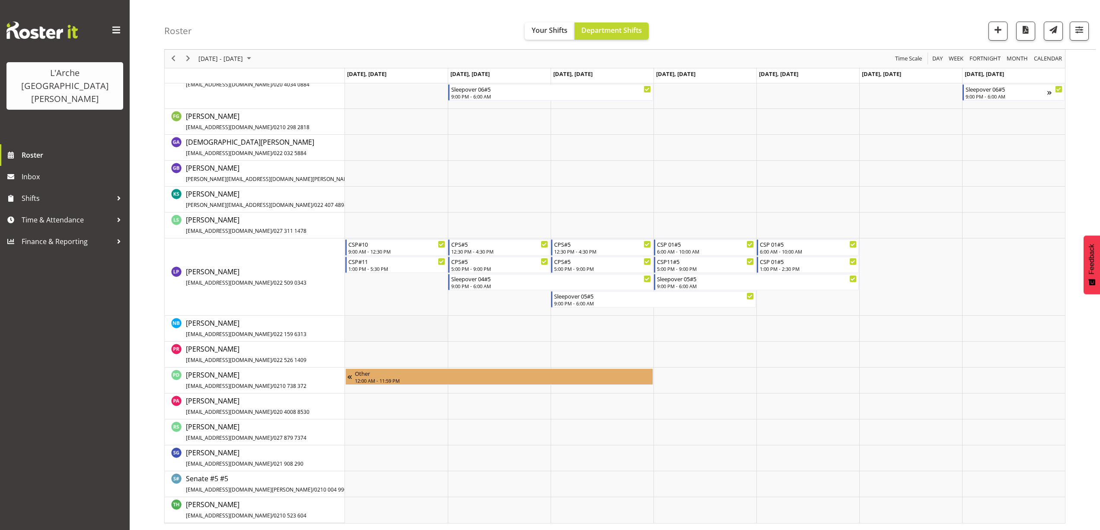
click at [354, 319] on td "Timeline Week of September 6, 2025" at bounding box center [396, 329] width 103 height 26
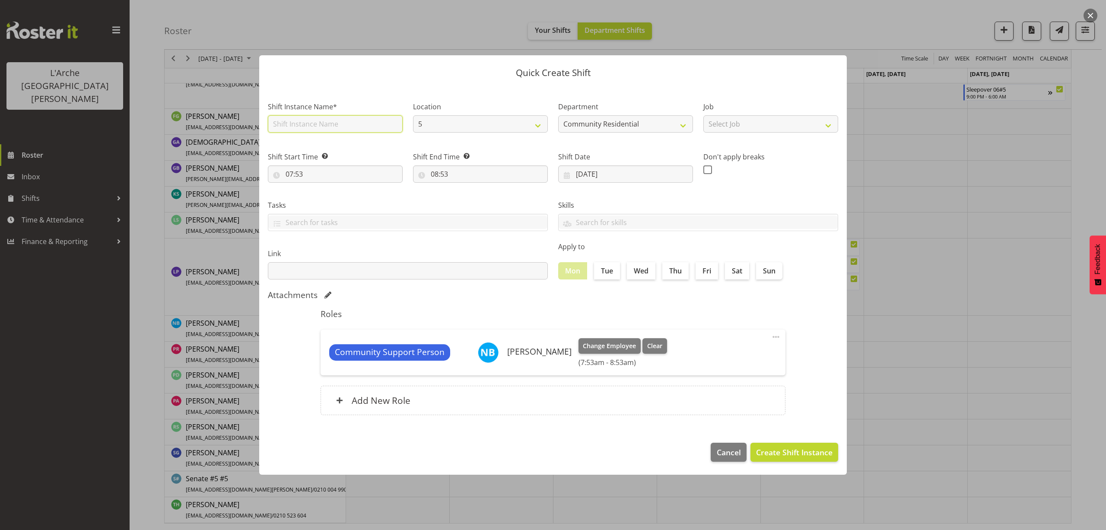
click at [285, 126] on input "text" at bounding box center [335, 123] width 135 height 17
click at [715, 124] on select "Select Job Accounts Admin Art Coordinator Community Leader Community Support Pe…" at bounding box center [771, 123] width 135 height 17
click at [704, 115] on select "Select Job Accounts Admin Art Coordinator Community Leader Community Support Pe…" at bounding box center [771, 123] width 135 height 17
click at [296, 174] on input "07:53" at bounding box center [335, 174] width 135 height 17
click at [344, 194] on select "00 01 02 03 04 05 06 07 08 09 10 11 12 13 14 15 16 17 18 19 20 21 22 23 24 25 2…" at bounding box center [349, 196] width 19 height 17
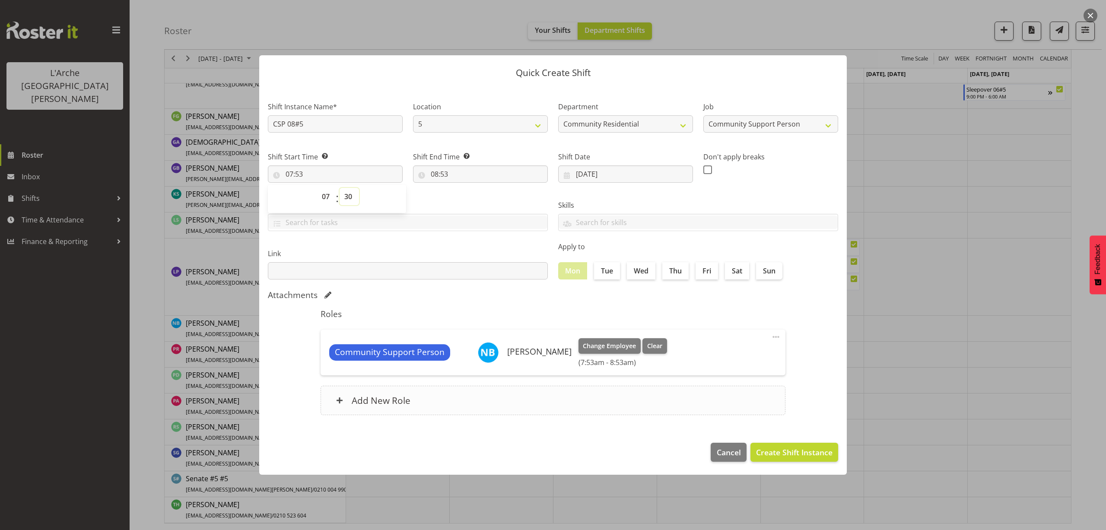
click at [340, 188] on select "00 01 02 03 04 05 06 07 08 09 10 11 12 13 14 15 16 17 18 19 20 21 22 23 24 25 2…" at bounding box center [349, 196] width 19 height 17
click at [447, 174] on input "08:53" at bounding box center [480, 174] width 135 height 17
click at [472, 198] on select "00 01 02 03 04 05 06 07 08 09 10 11 12 13 14 15 16 17 18 19 20 21 22 23" at bounding box center [471, 196] width 19 height 17
click at [462, 188] on select "00 01 02 03 04 05 06 07 08 09 10 11 12 13 14 15 16 17 18 19 20 21 22 23" at bounding box center [471, 196] width 19 height 17
click at [495, 198] on select "00 01 02 03 04 05 06 07 08 09 10 11 12 13 14 15 16 17 18 19 20 21 22 23 24 25 2…" at bounding box center [494, 196] width 19 height 17
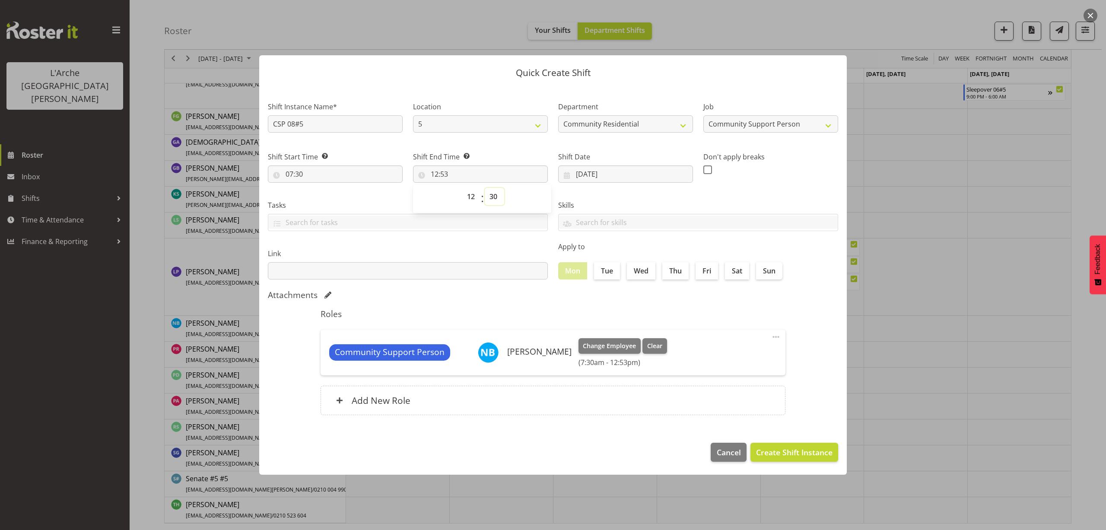
click at [485, 188] on select "00 01 02 03 04 05 06 07 08 09 10 11 12 13 14 15 16 17 18 19 20 21 22 23 24 25 2…" at bounding box center [494, 196] width 19 height 17
click at [781, 454] on span "Create Shift Instance" at bounding box center [794, 452] width 76 height 11
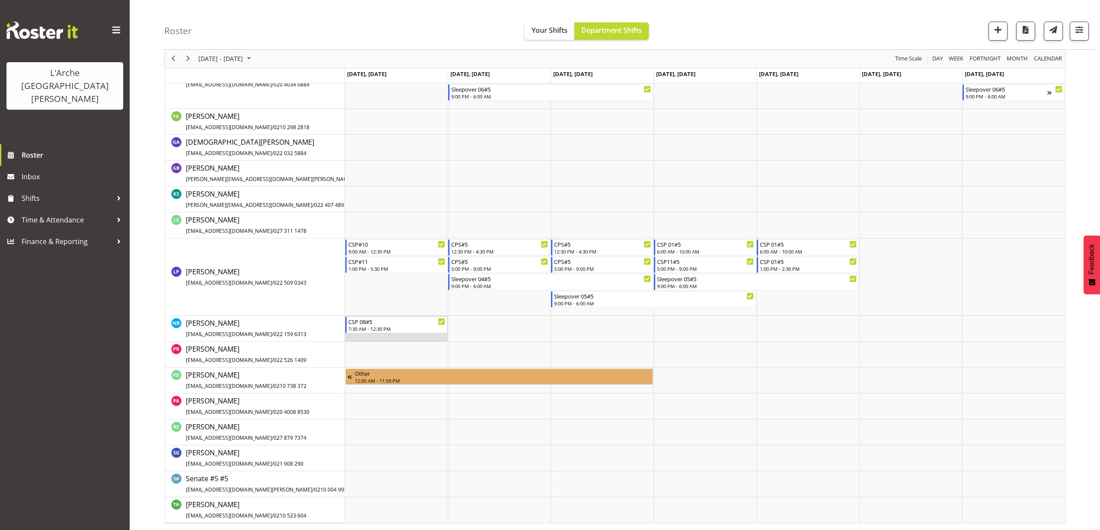
click at [356, 337] on td "Timeline Week of September 6, 2025" at bounding box center [396, 329] width 103 height 26
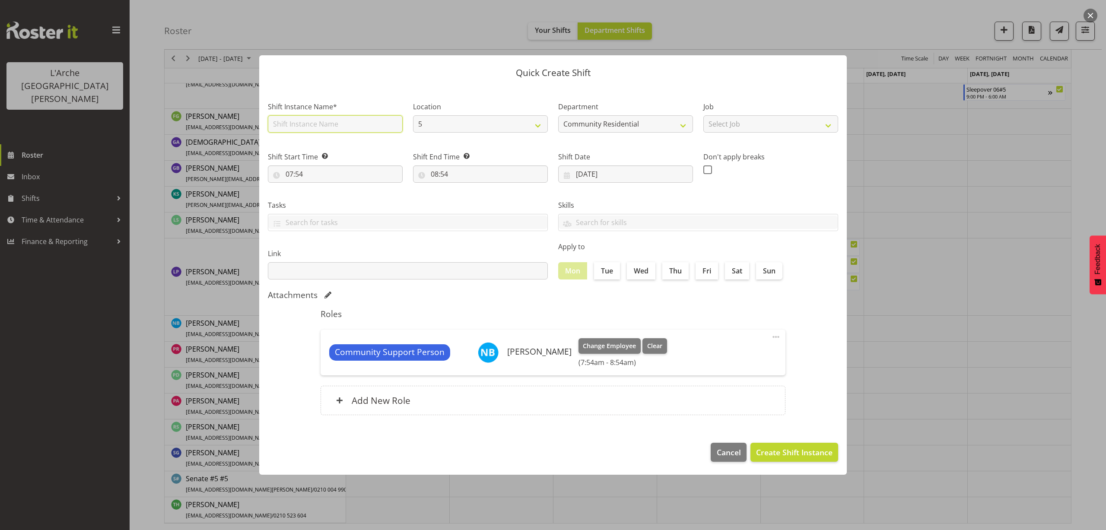
click at [306, 121] on input "text" at bounding box center [335, 123] width 135 height 17
click at [715, 122] on select "Select Job Accounts Admin Art Coordinator Community Leader Community Support Pe…" at bounding box center [771, 123] width 135 height 17
click at [704, 115] on select "Select Job Accounts Admin Art Coordinator Community Leader Community Support Pe…" at bounding box center [771, 123] width 135 height 17
click at [300, 173] on input "07:54" at bounding box center [335, 174] width 135 height 17
click at [322, 196] on select "00 01 02 03 04 05 06 07 08 09 10 11 12 13 14 15 16 17 18 19 20 21 22 23" at bounding box center [326, 196] width 19 height 17
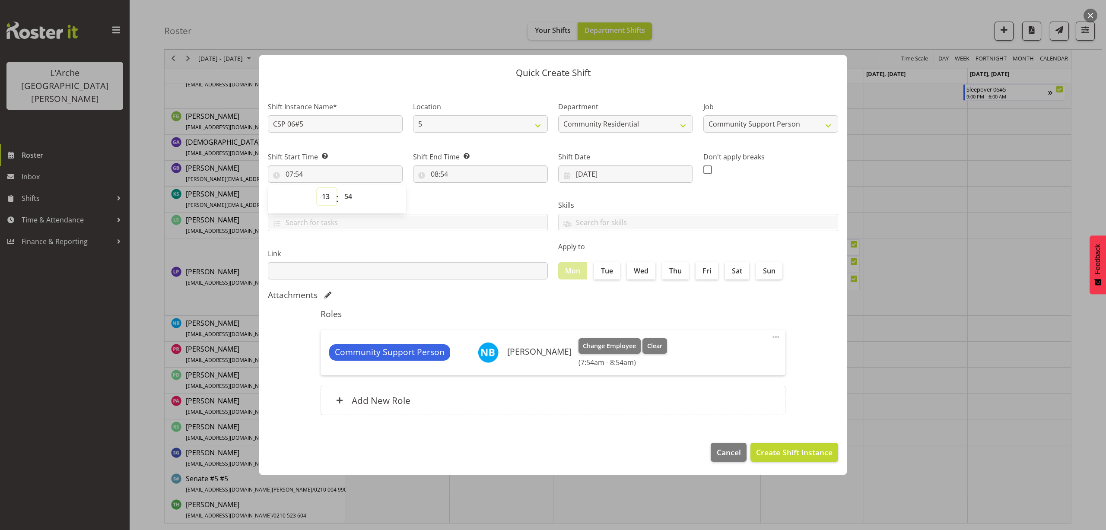
click at [317, 188] on select "00 01 02 03 04 05 06 07 08 09 10 11 12 13 14 15 16 17 18 19 20 21 22 23" at bounding box center [326, 196] width 19 height 17
click at [344, 198] on select "00 01 02 03 04 05 06 07 08 09 10 11 12 13 14 15 16 17 18 19 20 21 22 23 24 25 2…" at bounding box center [349, 196] width 19 height 17
click at [340, 188] on select "00 01 02 03 04 05 06 07 08 09 10 11 12 13 14 15 16 17 18 19 20 21 22 23 24 25 2…" at bounding box center [349, 196] width 19 height 17
click at [442, 173] on input "08:54" at bounding box center [480, 174] width 135 height 17
click at [471, 197] on select "00 01 02 03 04 05 06 07 08 09 10 11 12 13 14 15 16 17 18 19 20 21 22 23" at bounding box center [471, 196] width 19 height 17
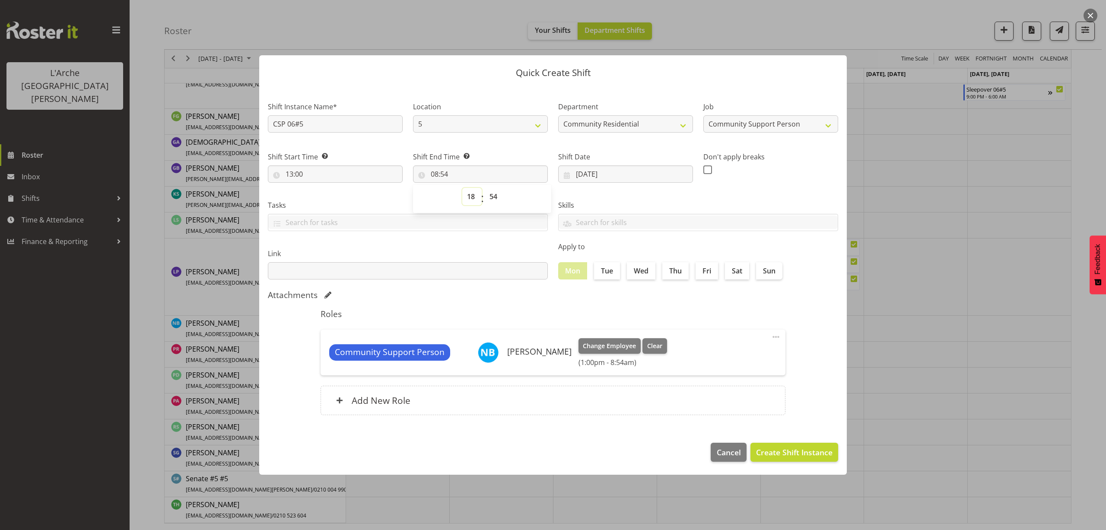
click at [462, 188] on select "00 01 02 03 04 05 06 07 08 09 10 11 12 13 14 15 16 17 18 19 20 21 22 23" at bounding box center [471, 196] width 19 height 17
click at [492, 194] on select "00 01 02 03 04 05 06 07 08 09 10 11 12 13 14 15 16 17 18 19 20 21 22 23 24 25 2…" at bounding box center [494, 196] width 19 height 17
click at [485, 188] on select "00 01 02 03 04 05 06 07 08 09 10 11 12 13 14 15 16 17 18 19 20 21 22 23 24 25 2…" at bounding box center [494, 196] width 19 height 17
click at [775, 452] on span "Create Shift Instance" at bounding box center [794, 452] width 76 height 11
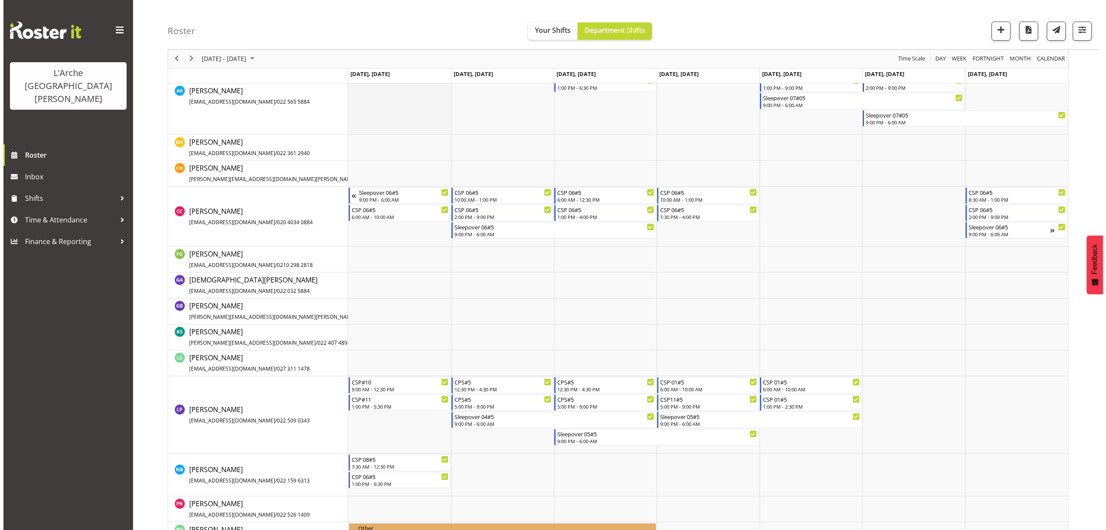
scroll to position [350, 0]
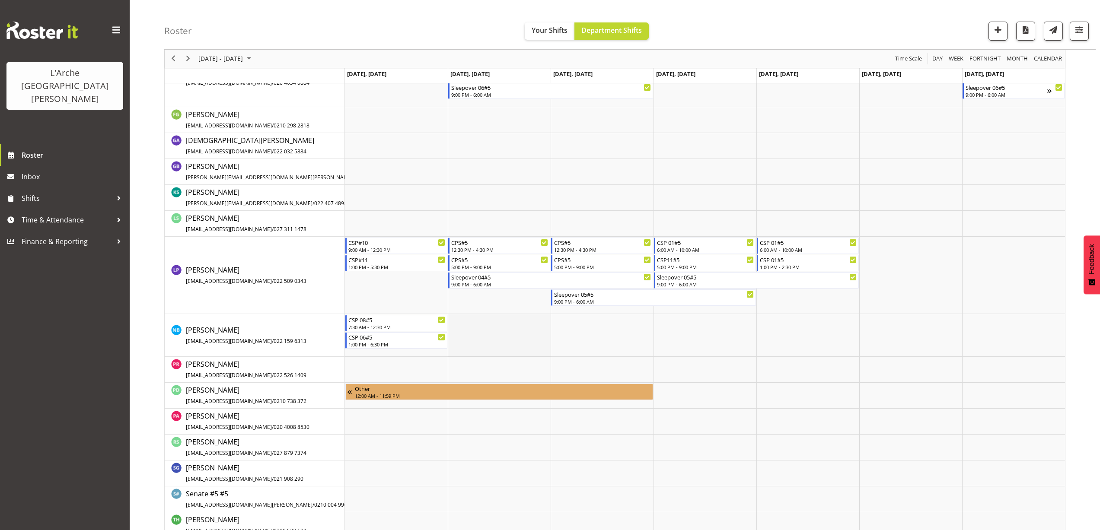
click at [452, 319] on td "Timeline Week of September 6, 2025" at bounding box center [499, 335] width 103 height 43
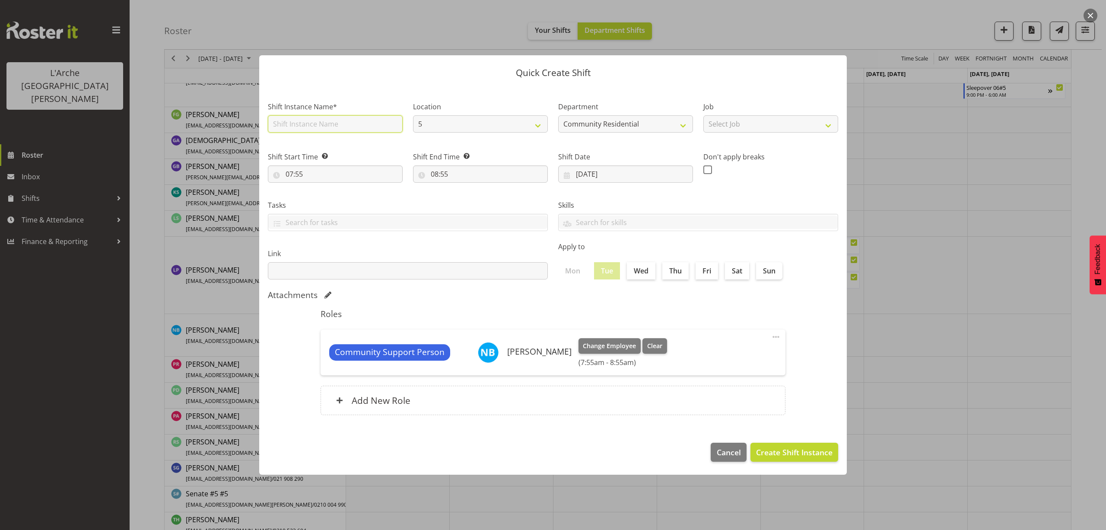
click at [321, 120] on input "text" at bounding box center [335, 123] width 135 height 17
click at [735, 128] on select "Select Job Accounts Admin Art Coordinator Community Leader Community Support Pe…" at bounding box center [771, 123] width 135 height 17
click at [704, 115] on select "Select Job Accounts Admin Art Coordinator Community Leader Community Support Pe…" at bounding box center [771, 123] width 135 height 17
click at [292, 173] on input "07:55" at bounding box center [335, 174] width 135 height 17
click at [348, 200] on select "00 01 02 03 04 05 06 07 08 09 10 11 12 13 14 15 16 17 18 19 20 21 22 23 24 25 2…" at bounding box center [349, 196] width 19 height 17
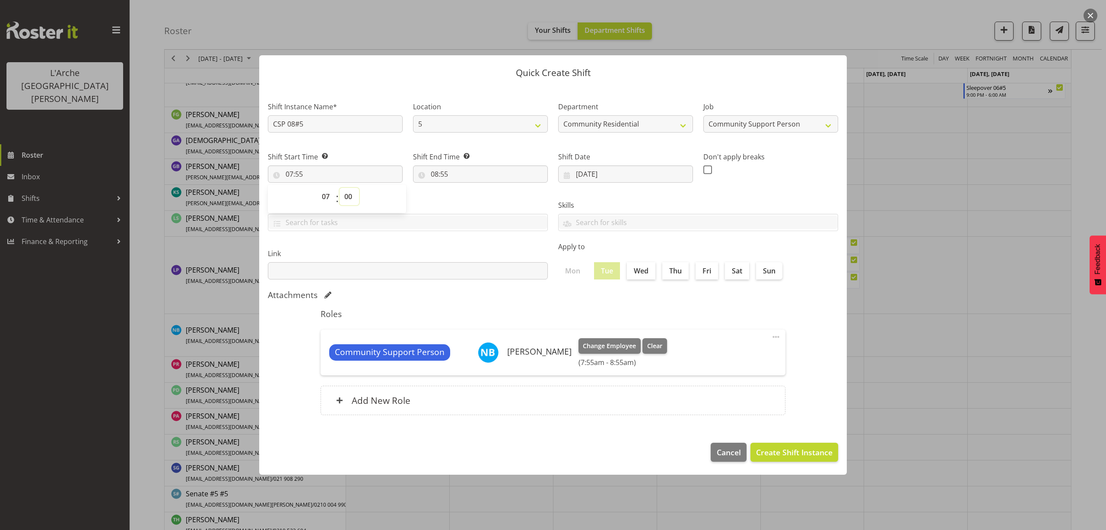
click at [340, 188] on select "00 01 02 03 04 05 06 07 08 09 10 11 12 13 14 15 16 17 18 19 20 21 22 23 24 25 2…" at bounding box center [349, 196] width 19 height 17
click at [447, 173] on input "08:55" at bounding box center [480, 174] width 135 height 17
click at [467, 195] on select "00 01 02 03 04 05 06 07 08 09 10 11 12 13 14 15 16 17 18 19 20 21 22 23" at bounding box center [471, 196] width 19 height 17
click at [462, 188] on select "00 01 02 03 04 05 06 07 08 09 10 11 12 13 14 15 16 17 18 19 20 21 22 23" at bounding box center [471, 196] width 19 height 17
click at [490, 196] on select "00 01 02 03 04 05 06 07 08 09 10 11 12 13 14 15 16 17 18 19 20 21 22 23 24 25 2…" at bounding box center [494, 196] width 19 height 17
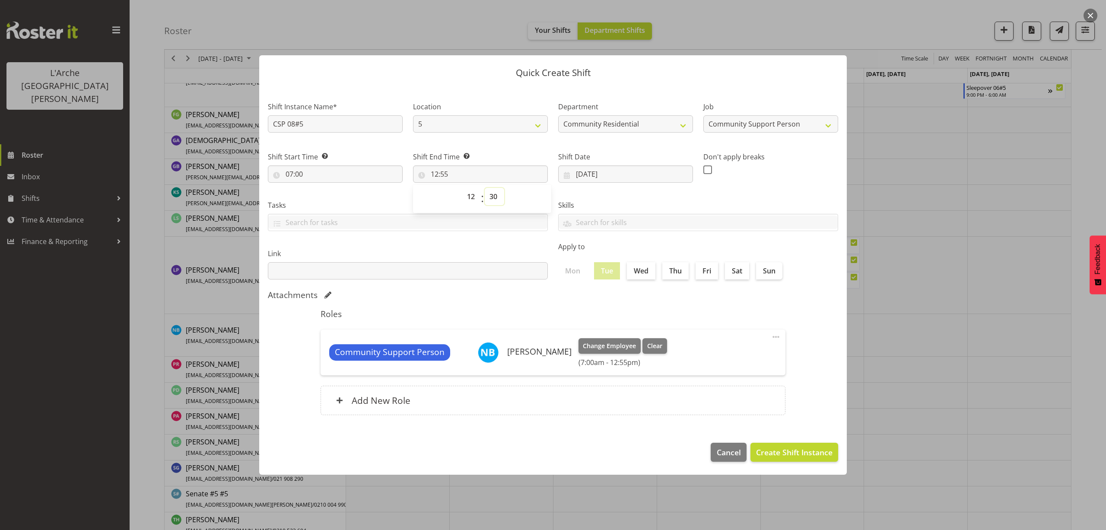
click at [485, 188] on select "00 01 02 03 04 05 06 07 08 09 10 11 12 13 14 15 16 17 18 19 20 21 22 23 24 25 2…" at bounding box center [494, 196] width 19 height 17
click at [807, 449] on span "Create Shift Instance" at bounding box center [794, 452] width 76 height 11
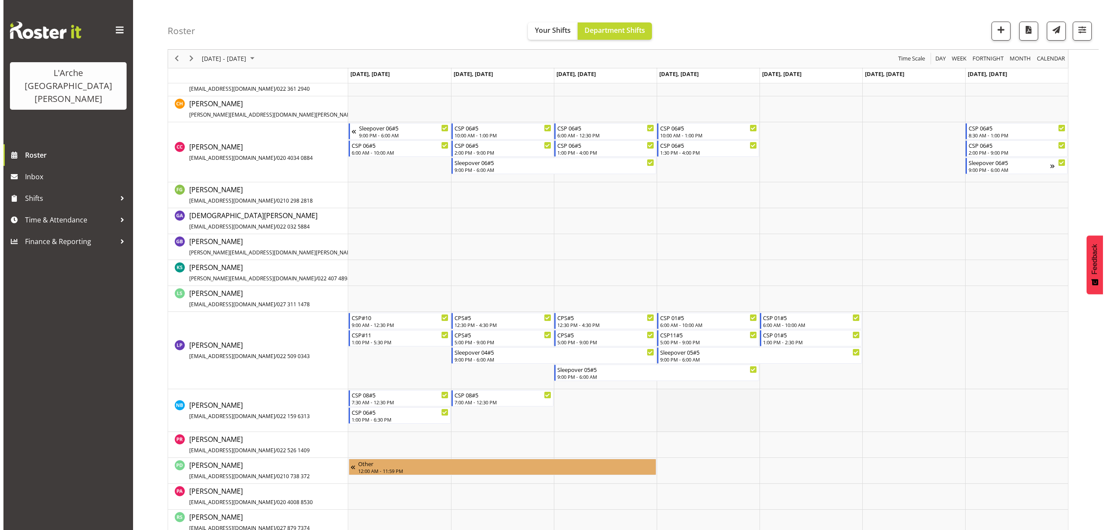
scroll to position [307, 0]
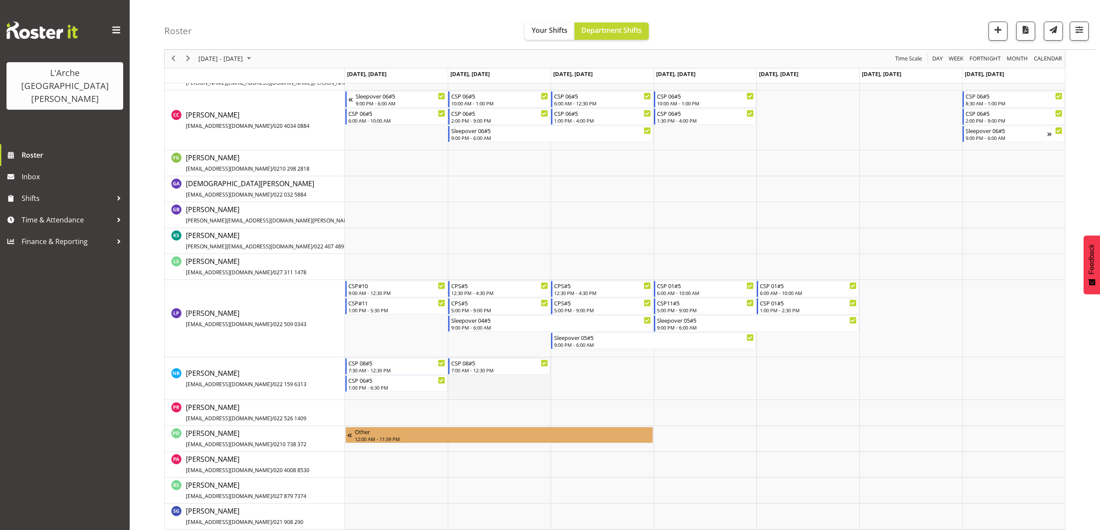
click at [458, 391] on td "Timeline Week of September 6, 2025" at bounding box center [499, 378] width 103 height 43
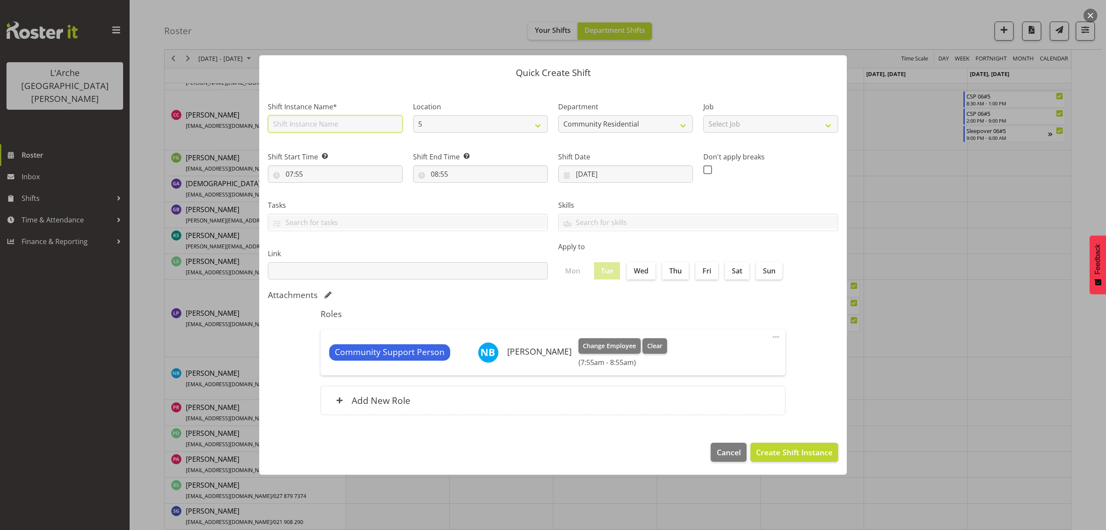
click at [295, 124] on input "text" at bounding box center [335, 123] width 135 height 17
click at [296, 125] on input "CSP 06#5" at bounding box center [335, 123] width 135 height 17
click at [737, 125] on select "Select Job Accounts Admin Art Coordinator Community Leader Community Support Pe…" at bounding box center [771, 123] width 135 height 17
click at [704, 115] on select "Select Job Accounts Admin Art Coordinator Community Leader Community Support Pe…" at bounding box center [771, 123] width 135 height 17
click at [294, 176] on input "07:55" at bounding box center [335, 174] width 135 height 17
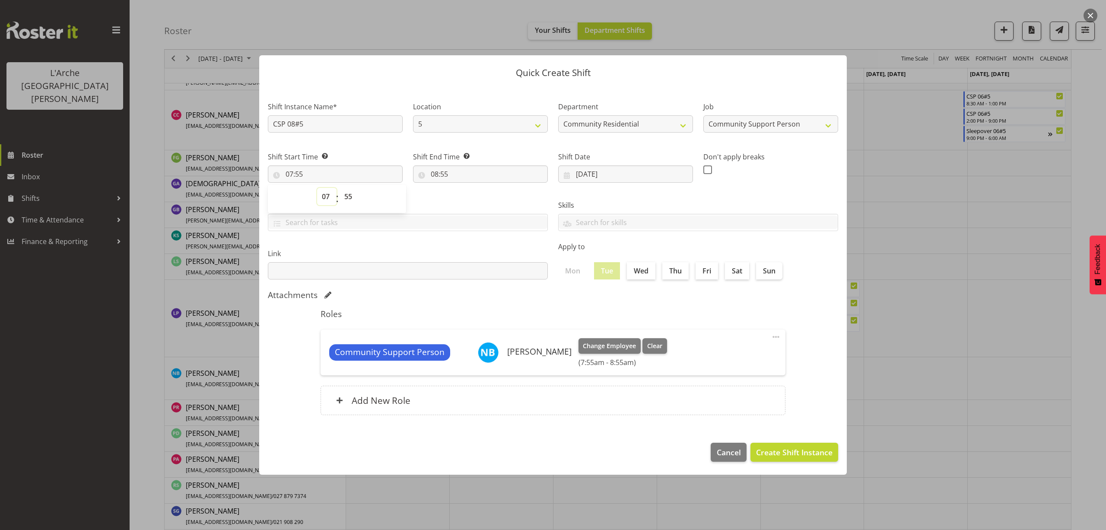
click at [326, 200] on select "00 01 02 03 04 05 06 07 08 09 10 11 12 13 14 15 16 17 18 19 20 21 22 23" at bounding box center [326, 196] width 19 height 17
click at [348, 198] on select "00 01 02 03 04 05 06 07 08 09 10 11 12 13 14 15 16 17 18 19 20 21 22 23 24 25 2…" at bounding box center [349, 196] width 19 height 17
click at [340, 188] on select "00 01 02 03 04 05 06 07 08 09 10 11 12 13 14 15 16 17 18 19 20 21 22 23 24 25 2…" at bounding box center [349, 196] width 19 height 17
click at [438, 176] on input "08:55" at bounding box center [480, 174] width 135 height 17
click at [470, 196] on select "00 01 02 03 04 05 06 07 08 09 10 11 12 13 14 15 16 17 18 19 20 21 22 23" at bounding box center [471, 196] width 19 height 17
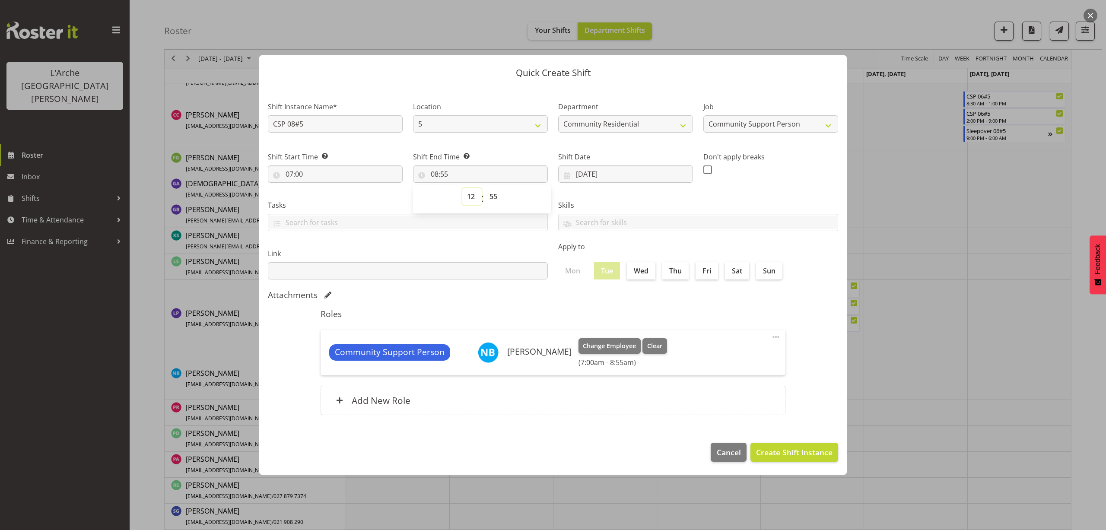
click at [462, 188] on select "00 01 02 03 04 05 06 07 08 09 10 11 12 13 14 15 16 17 18 19 20 21 22 23" at bounding box center [471, 196] width 19 height 17
click at [494, 198] on select "00 01 02 03 04 05 06 07 08 09 10 11 12 13 14 15 16 17 18 19 20 21 22 23 24 25 2…" at bounding box center [494, 196] width 19 height 17
click at [485, 188] on select "00 01 02 03 04 05 06 07 08 09 10 11 12 13 14 15 16 17 18 19 20 21 22 23 24 25 2…" at bounding box center [494, 196] width 19 height 17
click at [787, 454] on span "Create Shift Instance" at bounding box center [794, 452] width 76 height 11
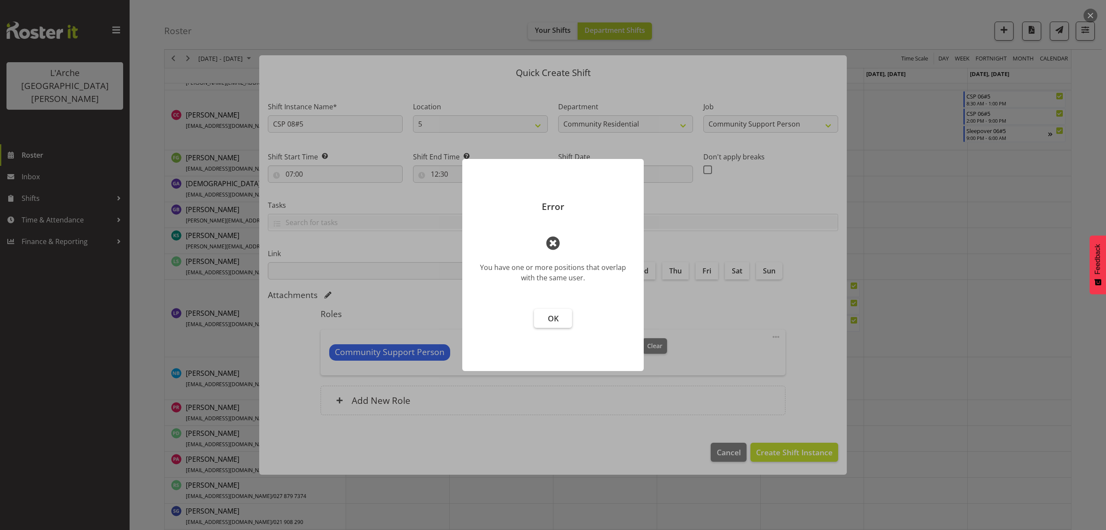
click at [547, 326] on button "OK" at bounding box center [553, 318] width 38 height 19
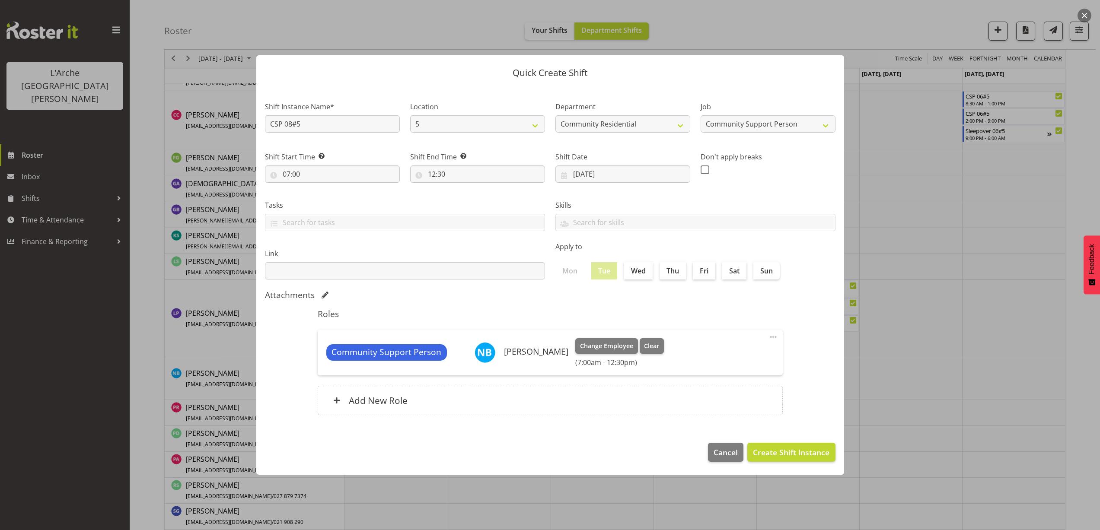
click at [1082, 18] on button "button" at bounding box center [1084, 16] width 14 height 14
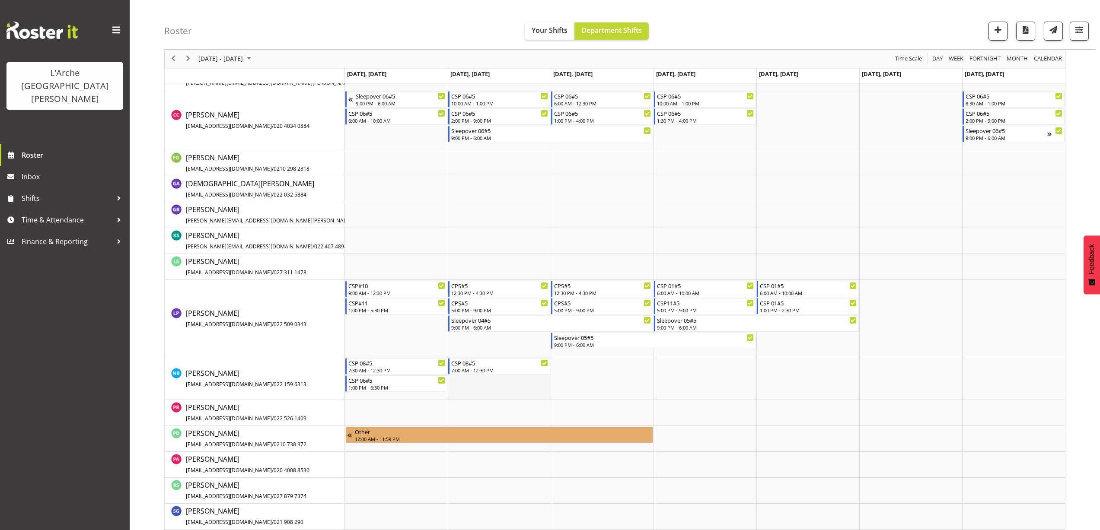
click at [473, 380] on td "Timeline Week of September 6, 2025" at bounding box center [499, 378] width 103 height 43
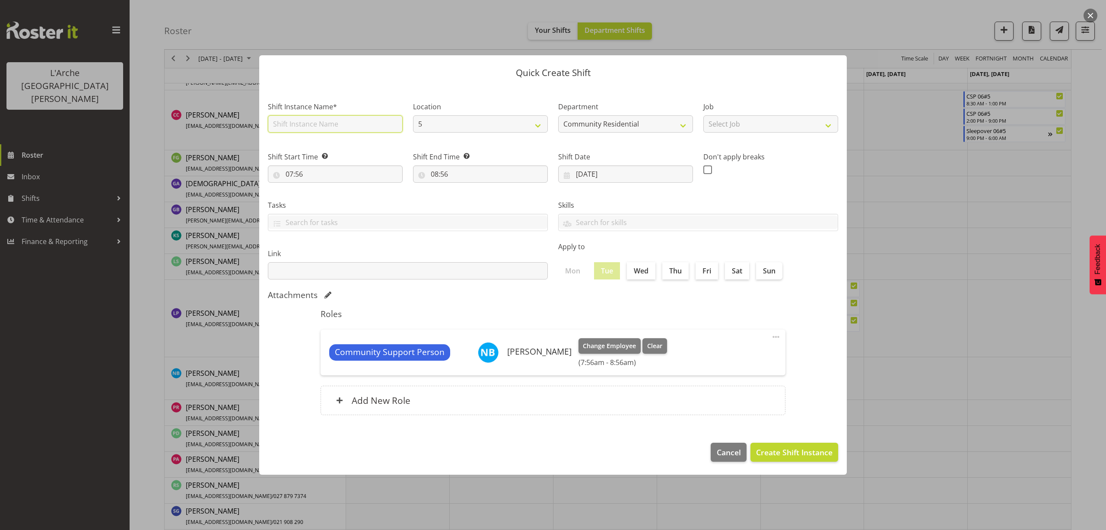
click at [320, 126] on input "text" at bounding box center [335, 123] width 135 height 17
click at [783, 125] on select "Select Job Accounts Admin Art Coordinator Community Leader Community Support Pe…" at bounding box center [771, 123] width 135 height 17
click at [704, 115] on select "Select Job Accounts Admin Art Coordinator Community Leader Community Support Pe…" at bounding box center [771, 123] width 135 height 17
click at [298, 175] on input "07:56" at bounding box center [335, 174] width 135 height 17
click at [324, 194] on select "00 01 02 03 04 05 06 07 08 09 10 11 12 13 14 15 16 17 18 19 20 21 22 23" at bounding box center [326, 196] width 19 height 17
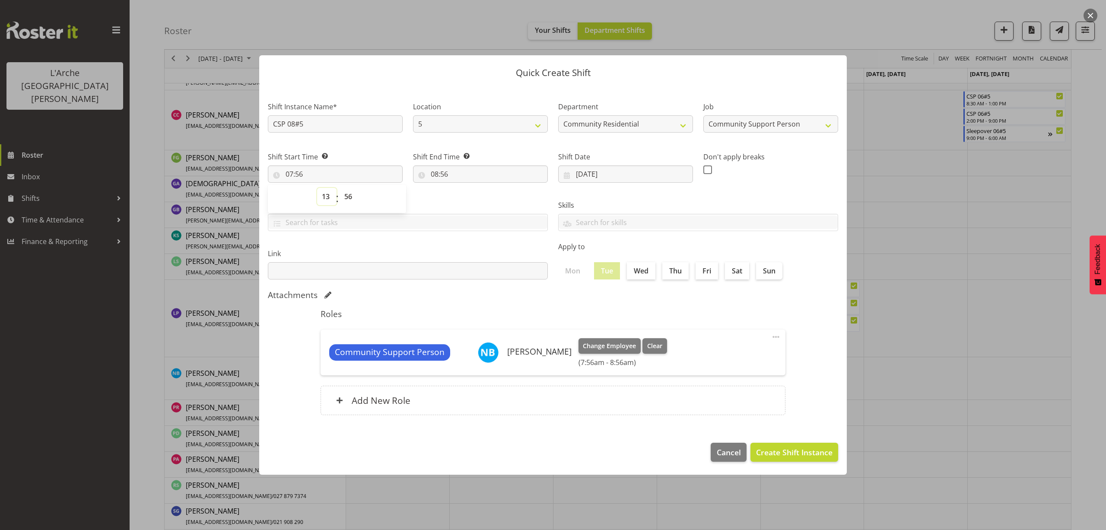
click at [317, 188] on select "00 01 02 03 04 05 06 07 08 09 10 11 12 13 14 15 16 17 18 19 20 21 22 23" at bounding box center [326, 196] width 19 height 17
click at [350, 199] on select "00 01 02 03 04 05 06 07 08 09 10 11 12 13 14 15 16 17 18 19 20 21 22 23 24 25 2…" at bounding box center [349, 196] width 19 height 17
click at [340, 188] on select "00 01 02 03 04 05 06 07 08 09 10 11 12 13 14 15 16 17 18 19 20 21 22 23 24 25 2…" at bounding box center [349, 196] width 19 height 17
click at [349, 197] on select "00 01 02 03 04 05 06 07 08 09 10 11 12 13 14 15 16 17 18 19 20 21 22 23 24 25 2…" at bounding box center [349, 196] width 19 height 17
click at [340, 188] on select "00 01 02 03 04 05 06 07 08 09 10 11 12 13 14 15 16 17 18 19 20 21 22 23 24 25 2…" at bounding box center [349, 196] width 19 height 17
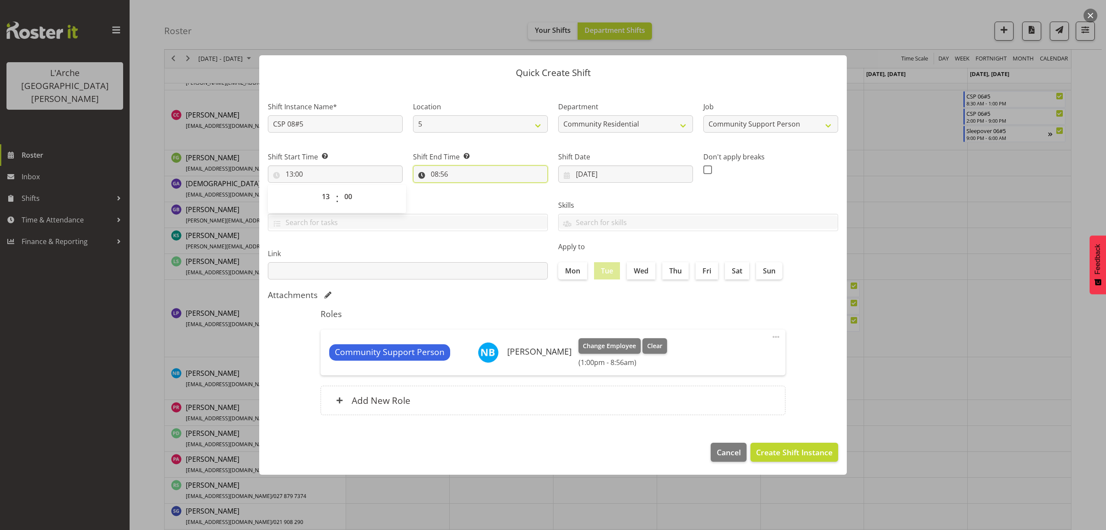
click at [446, 174] on input "08:56" at bounding box center [480, 174] width 135 height 17
click at [473, 196] on select "00 01 02 03 04 05 06 07 08 09 10 11 12 13 14 15 16 17 18 19 20 21 22 23" at bounding box center [471, 196] width 19 height 17
click at [462, 188] on select "00 01 02 03 04 05 06 07 08 09 10 11 12 13 14 15 16 17 18 19 20 21 22 23" at bounding box center [471, 196] width 19 height 17
click at [494, 194] on select "00 01 02 03 04 05 06 07 08 09 10 11 12 13 14 15 16 17 18 19 20 21 22 23 24 25 2…" at bounding box center [494, 196] width 19 height 17
click at [485, 188] on select "00 01 02 03 04 05 06 07 08 09 10 11 12 13 14 15 16 17 18 19 20 21 22 23 24 25 2…" at bounding box center [494, 196] width 19 height 17
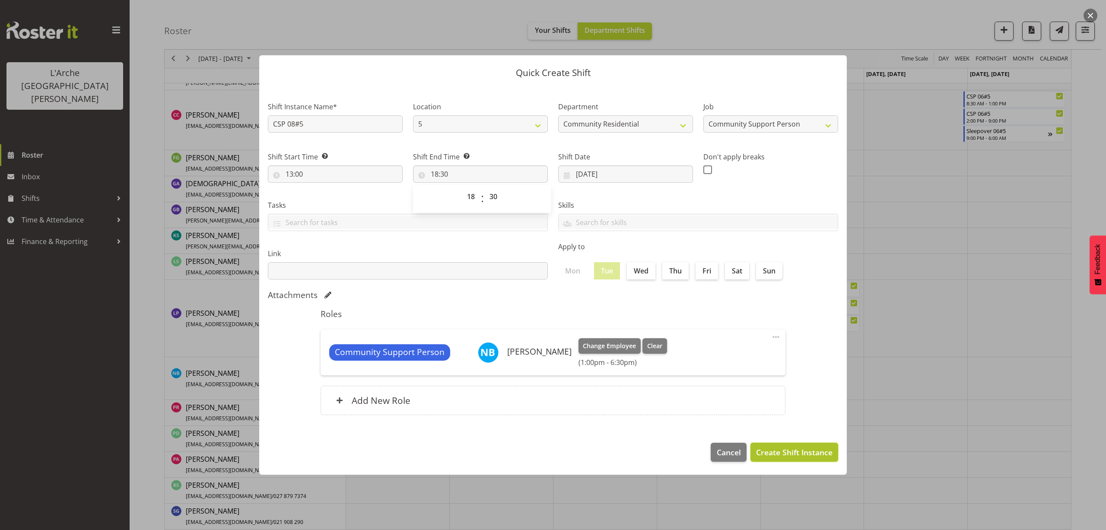
click at [803, 447] on span "Create Shift Instance" at bounding box center [794, 452] width 76 height 11
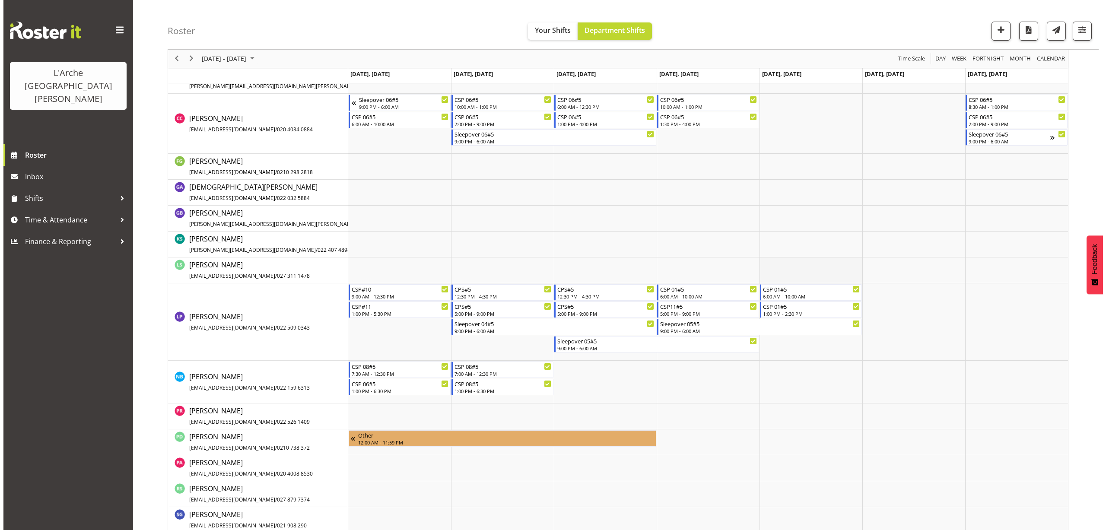
scroll to position [365, 0]
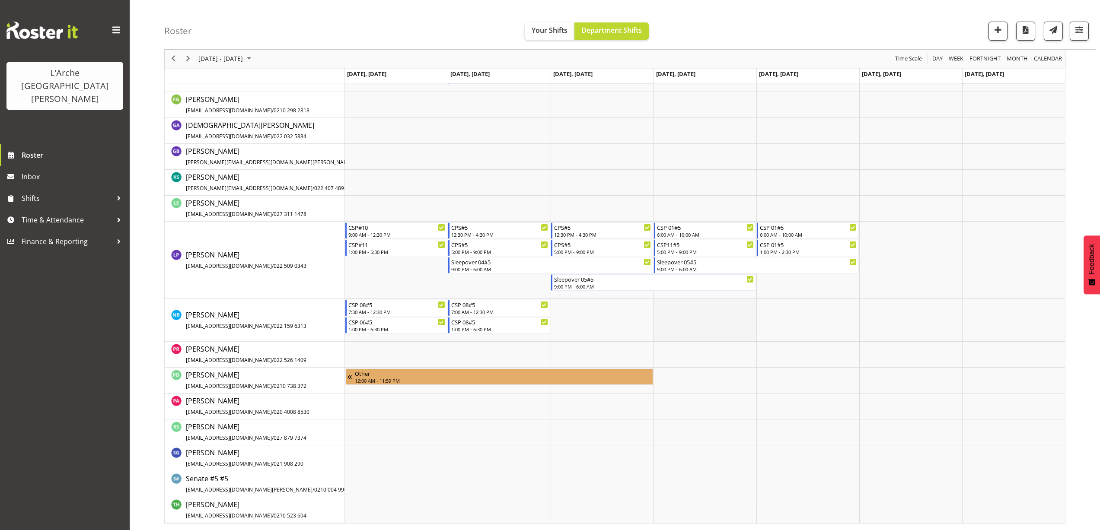
click at [665, 310] on td "Timeline Week of September 6, 2025" at bounding box center [704, 320] width 103 height 43
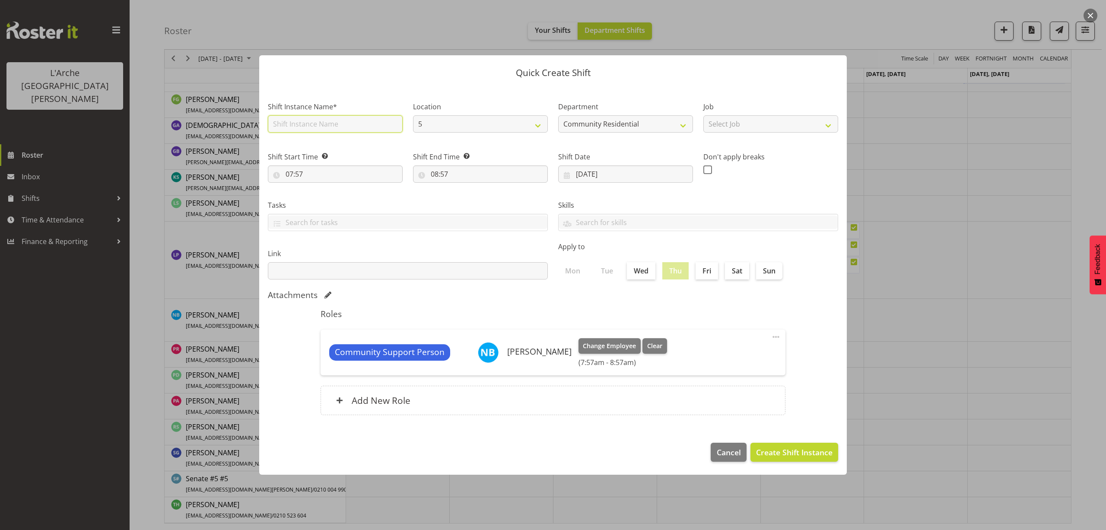
click at [279, 123] on input "text" at bounding box center [335, 123] width 135 height 17
click at [719, 121] on select "Select Job Accounts Admin Art Coordinator Community Leader Community Support Pe…" at bounding box center [771, 123] width 135 height 17
click at [704, 115] on select "Select Job Accounts Admin Art Coordinator Community Leader Community Support Pe…" at bounding box center [771, 123] width 135 height 17
click at [300, 174] on input "07:57" at bounding box center [335, 174] width 135 height 17
click at [347, 199] on select "00 01 02 03 04 05 06 07 08 09 10 11 12 13 14 15 16 17 18 19 20 21 22 23 24 25 2…" at bounding box center [349, 196] width 19 height 17
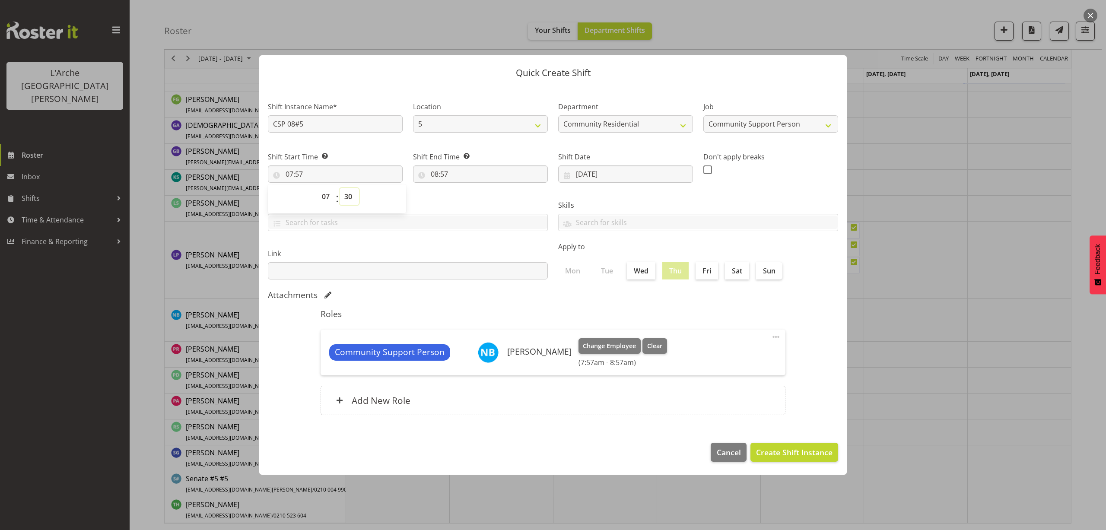
click at [340, 188] on select "00 01 02 03 04 05 06 07 08 09 10 11 12 13 14 15 16 17 18 19 20 21 22 23 24 25 2…" at bounding box center [349, 196] width 19 height 17
click at [444, 175] on input "08:57" at bounding box center [480, 174] width 135 height 17
click at [469, 197] on select "00 01 02 03 04 05 06 07 08 09 10 11 12 13 14 15 16 17 18 19 20 21 22 23" at bounding box center [471, 196] width 19 height 17
click at [462, 188] on select "00 01 02 03 04 05 06 07 08 09 10 11 12 13 14 15 16 17 18 19 20 21 22 23" at bounding box center [471, 196] width 19 height 17
click at [494, 195] on select "00 01 02 03 04 05 06 07 08 09 10 11 12 13 14 15 16 17 18 19 20 21 22 23 24 25 2…" at bounding box center [494, 196] width 19 height 17
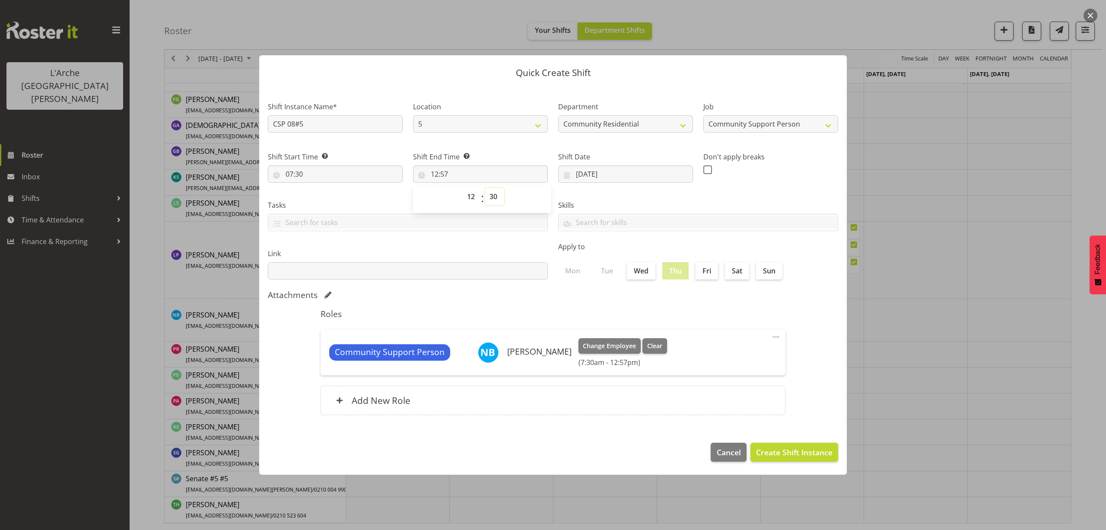
click at [485, 188] on select "00 01 02 03 04 05 06 07 08 09 10 11 12 13 14 15 16 17 18 19 20 21 22 23 24 25 2…" at bounding box center [494, 196] width 19 height 17
click at [785, 449] on span "Create Shift Instance" at bounding box center [794, 452] width 76 height 11
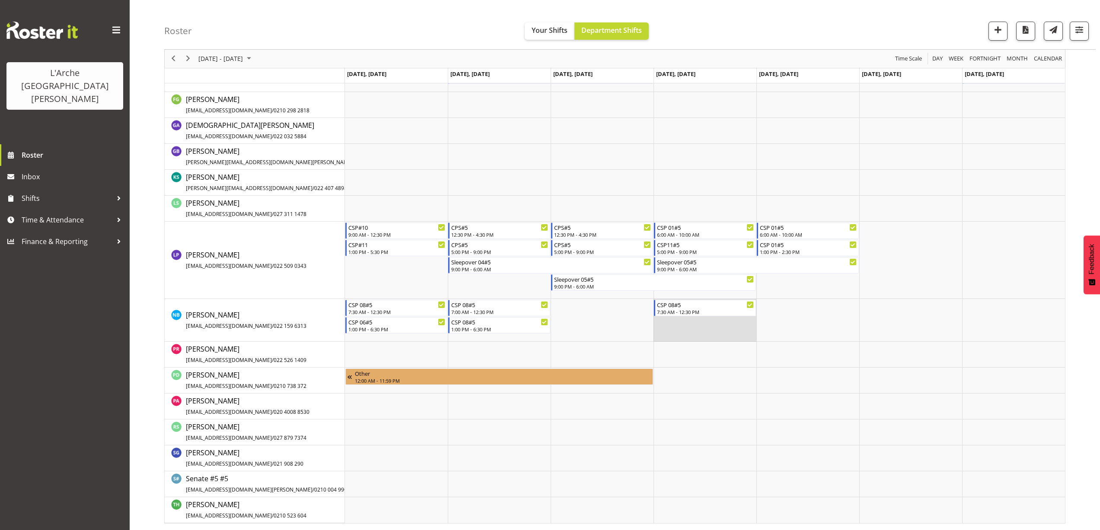
click at [665, 328] on td "Timeline Week of September 6, 2025" at bounding box center [704, 320] width 103 height 43
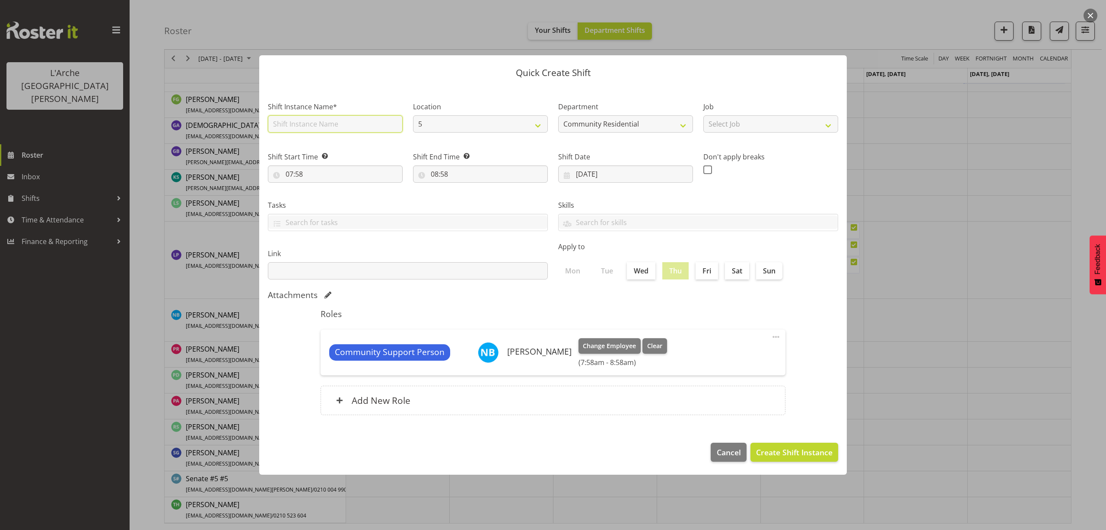
click at [306, 127] on input "text" at bounding box center [335, 123] width 135 height 17
click at [718, 129] on select "Select Job Accounts Admin Art Coordinator Community Leader Community Support Pe…" at bounding box center [771, 123] width 135 height 17
click at [704, 115] on select "Select Job Accounts Admin Art Coordinator Community Leader Community Support Pe…" at bounding box center [771, 123] width 135 height 17
click at [301, 175] on input "07:58" at bounding box center [335, 174] width 135 height 17
click at [325, 198] on select "00 01 02 03 04 05 06 07 08 09 10 11 12 13 14 15 16 17 18 19 20 21 22 23" at bounding box center [326, 196] width 19 height 17
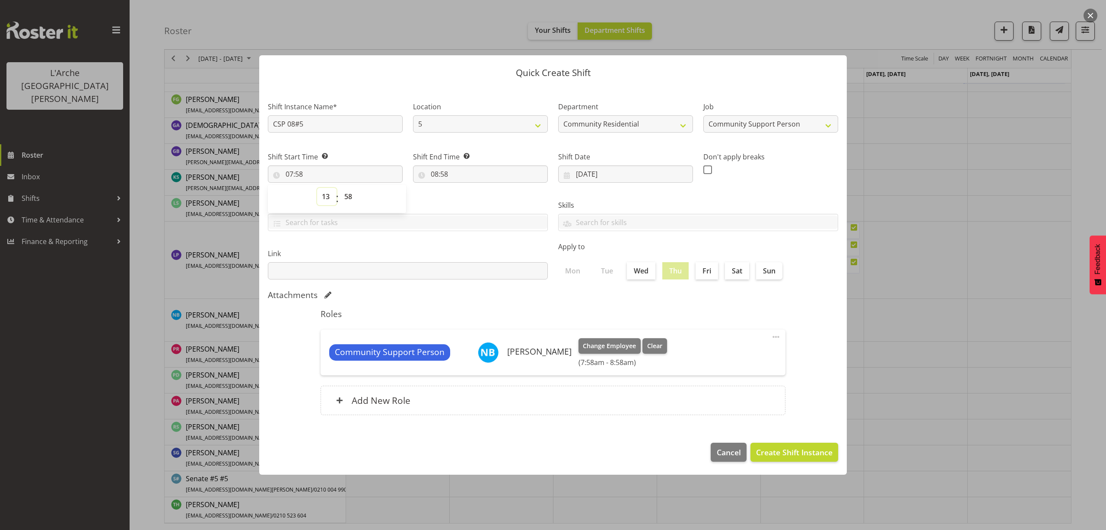
click at [317, 188] on select "00 01 02 03 04 05 06 07 08 09 10 11 12 13 14 15 16 17 18 19 20 21 22 23" at bounding box center [326, 196] width 19 height 17
click at [347, 197] on select "00 01 02 03 04 05 06 07 08 09 10 11 12 13 14 15 16 17 18 19 20 21 22 23 24 25 2…" at bounding box center [349, 196] width 19 height 17
click at [340, 188] on select "00 01 02 03 04 05 06 07 08 09 10 11 12 13 14 15 16 17 18 19 20 21 22 23 24 25 2…" at bounding box center [349, 196] width 19 height 17
click at [450, 176] on input "08:58" at bounding box center [480, 174] width 135 height 17
click at [470, 199] on select "00 01 02 03 04 05 06 07 08 09 10 11 12 13 14 15 16 17 18 19 20 21 22 23" at bounding box center [471, 196] width 19 height 17
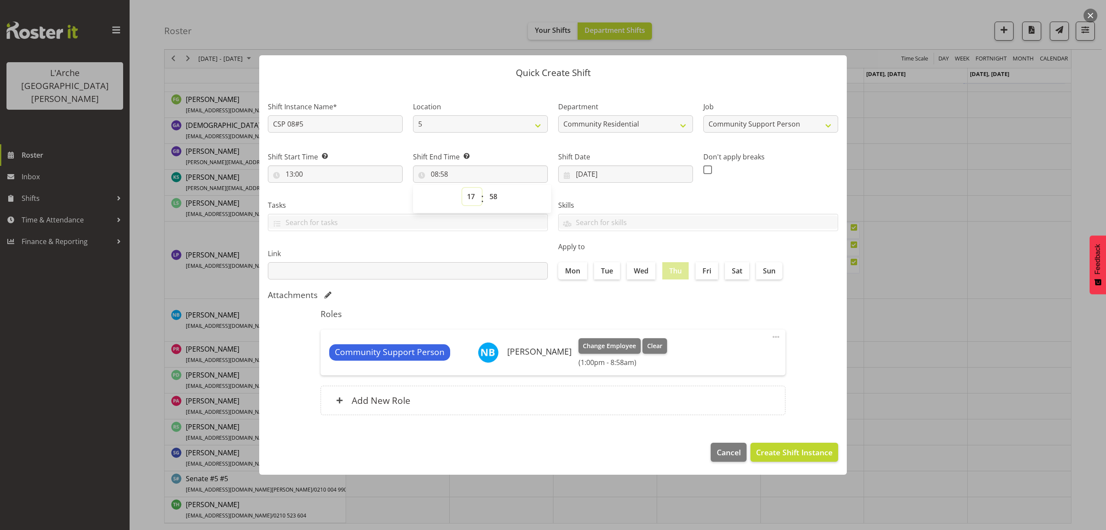
click at [462, 188] on select "00 01 02 03 04 05 06 07 08 09 10 11 12 13 14 15 16 17 18 19 20 21 22 23" at bounding box center [471, 196] width 19 height 17
click at [476, 198] on select "00 01 02 03 04 05 06 07 08 09 10 11 12 13 14 15 16 17 18 19 20 21 22 23" at bounding box center [471, 196] width 19 height 17
click at [462, 188] on select "00 01 02 03 04 05 06 07 08 09 10 11 12 13 14 15 16 17 18 19 20 21 22 23" at bounding box center [471, 196] width 19 height 17
click at [494, 196] on select "00 01 02 03 04 05 06 07 08 09 10 11 12 13 14 15 16 17 18 19 20 21 22 23 24 25 2…" at bounding box center [494, 196] width 19 height 17
click at [485, 188] on select "00 01 02 03 04 05 06 07 08 09 10 11 12 13 14 15 16 17 18 19 20 21 22 23 24 25 2…" at bounding box center [494, 196] width 19 height 17
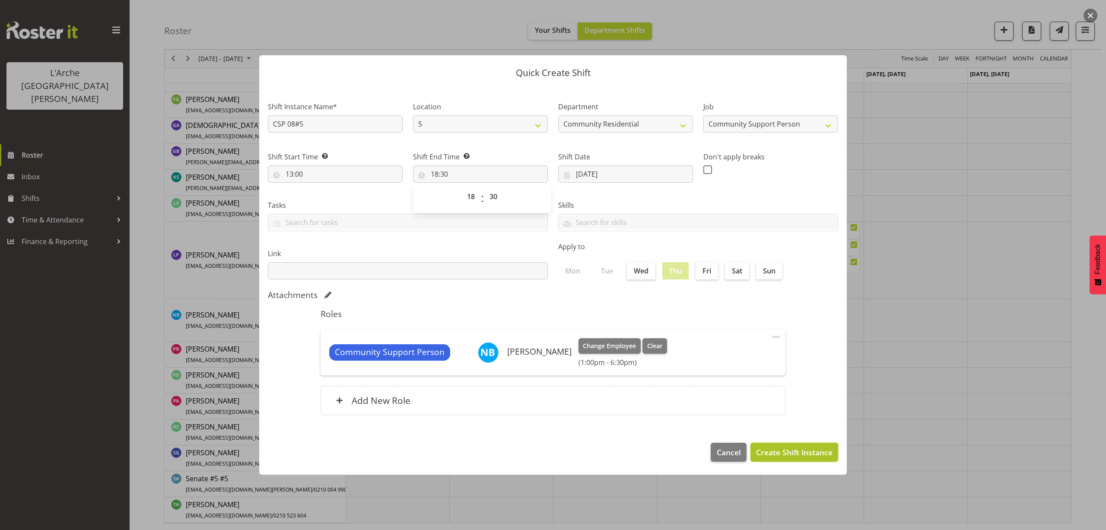
click at [791, 449] on span "Create Shift Instance" at bounding box center [794, 452] width 76 height 11
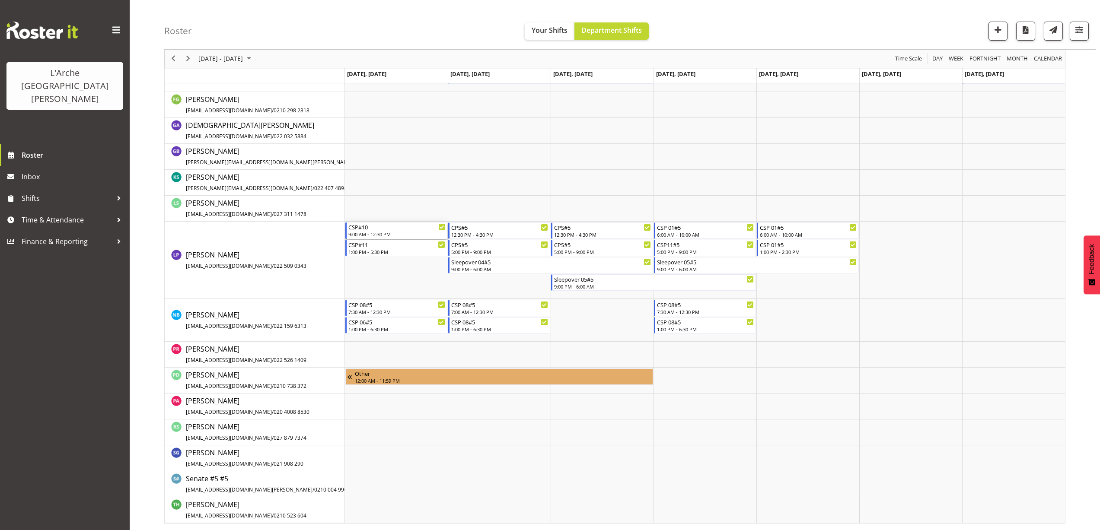
click at [382, 230] on div "CSP#10" at bounding box center [396, 227] width 97 height 9
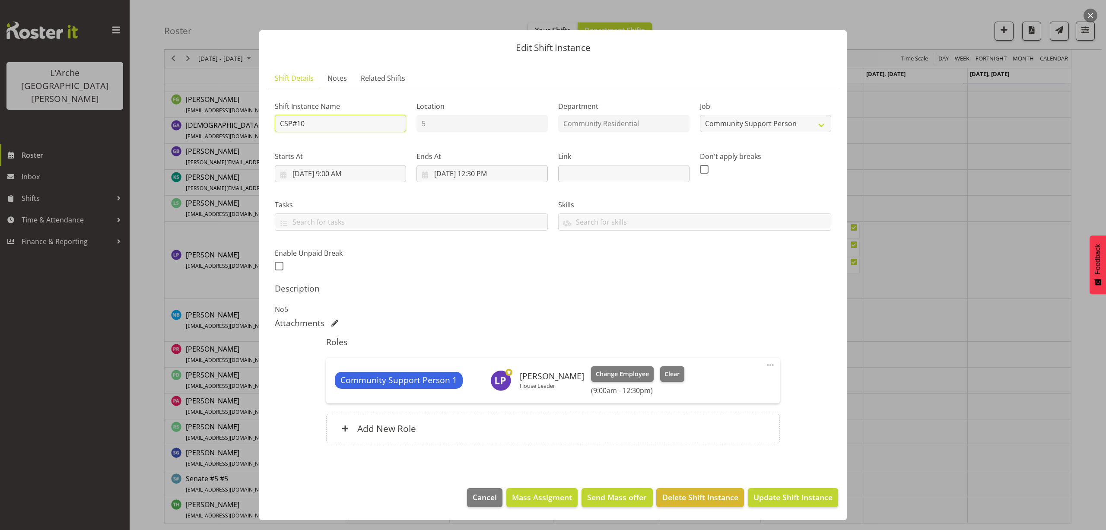
drag, startPoint x: 312, startPoint y: 122, endPoint x: 250, endPoint y: 124, distance: 61.4
click at [250, 124] on div "Edit Shift Instance Shift Details Notes Related Shifts Shift Instance Name CSP#…" at bounding box center [553, 265] width 1106 height 530
click at [783, 127] on select "Create new job Accounts Admin Art Coordinator Community Leader Community Suppor…" at bounding box center [765, 123] width 131 height 17
click at [700, 115] on select "Create new job Accounts Admin Art Coordinator Community Leader Community Suppor…" at bounding box center [765, 123] width 131 height 17
click at [345, 175] on input "9/1/2025, 9:00 AM" at bounding box center [340, 173] width 131 height 17
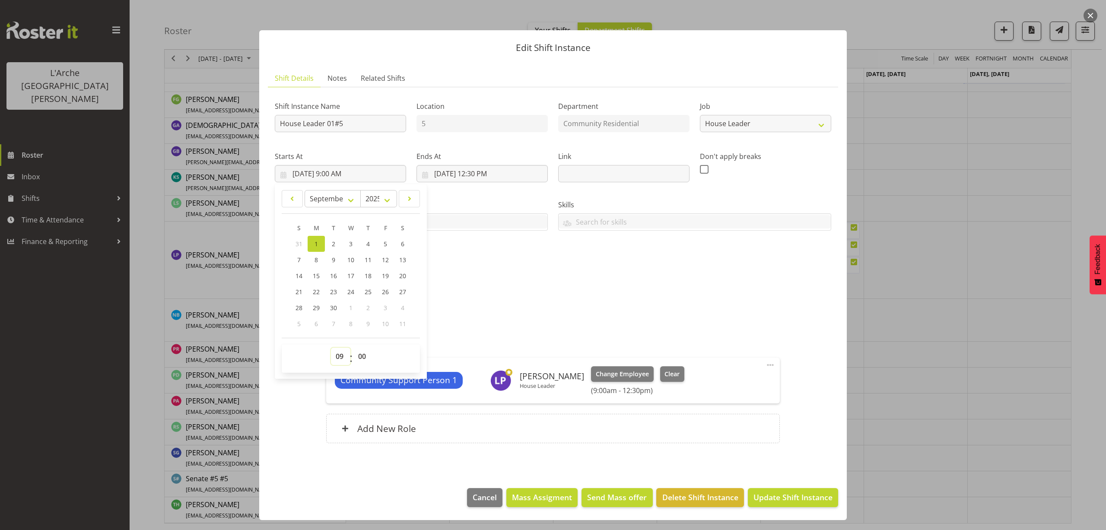
click at [335, 355] on select "00 01 02 03 04 05 06 07 08 09 10 11 12 13 14 15 16 17 18 19 20 21 22 23" at bounding box center [340, 356] width 19 height 17
click at [331, 348] on select "00 01 02 03 04 05 06 07 08 09 10 11 12 13 14 15 16 17 18 19 20 21 22 23" at bounding box center [340, 356] width 19 height 17
click at [478, 174] on input "9/1/2025, 12:30 PM" at bounding box center [482, 173] width 131 height 17
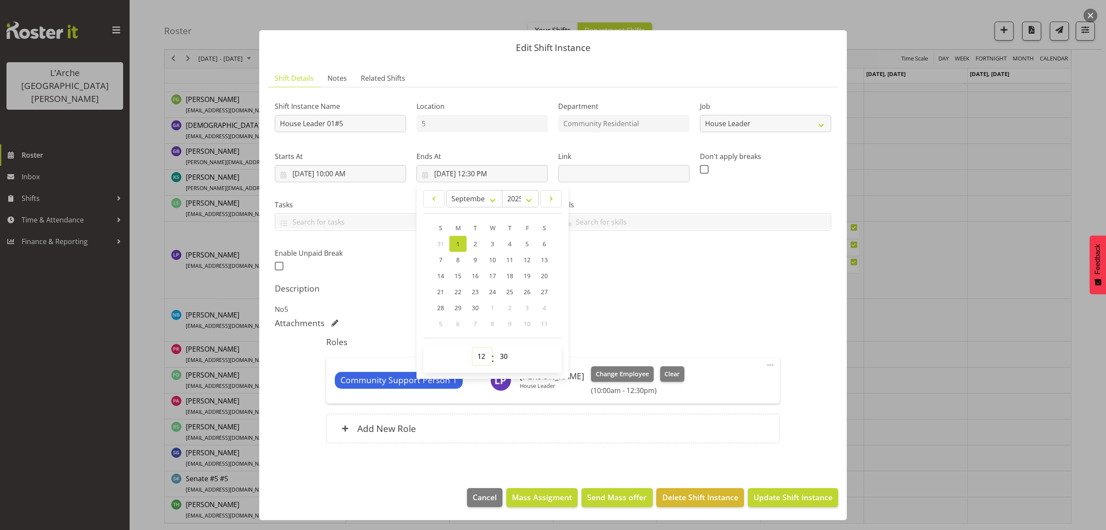
click at [481, 353] on select "00 01 02 03 04 05 06 07 08 09 10 11 12 13 14 15 16 17 18 19 20 21 22 23" at bounding box center [482, 356] width 19 height 17
click at [473, 348] on select "00 01 02 03 04 05 06 07 08 09 10 11 12 13 14 15 16 17 18 19 20 21 22 23" at bounding box center [482, 356] width 19 height 17
click at [503, 354] on select "00 01 02 03 04 05 06 07 08 09 10 11 12 13 14 15 16 17 18 19 20 21 22 23 24 25 2…" at bounding box center [504, 356] width 19 height 17
click at [495, 348] on select "00 01 02 03 04 05 06 07 08 09 10 11 12 13 14 15 16 17 18 19 20 21 22 23 24 25 2…" at bounding box center [504, 356] width 19 height 17
click at [484, 356] on select "00 01 02 03 04 05 06 07 08 09 10 11 12 13 14 15 16 17 18 19 20 21 22 23" at bounding box center [482, 356] width 19 height 17
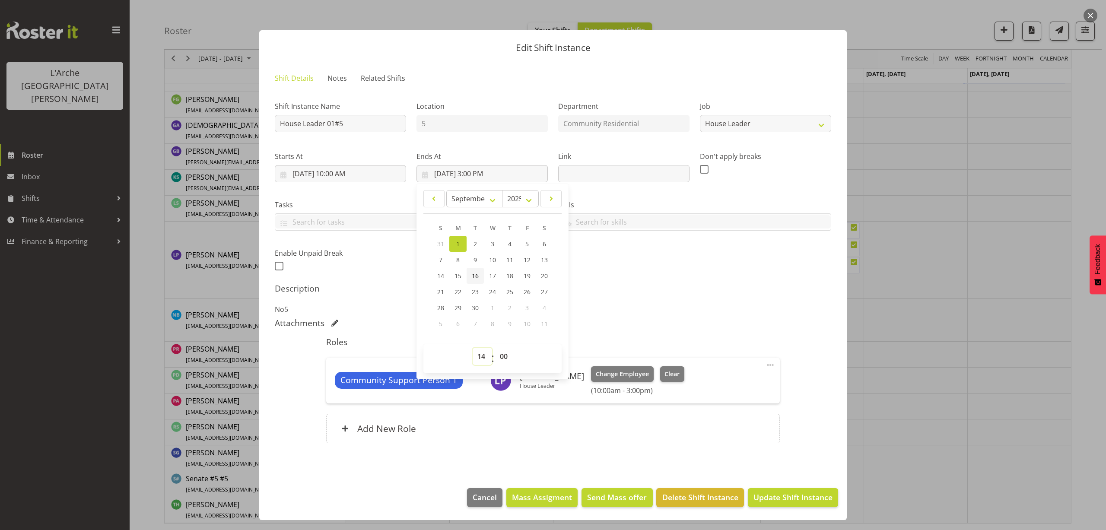
click at [473, 348] on select "00 01 02 03 04 05 06 07 08 09 10 11 12 13 14 15 16 17 18 19 20 21 22 23" at bounding box center [482, 356] width 19 height 17
click at [776, 496] on span "Update Shift Instance" at bounding box center [793, 497] width 79 height 11
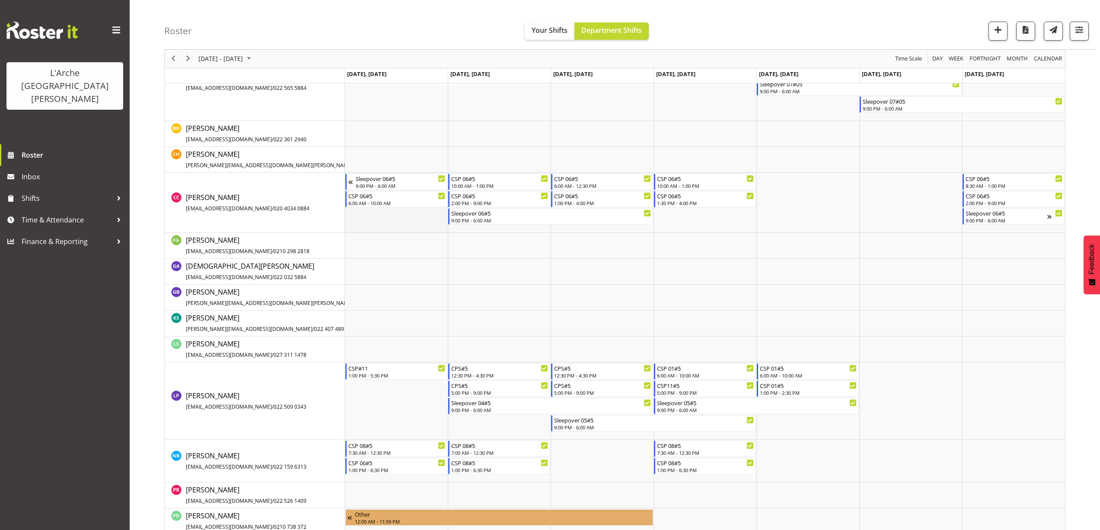
scroll to position [382, 0]
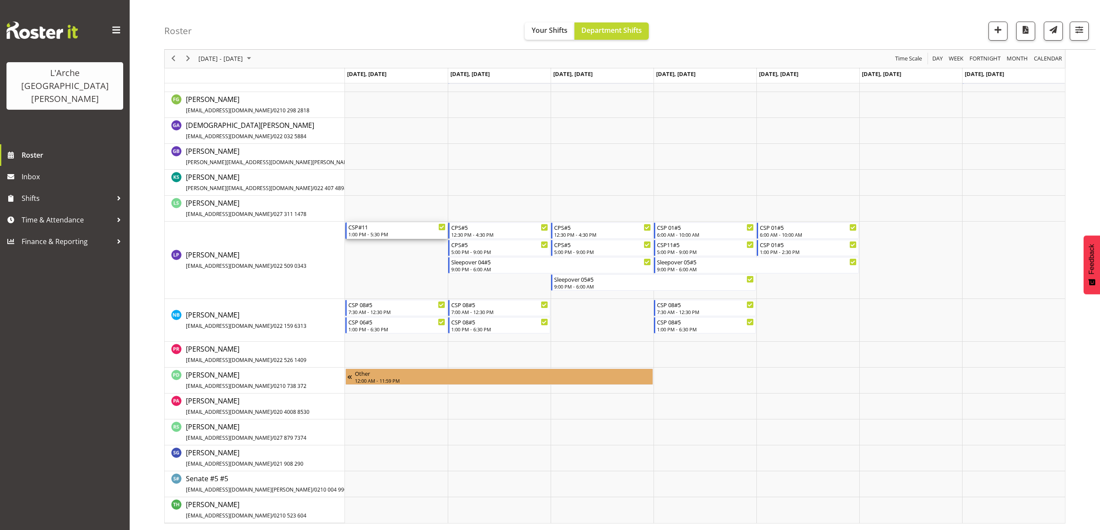
click at [366, 236] on div "1:00 PM - 5:30 PM" at bounding box center [396, 234] width 97 height 7
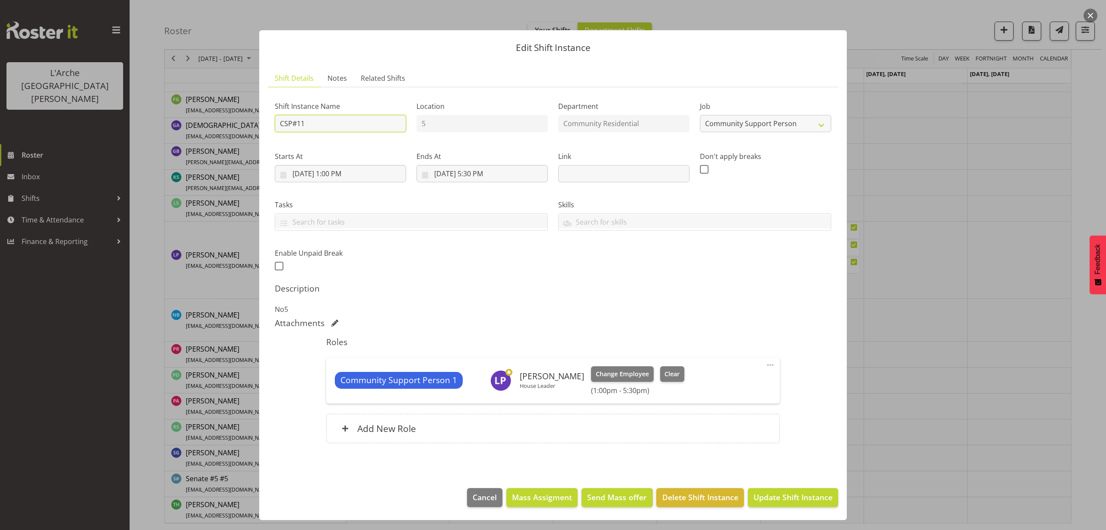
drag, startPoint x: 320, startPoint y: 130, endPoint x: 271, endPoint y: 137, distance: 49.3
click at [272, 137] on div "Shift Instance Name CSP#11" at bounding box center [341, 114] width 142 height 50
click at [747, 127] on select "Create new job Accounts Admin Art Coordinator Community Leader Community Suppor…" at bounding box center [765, 123] width 131 height 17
click at [700, 115] on select "Create new job Accounts Admin Art Coordinator Community Leader Community Suppor…" at bounding box center [765, 123] width 131 height 17
click at [341, 176] on input "9/1/2025, 1:00 PM" at bounding box center [340, 173] width 131 height 17
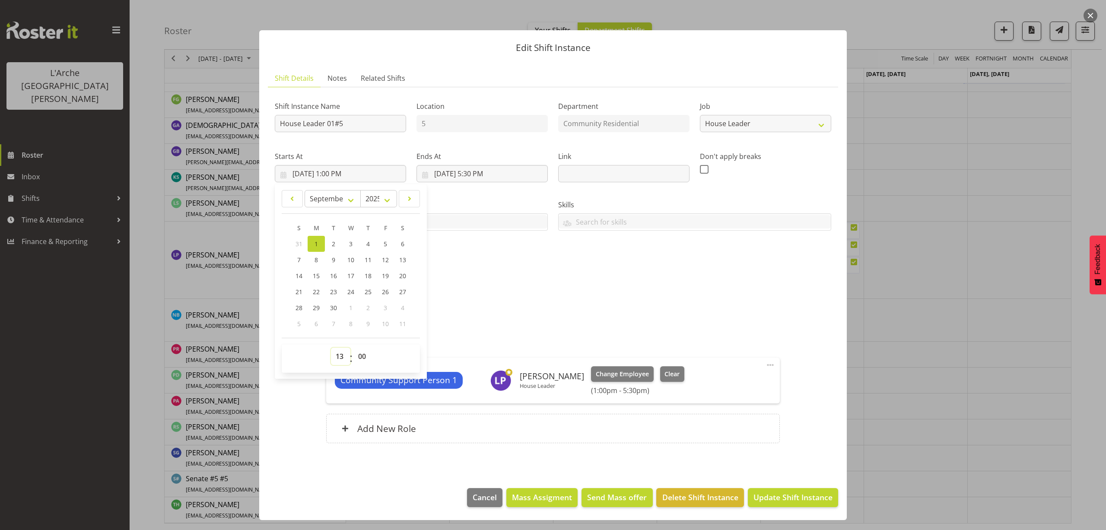
click at [341, 355] on select "00 01 02 03 04 05 06 07 08 09 10 11 12 13 14 15 16 17 18 19 20 21 22 23" at bounding box center [340, 356] width 19 height 17
click at [331, 348] on select "00 01 02 03 04 05 06 07 08 09 10 11 12 13 14 15 16 17 18 19 20 21 22 23" at bounding box center [340, 356] width 19 height 17
click at [483, 170] on input "9/1/2025, 5:30 PM" at bounding box center [482, 173] width 131 height 17
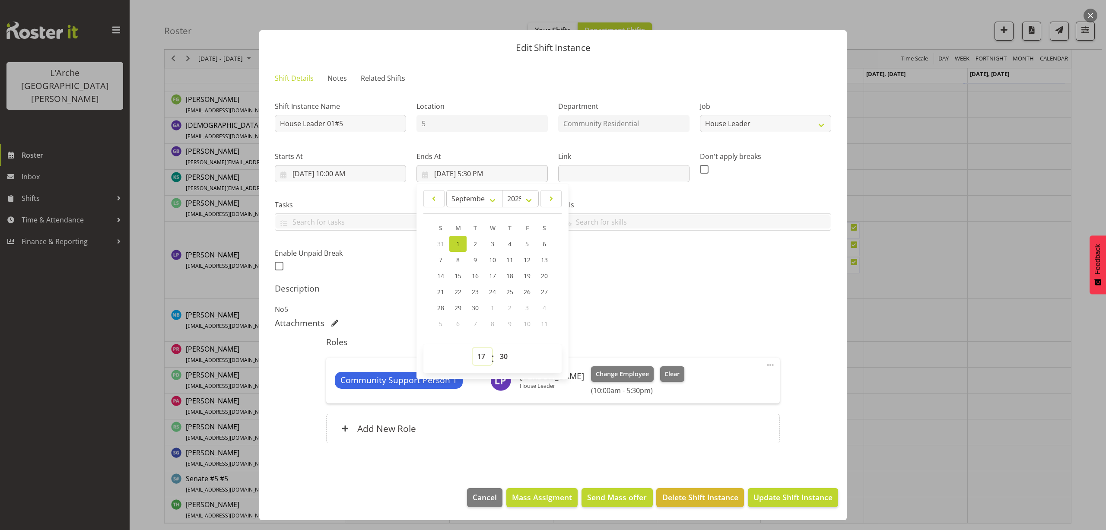
click at [483, 358] on select "00 01 02 03 04 05 06 07 08 09 10 11 12 13 14 15 16 17 18 19 20 21 22 23" at bounding box center [482, 356] width 19 height 17
click at [473, 348] on select "00 01 02 03 04 05 06 07 08 09 10 11 12 13 14 15 16 17 18 19 20 21 22 23" at bounding box center [482, 356] width 19 height 17
click at [504, 359] on select "00 01 02 03 04 05 06 07 08 09 10 11 12 13 14 15 16 17 18 19 20 21 22 23 24 25 2…" at bounding box center [504, 356] width 19 height 17
click at [495, 348] on select "00 01 02 03 04 05 06 07 08 09 10 11 12 13 14 15 16 17 18 19 20 21 22 23 24 25 2…" at bounding box center [504, 356] width 19 height 17
click at [772, 366] on span at bounding box center [770, 365] width 10 height 10
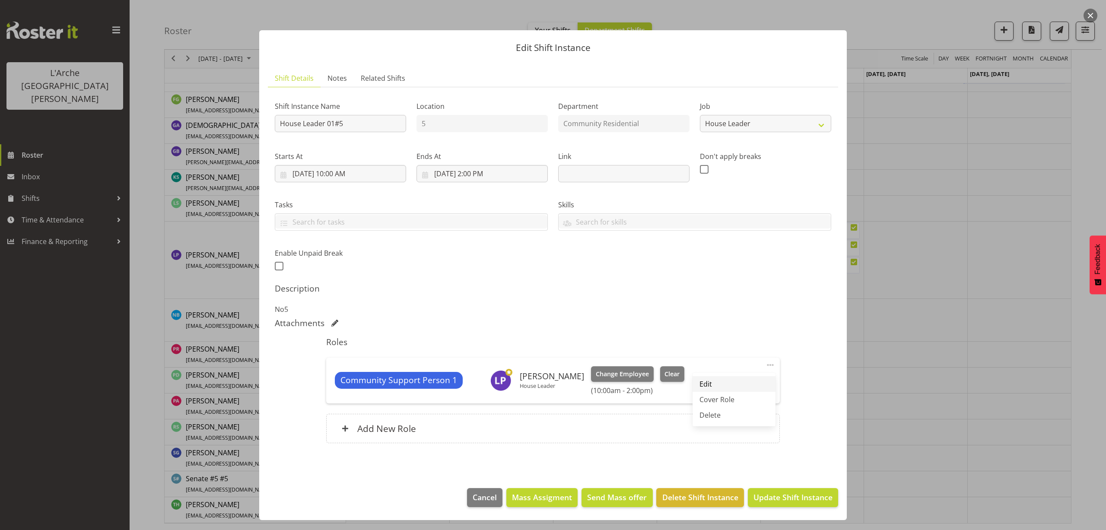
click at [697, 383] on link "Edit" at bounding box center [734, 384] width 83 height 16
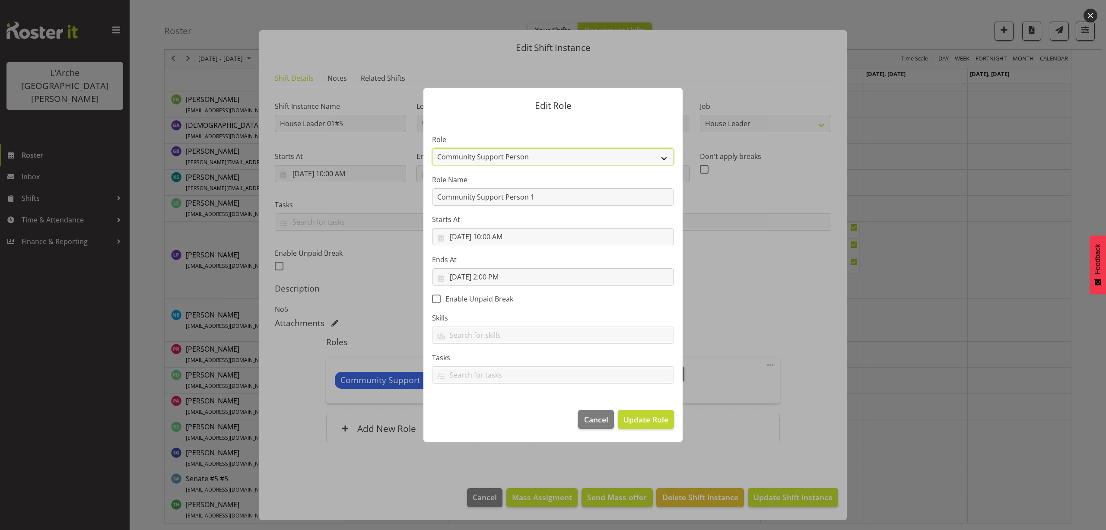
click at [466, 156] on select "Area Manager Art Coordination Community - SIL Community Leader Community Suppor…" at bounding box center [553, 156] width 242 height 17
click at [432, 148] on select "Area Manager Art Coordination Community - SIL Community Leader Community Suppor…" at bounding box center [553, 156] width 242 height 17
drag, startPoint x: 541, startPoint y: 201, endPoint x: 315, endPoint y: 216, distance: 226.6
click at [315, 216] on div "Edit Role Role Area Manager Art Coordination Community - SIL Community Leader C…" at bounding box center [553, 265] width 1106 height 530
click at [632, 422] on span "Update Role" at bounding box center [646, 419] width 45 height 11
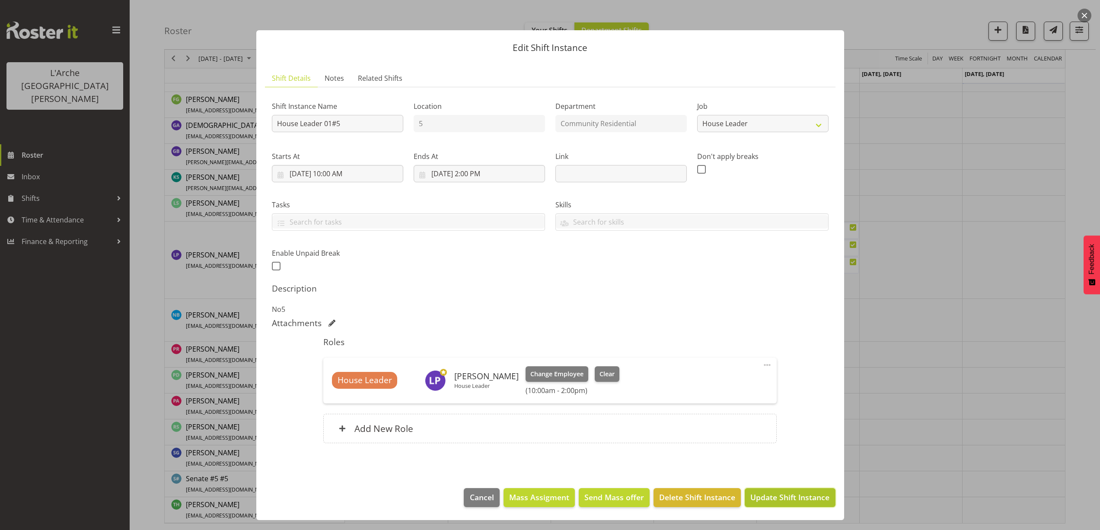
click at [770, 503] on span "Update Shift Instance" at bounding box center [789, 497] width 79 height 11
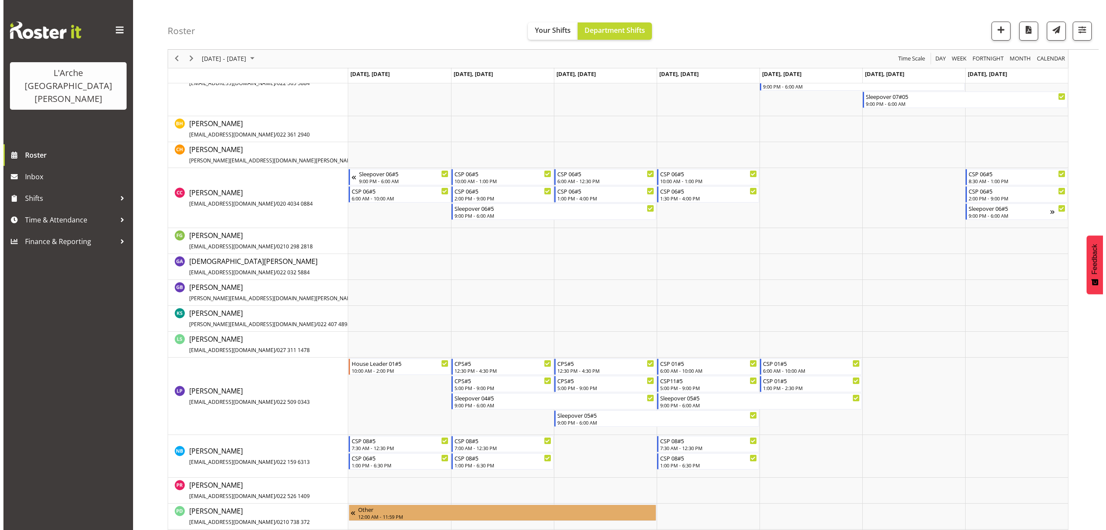
scroll to position [264, 0]
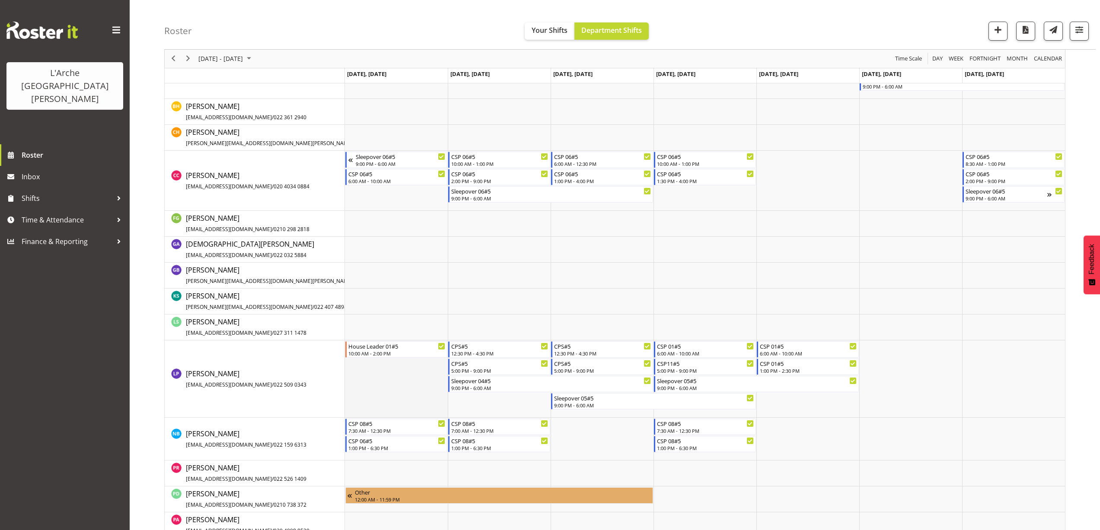
click at [357, 368] on td "Timeline Week of September 6, 2025" at bounding box center [396, 379] width 103 height 77
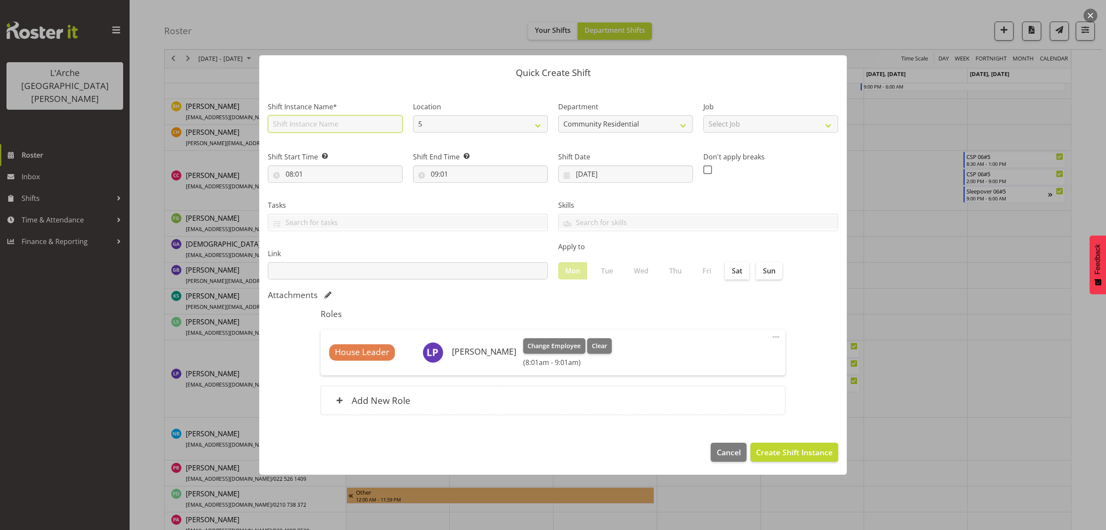
click at [300, 127] on input "text" at bounding box center [335, 123] width 135 height 17
click at [791, 127] on select "Select Job Accounts Admin Art Coordinator Community Leader Community Support Pe…" at bounding box center [771, 123] width 135 height 17
click at [704, 115] on select "Select Job Accounts Admin Art Coordinator Community Leader Community Support Pe…" at bounding box center [771, 123] width 135 height 17
click at [305, 173] on input "08:01" at bounding box center [335, 174] width 135 height 17
click at [1088, 18] on button "button" at bounding box center [1091, 16] width 14 height 14
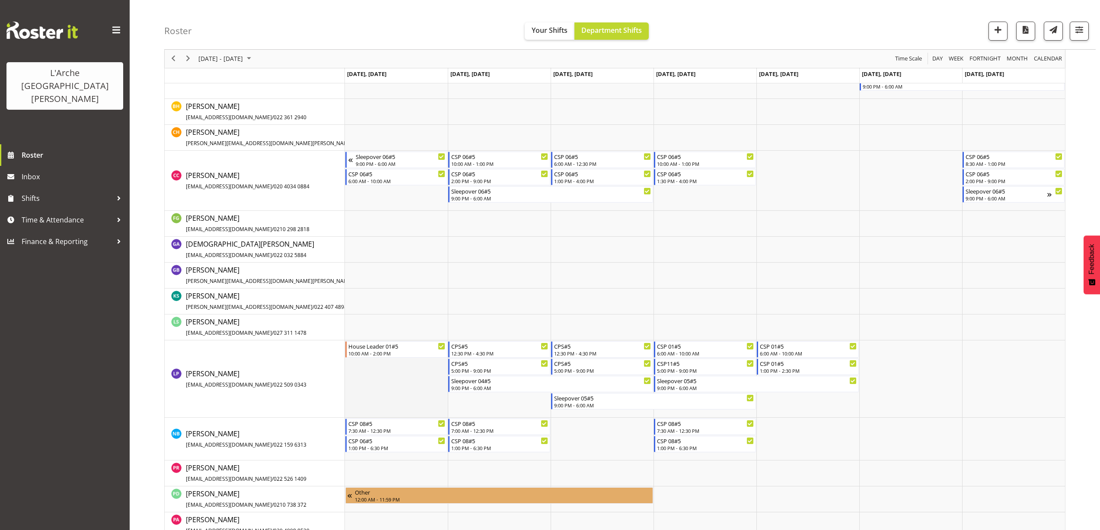
click at [367, 368] on td "Timeline Week of September 6, 2025" at bounding box center [396, 379] width 103 height 77
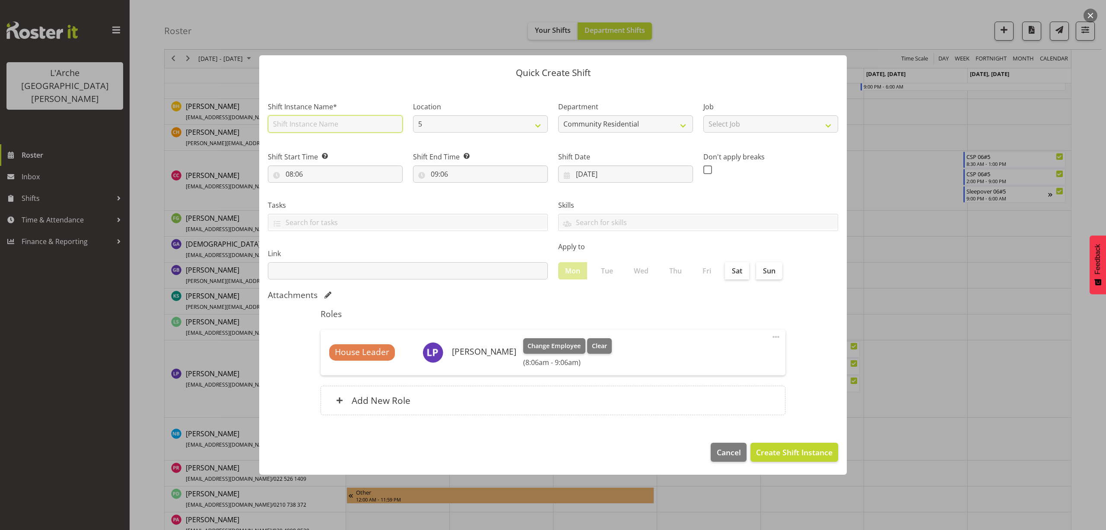
click at [309, 127] on input "text" at bounding box center [335, 123] width 135 height 17
click at [726, 125] on select "Select Job Accounts Admin Art Coordinator Community Leader Community Support Pe…" at bounding box center [771, 123] width 135 height 17
click at [704, 115] on select "Select Job Accounts Admin Art Coordinator Community Leader Community Support Pe…" at bounding box center [771, 123] width 135 height 17
click at [296, 173] on input "08:06" at bounding box center [335, 174] width 135 height 17
click at [323, 196] on select "00 01 02 03 04 05 06 07 08 09 10 11 12 13 14 15 16 17 18 19 20 21 22 23" at bounding box center [326, 196] width 19 height 17
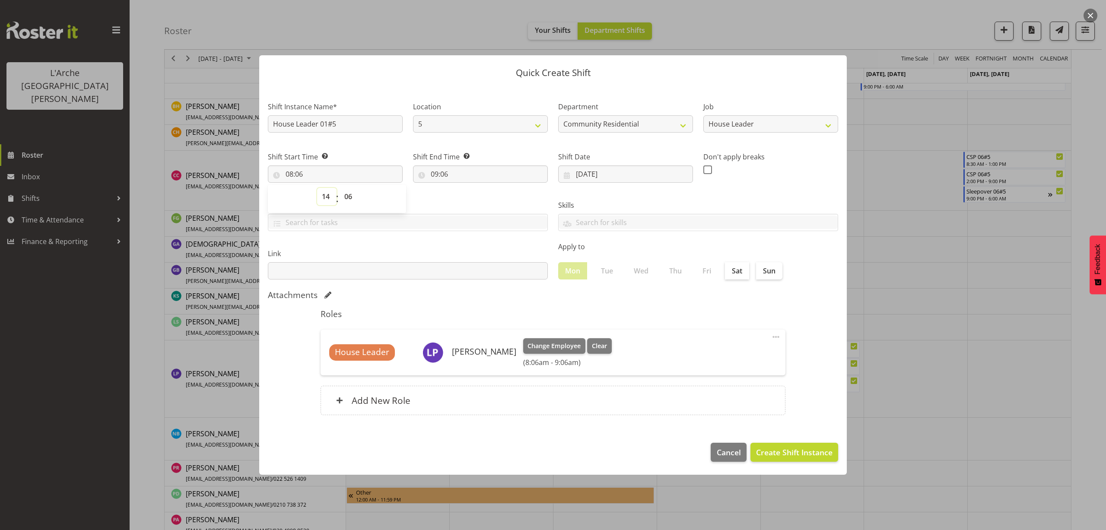
click at [317, 188] on select "00 01 02 03 04 05 06 07 08 09 10 11 12 13 14 15 16 17 18 19 20 21 22 23" at bounding box center [326, 196] width 19 height 17
click at [349, 199] on select "00 01 02 03 04 05 06 07 08 09 10 11 12 13 14 15 16 17 18 19 20 21 22 23 24 25 2…" at bounding box center [349, 196] width 19 height 17
click at [340, 188] on select "00 01 02 03 04 05 06 07 08 09 10 11 12 13 14 15 16 17 18 19 20 21 22 23 24 25 2…" at bounding box center [349, 196] width 19 height 17
click at [441, 173] on input "09:06" at bounding box center [480, 174] width 135 height 17
click at [472, 198] on select "00 01 02 03 04 05 06 07 08 09 10 11 12 13 14 15 16 17 18 19 20 21 22 23" at bounding box center [471, 196] width 19 height 17
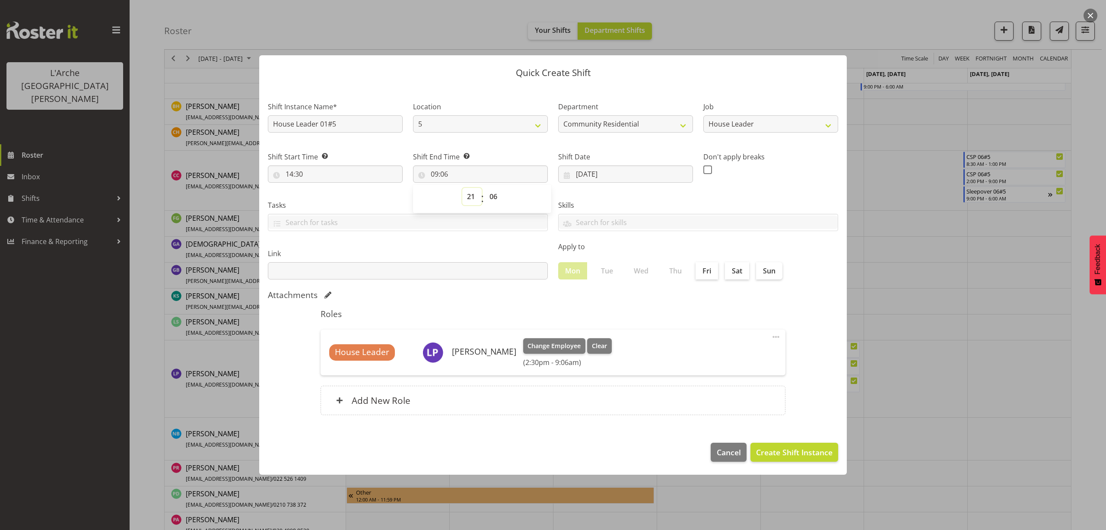
click at [462, 188] on select "00 01 02 03 04 05 06 07 08 09 10 11 12 13 14 15 16 17 18 19 20 21 22 23" at bounding box center [471, 196] width 19 height 17
click at [494, 196] on select "00 01 02 03 04 05 06 07 08 09 10 11 12 13 14 15 16 17 18 19 20 21 22 23 24 25 2…" at bounding box center [494, 196] width 19 height 17
click at [485, 188] on select "00 01 02 03 04 05 06 07 08 09 10 11 12 13 14 15 16 17 18 19 20 21 22 23 24 25 2…" at bounding box center [494, 196] width 19 height 17
click at [780, 452] on span "Create Shift Instance" at bounding box center [794, 452] width 76 height 11
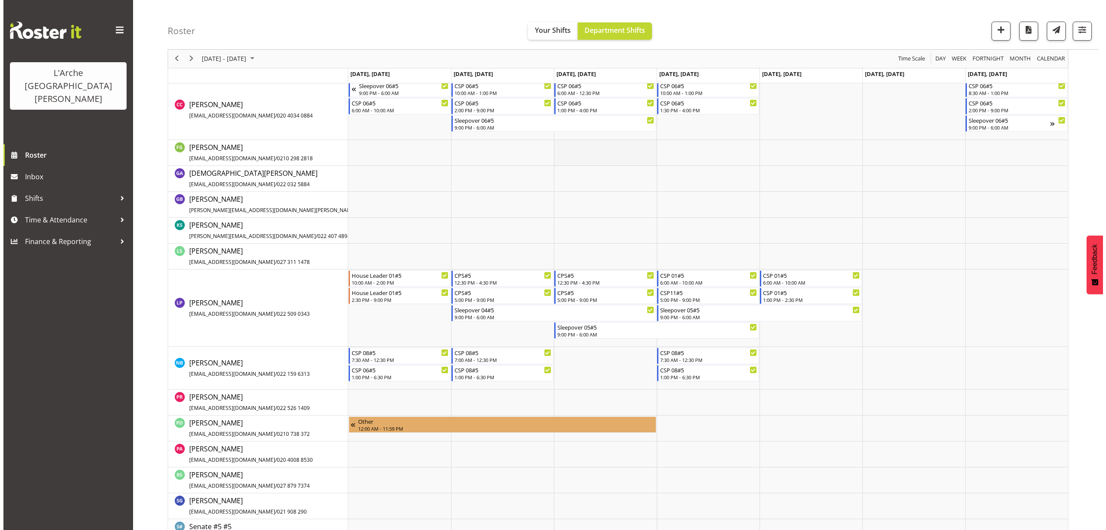
scroll to position [382, 0]
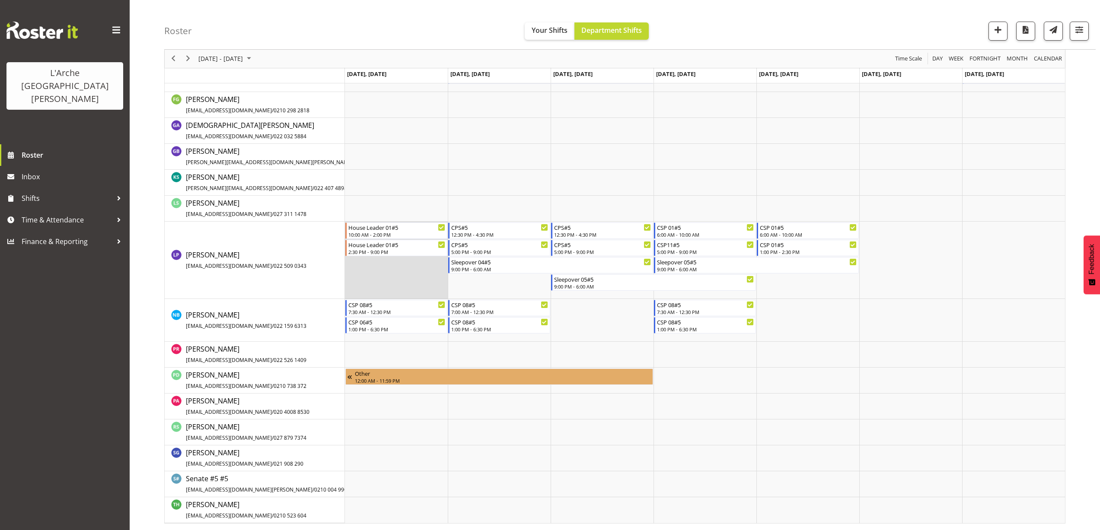
click at [368, 269] on td "Timeline Week of September 6, 2025" at bounding box center [396, 260] width 103 height 77
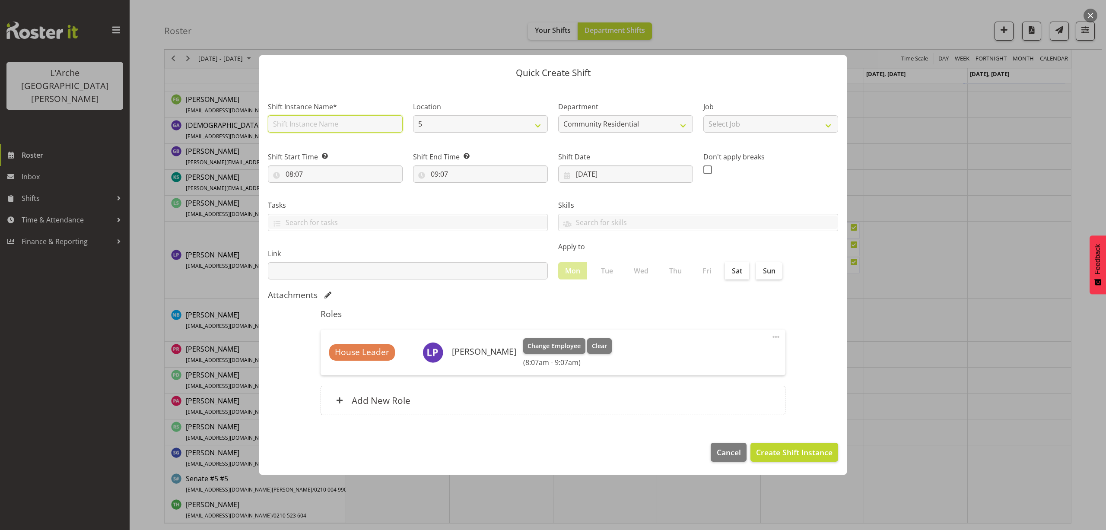
click at [298, 124] on input "text" at bounding box center [335, 123] width 135 height 17
click at [315, 124] on input "Sleepover 07#5" at bounding box center [335, 123] width 135 height 17
click at [770, 126] on select "Select Job Accounts Admin Art Coordinator Community Leader Community Support Pe…" at bounding box center [771, 123] width 135 height 17
click at [704, 115] on select "Select Job Accounts Admin Art Coordinator Community Leader Community Support Pe…" at bounding box center [771, 123] width 135 height 17
click at [300, 172] on input "08:07" at bounding box center [335, 174] width 135 height 17
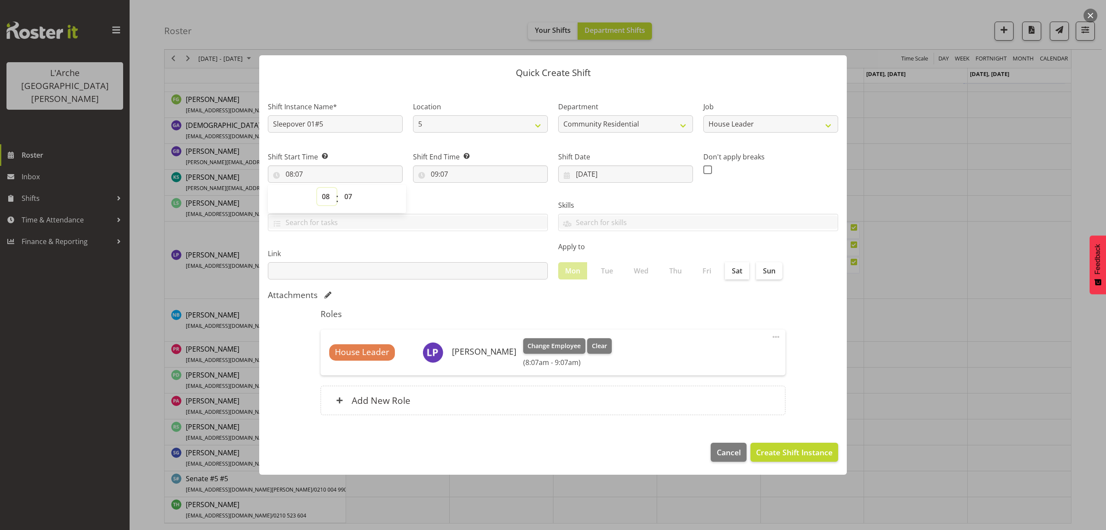
click at [331, 195] on select "00 01 02 03 04 05 06 07 08 09 10 11 12 13 14 15 16 17 18 19 20 21 22 23" at bounding box center [326, 196] width 19 height 17
click at [325, 199] on select "00 01 02 03 04 05 06 07 08 09 10 11 12 13 14 15 16 17 18 19 20 21 22 23" at bounding box center [326, 196] width 19 height 17
click at [317, 188] on select "00 01 02 03 04 05 06 07 08 09 10 11 12 13 14 15 16 17 18 19 20 21 22 23" at bounding box center [326, 196] width 19 height 17
click at [349, 194] on select "00 01 02 03 04 05 06 07 08 09 10 11 12 13 14 15 16 17 18 19 20 21 22 23 24 25 2…" at bounding box center [349, 196] width 19 height 17
click at [340, 188] on select "00 01 02 03 04 05 06 07 08 09 10 11 12 13 14 15 16 17 18 19 20 21 22 23 24 25 2…" at bounding box center [349, 196] width 19 height 17
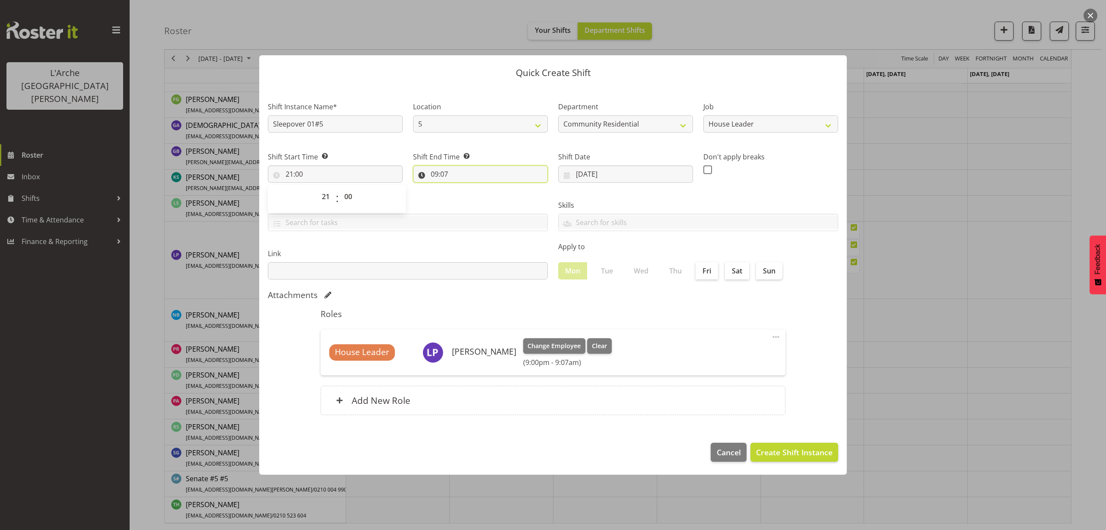
click at [446, 175] on input "09:07" at bounding box center [480, 174] width 135 height 17
click at [471, 196] on select "00 01 02 03 04 05 06 07 08 09 10 11 12 13 14 15 16 17 18 19 20 21 22 23" at bounding box center [471, 196] width 19 height 17
click at [462, 188] on select "00 01 02 03 04 05 06 07 08 09 10 11 12 13 14 15 16 17 18 19 20 21 22 23" at bounding box center [471, 196] width 19 height 17
click at [493, 198] on select "00 01 02 03 04 05 06 07 08 09 10 11 12 13 14 15 16 17 18 19 20 21 22 23 24 25 2…" at bounding box center [494, 196] width 19 height 17
click at [485, 188] on select "00 01 02 03 04 05 06 07 08 09 10 11 12 13 14 15 16 17 18 19 20 21 22 23 24 25 2…" at bounding box center [494, 196] width 19 height 17
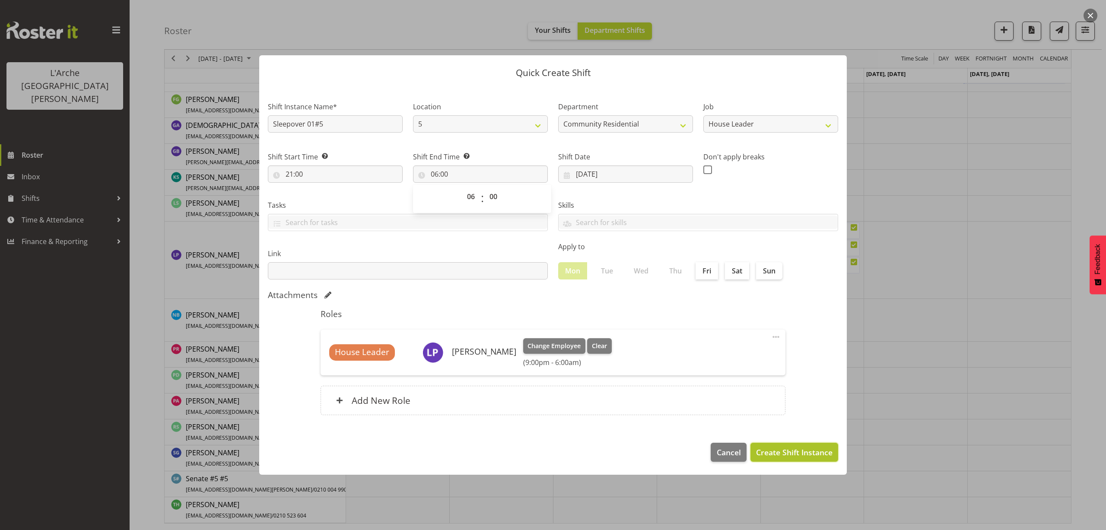
click at [797, 451] on span "Create Shift Instance" at bounding box center [794, 452] width 76 height 11
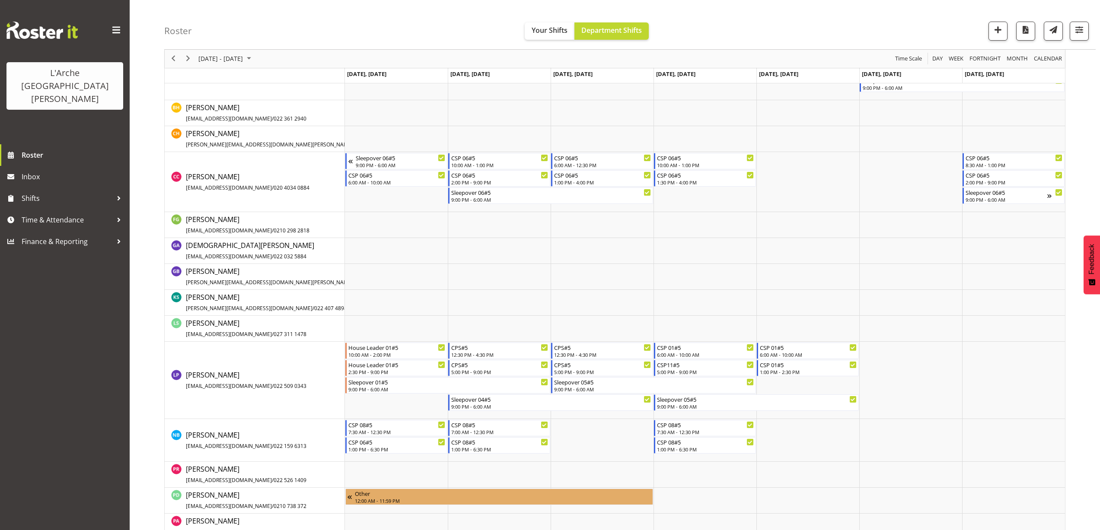
scroll to position [220, 0]
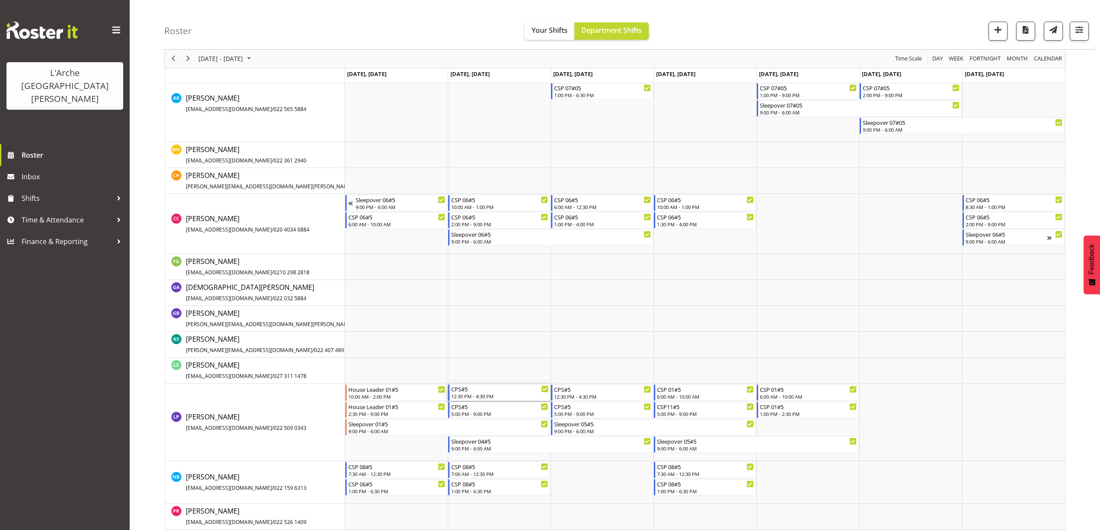
click at [498, 398] on div "12:30 PM - 4:30 PM" at bounding box center [499, 396] width 97 height 7
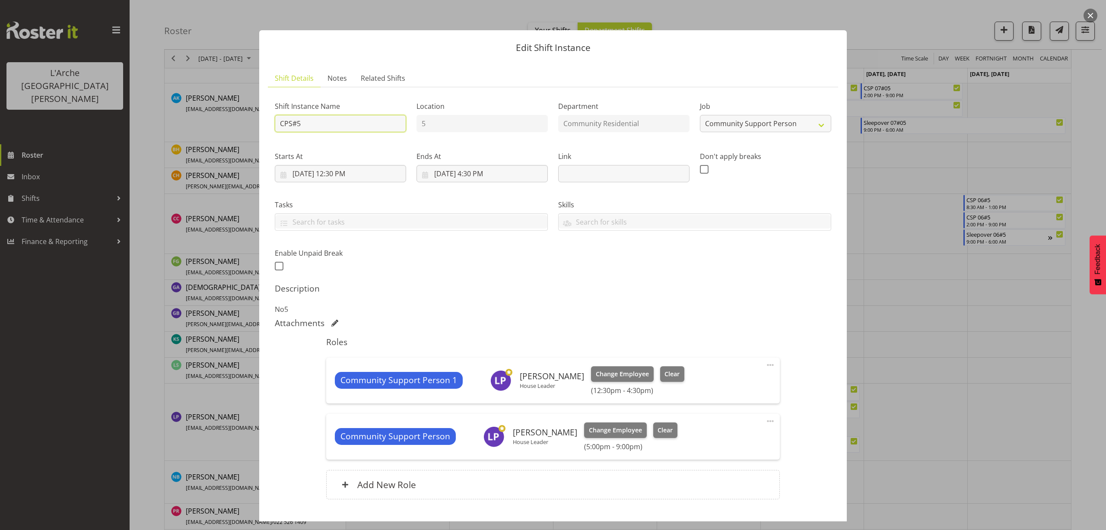
drag, startPoint x: 304, startPoint y: 121, endPoint x: 265, endPoint y: 127, distance: 39.3
click at [265, 127] on section "Shift Details Notes Related Shifts Shift Instance Name CPS#5 Location 5 Departm…" at bounding box center [553, 298] width 588 height 475
click at [709, 124] on select "Create new job Accounts Admin Art Coordinator Community Leader Community Suppor…" at bounding box center [765, 123] width 131 height 17
click at [700, 115] on select "Create new job Accounts Admin Art Coordinator Community Leader Community Suppor…" at bounding box center [765, 123] width 131 height 17
click at [335, 172] on input "9/2/2025, 12:30 PM" at bounding box center [340, 173] width 131 height 17
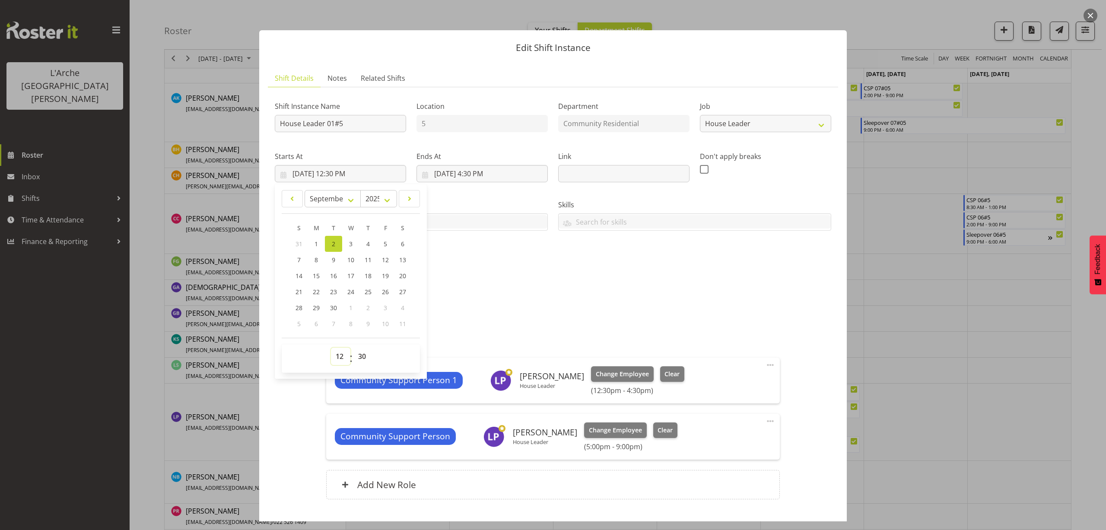
click at [340, 352] on select "00 01 02 03 04 05 06 07 08 09 10 11 12 13 14 15 16 17 18 19 20 21 22 23" at bounding box center [340, 356] width 19 height 17
click at [331, 348] on select "00 01 02 03 04 05 06 07 08 09 10 11 12 13 14 15 16 17 18 19 20 21 22 23" at bounding box center [340, 356] width 19 height 17
click at [363, 356] on select "00 01 02 03 04 05 06 07 08 09 10 11 12 13 14 15 16 17 18 19 20 21 22 23 24 25 2…" at bounding box center [363, 356] width 19 height 17
click at [354, 348] on select "00 01 02 03 04 05 06 07 08 09 10 11 12 13 14 15 16 17 18 19 20 21 22 23 24 25 2…" at bounding box center [363, 356] width 19 height 17
click at [489, 172] on input "9/2/2025, 4:30 PM" at bounding box center [482, 173] width 131 height 17
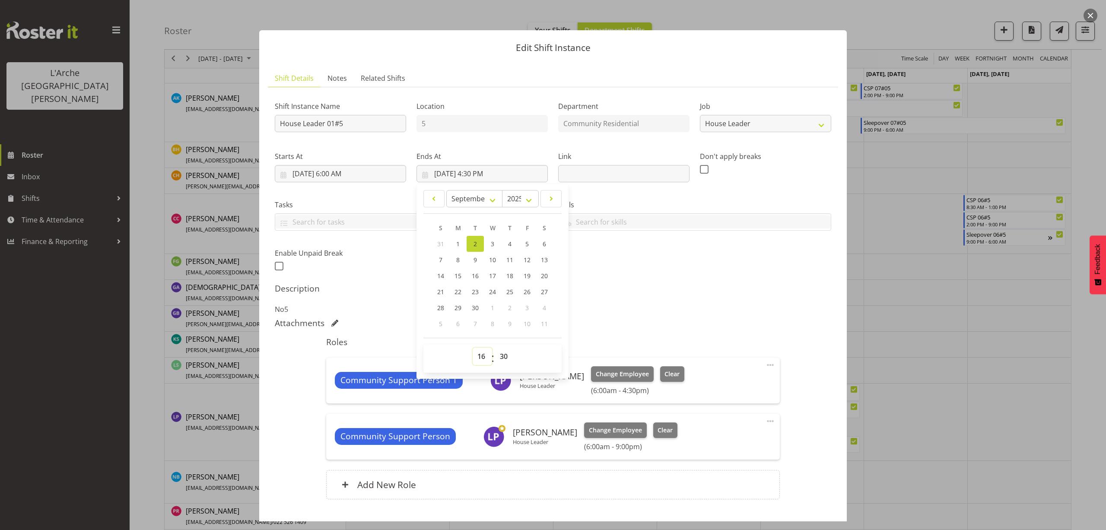
click at [479, 357] on select "00 01 02 03 04 05 06 07 08 09 10 11 12 13 14 15 16 17 18 19 20 21 22 23" at bounding box center [482, 356] width 19 height 17
click at [473, 348] on select "00 01 02 03 04 05 06 07 08 09 10 11 12 13 14 15 16 17 18 19 20 21 22 23" at bounding box center [482, 356] width 19 height 17
click at [502, 355] on select "00 01 02 03 04 05 06 07 08 09 10 11 12 13 14 15 16 17 18 19 20 21 22 23 24 25 2…" at bounding box center [504, 356] width 19 height 17
click at [495, 348] on select "00 01 02 03 04 05 06 07 08 09 10 11 12 13 14 15 16 17 18 19 20 21 22 23 24 25 2…" at bounding box center [504, 356] width 19 height 17
click at [765, 366] on span at bounding box center [770, 365] width 10 height 10
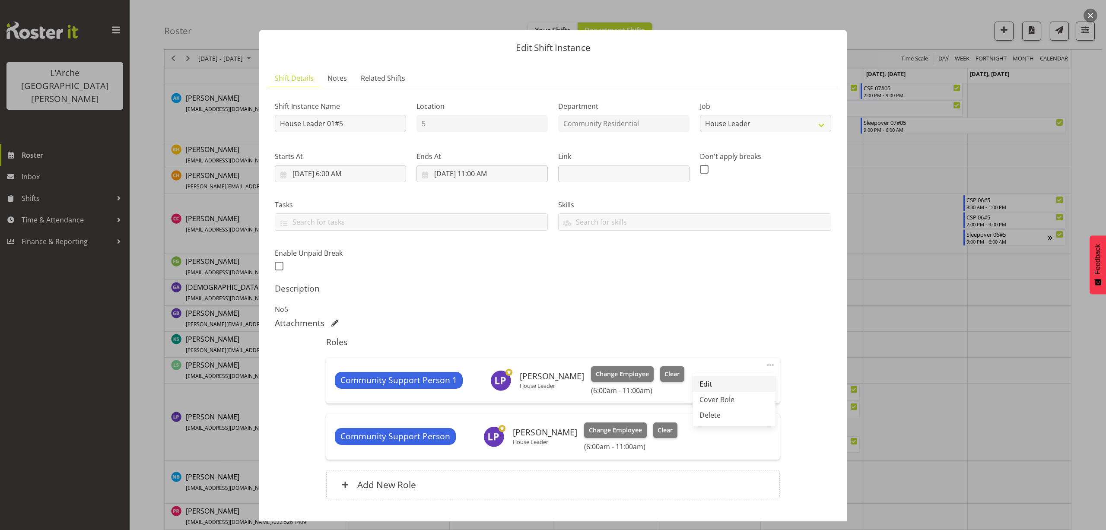
click at [695, 386] on link "Edit" at bounding box center [734, 384] width 83 height 16
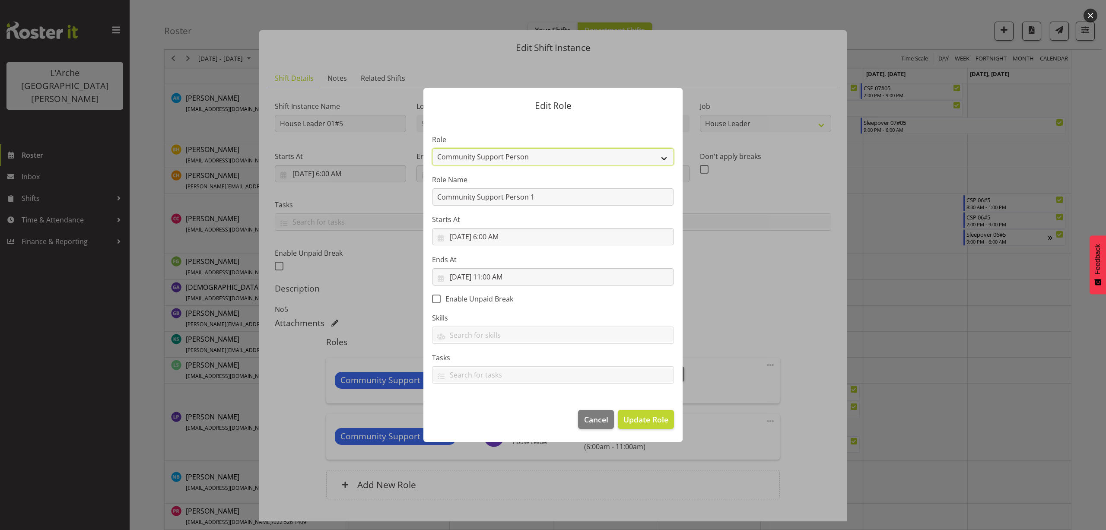
click at [465, 154] on select "Area Manager Art Coordination Community - SIL Community Leader Community Suppor…" at bounding box center [553, 156] width 242 height 17
click at [432, 148] on select "Area Manager Art Coordination Community - SIL Community Leader Community Suppor…" at bounding box center [553, 156] width 242 height 17
drag, startPoint x: 564, startPoint y: 198, endPoint x: 337, endPoint y: 205, distance: 226.6
click at [337, 205] on div "Edit Role Role Area Manager Art Coordination Community - SIL Community Leader C…" at bounding box center [553, 265] width 1106 height 530
click at [635, 423] on span "Update Role" at bounding box center [646, 419] width 45 height 11
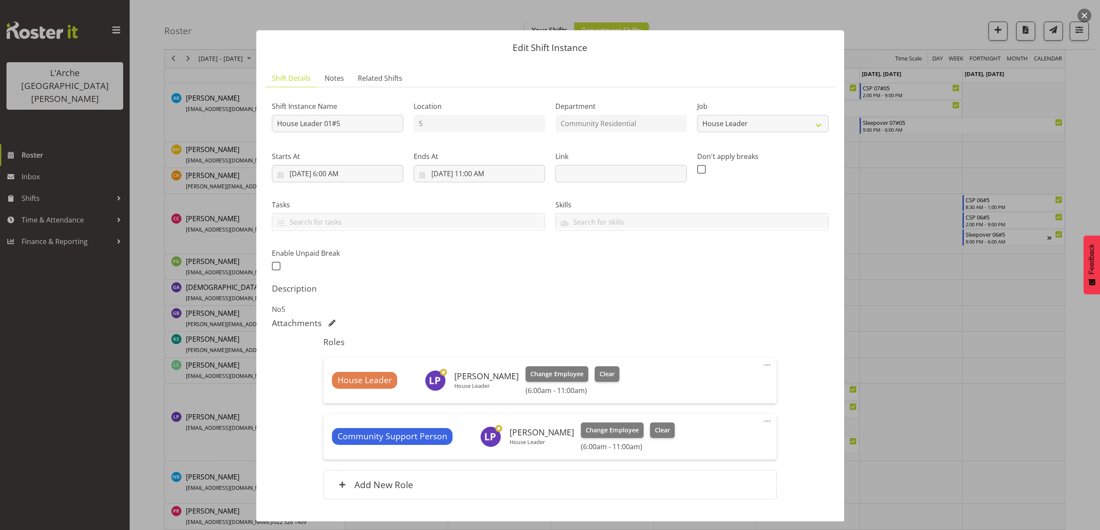
click at [768, 422] on div "Community Support Person Lydia Peters House Leader Change Employee Clear (6:00a…" at bounding box center [549, 437] width 453 height 46
click at [763, 422] on span at bounding box center [767, 421] width 10 height 10
click at [704, 469] on link "Delete" at bounding box center [730, 472] width 83 height 16
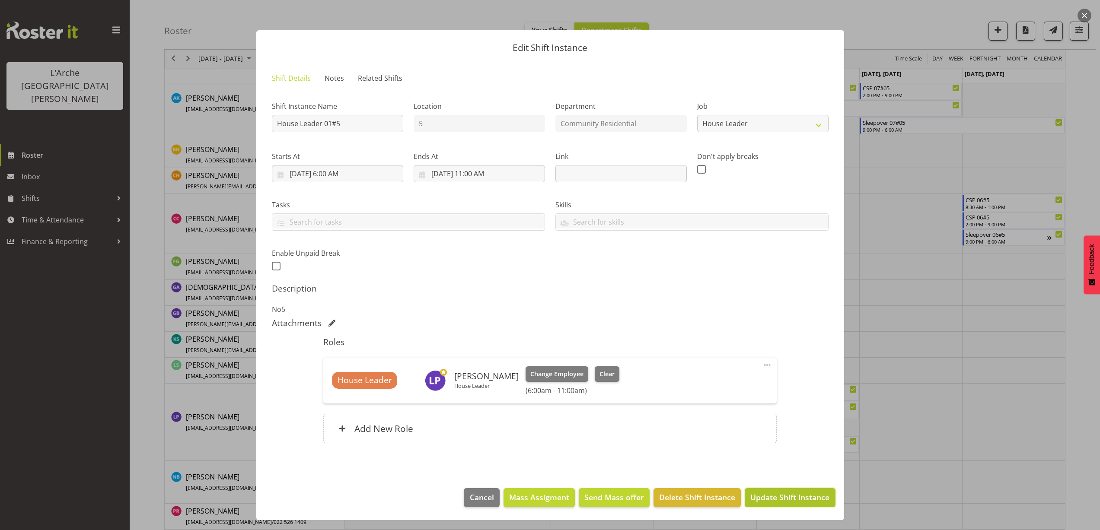
click at [785, 497] on span "Update Shift Instance" at bounding box center [789, 497] width 79 height 11
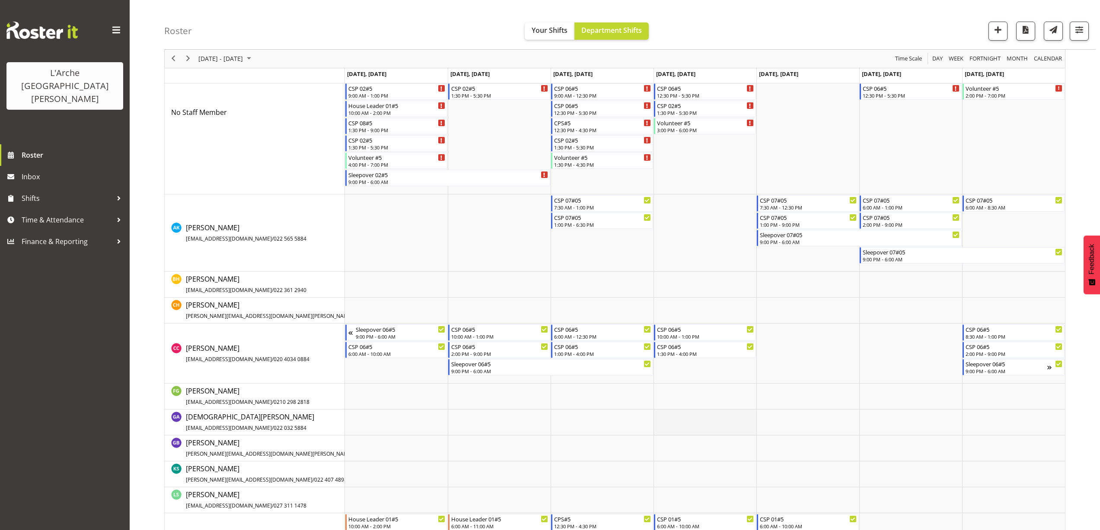
scroll to position [382, 0]
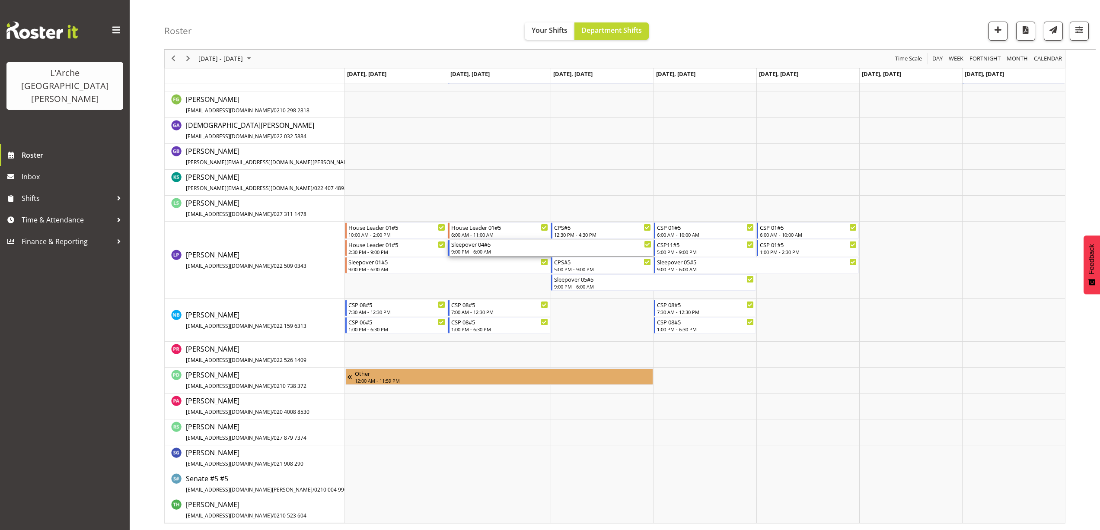
click at [476, 251] on div "9:00 PM - 6:00 AM" at bounding box center [551, 251] width 200 height 7
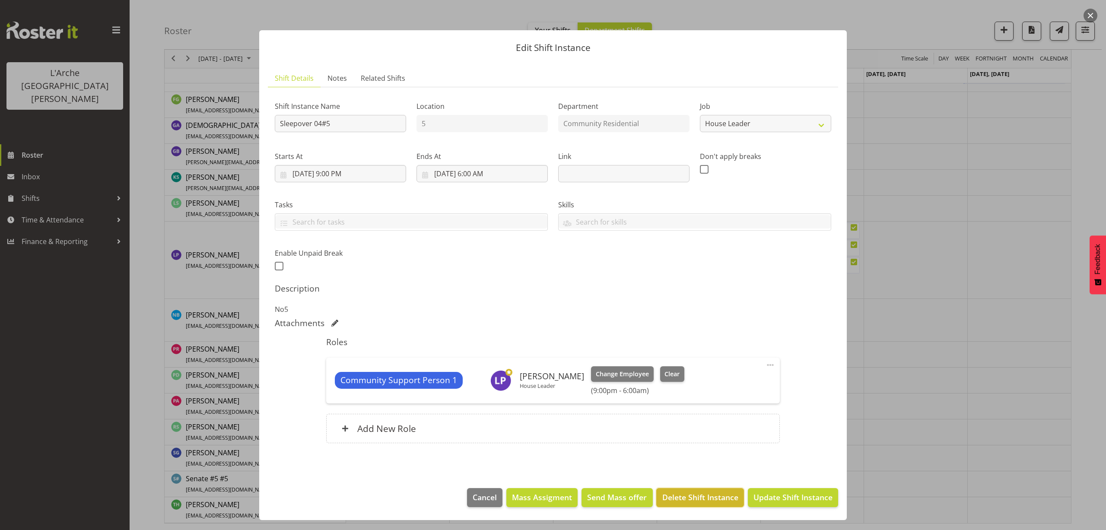
click at [708, 494] on span "Delete Shift Instance" at bounding box center [701, 497] width 76 height 11
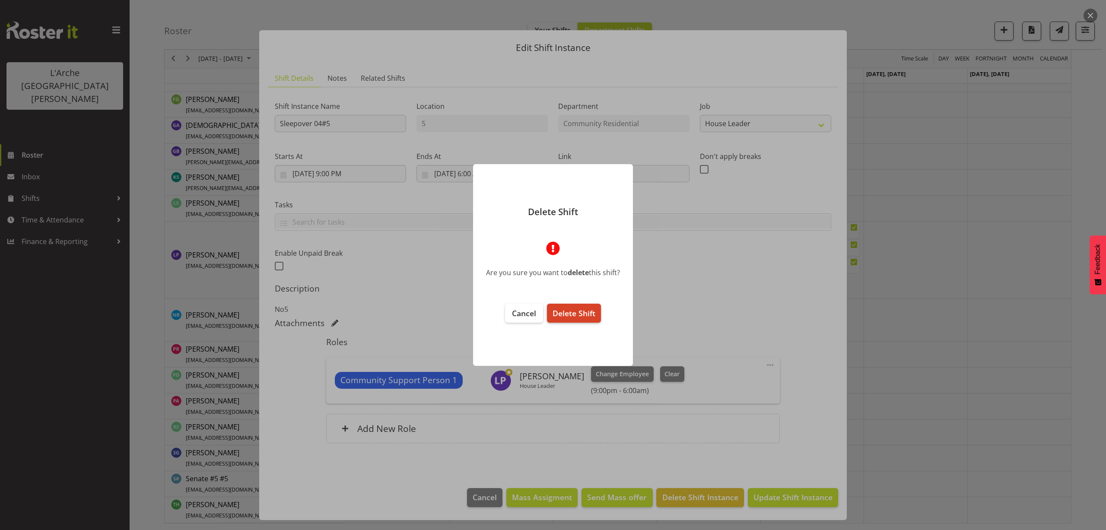
click at [586, 316] on span "Delete Shift" at bounding box center [574, 313] width 43 height 10
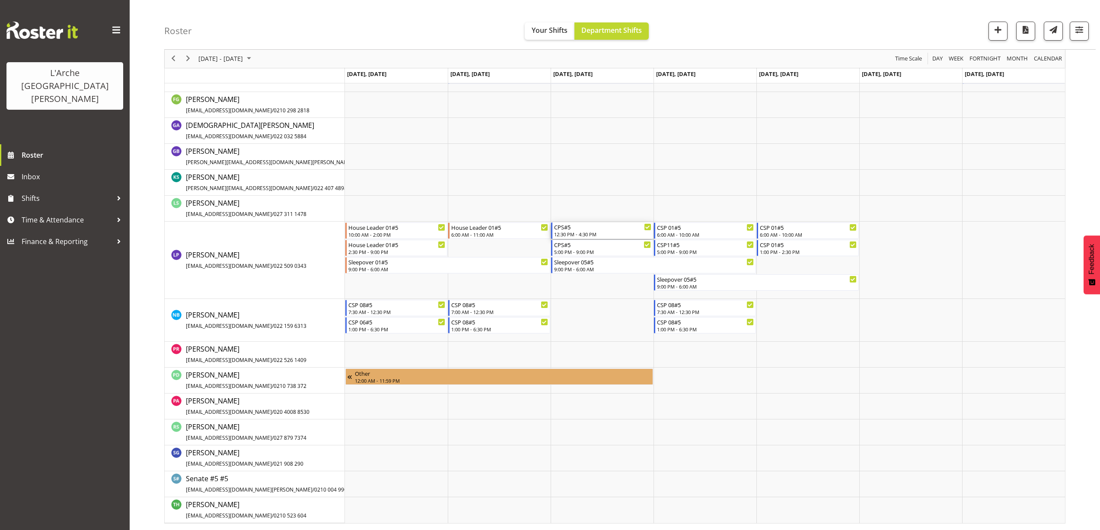
click at [568, 236] on div "12:30 PM - 4:30 PM" at bounding box center [602, 234] width 97 height 7
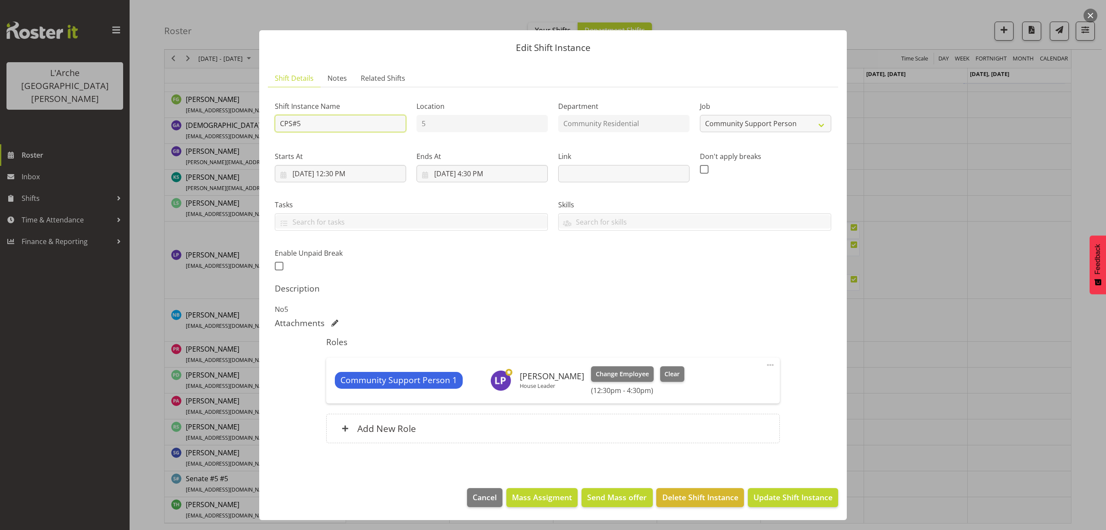
drag, startPoint x: 333, startPoint y: 124, endPoint x: 229, endPoint y: 136, distance: 104.0
click at [229, 136] on div "Edit Shift Instance Shift Details Notes Related Shifts Shift Instance Name CPS#…" at bounding box center [553, 265] width 1106 height 530
click at [745, 127] on select "Create new job Accounts Admin Art Coordinator Community Leader Community Suppor…" at bounding box center [765, 123] width 131 height 17
click at [700, 115] on select "Create new job Accounts Admin Art Coordinator Community Leader Community Suppor…" at bounding box center [765, 123] width 131 height 17
click at [350, 176] on input "9/3/2025, 12:30 PM" at bounding box center [340, 173] width 131 height 17
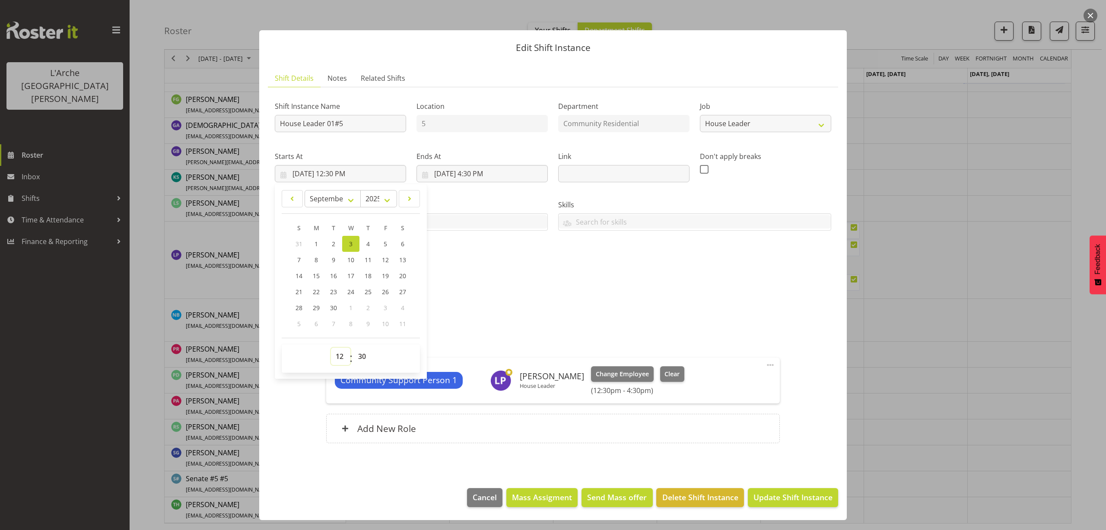
drag, startPoint x: 339, startPoint y: 357, endPoint x: 336, endPoint y: 348, distance: 9.6
click at [339, 357] on select "00 01 02 03 04 05 06 07 08 09 10 11 12 13 14 15 16 17 18 19 20 21 22 23" at bounding box center [340, 356] width 19 height 17
click at [331, 348] on select "00 01 02 03 04 05 06 07 08 09 10 11 12 13 14 15 16 17 18 19 20 21 22 23" at bounding box center [340, 356] width 19 height 17
click at [361, 358] on select "00 01 02 03 04 05 06 07 08 09 10 11 12 13 14 15 16 17 18 19 20 21 22 23 24 25 2…" at bounding box center [363, 356] width 19 height 17
click at [354, 348] on select "00 01 02 03 04 05 06 07 08 09 10 11 12 13 14 15 16 17 18 19 20 21 22 23 24 25 2…" at bounding box center [363, 356] width 19 height 17
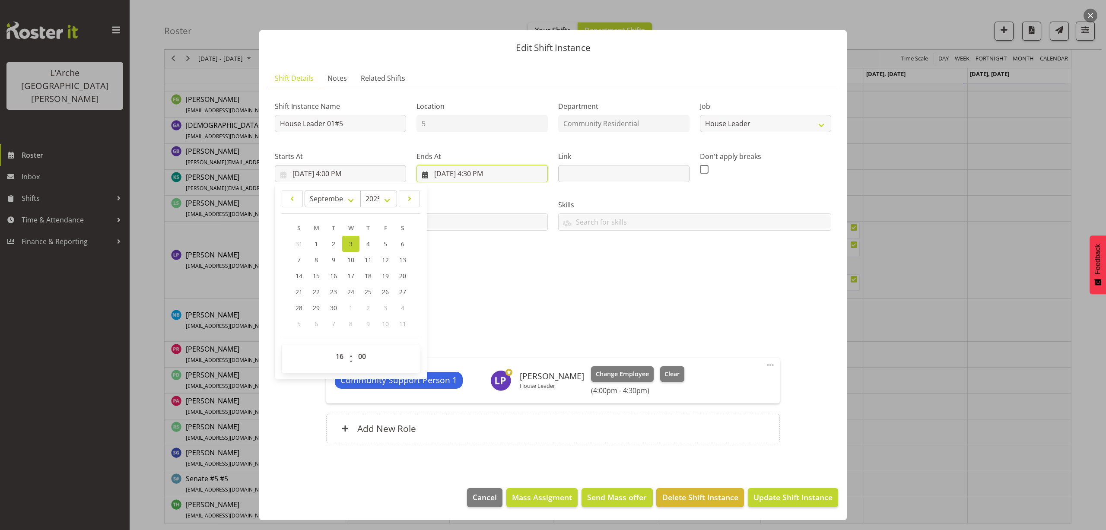
click at [483, 172] on input "9/3/2025, 4:30 PM" at bounding box center [482, 173] width 131 height 17
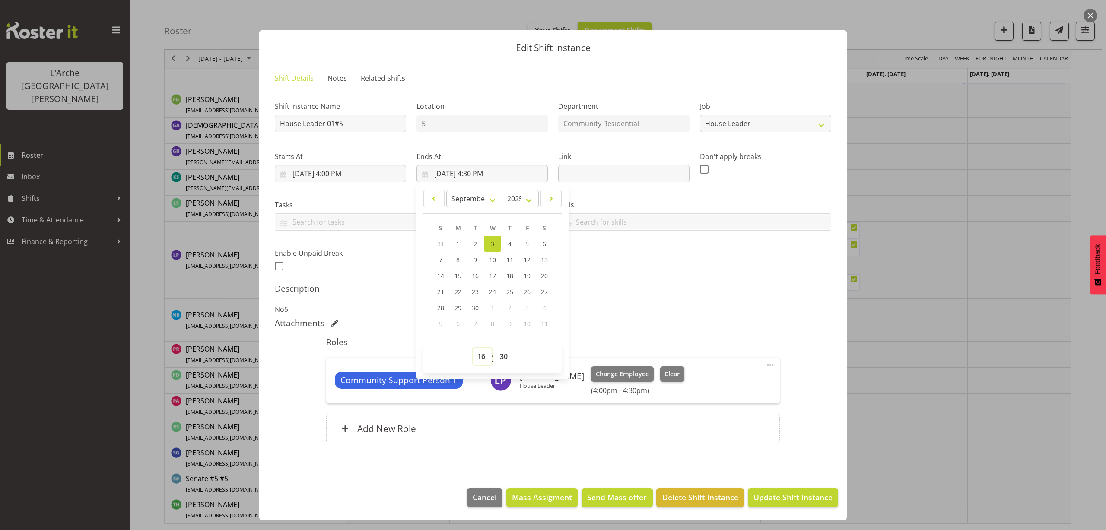
click at [480, 352] on select "00 01 02 03 04 05 06 07 08 09 10 11 12 13 14 15 16 17 18 19 20 21 22 23" at bounding box center [482, 356] width 19 height 17
click at [473, 348] on select "00 01 02 03 04 05 06 07 08 09 10 11 12 13 14 15 16 17 18 19 20 21 22 23" at bounding box center [482, 356] width 19 height 17
click at [505, 354] on select "00 01 02 03 04 05 06 07 08 09 10 11 12 13 14 15 16 17 18 19 20 21 22 23 24 25 2…" at bounding box center [504, 356] width 19 height 17
click at [495, 348] on select "00 01 02 03 04 05 06 07 08 09 10 11 12 13 14 15 16 17 18 19 20 21 22 23 24 25 2…" at bounding box center [504, 356] width 19 height 17
click at [769, 363] on span at bounding box center [770, 365] width 10 height 10
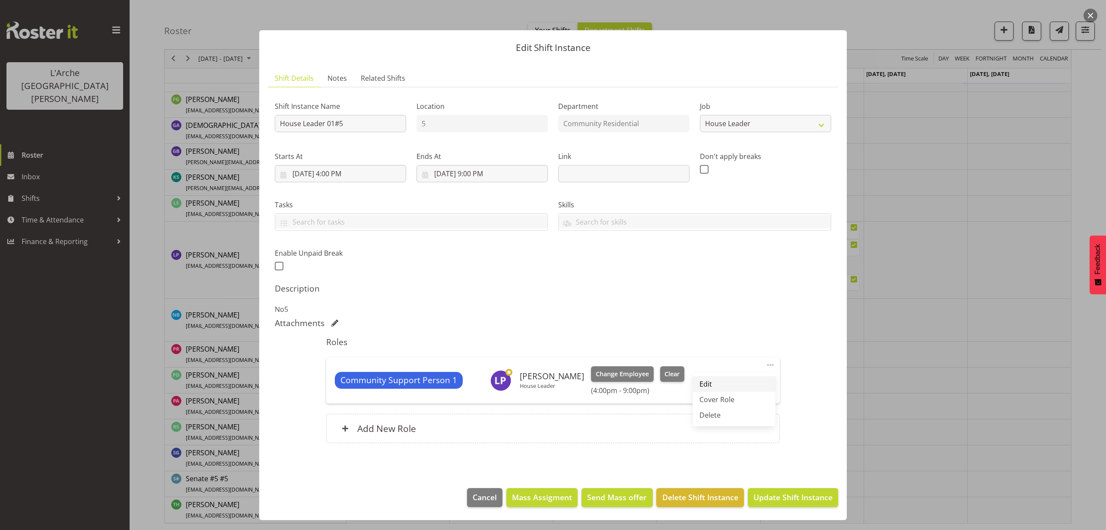
click at [729, 380] on link "Edit" at bounding box center [734, 384] width 83 height 16
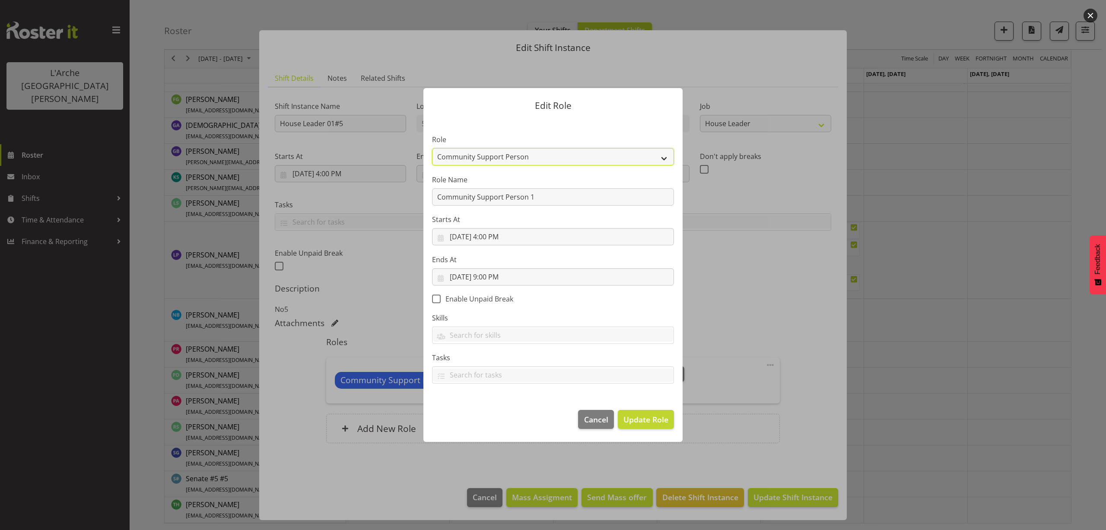
click at [471, 155] on select "Area Manager Art Coordination Community - SIL Community Leader Community Suppor…" at bounding box center [553, 156] width 242 height 17
click at [432, 148] on select "Area Manager Art Coordination Community - SIL Community Leader Community Suppor…" at bounding box center [553, 156] width 242 height 17
drag, startPoint x: 544, startPoint y: 198, endPoint x: 222, endPoint y: 201, distance: 322.0
click at [222, 201] on div "Edit Role Role Area Manager Art Coordination Community - SIL Community Leader C…" at bounding box center [553, 265] width 1106 height 530
click at [644, 421] on span "Update Role" at bounding box center [646, 419] width 45 height 11
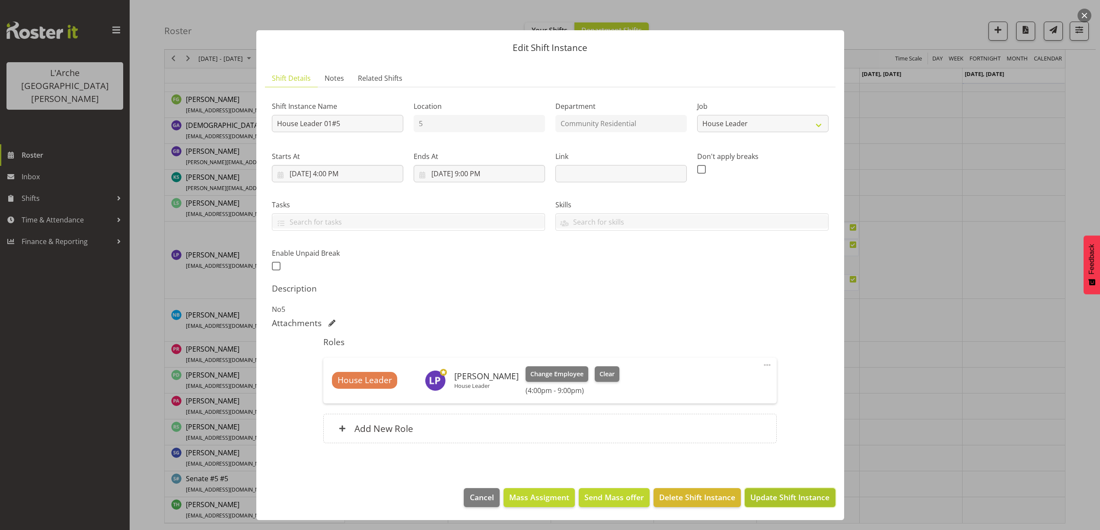
click at [820, 500] on span "Update Shift Instance" at bounding box center [789, 497] width 79 height 11
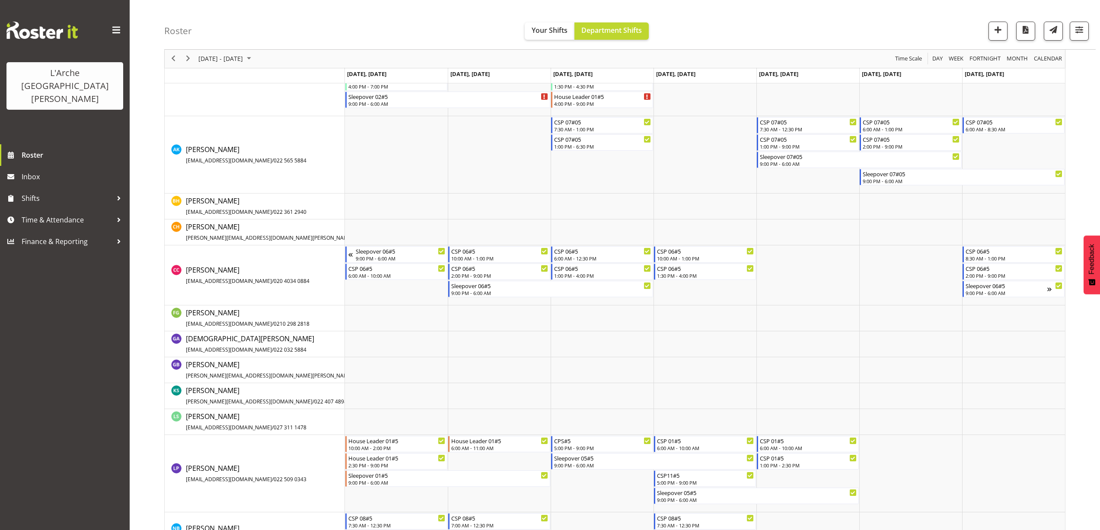
scroll to position [307, 0]
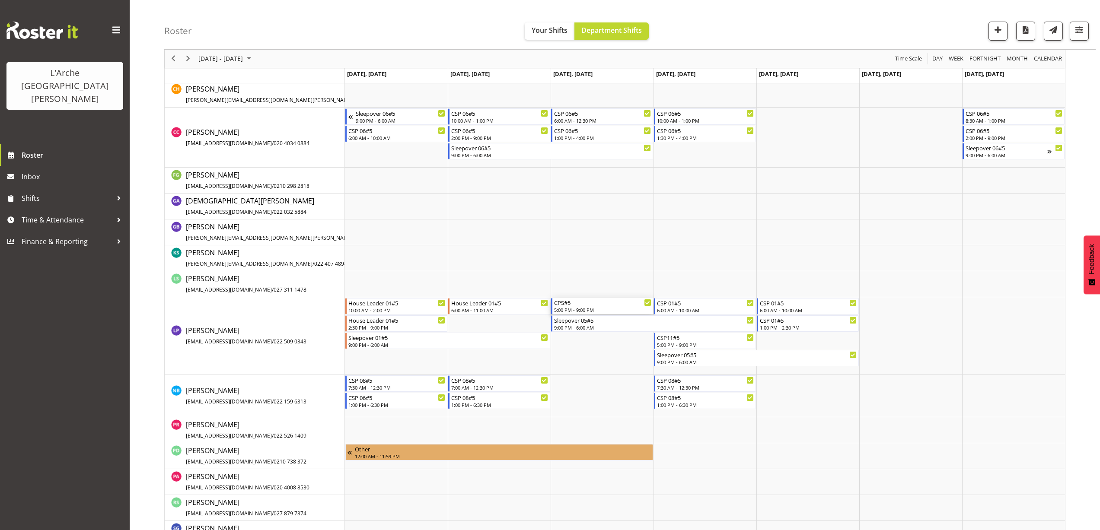
click at [586, 311] on div "5:00 PM - 9:00 PM" at bounding box center [602, 309] width 97 height 7
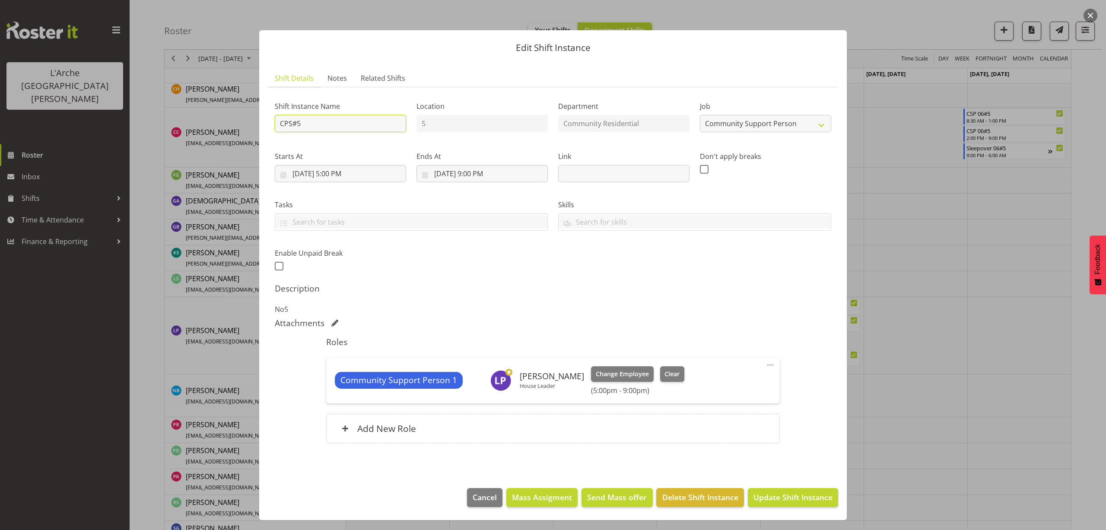
drag, startPoint x: 316, startPoint y: 128, endPoint x: 181, endPoint y: 146, distance: 136.0
click at [181, 146] on div "Edit Shift Instance Shift Details Notes Related Shifts Shift Instance Name CPS#…" at bounding box center [553, 265] width 1106 height 530
click at [762, 124] on select "Create new job Accounts Admin Art Coordinator Community Leader Community Suppor…" at bounding box center [765, 123] width 131 height 17
click at [700, 115] on select "Create new job Accounts Admin Art Coordinator Community Leader Community Suppor…" at bounding box center [765, 123] width 131 height 17
click at [341, 172] on input "9/3/2025, 5:00 PM" at bounding box center [340, 173] width 131 height 17
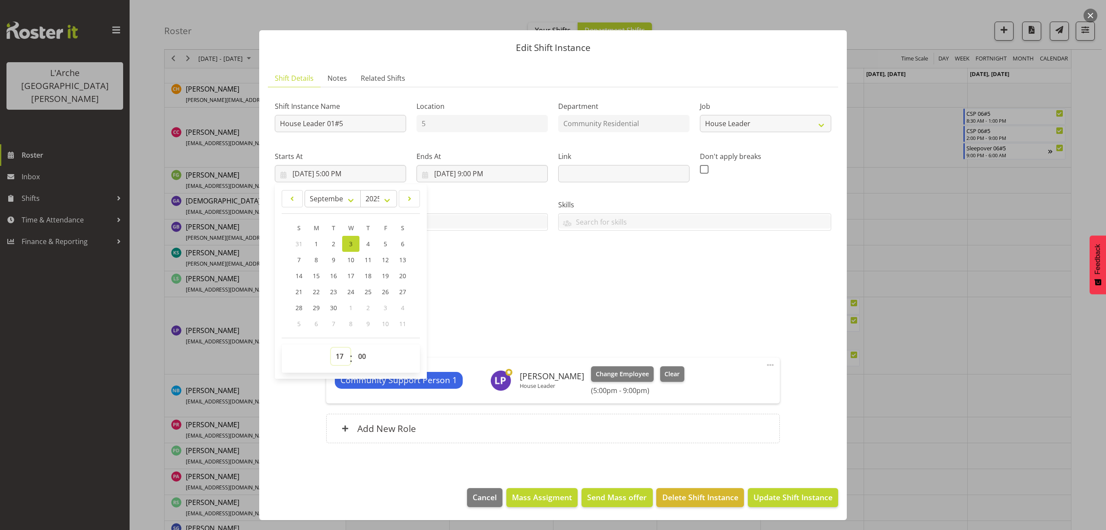
click at [336, 359] on select "00 01 02 03 04 05 06 07 08 09 10 11 12 13 14 15 16 17 18 19 20 21 22 23" at bounding box center [340, 356] width 19 height 17
click at [331, 348] on select "00 01 02 03 04 05 06 07 08 09 10 11 12 13 14 15 16 17 18 19 20 21 22 23" at bounding box center [340, 356] width 19 height 17
click at [769, 363] on span at bounding box center [770, 365] width 10 height 10
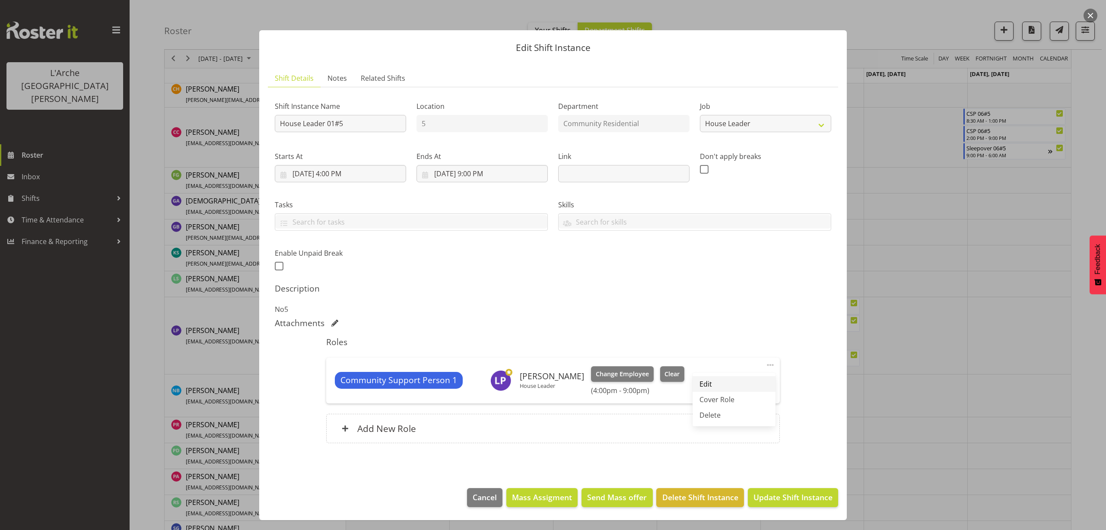
click at [724, 382] on link "Edit" at bounding box center [734, 384] width 83 height 16
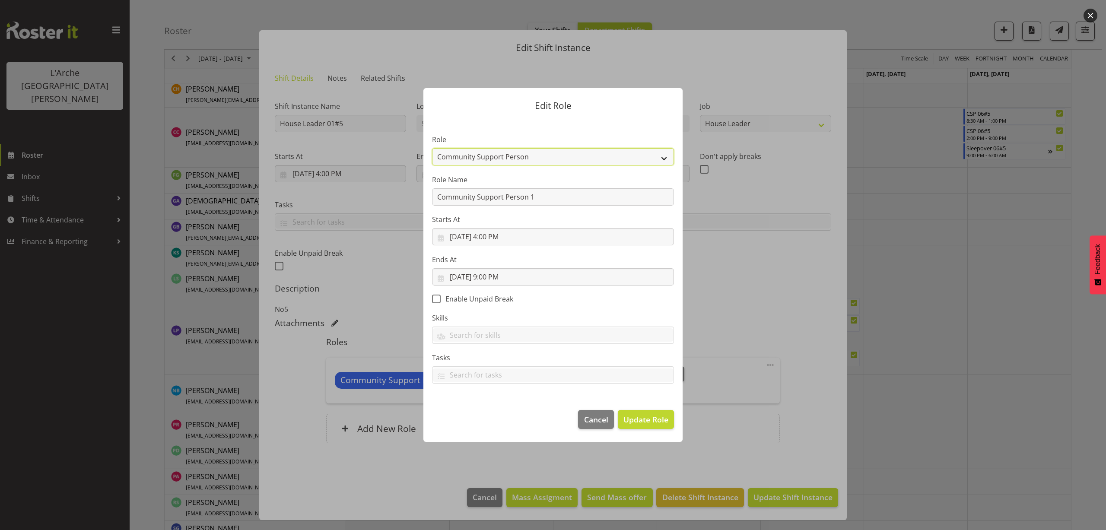
click at [492, 160] on select "Area Manager Art Coordination Community - SIL Community Leader Community Suppor…" at bounding box center [553, 156] width 242 height 17
click at [432, 148] on select "Area Manager Art Coordination Community - SIL Community Leader Community Suppor…" at bounding box center [553, 156] width 242 height 17
drag, startPoint x: 535, startPoint y: 198, endPoint x: 255, endPoint y: 203, distance: 281.0
click at [255, 203] on div "Edit Role Role Area Manager Art Coordination Community - SIL Community Leader C…" at bounding box center [553, 265] width 1106 height 530
drag, startPoint x: 631, startPoint y: 421, endPoint x: 666, endPoint y: 440, distance: 39.3
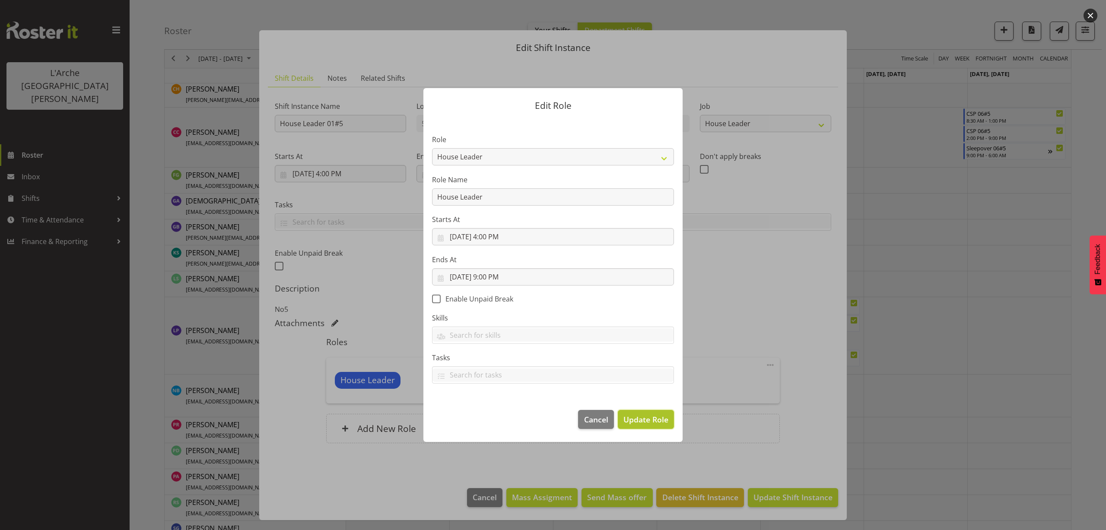
click at [631, 422] on span "Update Role" at bounding box center [646, 419] width 45 height 11
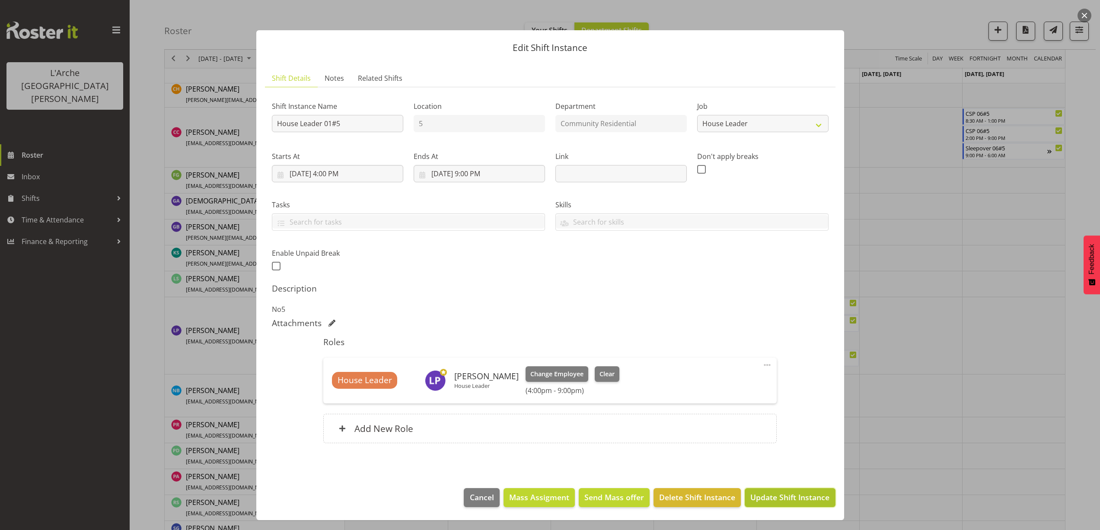
click at [773, 498] on span "Update Shift Instance" at bounding box center [789, 497] width 79 height 11
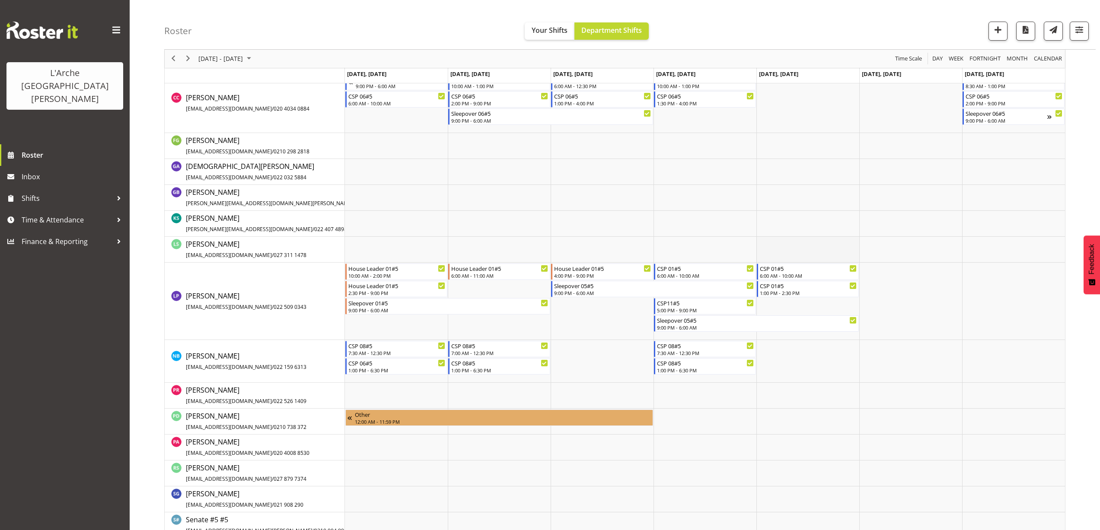
scroll to position [350, 0]
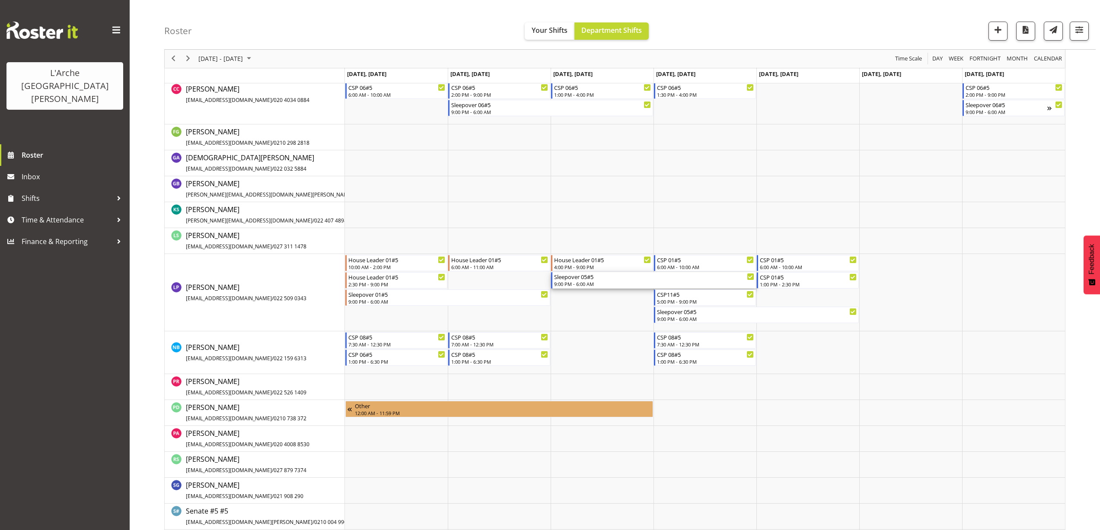
click at [584, 283] on div "9:00 PM - 6:00 AM" at bounding box center [654, 283] width 200 height 7
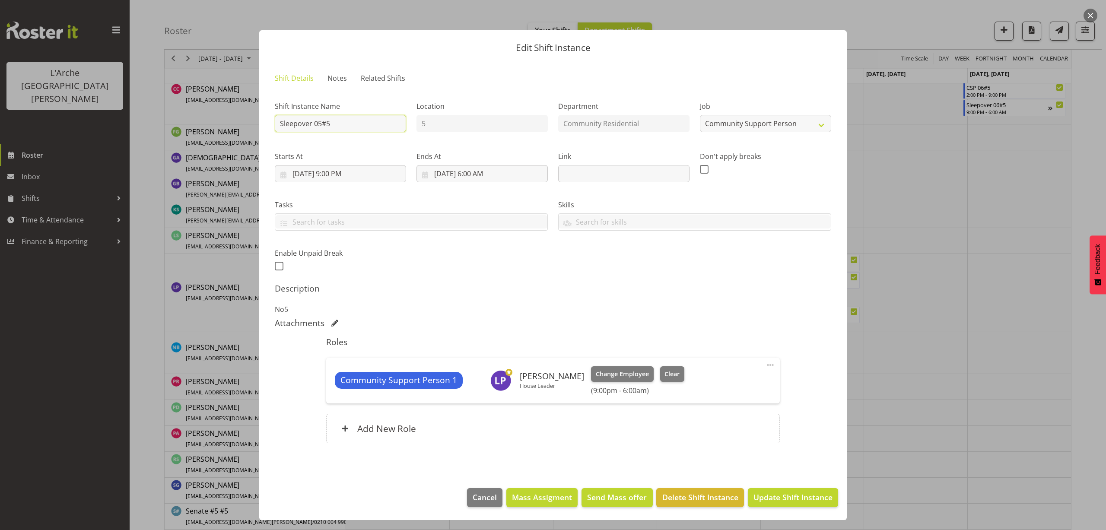
drag, startPoint x: 336, startPoint y: 121, endPoint x: 214, endPoint y: 134, distance: 123.0
click at [214, 134] on div "Edit Shift Instance Shift Details Notes Related Shifts Shift Instance Name Slee…" at bounding box center [553, 265] width 1106 height 530
click at [748, 127] on select "Create new job Accounts Admin Art Coordinator Community Leader Community Suppor…" at bounding box center [765, 123] width 131 height 17
click at [700, 115] on select "Create new job Accounts Admin Art Coordinator Community Leader Community Suppor…" at bounding box center [765, 123] width 131 height 17
click at [771, 367] on span at bounding box center [770, 365] width 10 height 10
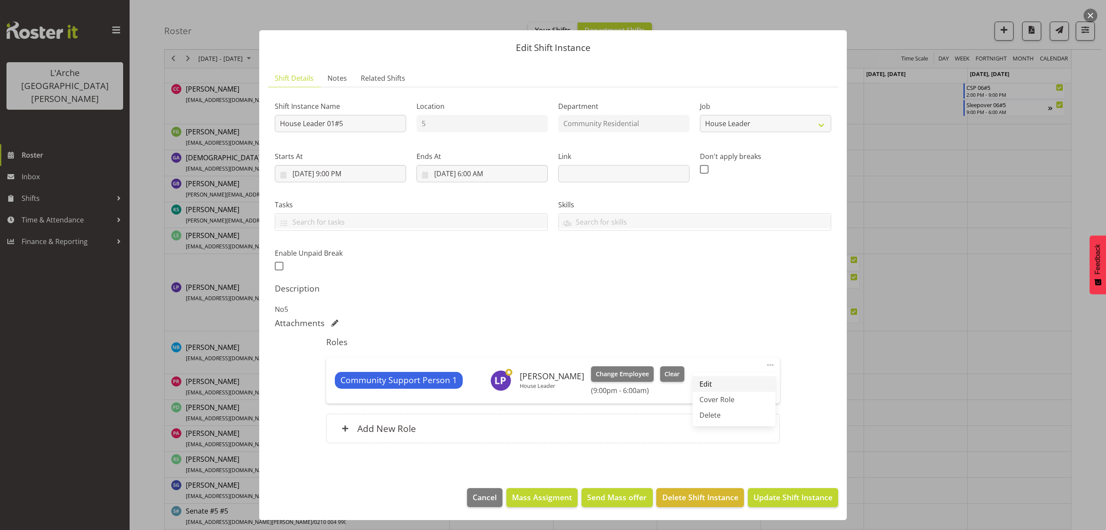
click at [748, 384] on link "Edit" at bounding box center [734, 384] width 83 height 16
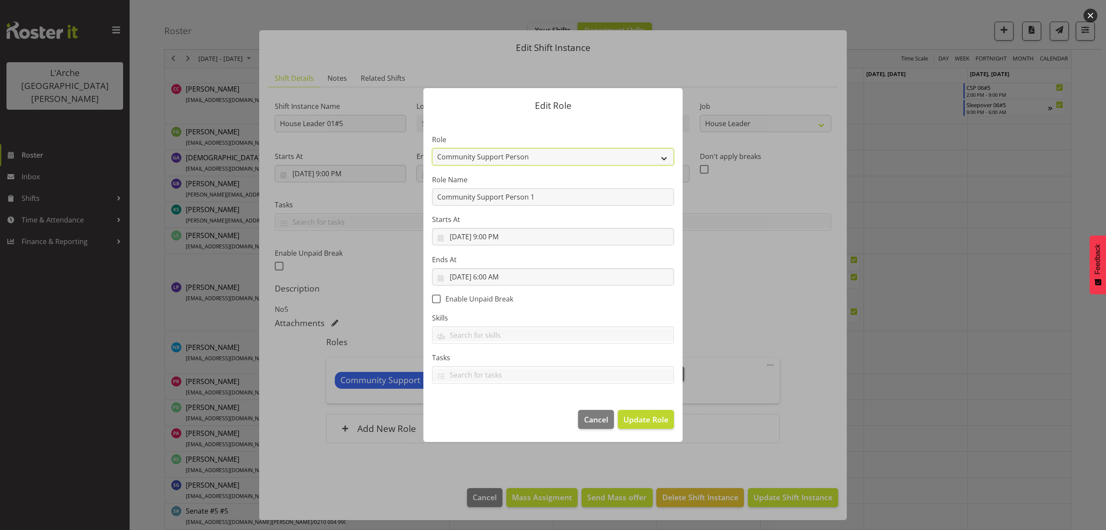
click at [501, 160] on select "Area Manager Art Coordination Community - SIL Community Leader Community Suppor…" at bounding box center [553, 156] width 242 height 17
click at [432, 148] on select "Area Manager Art Coordination Community - SIL Community Leader Community Suppor…" at bounding box center [553, 156] width 242 height 17
drag, startPoint x: 539, startPoint y: 201, endPoint x: 236, endPoint y: 205, distance: 303.9
click at [236, 205] on div "Edit Role Role Area Manager Art Coordination Community - SIL Community Leader C…" at bounding box center [553, 265] width 1106 height 530
click at [661, 422] on span "Update Role" at bounding box center [646, 419] width 45 height 11
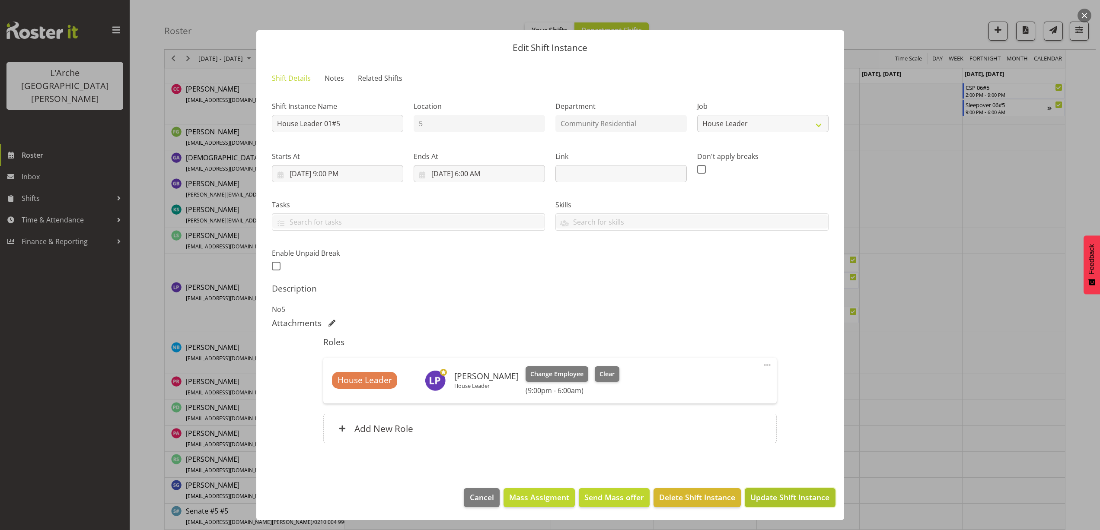
click at [797, 498] on span "Update Shift Instance" at bounding box center [789, 497] width 79 height 11
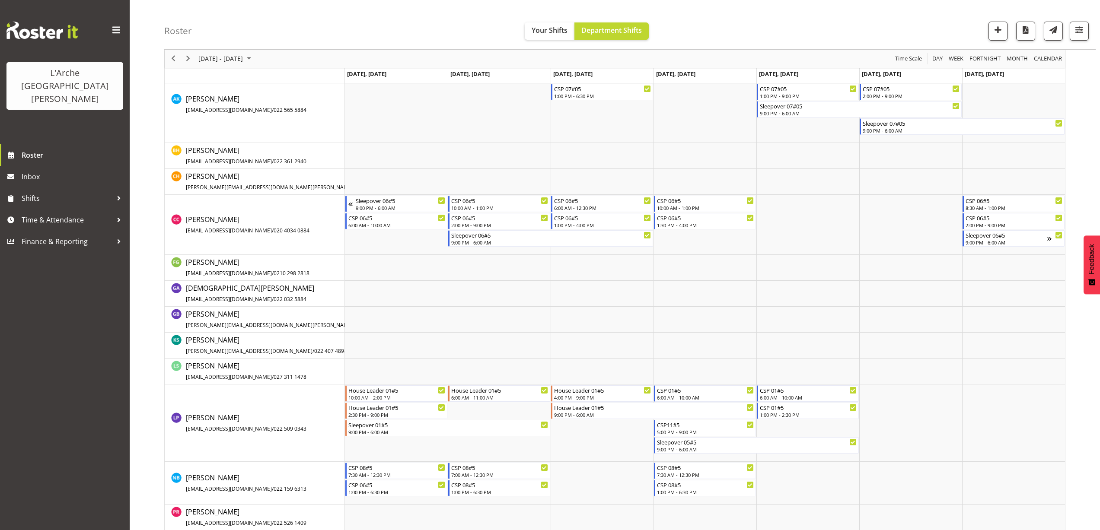
scroll to position [220, 0]
click at [689, 397] on div "6:00 AM - 10:00 AM" at bounding box center [705, 396] width 97 height 7
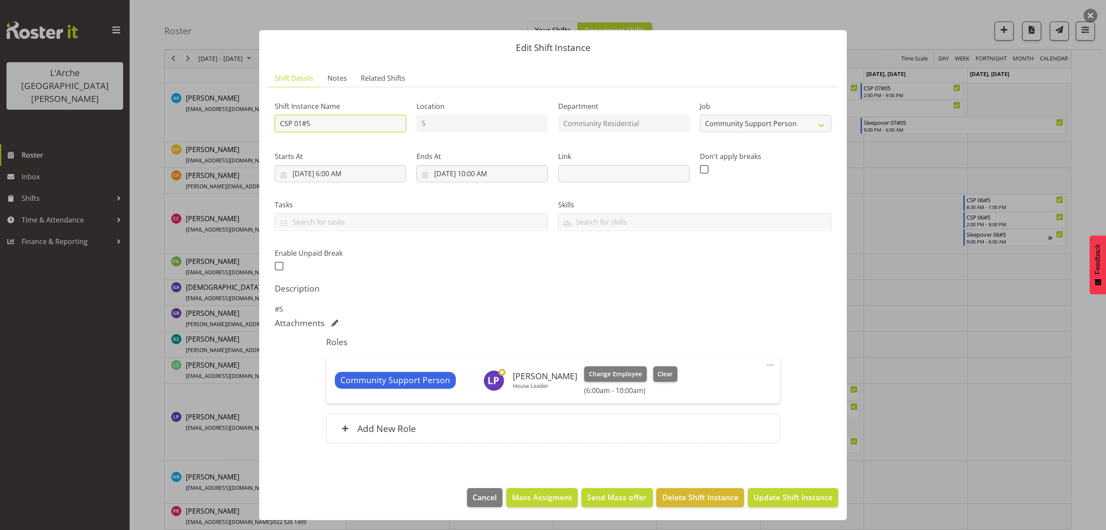
drag, startPoint x: 320, startPoint y: 126, endPoint x: 124, endPoint y: 144, distance: 196.2
click at [124, 144] on div "Edit Shift Instance Shift Details Notes Related Shifts Shift Instance Name CSP …" at bounding box center [553, 265] width 1106 height 530
click at [752, 127] on select "Create new job Accounts Admin Art Coordinator Community Leader Community Suppor…" at bounding box center [765, 123] width 131 height 17
click at [700, 115] on select "Create new job Accounts Admin Art Coordinator Community Leader Community Suppor…" at bounding box center [765, 123] width 131 height 17
click at [491, 179] on input "9/4/2025, 10:00 AM" at bounding box center [482, 173] width 131 height 17
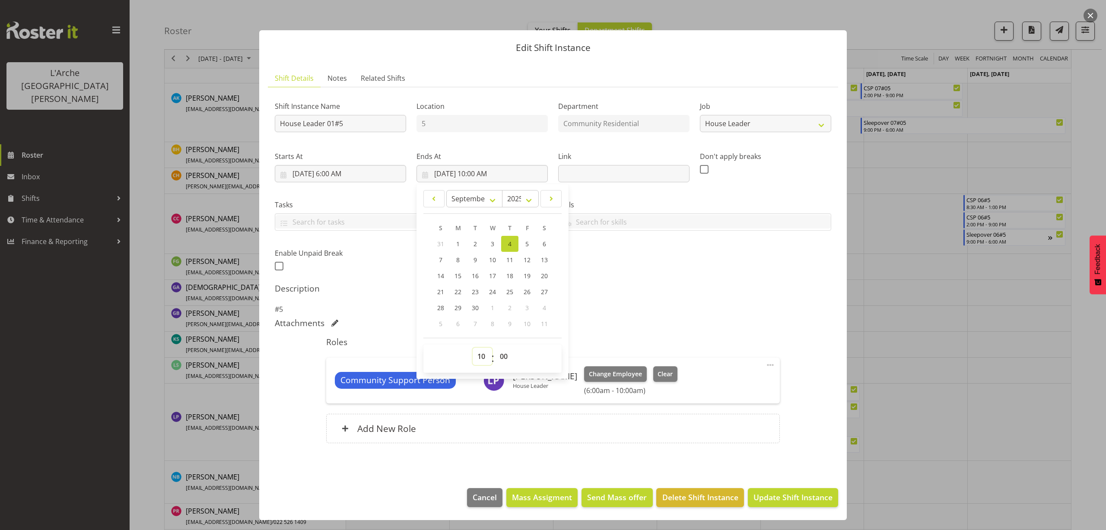
click at [478, 357] on select "00 01 02 03 04 05 06 07 08 09 10 11 12 13 14 15 16 17 18 19 20 21 22 23" at bounding box center [482, 356] width 19 height 17
click at [473, 348] on select "00 01 02 03 04 05 06 07 08 09 10 11 12 13 14 15 16 17 18 19 20 21 22 23" at bounding box center [482, 356] width 19 height 17
click at [771, 363] on span at bounding box center [770, 365] width 10 height 10
click at [737, 383] on link "Edit" at bounding box center [734, 384] width 83 height 16
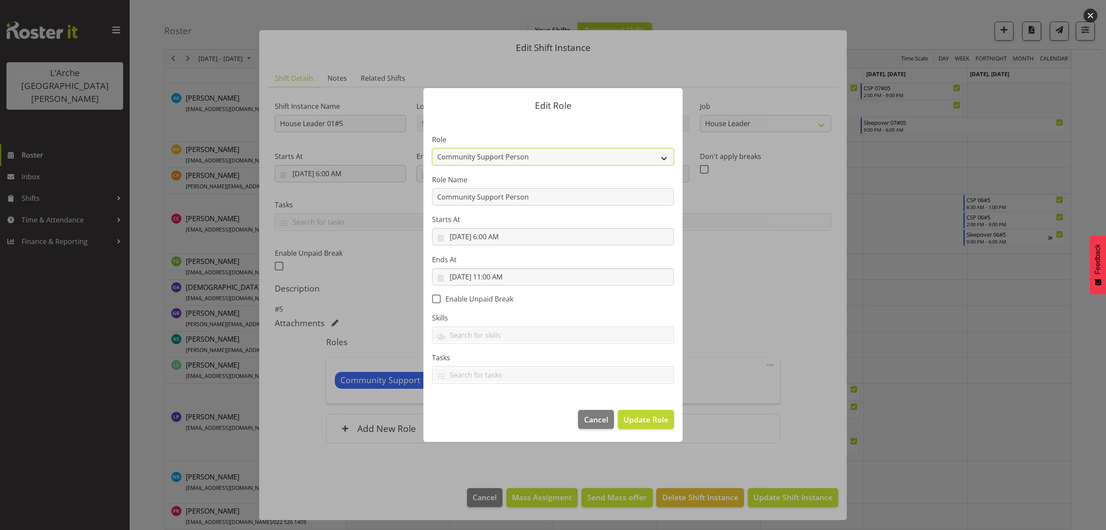
click at [507, 153] on select "Area Manager Art Coordination Community - SIL Community Leader Community Suppor…" at bounding box center [553, 156] width 242 height 17
click at [432, 148] on select "Area Manager Art Coordination Community - SIL Community Leader Community Suppor…" at bounding box center [553, 156] width 242 height 17
drag, startPoint x: 616, startPoint y: 205, endPoint x: 413, endPoint y: 210, distance: 203.6
click at [413, 210] on form "Edit Role Role Area Manager Art Coordination Community - SIL Community Leader C…" at bounding box center [553, 265] width 415 height 397
click at [662, 424] on span "Update Role" at bounding box center [646, 419] width 45 height 11
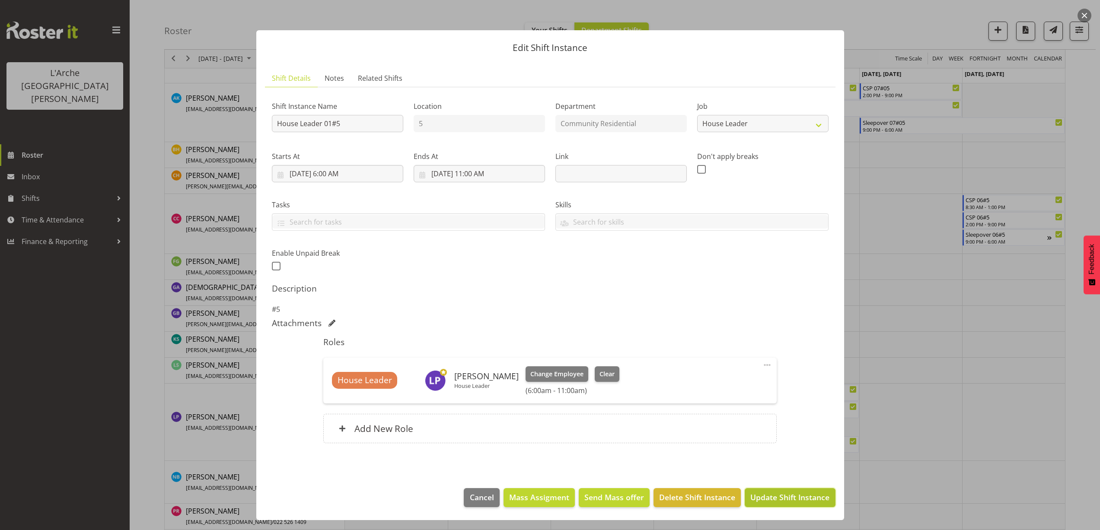
click at [772, 497] on span "Update Shift Instance" at bounding box center [789, 497] width 79 height 11
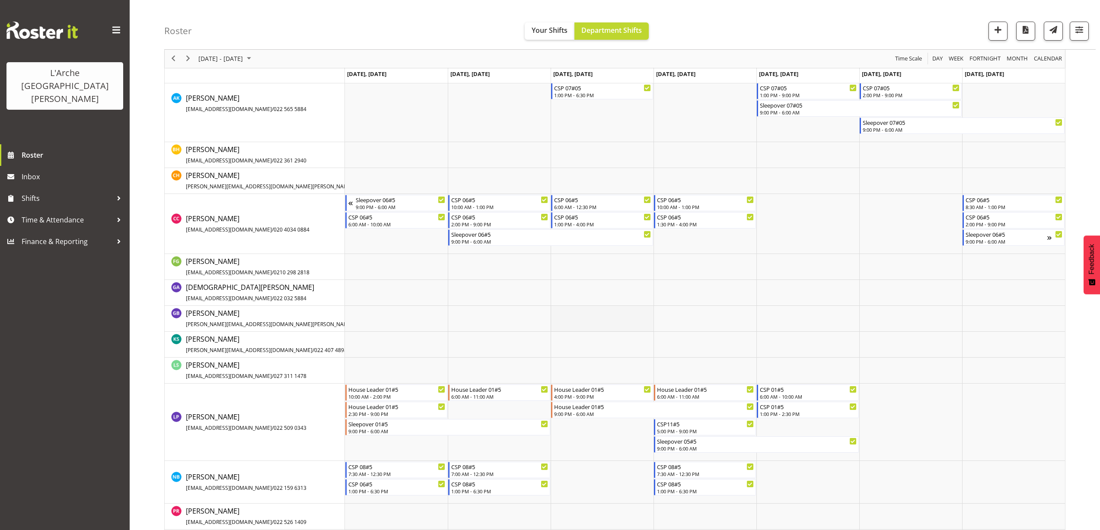
scroll to position [264, 0]
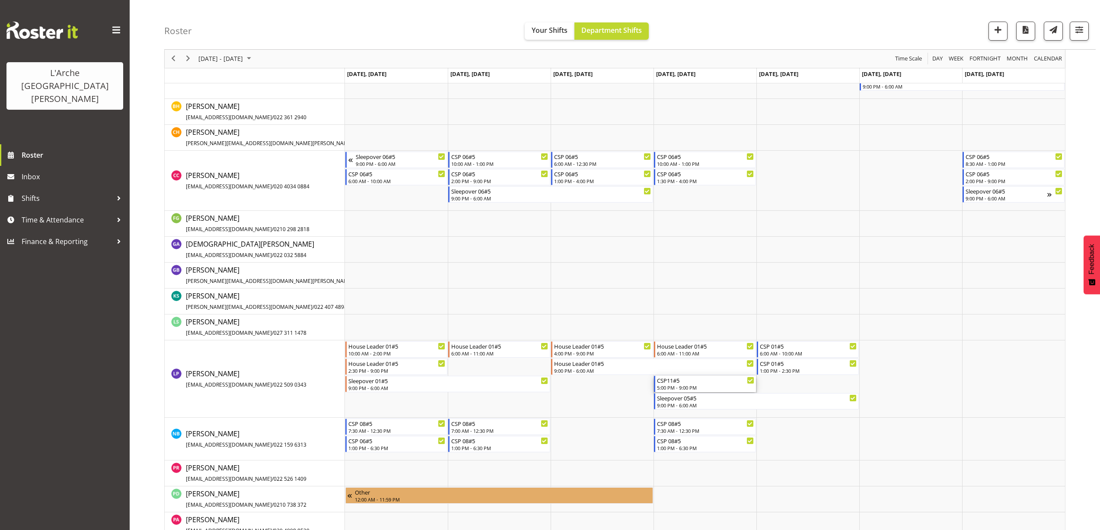
click at [676, 385] on div "CSP11#5 5:00 PM - 9:00 PM" at bounding box center [705, 384] width 97 height 16
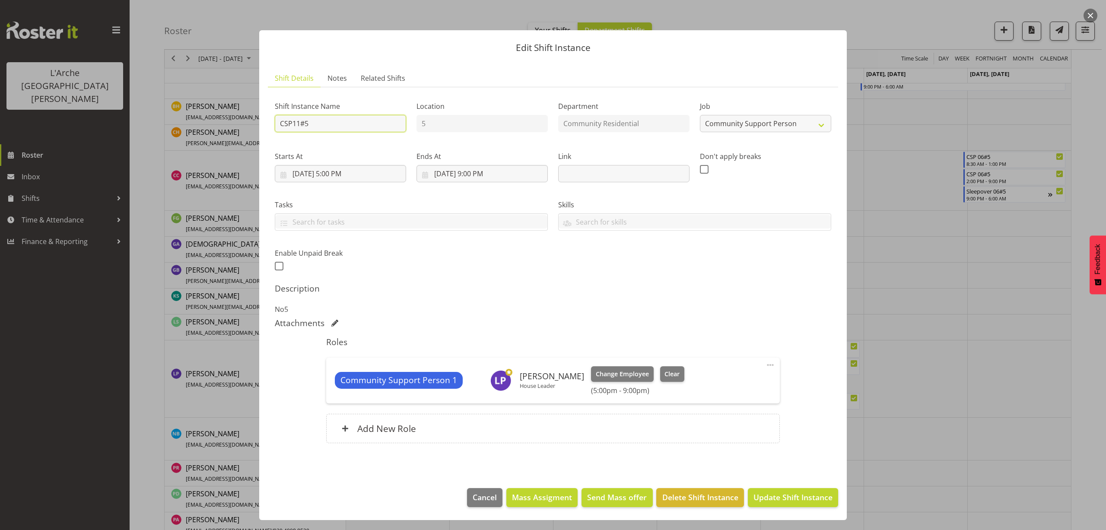
drag, startPoint x: 313, startPoint y: 121, endPoint x: 227, endPoint y: 129, distance: 85.9
click at [227, 129] on div "Edit Shift Instance Shift Details Notes Related Shifts Shift Instance Name CSP1…" at bounding box center [553, 265] width 1106 height 530
click at [728, 129] on select "Create new job Accounts Admin Art Coordinator Community Leader Community Suppor…" at bounding box center [765, 123] width 131 height 17
click at [700, 115] on select "Create new job Accounts Admin Art Coordinator Community Leader Community Suppor…" at bounding box center [765, 123] width 131 height 17
click at [345, 176] on input "9/4/2025, 5:00 PM" at bounding box center [340, 173] width 131 height 17
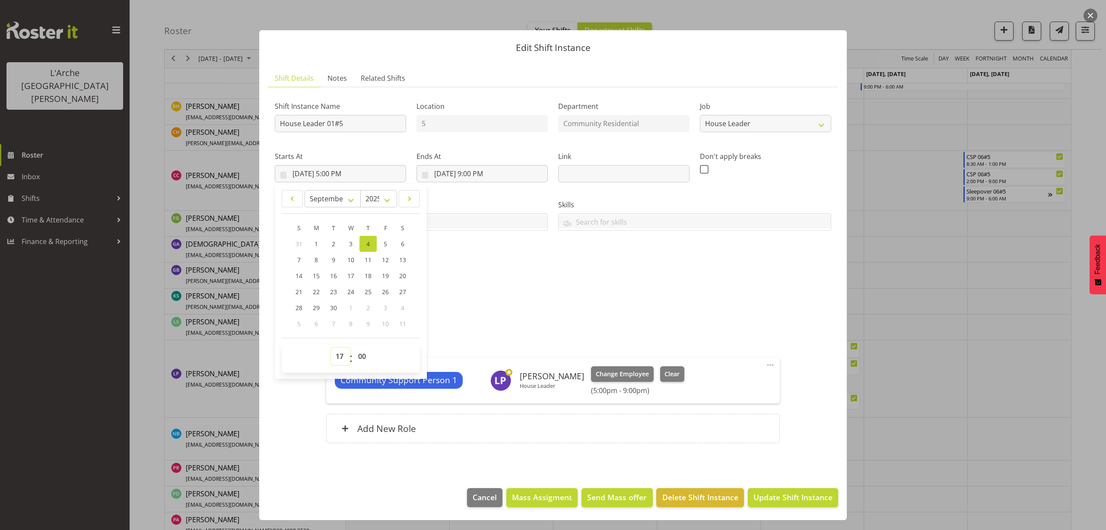
click at [341, 360] on select "00 01 02 03 04 05 06 07 08 09 10 11 12 13 14 15 16 17 18 19 20 21 22 23" at bounding box center [340, 356] width 19 height 17
click at [331, 348] on select "00 01 02 03 04 05 06 07 08 09 10 11 12 13 14 15 16 17 18 19 20 21 22 23" at bounding box center [340, 356] width 19 height 17
click at [770, 362] on span at bounding box center [770, 365] width 10 height 10
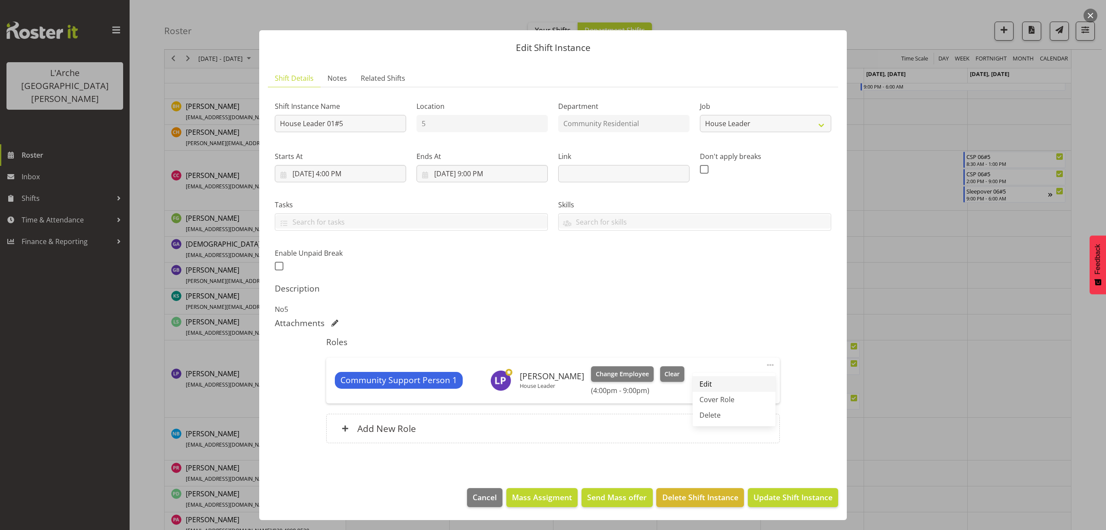
click at [715, 382] on link "Edit" at bounding box center [734, 384] width 83 height 16
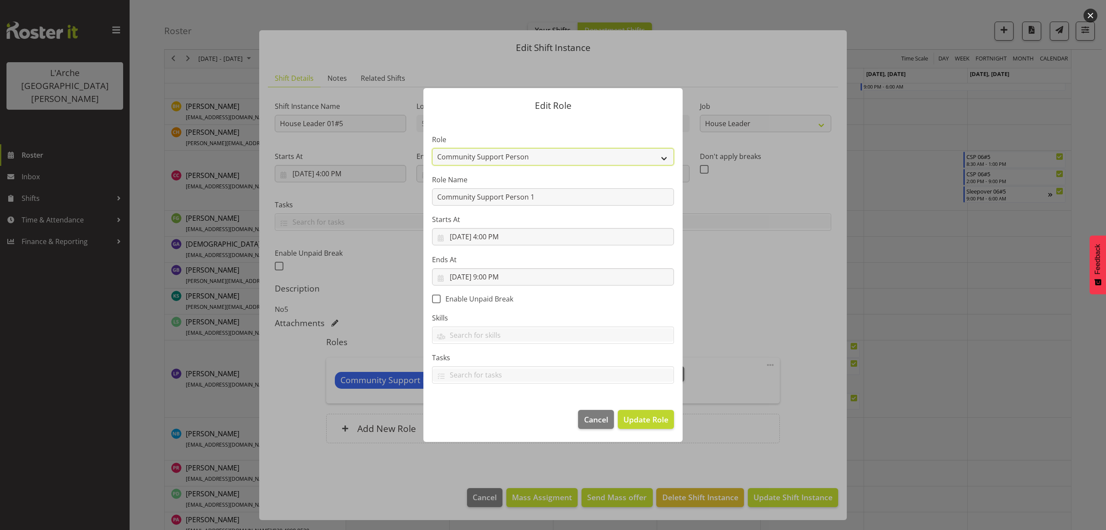
click at [467, 155] on select "Area Manager Art Coordination Community - SIL Community Leader Community Suppor…" at bounding box center [553, 156] width 242 height 17
click at [432, 148] on select "Area Manager Art Coordination Community - SIL Community Leader Community Suppor…" at bounding box center [553, 156] width 242 height 17
drag, startPoint x: 539, startPoint y: 197, endPoint x: 308, endPoint y: 207, distance: 231.0
click at [308, 207] on div "Edit Role Role Area Manager Art Coordination Community - SIL Community Leader C…" at bounding box center [553, 265] width 1106 height 530
click at [641, 416] on span "Update Role" at bounding box center [646, 419] width 45 height 11
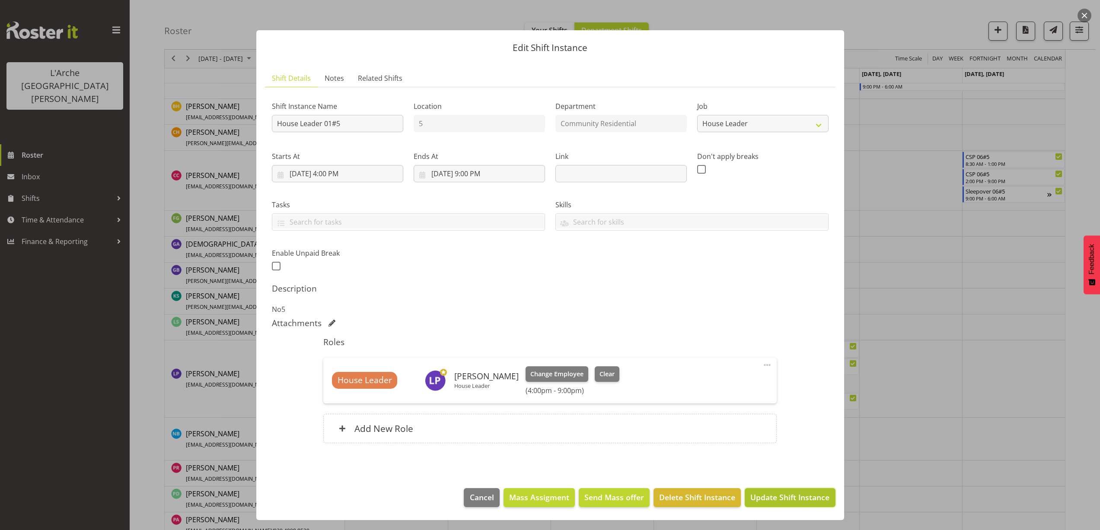
click at [794, 503] on span "Update Shift Instance" at bounding box center [789, 497] width 79 height 11
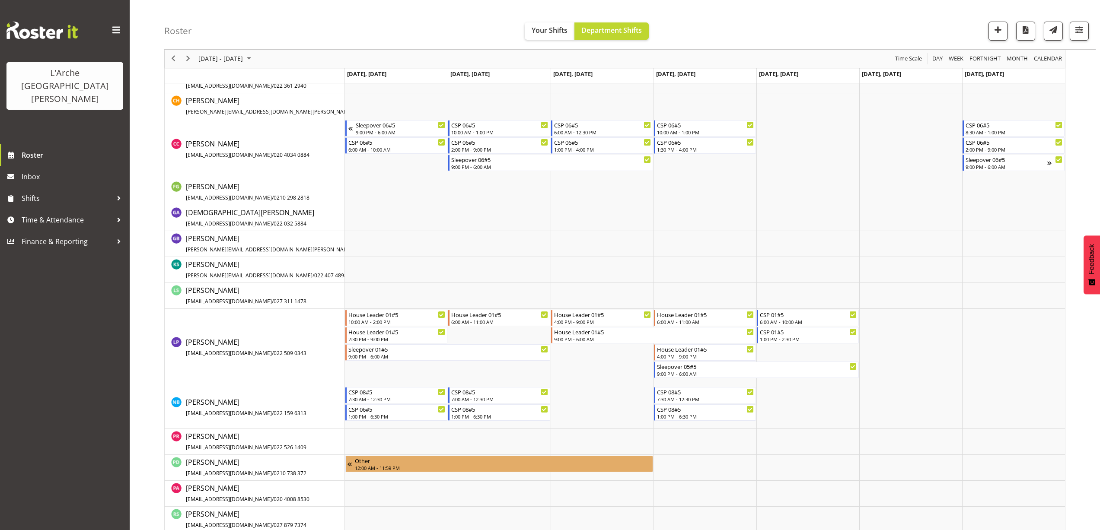
scroll to position [307, 0]
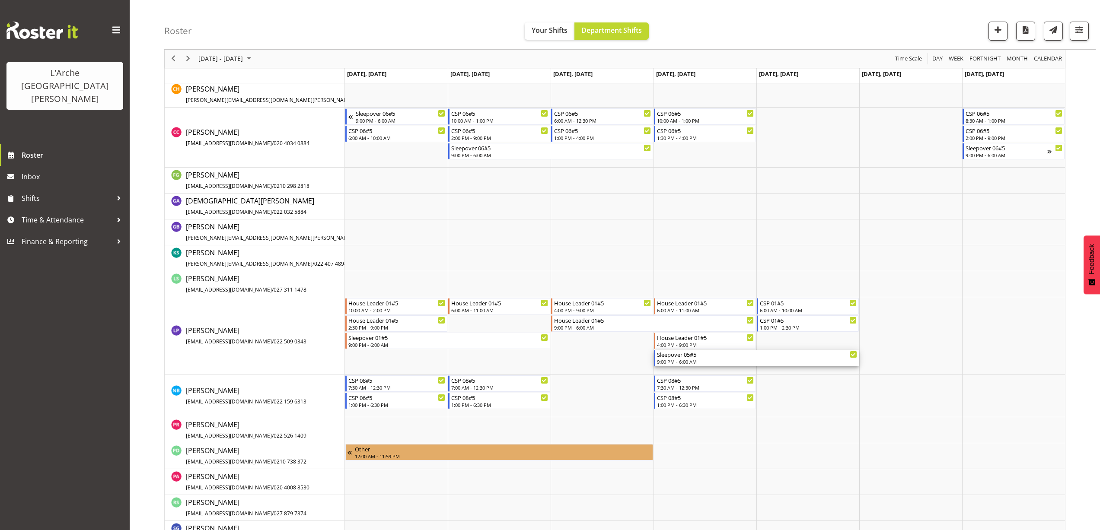
click at [689, 363] on div "9:00 PM - 6:00 AM" at bounding box center [757, 361] width 200 height 7
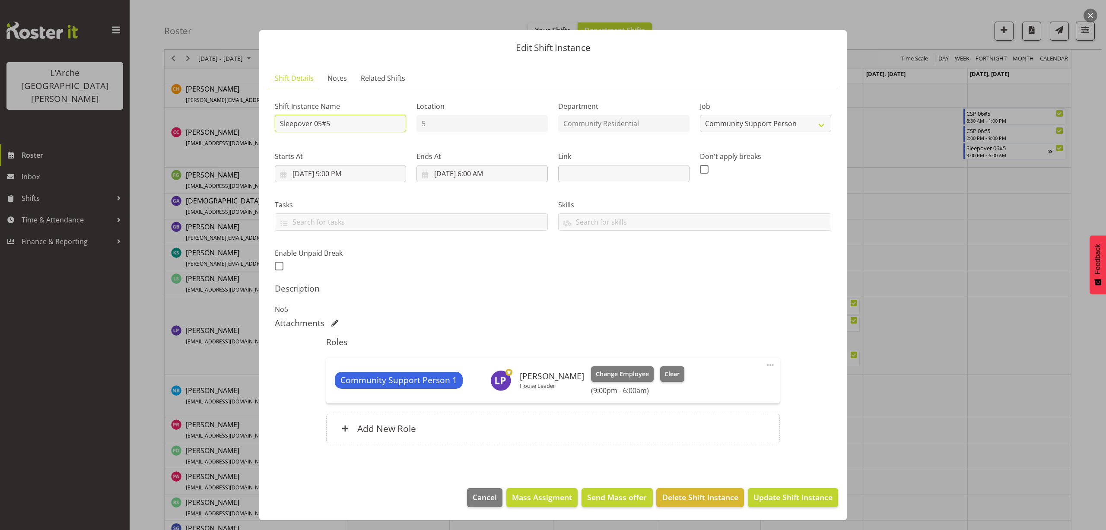
drag, startPoint x: 332, startPoint y: 122, endPoint x: 122, endPoint y: 146, distance: 211.4
click at [122, 146] on div "Edit Shift Instance Shift Details Notes Related Shifts Shift Instance Name Slee…" at bounding box center [553, 265] width 1106 height 530
click at [733, 123] on select "Create new job Accounts Admin Art Coordinator Community Leader Community Suppor…" at bounding box center [765, 123] width 131 height 17
click at [700, 115] on select "Create new job Accounts Admin Art Coordinator Community Leader Community Suppor…" at bounding box center [765, 123] width 131 height 17
click at [769, 367] on span at bounding box center [770, 365] width 10 height 10
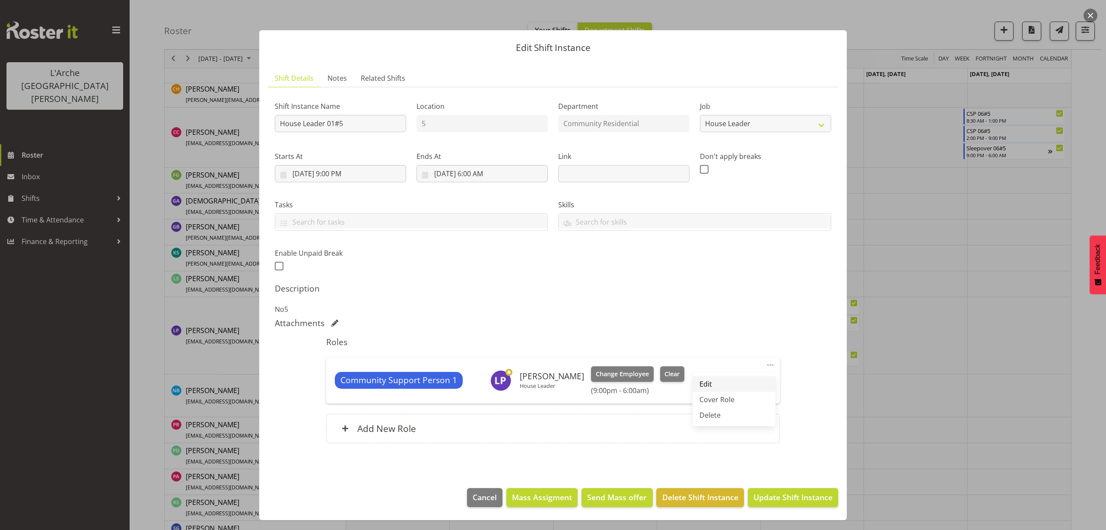
click at [739, 384] on link "Edit" at bounding box center [734, 384] width 83 height 16
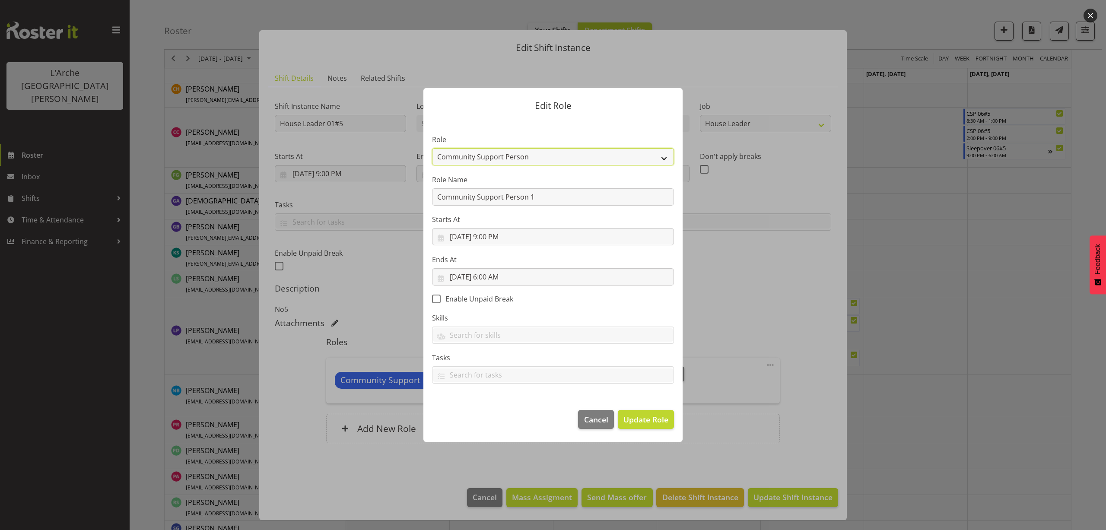
click at [509, 163] on select "Area Manager Art Coordination Community - SIL Community Leader Community Suppor…" at bounding box center [553, 156] width 242 height 17
click at [432, 148] on select "Area Manager Art Coordination Community - SIL Community Leader Community Suppor…" at bounding box center [553, 156] width 242 height 17
drag, startPoint x: 541, startPoint y: 202, endPoint x: 328, endPoint y: 213, distance: 213.4
click at [328, 213] on div "Edit Role Role Area Manager Art Coordination Community - SIL Community Leader C…" at bounding box center [553, 265] width 1106 height 530
click at [631, 422] on span "Update Role" at bounding box center [646, 419] width 45 height 11
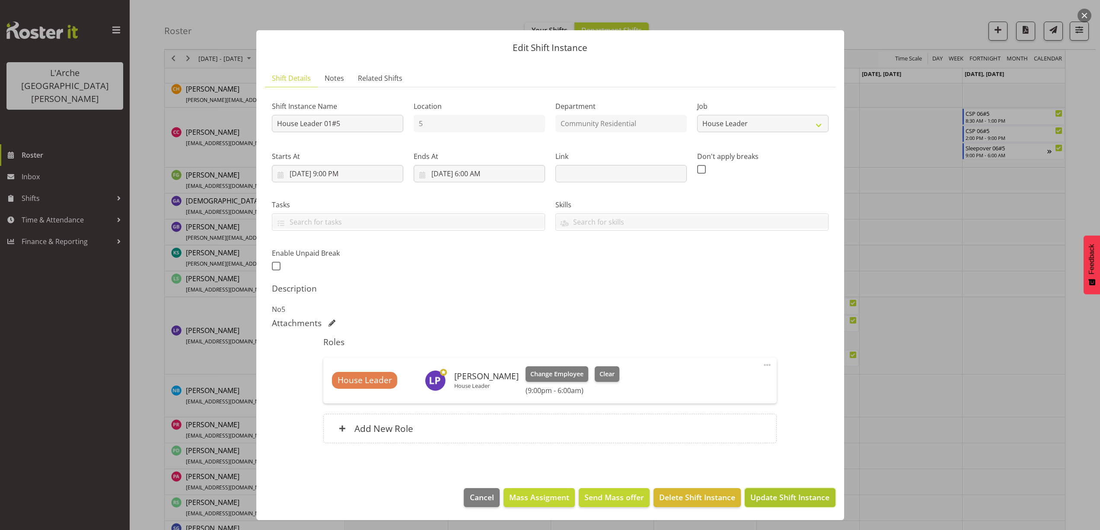
click at [762, 500] on span "Update Shift Instance" at bounding box center [789, 497] width 79 height 11
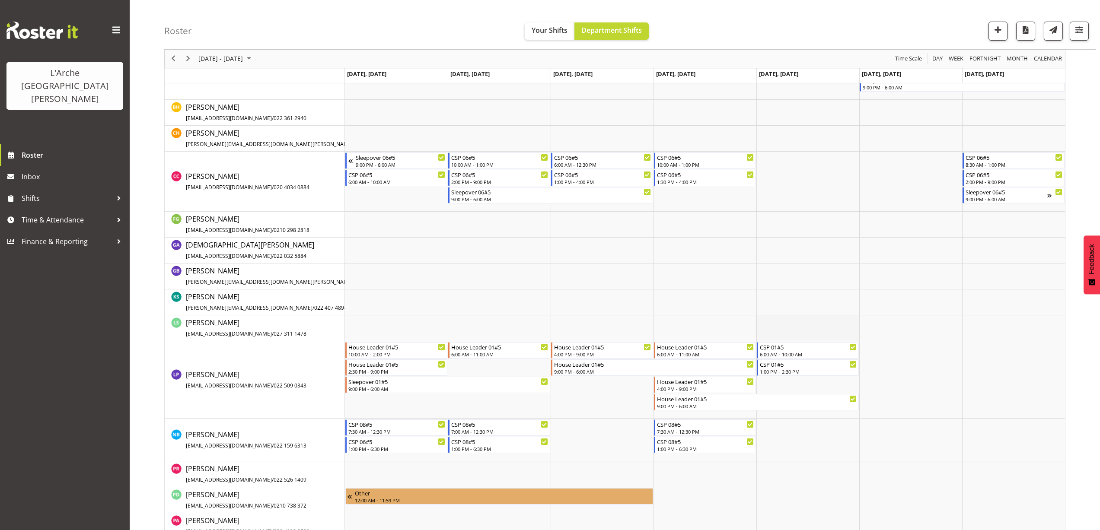
scroll to position [264, 0]
click at [796, 353] on div "6:00 AM - 10:00 AM" at bounding box center [808, 353] width 97 height 7
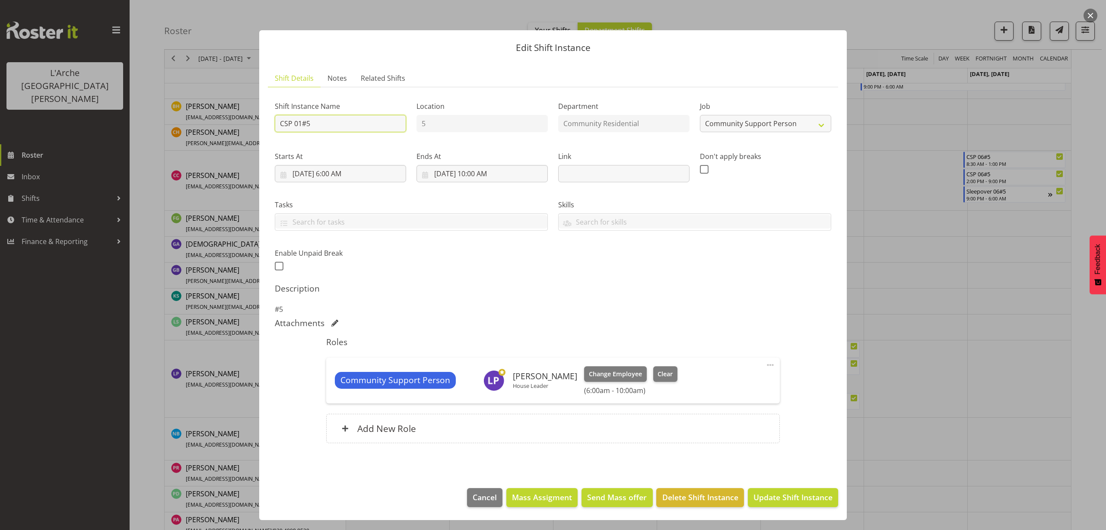
drag, startPoint x: 338, startPoint y: 127, endPoint x: 134, endPoint y: 146, distance: 204.9
click at [134, 146] on div "Edit Shift Instance Shift Details Notes Related Shifts Shift Instance Name CSP …" at bounding box center [553, 265] width 1106 height 530
click at [775, 133] on div "Job Create new job Accounts Admin Art Coordinator Community Leader Community Su…" at bounding box center [766, 114] width 142 height 50
click at [768, 127] on select "Create new job Accounts Admin Art Coordinator Community Leader Community Suppor…" at bounding box center [765, 123] width 131 height 17
click at [700, 115] on select "Create new job Accounts Admin Art Coordinator Community Leader Community Suppor…" at bounding box center [765, 123] width 131 height 17
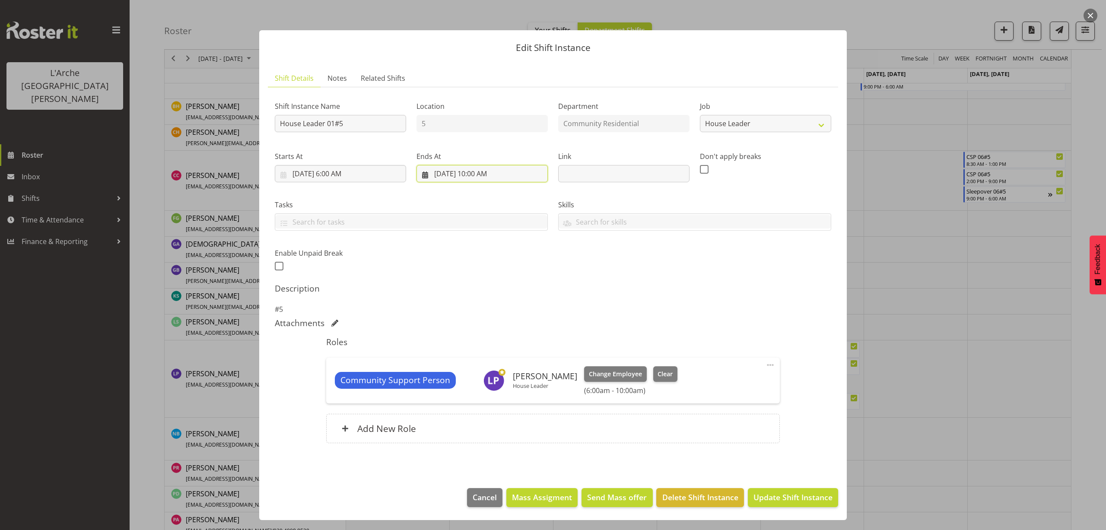
click at [481, 177] on input "9/5/2025, 10:00 AM" at bounding box center [482, 173] width 131 height 17
click at [482, 356] on select "00 01 02 03 04 05 06 07 08 09 10 11 12 13 14 15 16 17 18 19 20 21 22 23" at bounding box center [482, 356] width 19 height 17
click at [473, 348] on select "00 01 02 03 04 05 06 07 08 09 10 11 12 13 14 15 16 17 18 19 20 21 22 23" at bounding box center [482, 356] width 19 height 17
click at [768, 364] on span at bounding box center [770, 365] width 10 height 10
click at [734, 379] on link "Edit" at bounding box center [734, 384] width 83 height 16
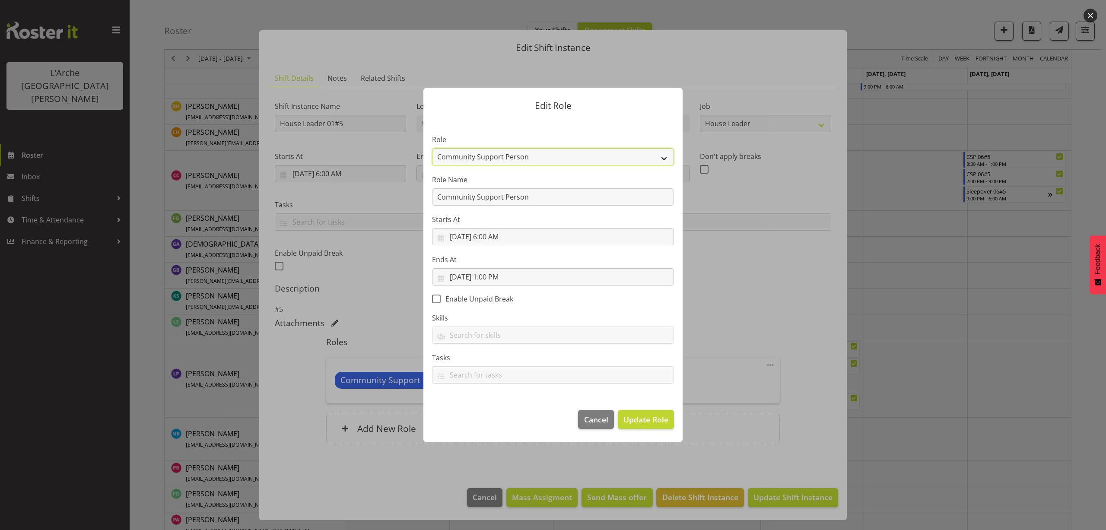
click at [495, 164] on select "Area Manager Art Coordination Community - SIL Community Leader Community Suppor…" at bounding box center [553, 156] width 242 height 17
click at [432, 148] on select "Area Manager Art Coordination Community - SIL Community Leader Community Suppor…" at bounding box center [553, 156] width 242 height 17
drag, startPoint x: 530, startPoint y: 198, endPoint x: 197, endPoint y: 197, distance: 333.2
click at [197, 197] on div "Edit Role Role Area Manager Art Coordination Community - SIL Community Leader C…" at bounding box center [553, 265] width 1106 height 530
click at [659, 419] on span "Update Role" at bounding box center [646, 419] width 45 height 11
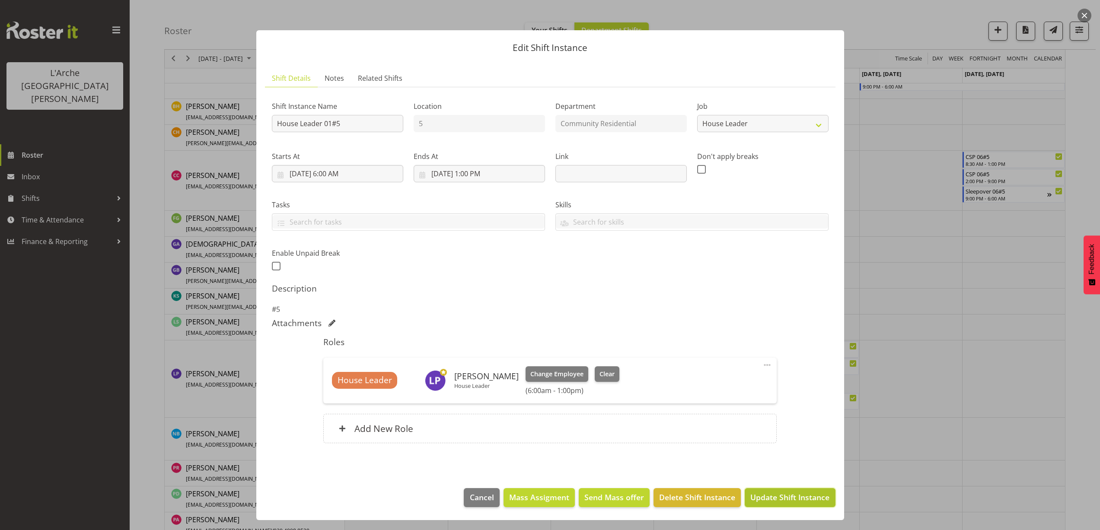
click at [785, 500] on span "Update Shift Instance" at bounding box center [789, 497] width 79 height 11
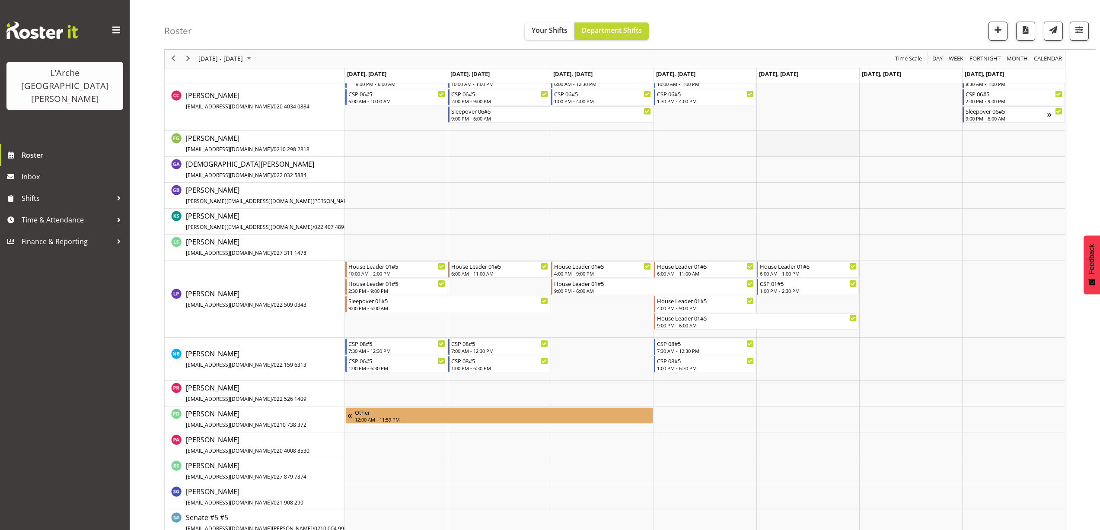
scroll to position [350, 0]
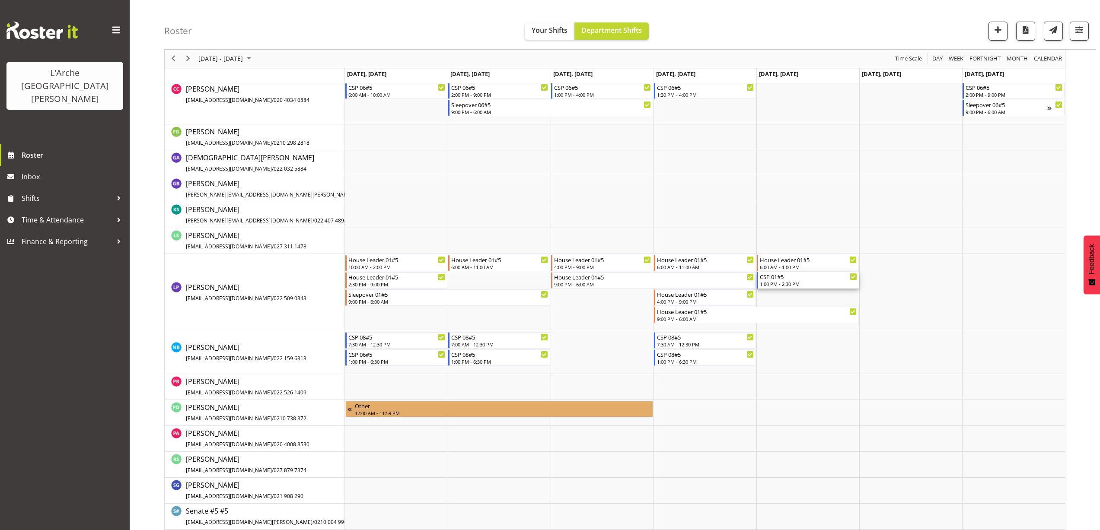
click at [772, 283] on div "1:00 PM - 2:30 PM" at bounding box center [808, 283] width 97 height 7
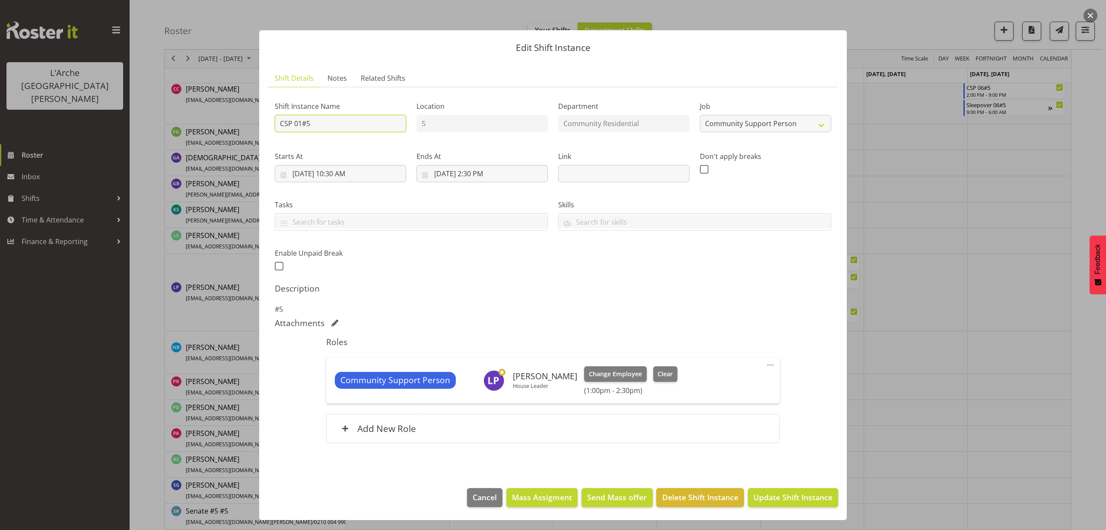
drag, startPoint x: 319, startPoint y: 119, endPoint x: 140, endPoint y: 136, distance: 179.7
click at [140, 136] on div "Edit Shift Instance Shift Details Notes Related Shifts Shift Instance Name CSP …" at bounding box center [553, 265] width 1106 height 530
click at [748, 129] on select "Create new job Accounts Admin Art Coordinator Community Leader Community Suppor…" at bounding box center [765, 123] width 131 height 17
click at [700, 115] on select "Create new job Accounts Admin Art Coordinator Community Leader Community Suppor…" at bounding box center [765, 123] width 131 height 17
click at [337, 172] on input "9/5/2025, 10:30 AM" at bounding box center [340, 173] width 131 height 17
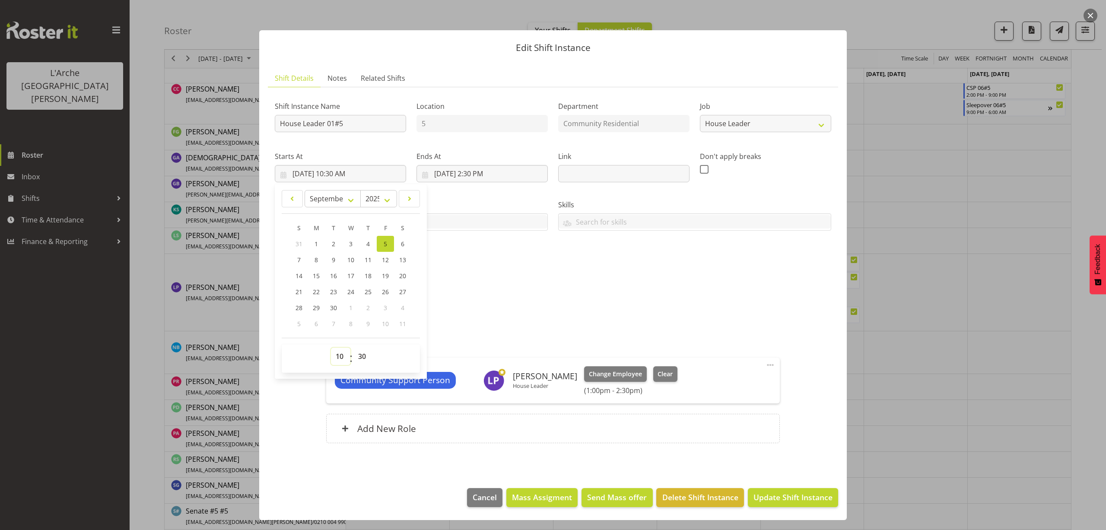
click at [342, 358] on select "00 01 02 03 04 05 06 07 08 09 10 11 12 13 14 15 16 17 18 19 20 21 22 23" at bounding box center [340, 356] width 19 height 17
click at [331, 348] on select "00 01 02 03 04 05 06 07 08 09 10 11 12 13 14 15 16 17 18 19 20 21 22 23" at bounding box center [340, 356] width 19 height 17
click at [475, 176] on input "9/5/2025, 2:30 PM" at bounding box center [482, 173] width 131 height 17
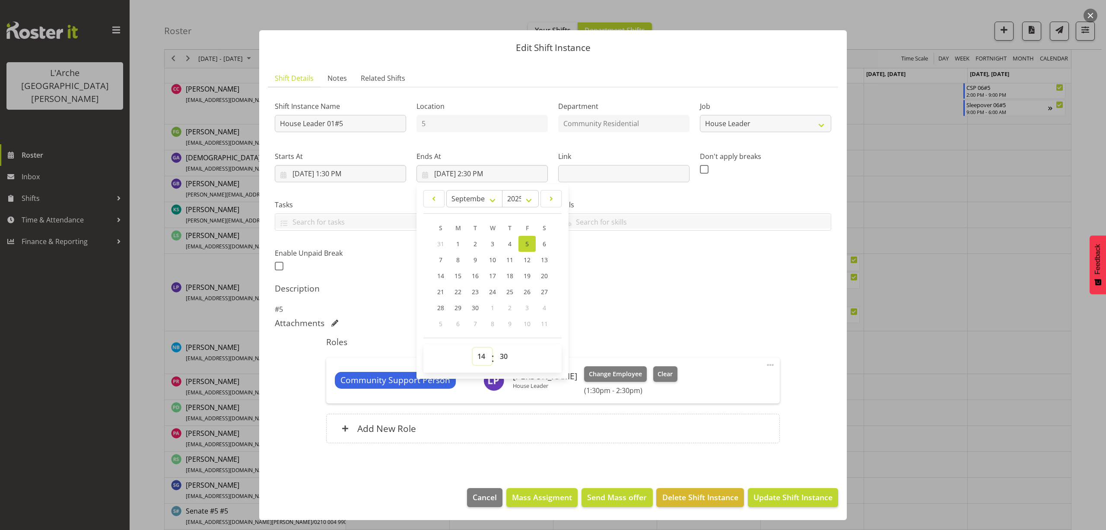
click at [484, 354] on select "00 01 02 03 04 05 06 07 08 09 10 11 12 13 14 15 16 17 18 19 20 21 22 23" at bounding box center [482, 356] width 19 height 17
click at [473, 348] on select "00 01 02 03 04 05 06 07 08 09 10 11 12 13 14 15 16 17 18 19 20 21 22 23" at bounding box center [482, 356] width 19 height 17
click at [505, 355] on select "00 01 02 03 04 05 06 07 08 09 10 11 12 13 14 15 16 17 18 19 20 21 22 23 24 25 2…" at bounding box center [504, 356] width 19 height 17
click at [495, 348] on select "00 01 02 03 04 05 06 07 08 09 10 11 12 13 14 15 16 17 18 19 20 21 22 23 24 25 2…" at bounding box center [504, 356] width 19 height 17
click at [769, 363] on span at bounding box center [770, 365] width 10 height 10
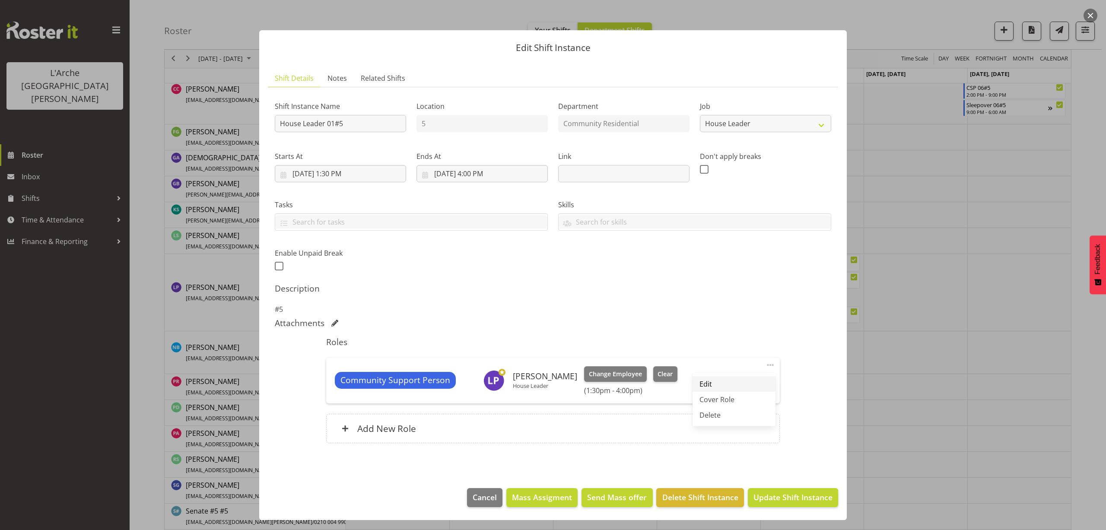
click at [744, 380] on link "Edit" at bounding box center [734, 384] width 83 height 16
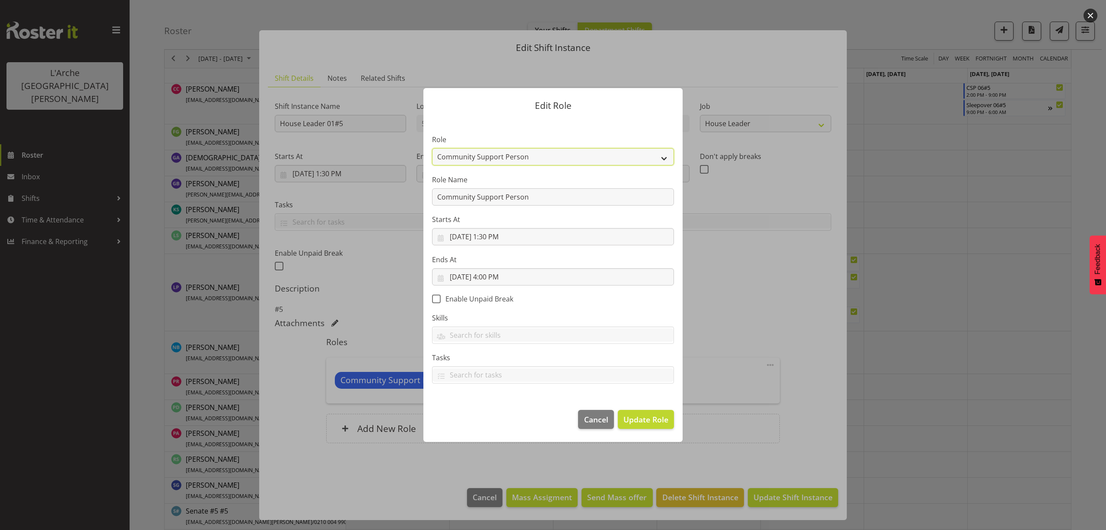
click at [479, 154] on select "Area Manager Art Coordination Community - SIL Community Leader Community Suppor…" at bounding box center [553, 156] width 242 height 17
click at [432, 148] on select "Area Manager Art Coordination Community - SIL Community Leader Community Suppor…" at bounding box center [553, 156] width 242 height 17
drag, startPoint x: 532, startPoint y: 198, endPoint x: 325, endPoint y: 207, distance: 206.8
click at [325, 207] on div "Edit Role Role Area Manager Art Coordination Community - SIL Community Leader C…" at bounding box center [553, 265] width 1106 height 530
click at [654, 423] on span "Update Role" at bounding box center [646, 419] width 45 height 11
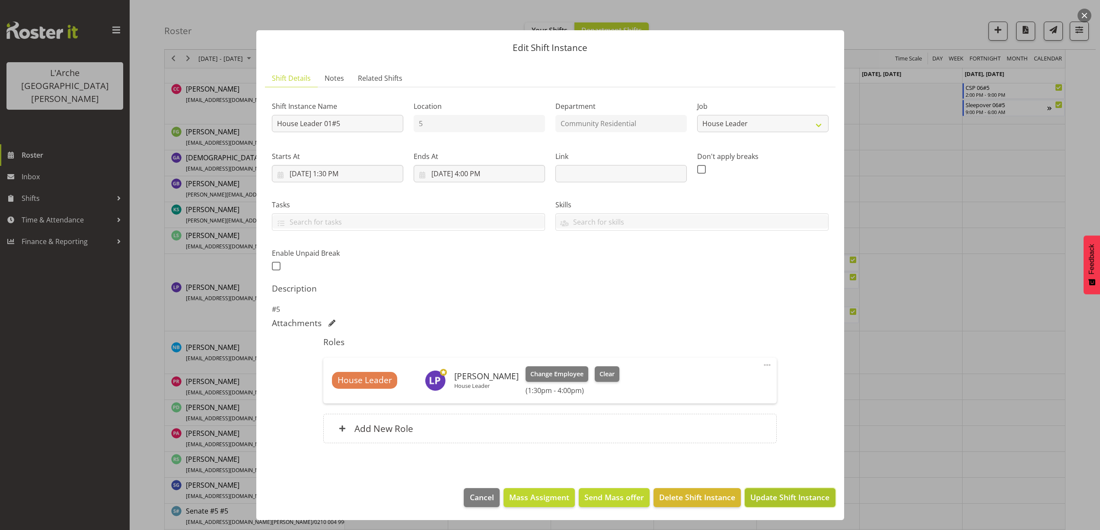
click at [766, 497] on span "Update Shift Instance" at bounding box center [789, 497] width 79 height 11
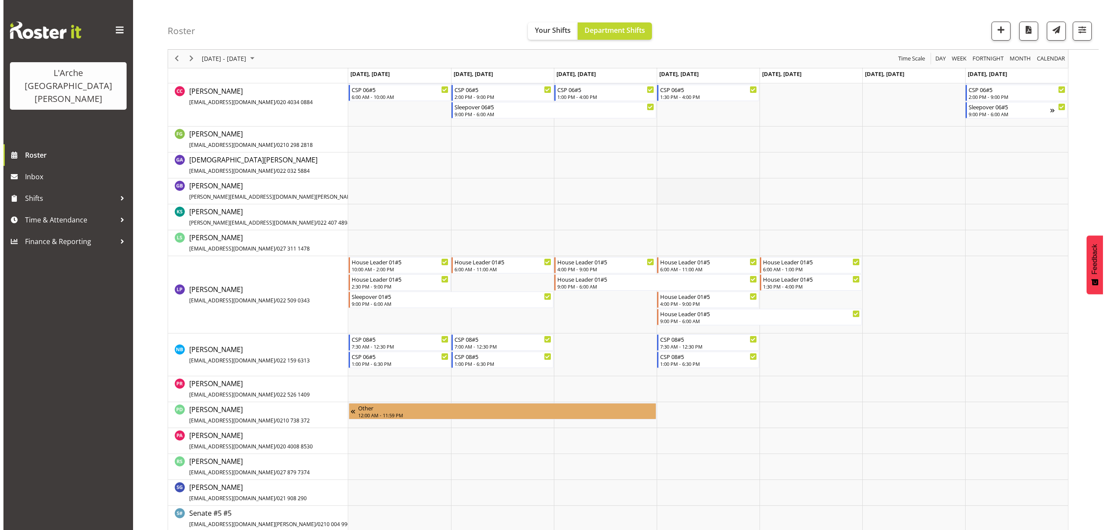
scroll to position [382, 0]
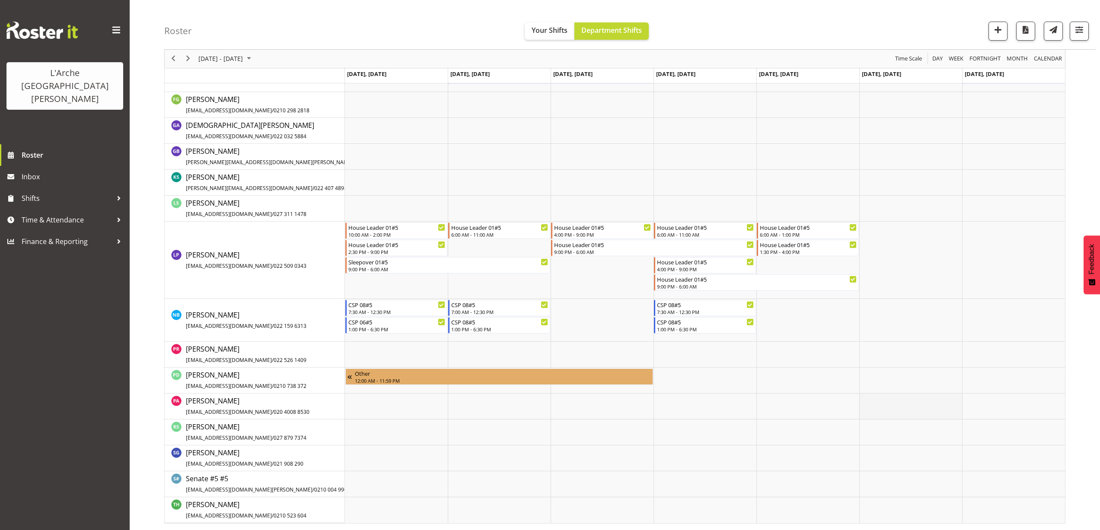
click at [897, 397] on td "Timeline Week of September 6, 2025" at bounding box center [910, 407] width 103 height 26
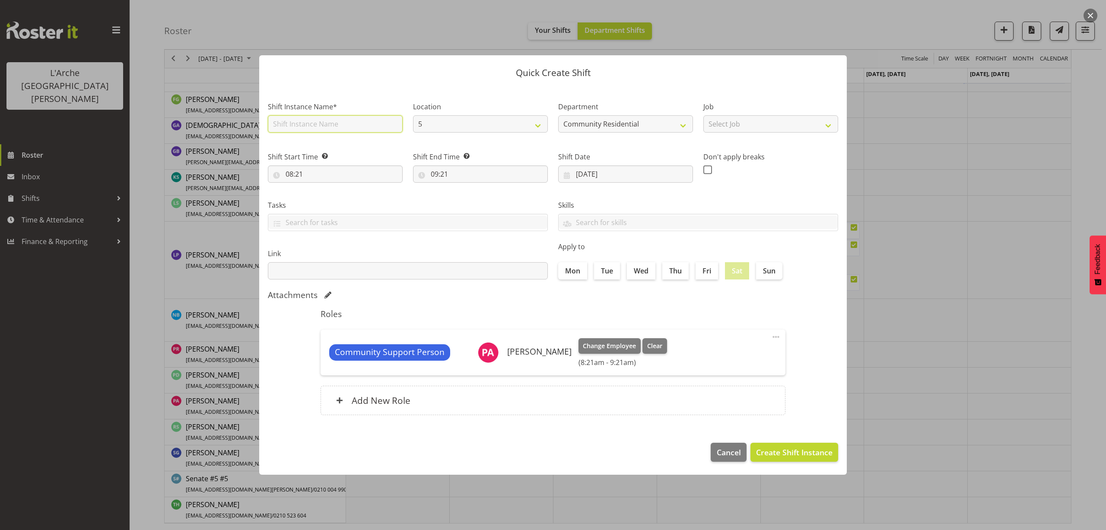
click at [352, 129] on input "text" at bounding box center [335, 123] width 135 height 17
click at [724, 128] on select "Select Job Accounts Admin Art Coordinator Community Leader Community Support Pe…" at bounding box center [771, 123] width 135 height 17
click at [704, 115] on select "Select Job Accounts Admin Art Coordinator Community Leader Community Support Pe…" at bounding box center [771, 123] width 135 height 17
drag, startPoint x: 742, startPoint y: 127, endPoint x: 740, endPoint y: 132, distance: 5.5
click at [742, 127] on select "Accounts Admin Art Coordinator Community Leader Community Support Person Commun…" at bounding box center [771, 123] width 135 height 17
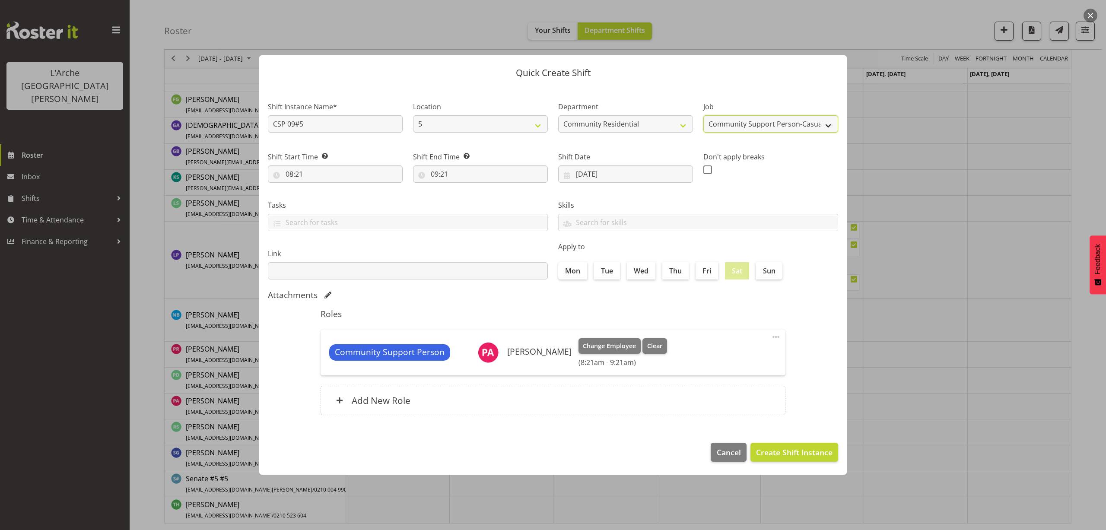
click at [704, 115] on select "Accounts Admin Art Coordinator Community Leader Community Support Person Commun…" at bounding box center [771, 123] width 135 height 17
click at [295, 172] on input "08:21" at bounding box center [335, 174] width 135 height 17
click at [324, 193] on select "00 01 02 03 04 05 06 07 08 09 10 11 12 13 14 15 16 17 18 19 20 21 22 23" at bounding box center [326, 196] width 19 height 17
click at [317, 188] on select "00 01 02 03 04 05 06 07 08 09 10 11 12 13 14 15 16 17 18 19 20 21 22 23" at bounding box center [326, 196] width 19 height 17
click at [326, 204] on select "00 01 02 03 04 05 06 07 08 09 10 11 12 13 14 15 16 17 18 19 20 21 22 23" at bounding box center [326, 196] width 19 height 17
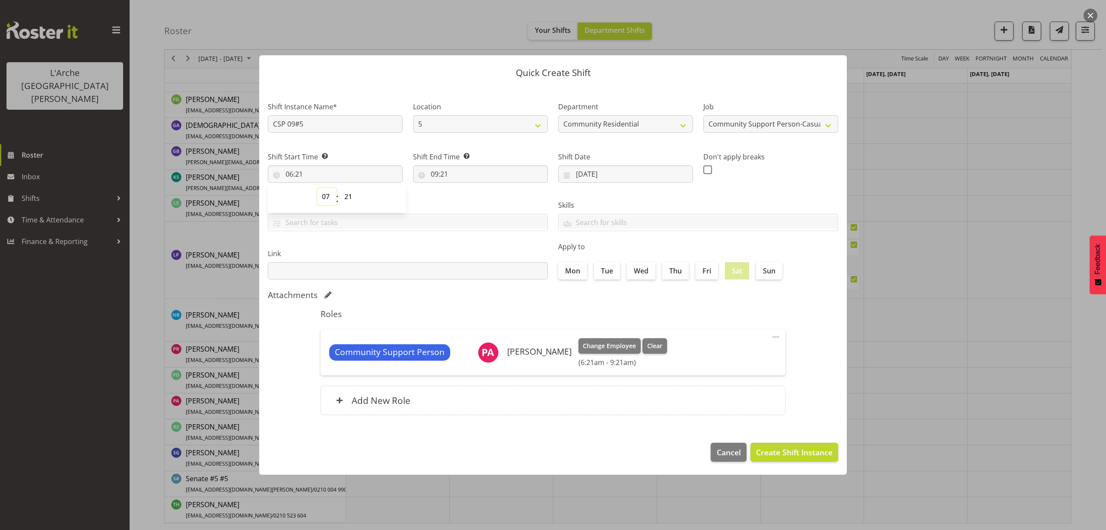
click at [317, 188] on select "00 01 02 03 04 05 06 07 08 09 10 11 12 13 14 15 16 17 18 19 20 21 22 23" at bounding box center [326, 196] width 19 height 17
click at [349, 197] on select "00 01 02 03 04 05 06 07 08 09 10 11 12 13 14 15 16 17 18 19 20 21 22 23 24 25 2…" at bounding box center [349, 196] width 19 height 17
click at [340, 188] on select "00 01 02 03 04 05 06 07 08 09 10 11 12 13 14 15 16 17 18 19 20 21 22 23 24 25 2…" at bounding box center [349, 196] width 19 height 17
click at [451, 171] on input "09:21" at bounding box center [480, 174] width 135 height 17
click at [472, 199] on select "00 01 02 03 04 05 06 07 08 09 10 11 12 13 14 15 16 17 18 19 20 21 22 23" at bounding box center [471, 196] width 19 height 17
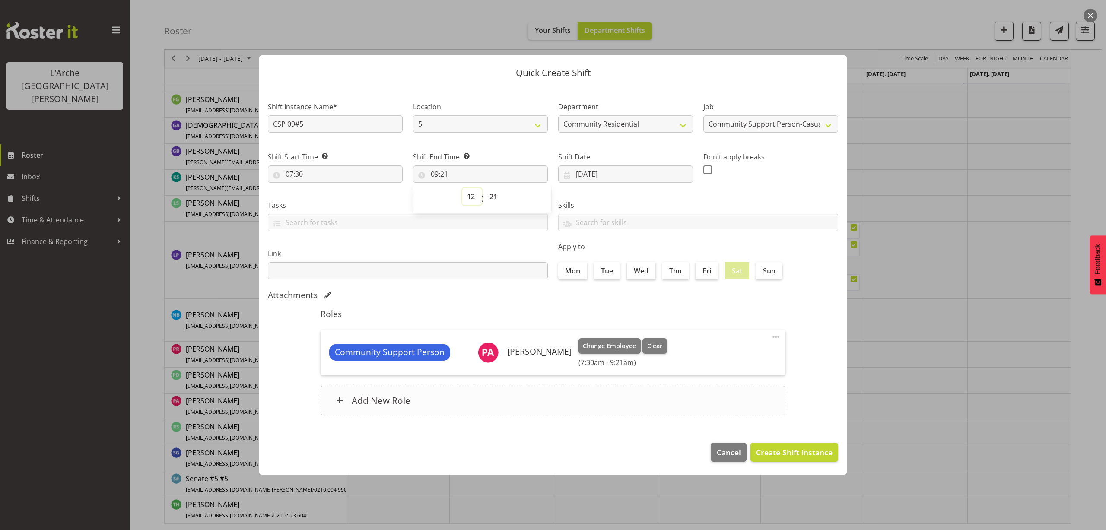
click at [462, 188] on select "00 01 02 03 04 05 06 07 08 09 10 11 12 13 14 15 16 17 18 19 20 21 22 23" at bounding box center [471, 196] width 19 height 17
click at [492, 192] on select "00 01 02 03 04 05 06 07 08 09 10 11 12 13 14 15 16 17 18 19 20 21 22 23 24 25 2…" at bounding box center [494, 196] width 19 height 17
click at [485, 188] on select "00 01 02 03 04 05 06 07 08 09 10 11 12 13 14 15 16 17 18 19 20 21 22 23 24 25 2…" at bounding box center [494, 196] width 19 height 17
click at [799, 449] on span "Create Shift Instance" at bounding box center [794, 452] width 76 height 11
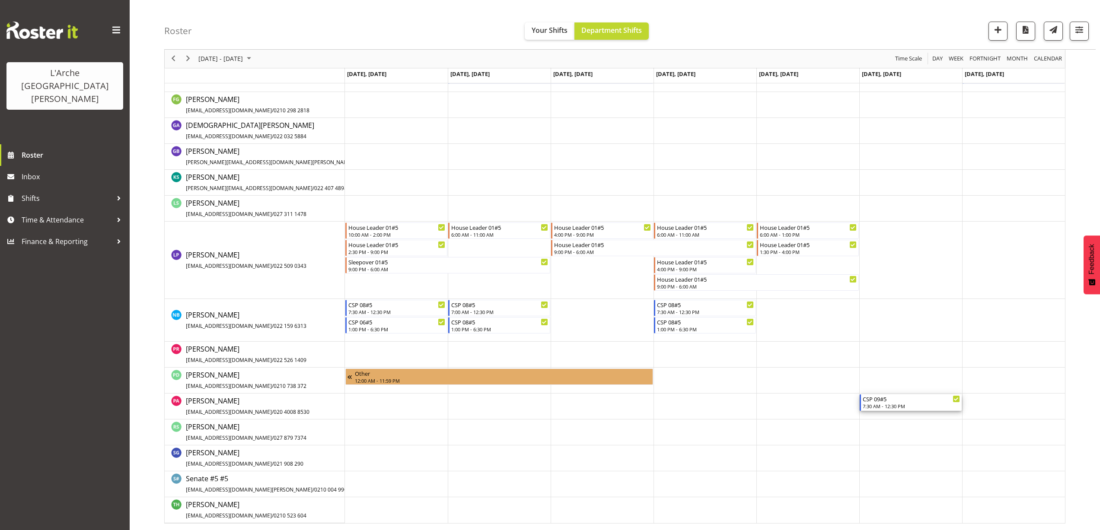
click at [880, 399] on div "CSP 09#5" at bounding box center [911, 399] width 97 height 9
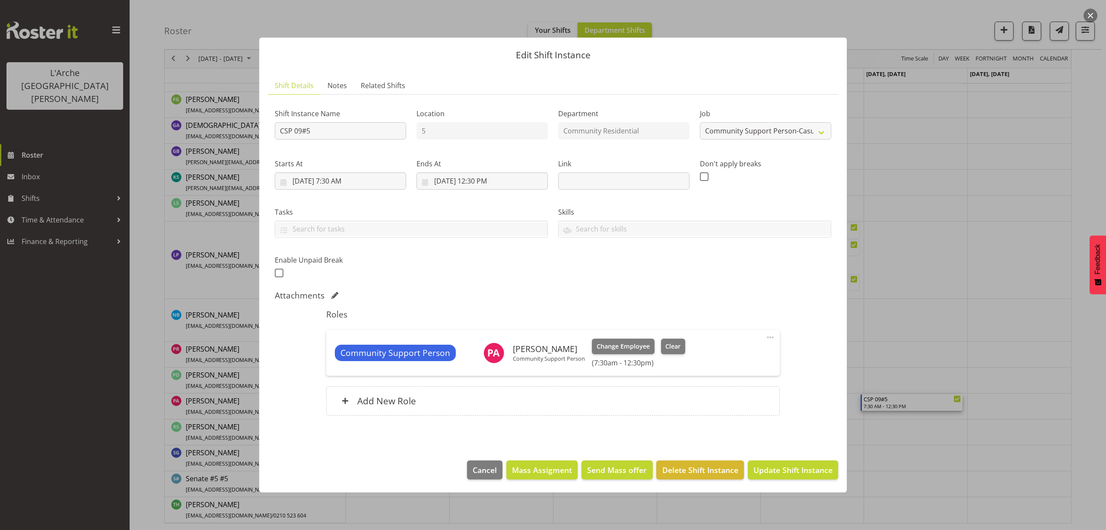
click at [773, 339] on span at bounding box center [770, 337] width 10 height 10
click at [745, 353] on link "Edit" at bounding box center [734, 357] width 83 height 16
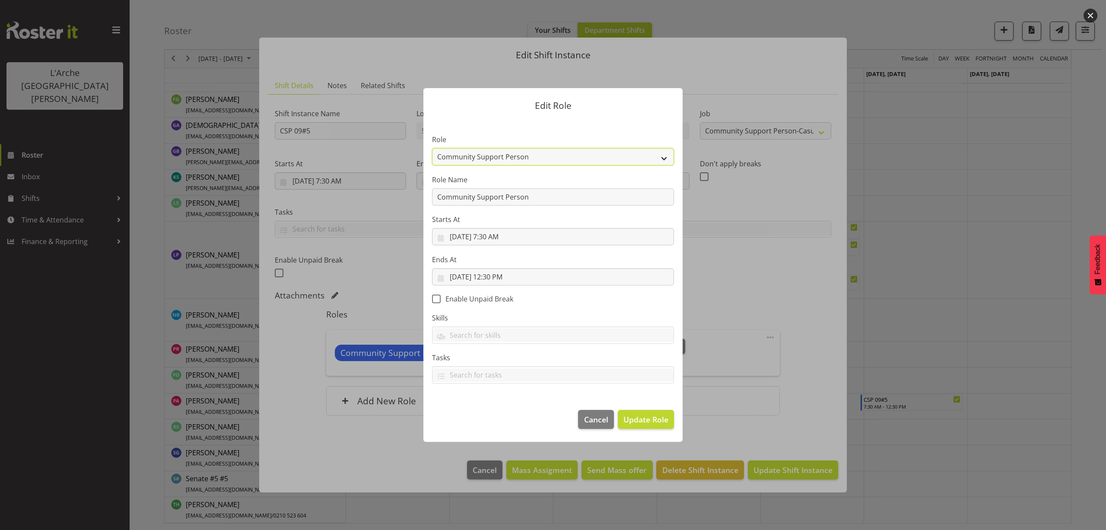
click at [539, 154] on select "Area Manager Art Coordination Community - SIL Community Leader Community Suppor…" at bounding box center [553, 156] width 242 height 17
click at [432, 148] on select "Area Manager Art Coordination Community - SIL Community Leader Community Suppor…" at bounding box center [553, 156] width 242 height 17
drag, startPoint x: 535, startPoint y: 201, endPoint x: 368, endPoint y: 197, distance: 167.3
click at [368, 197] on form "Edit Role Role Area Manager Art Coordination Community - SIL Community Leader C…" at bounding box center [553, 265] width 415 height 397
click at [650, 420] on span "Update Role" at bounding box center [646, 419] width 45 height 11
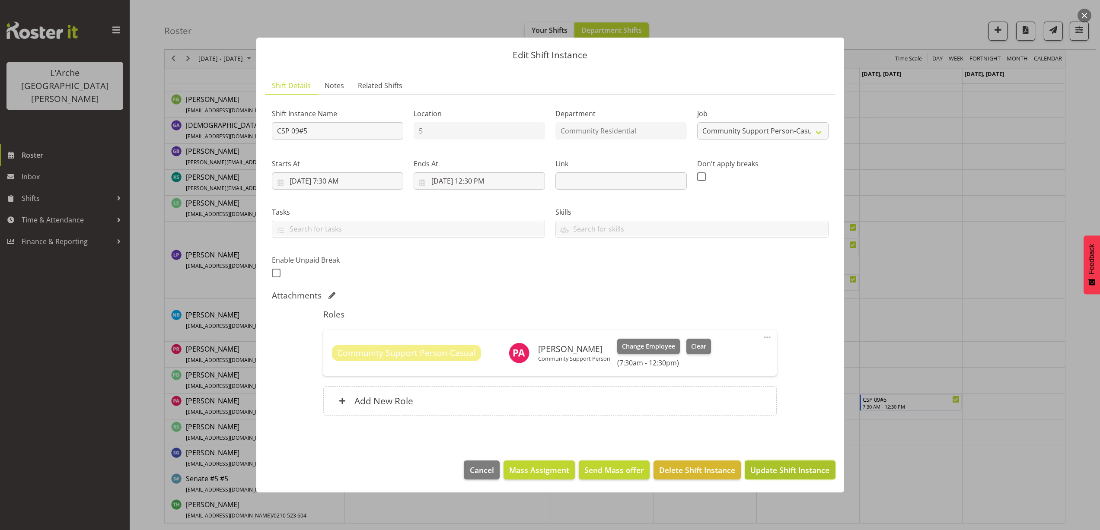
click at [788, 469] on span "Update Shift Instance" at bounding box center [789, 470] width 79 height 11
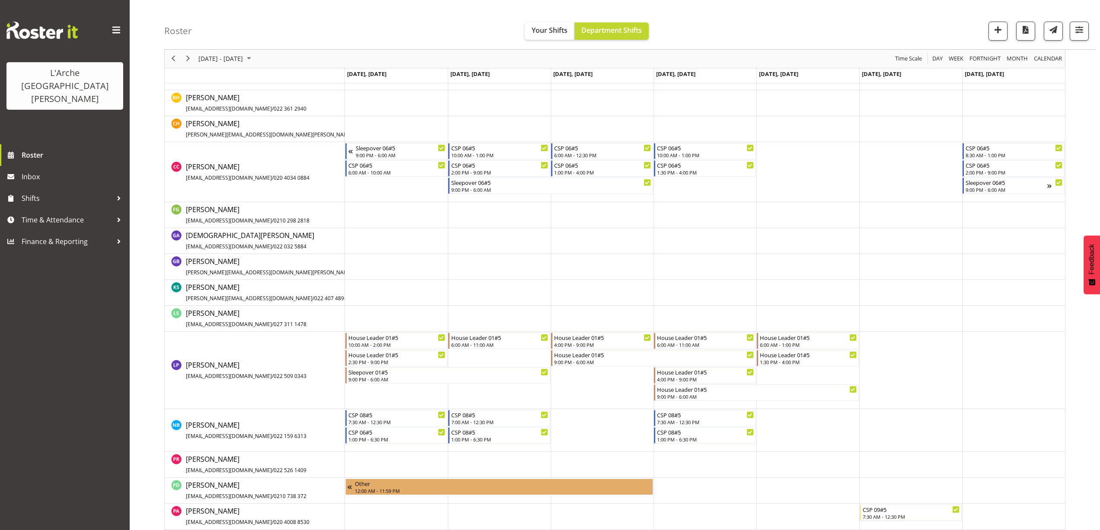
scroll to position [350, 0]
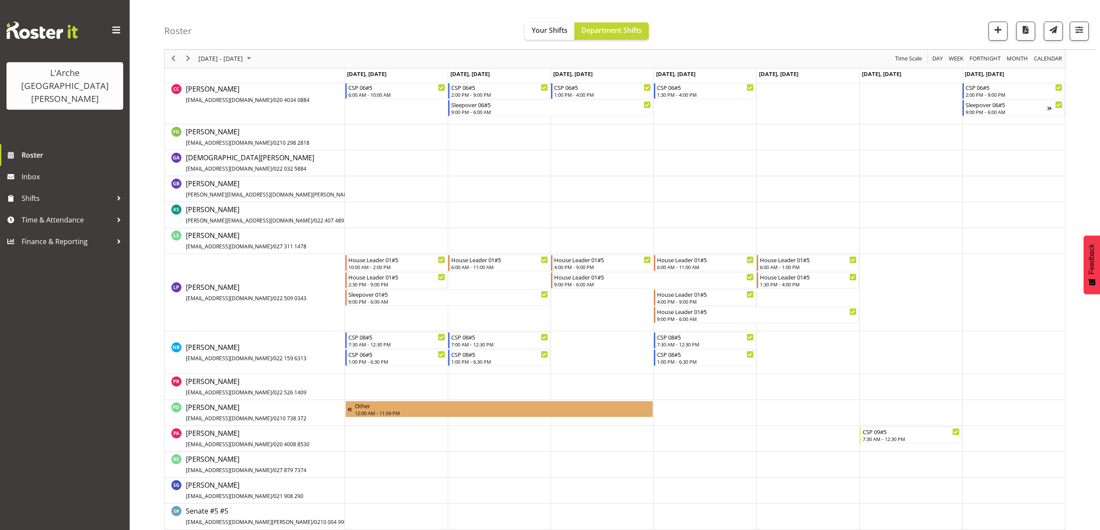
click at [869, 446] on td "Timeline Week of September 6, 2025" at bounding box center [910, 439] width 103 height 26
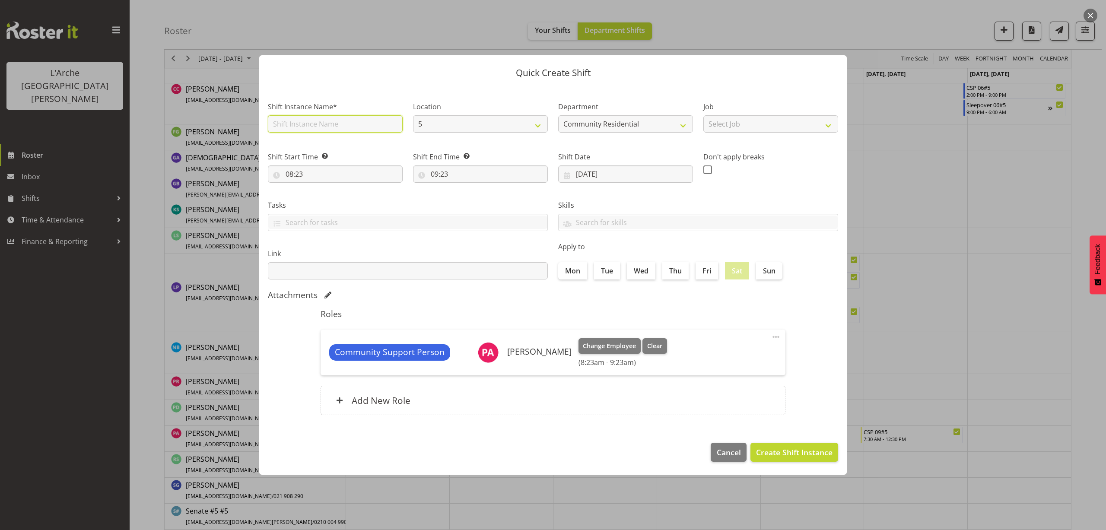
click at [332, 125] on input "text" at bounding box center [335, 123] width 135 height 17
click at [754, 124] on select "Select Job Accounts Admin Art Coordinator Community Leader Community Support Pe…" at bounding box center [771, 123] width 135 height 17
click at [704, 115] on select "Select Job Accounts Admin Art Coordinator Community Leader Community Support Pe…" at bounding box center [771, 123] width 135 height 17
click at [294, 176] on input "08:23" at bounding box center [335, 174] width 135 height 17
click at [323, 199] on select "00 01 02 03 04 05 06 07 08 09 10 11 12 13 14 15 16 17 18 19 20 21 22 23" at bounding box center [326, 196] width 19 height 17
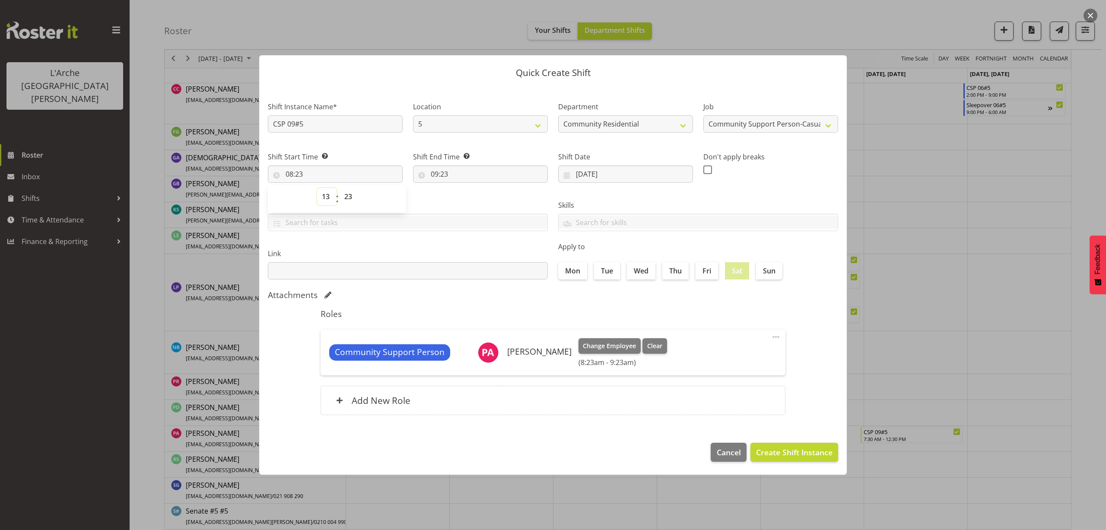
click at [317, 188] on select "00 01 02 03 04 05 06 07 08 09 10 11 12 13 14 15 16 17 18 19 20 21 22 23" at bounding box center [326, 196] width 19 height 17
click at [352, 197] on select "00 01 02 03 04 05 06 07 08 09 10 11 12 13 14 15 16 17 18 19 20 21 22 23 24 25 2…" at bounding box center [349, 196] width 19 height 17
click at [340, 188] on select "00 01 02 03 04 05 06 07 08 09 10 11 12 13 14 15 16 17 18 19 20 21 22 23 24 25 2…" at bounding box center [349, 196] width 19 height 17
click at [440, 177] on input "09:23" at bounding box center [480, 174] width 135 height 17
click at [472, 199] on select "00 01 02 03 04 05 06 07 08 09 10 11 12 13 14 15 16 17 18 19 20 21 22 23" at bounding box center [471, 196] width 19 height 17
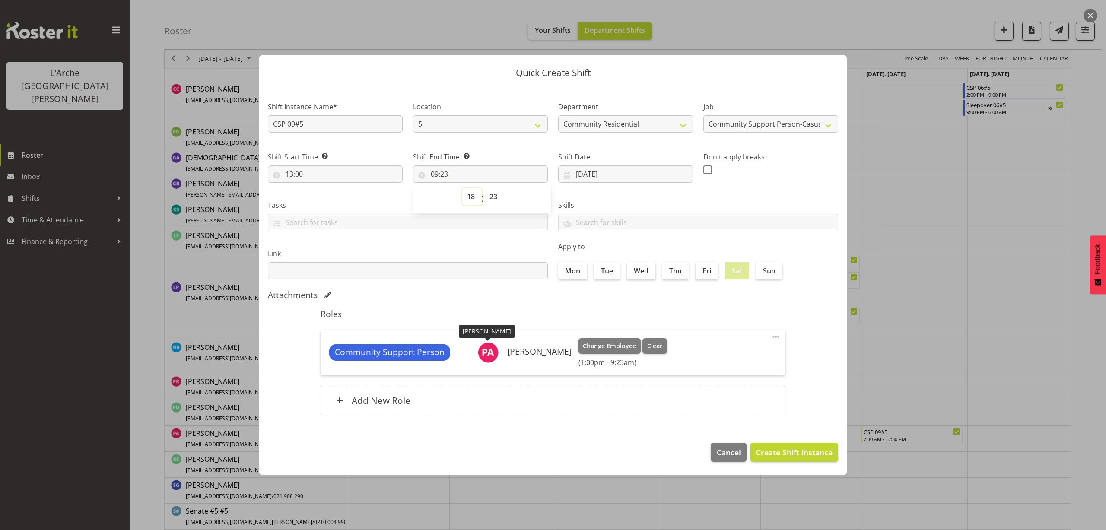
click at [462, 188] on select "00 01 02 03 04 05 06 07 08 09 10 11 12 13 14 15 16 17 18 19 20 21 22 23" at bounding box center [471, 196] width 19 height 17
click at [496, 197] on select "00 01 02 03 04 05 06 07 08 09 10 11 12 13 14 15 16 17 18 19 20 21 22 23 24 25 2…" at bounding box center [494, 196] width 19 height 17
click at [485, 188] on select "00 01 02 03 04 05 06 07 08 09 10 11 12 13 14 15 16 17 18 19 20 21 22 23 24 25 2…" at bounding box center [494, 196] width 19 height 17
click at [778, 339] on span at bounding box center [776, 337] width 10 height 10
click at [760, 347] on div "Edit Delete" at bounding box center [739, 364] width 83 height 38
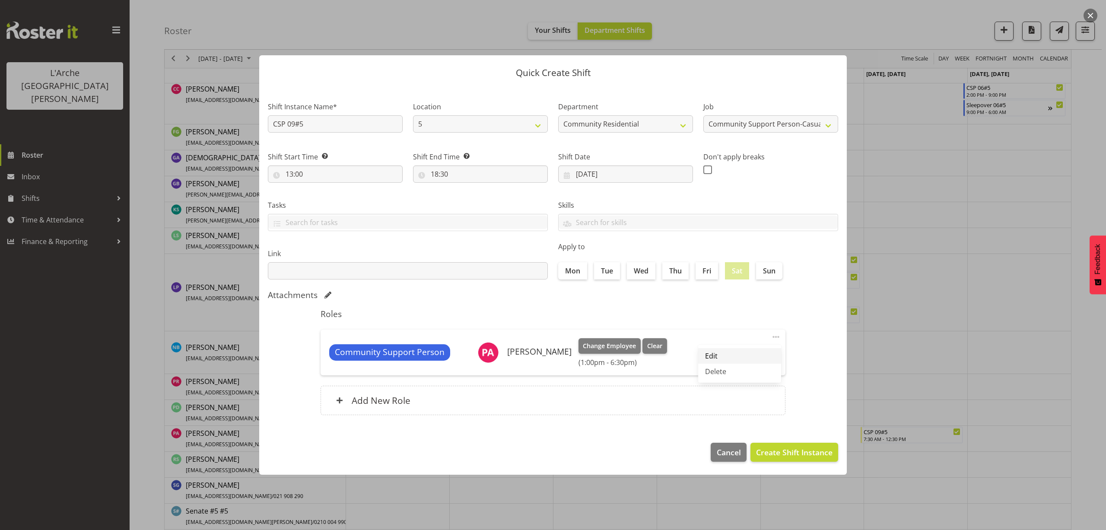
click at [754, 352] on link "Edit" at bounding box center [739, 356] width 83 height 16
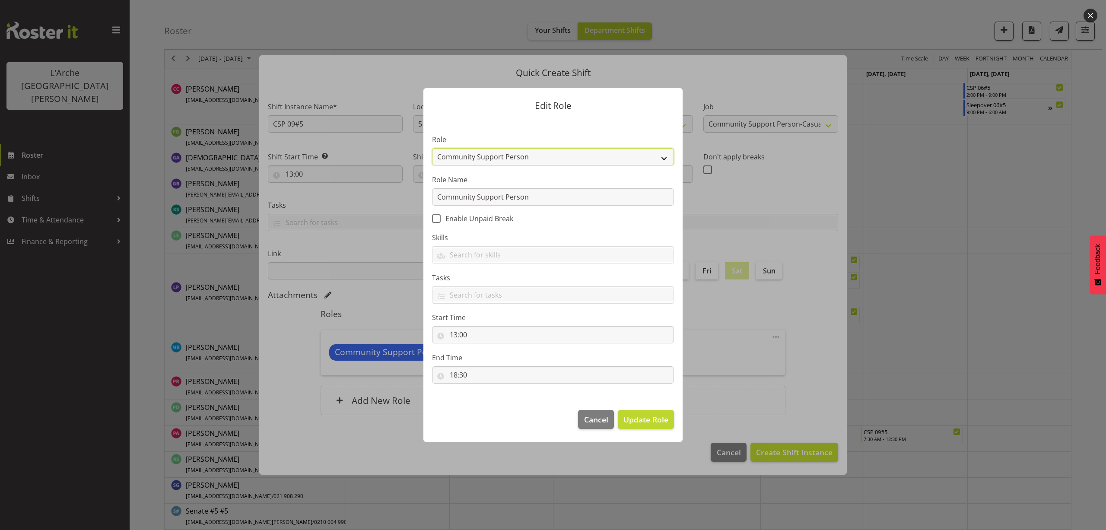
click at [521, 159] on select "Area Manager Art Coordination Community - SIL Community Leader Community Suppor…" at bounding box center [553, 156] width 242 height 17
click at [432, 148] on select "Area Manager Art Coordination Community - SIL Community Leader Community Suppor…" at bounding box center [553, 156] width 242 height 17
drag, startPoint x: 535, startPoint y: 198, endPoint x: 387, endPoint y: 194, distance: 147.9
click at [387, 194] on form "Edit Role Role Area Manager Art Coordination Community - SIL Community Leader C…" at bounding box center [553, 265] width 415 height 397
click at [647, 418] on span "Update Role" at bounding box center [646, 419] width 45 height 11
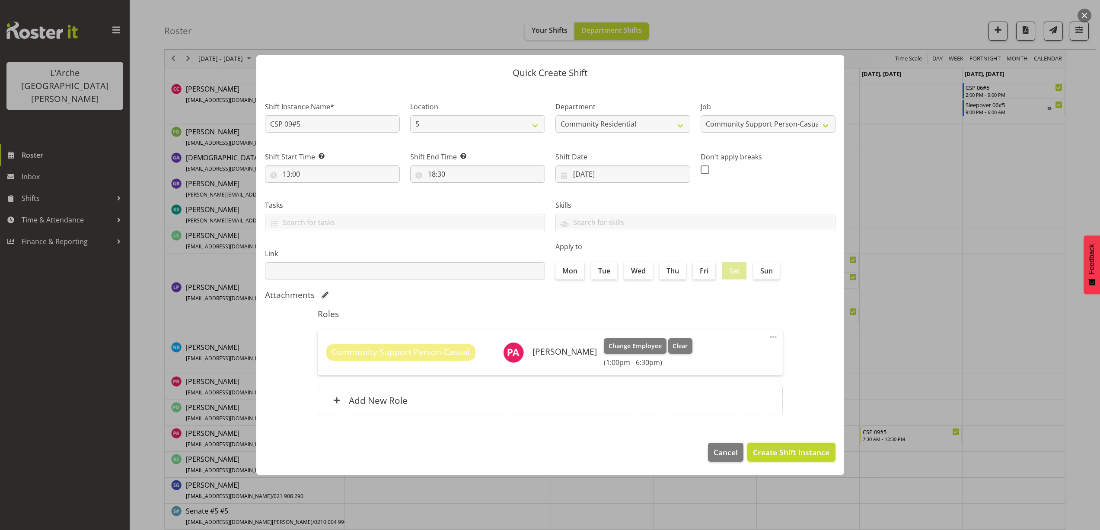
click at [810, 453] on span "Create Shift Instance" at bounding box center [791, 452] width 76 height 11
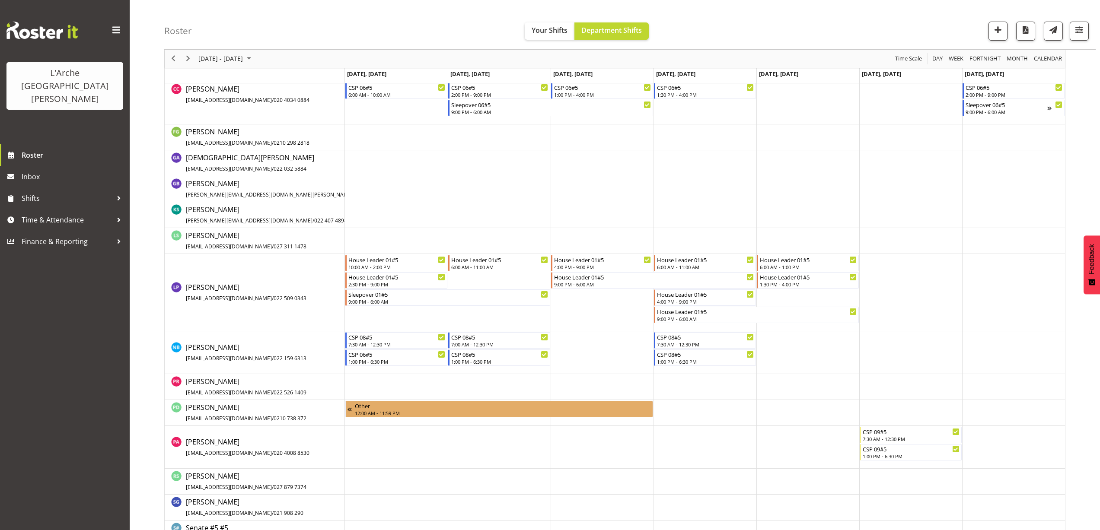
click at [974, 436] on td "Timeline Week of September 6, 2025" at bounding box center [1013, 447] width 103 height 43
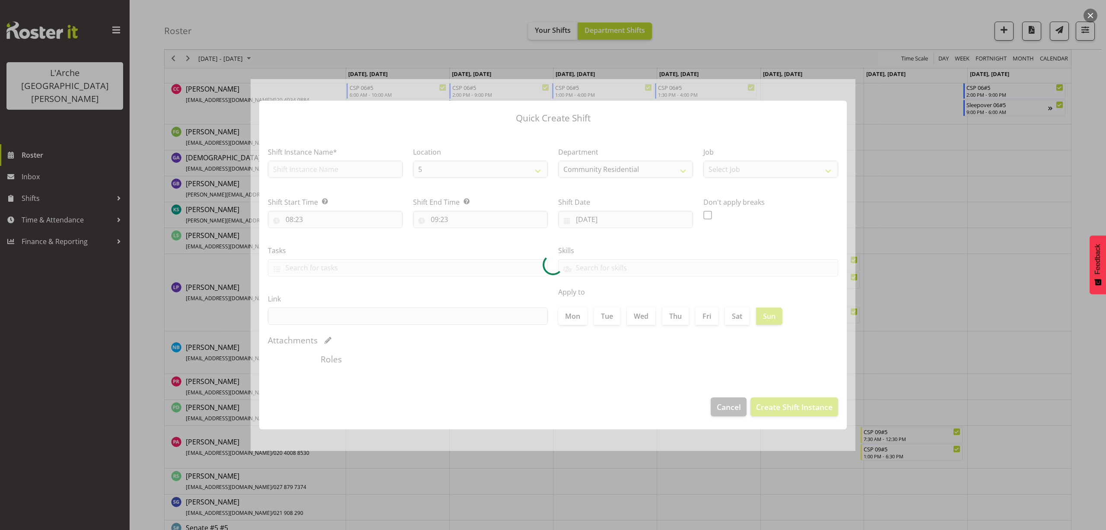
click at [1090, 16] on button "button" at bounding box center [1091, 16] width 14 height 14
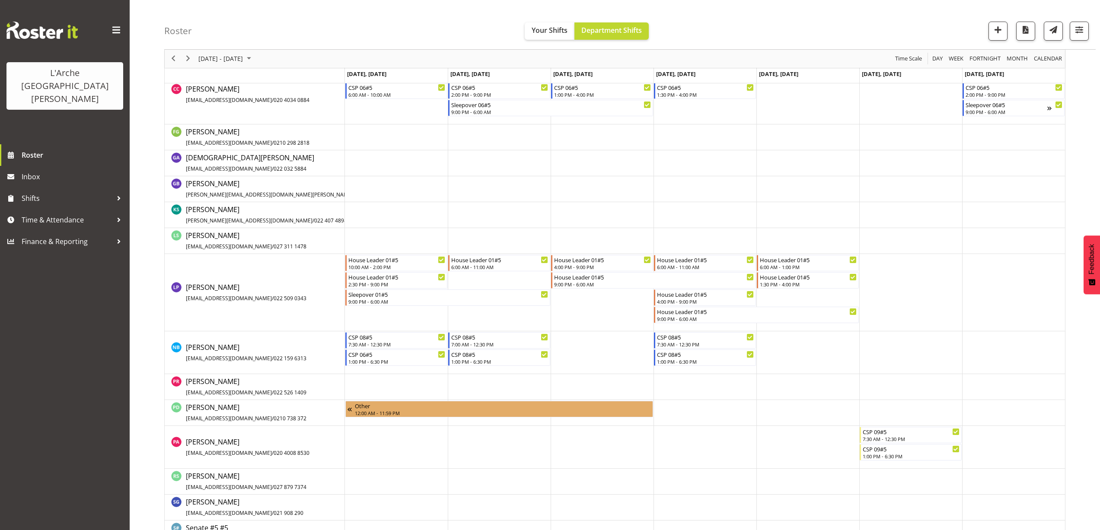
click at [972, 436] on td "Timeline Week of September 6, 2025" at bounding box center [1013, 447] width 103 height 43
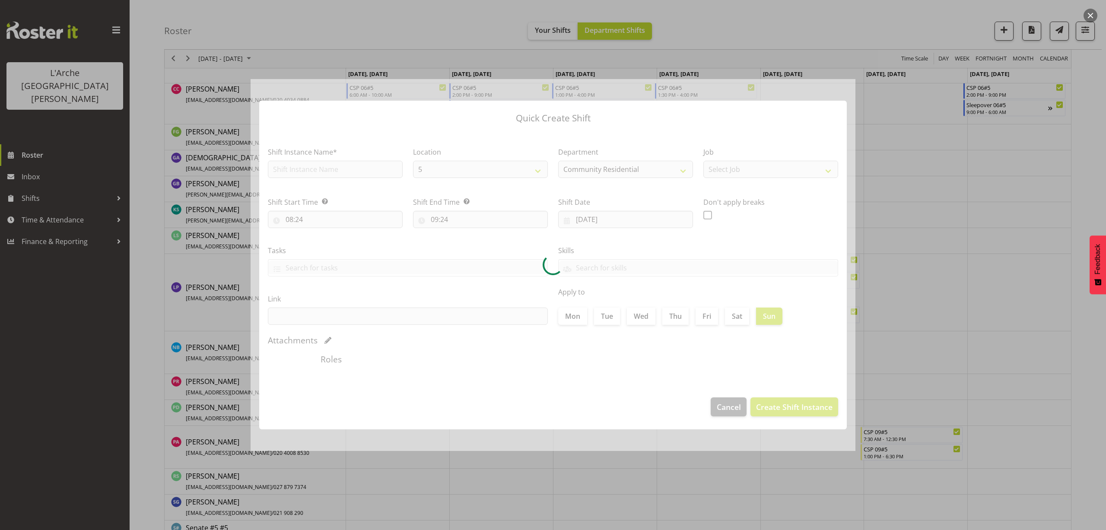
click at [1090, 13] on button "button" at bounding box center [1091, 16] width 14 height 14
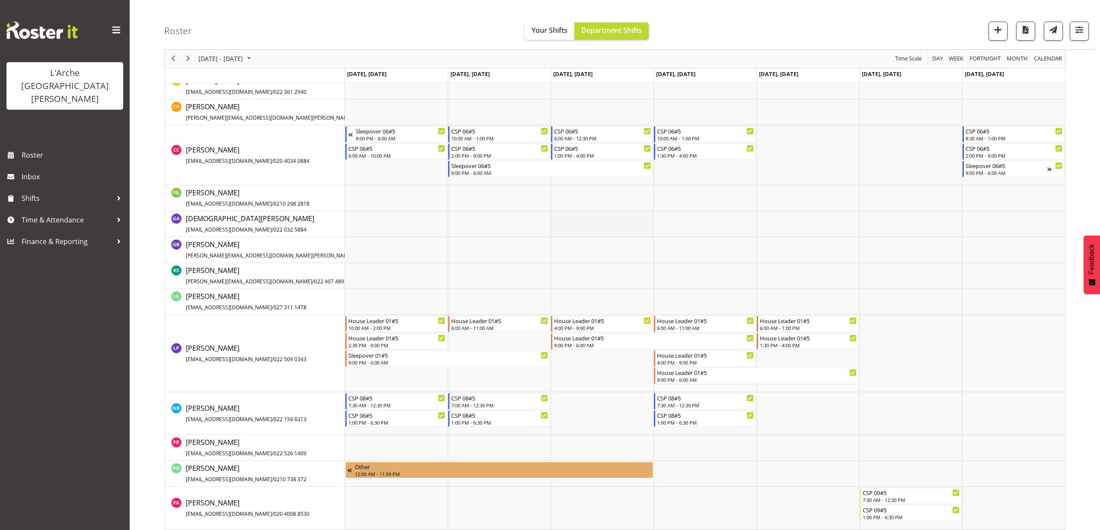
scroll to position [399, 0]
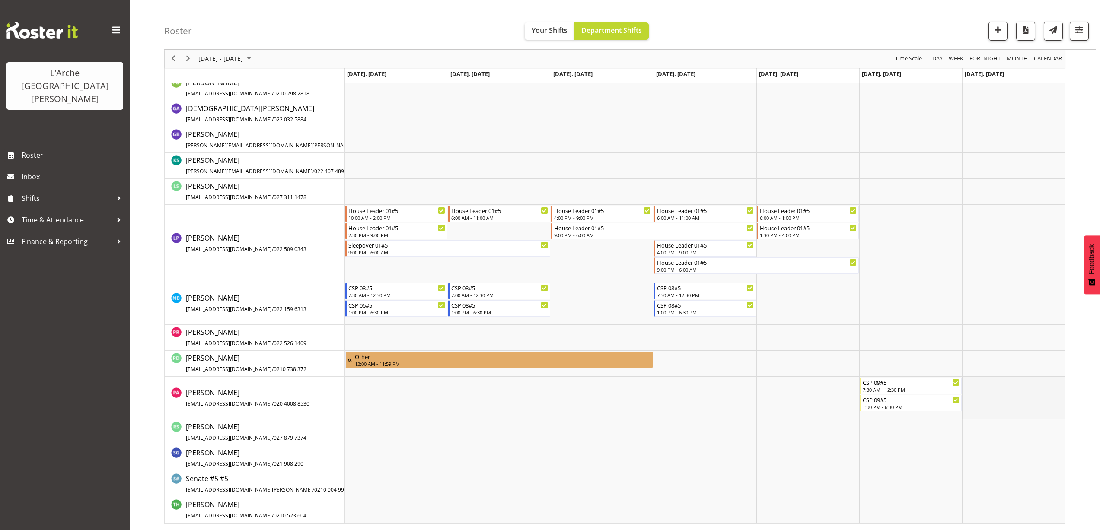
click at [985, 392] on td "Timeline Week of September 1, 2025" at bounding box center [1013, 398] width 103 height 43
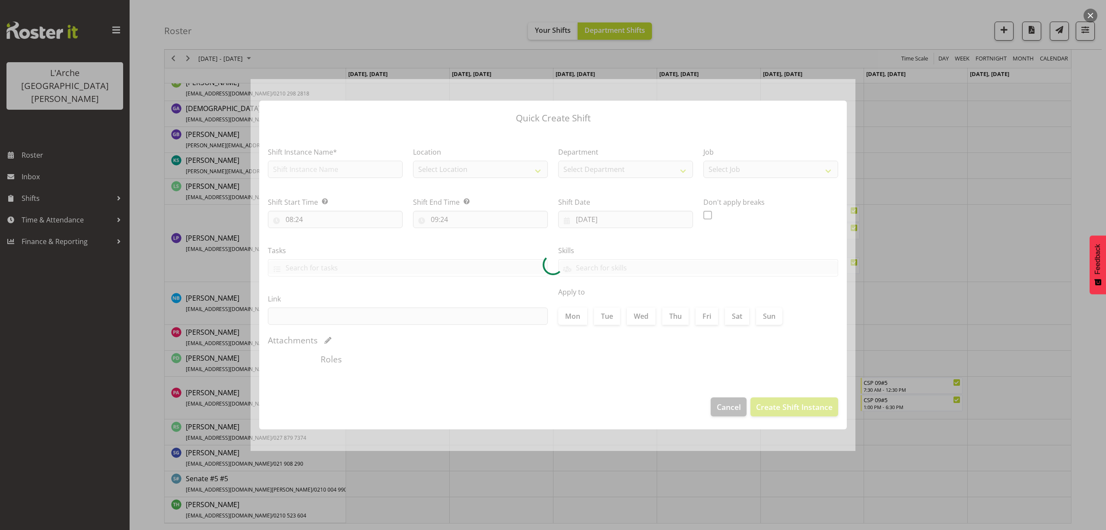
type input "[DATE]"
checkbox input "true"
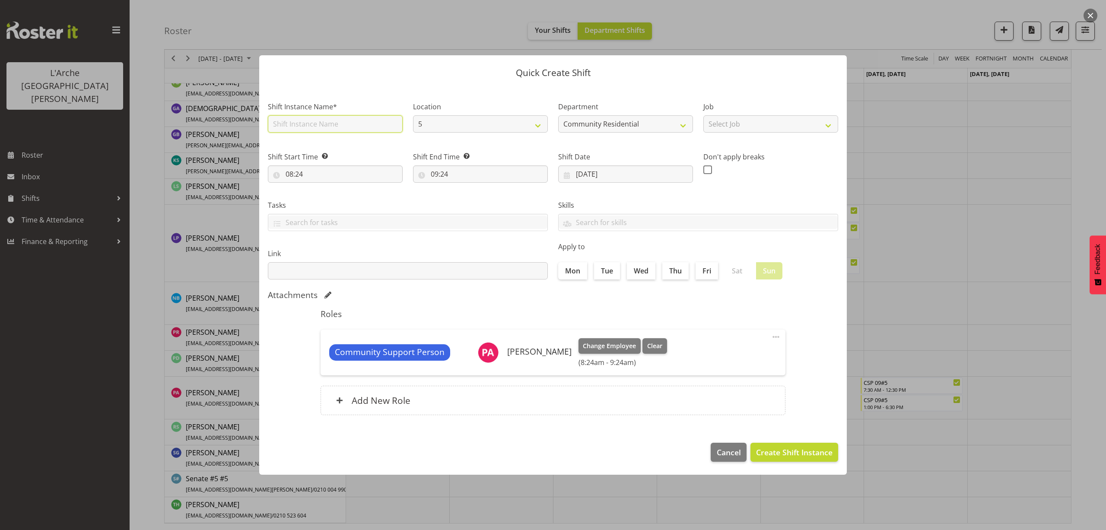
click at [319, 125] on input "text" at bounding box center [335, 123] width 135 height 17
type input "CSP 09#5"
click at [733, 128] on select "Select Job Accounts Admin Art Coordinator Community Leader Community Support Pe…" at bounding box center [771, 123] width 135 height 17
select select "3"
click at [704, 115] on select "Select Job Accounts Admin Art Coordinator Community Leader Community Support Pe…" at bounding box center [771, 123] width 135 height 17
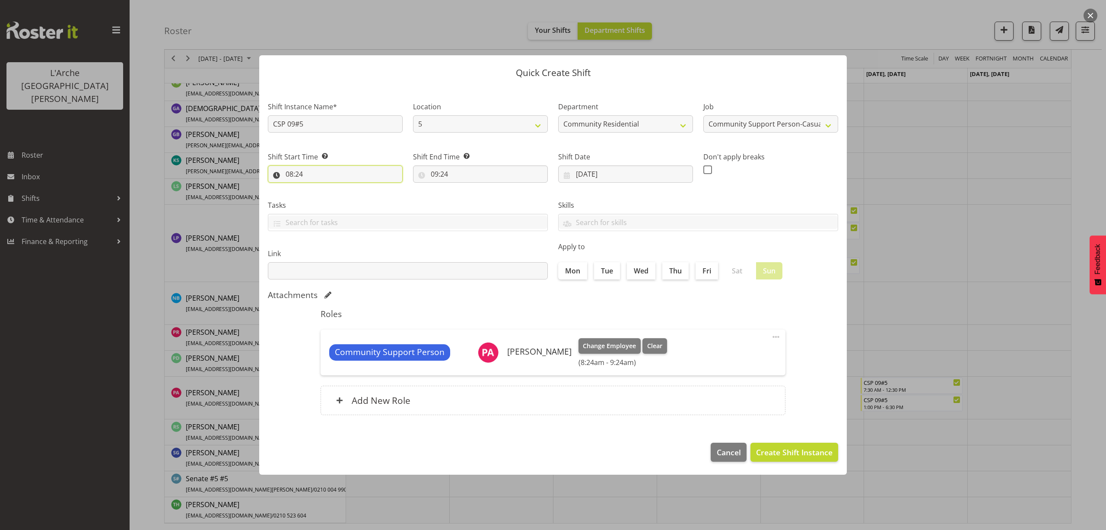
click at [300, 173] on input "08:24" at bounding box center [335, 174] width 135 height 17
click at [324, 196] on select "00 01 02 03 04 05 06 07 08 09 10 11 12 13 14 15 16 17 18 19 20 21 22 23" at bounding box center [326, 196] width 19 height 17
select select "7"
click at [317, 188] on select "00 01 02 03 04 05 06 07 08 09 10 11 12 13 14 15 16 17 18 19 20 21 22 23" at bounding box center [326, 196] width 19 height 17
type input "07:24"
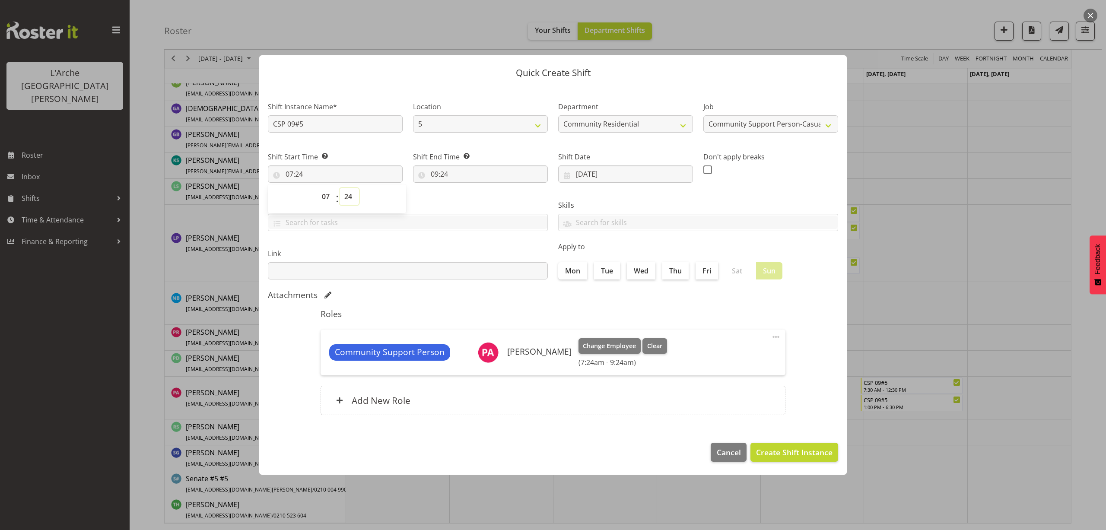
click at [351, 200] on select "00 01 02 03 04 05 06 07 08 09 10 11 12 13 14 15 16 17 18 19 20 21 22 23 24 25 2…" at bounding box center [349, 196] width 19 height 17
select select "30"
click at [340, 188] on select "00 01 02 03 04 05 06 07 08 09 10 11 12 13 14 15 16 17 18 19 20 21 22 23 24 25 2…" at bounding box center [349, 196] width 19 height 17
type input "07:30"
click at [440, 176] on input "09:24" at bounding box center [480, 174] width 135 height 17
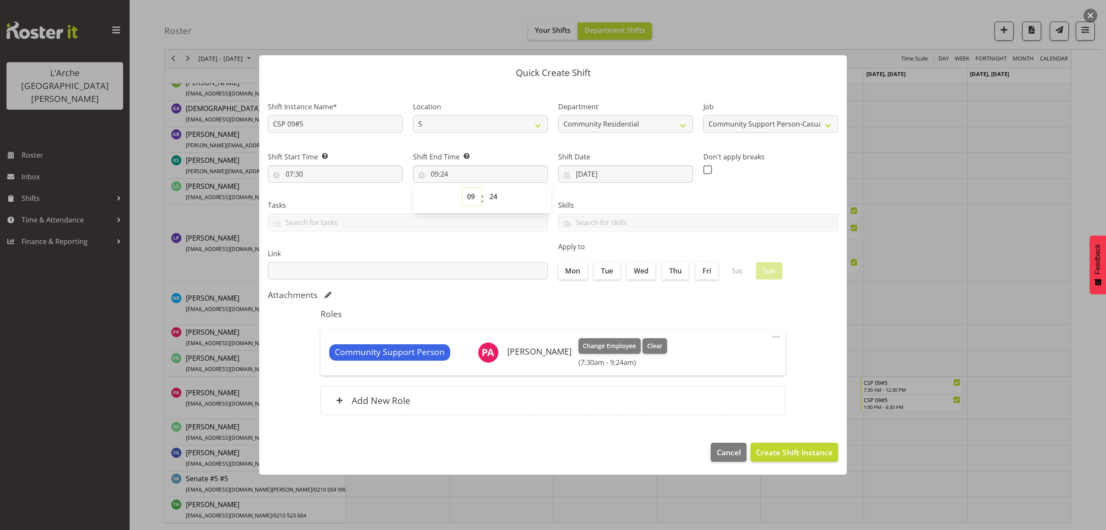
click at [474, 198] on select "00 01 02 03 04 05 06 07 08 09 10 11 12 13 14 15 16 17 18 19 20 21 22 23" at bounding box center [471, 196] width 19 height 17
select select "12"
click at [462, 188] on select "00 01 02 03 04 05 06 07 08 09 10 11 12 13 14 15 16 17 18 19 20 21 22 23" at bounding box center [471, 196] width 19 height 17
type input "12:24"
click at [491, 195] on select "00 01 02 03 04 05 06 07 08 09 10 11 12 13 14 15 16 17 18 19 20 21 22 23 24 25 2…" at bounding box center [494, 196] width 19 height 17
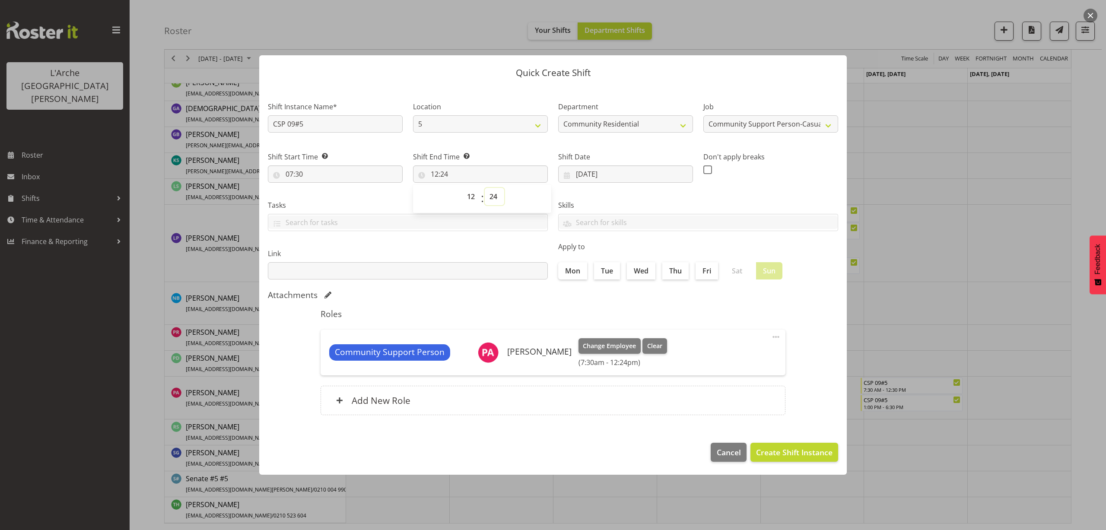
select select "30"
click at [485, 188] on select "00 01 02 03 04 05 06 07 08 09 10 11 12 13 14 15 16 17 18 19 20 21 22 23 24 25 2…" at bounding box center [494, 196] width 19 height 17
type input "12:30"
click at [775, 338] on span at bounding box center [776, 337] width 10 height 10
click at [749, 351] on link "Edit" at bounding box center [739, 356] width 83 height 16
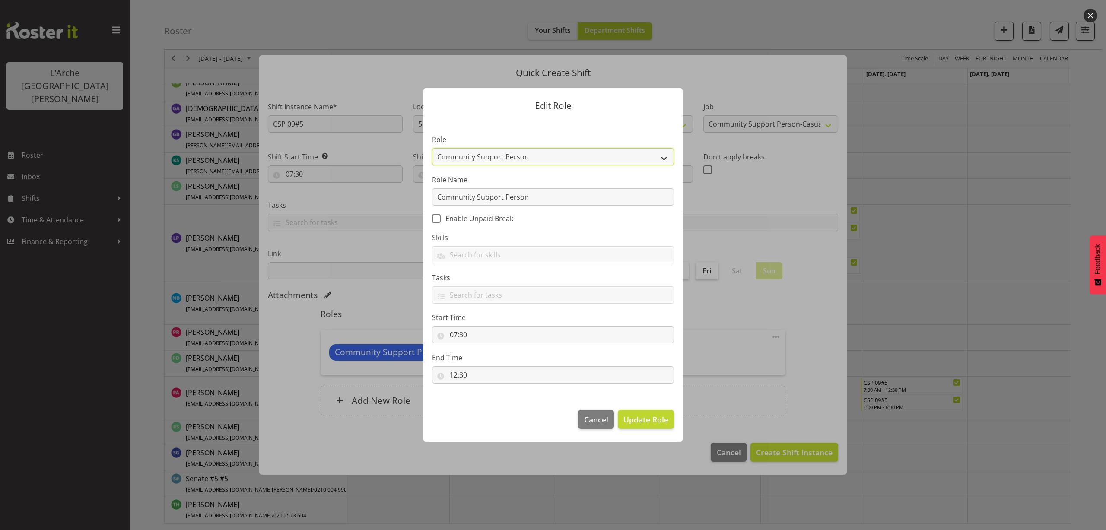
click at [469, 157] on select "Area Manager Art Coordination Community - SIL Community Leader Community Suppor…" at bounding box center [553, 156] width 242 height 17
select select "287"
click at [432, 148] on select "Area Manager Art Coordination Community - SIL Community Leader Community Suppor…" at bounding box center [553, 156] width 242 height 17
drag, startPoint x: 511, startPoint y: 198, endPoint x: 422, endPoint y: 216, distance: 90.3
click at [422, 216] on div "Edit Role Role Area Manager Art Coordination Community - SIL Community Leader C…" at bounding box center [553, 265] width 277 height 397
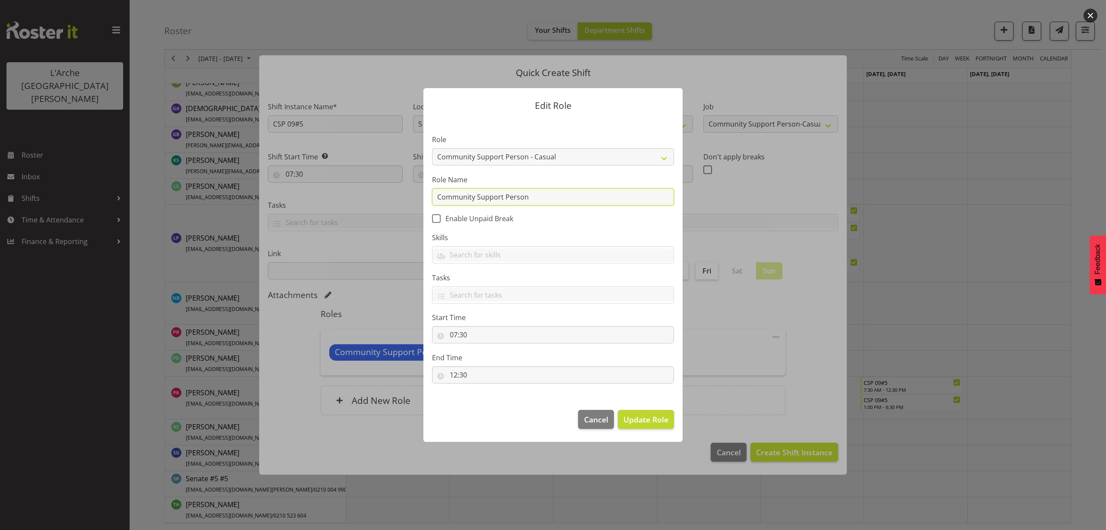
type input "Community Support Person-Casual"
click at [647, 417] on span "Update Role" at bounding box center [646, 419] width 45 height 11
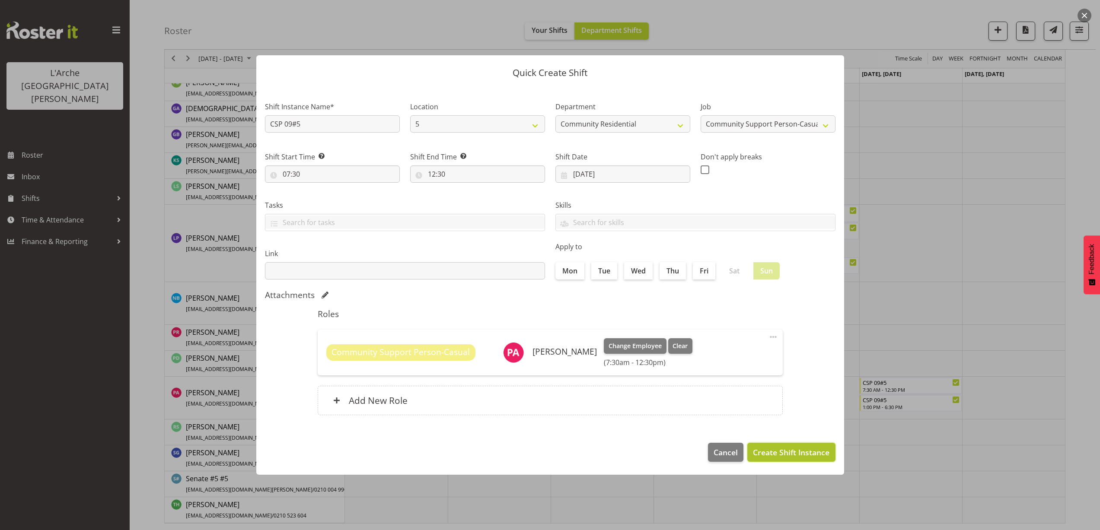
click at [787, 447] on span "Create Shift Instance" at bounding box center [791, 452] width 76 height 11
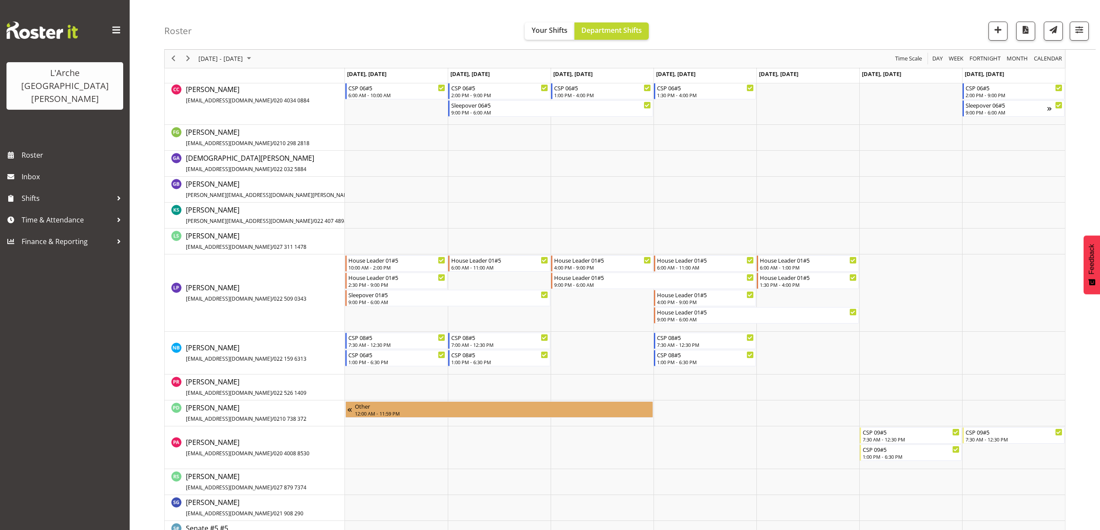
scroll to position [350, 0]
click at [978, 451] on td "Timeline Week of September 1, 2025" at bounding box center [1013, 447] width 103 height 43
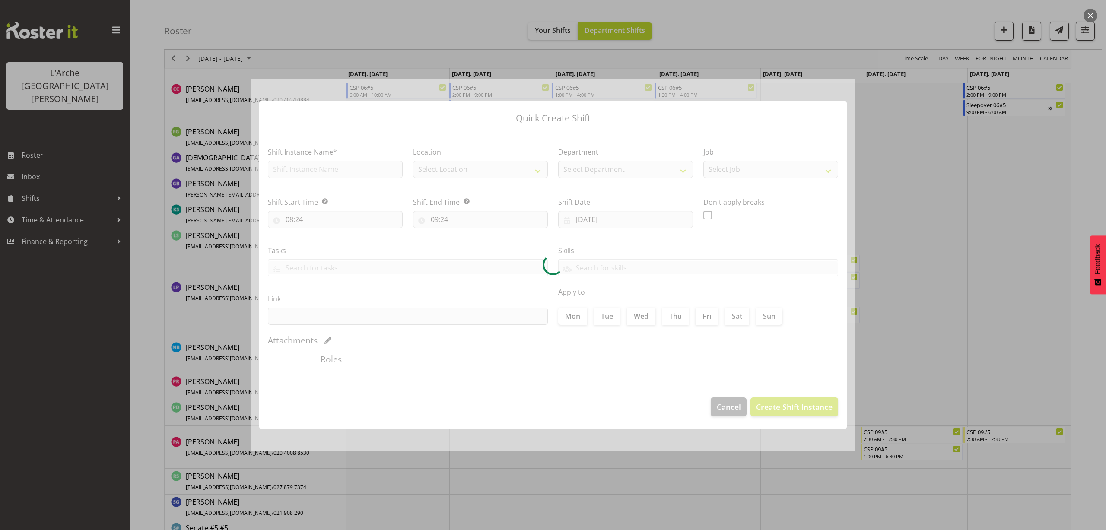
type input "07/09/2025"
checkbox input "true"
click at [1093, 16] on button "button" at bounding box center [1091, 16] width 14 height 14
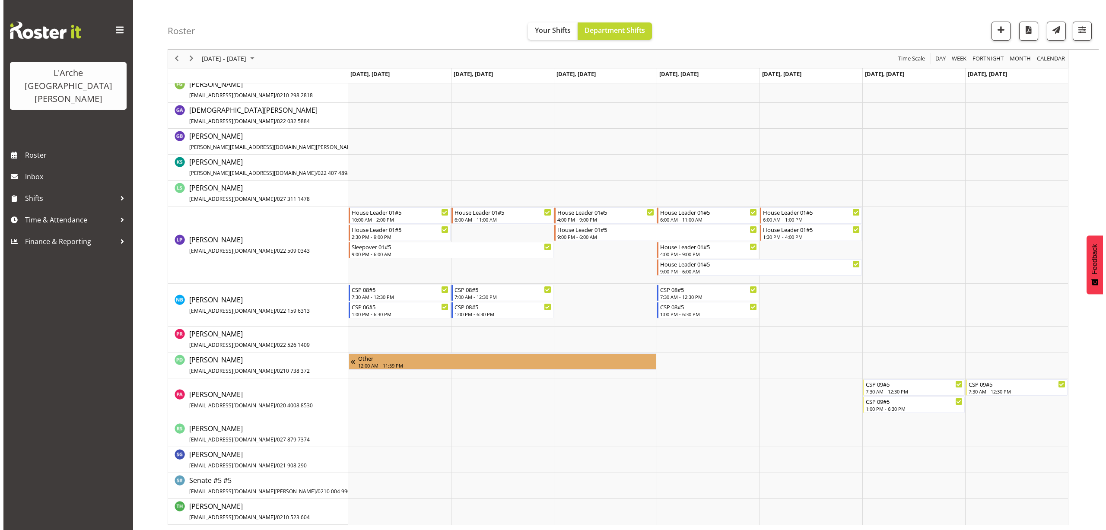
scroll to position [399, 0]
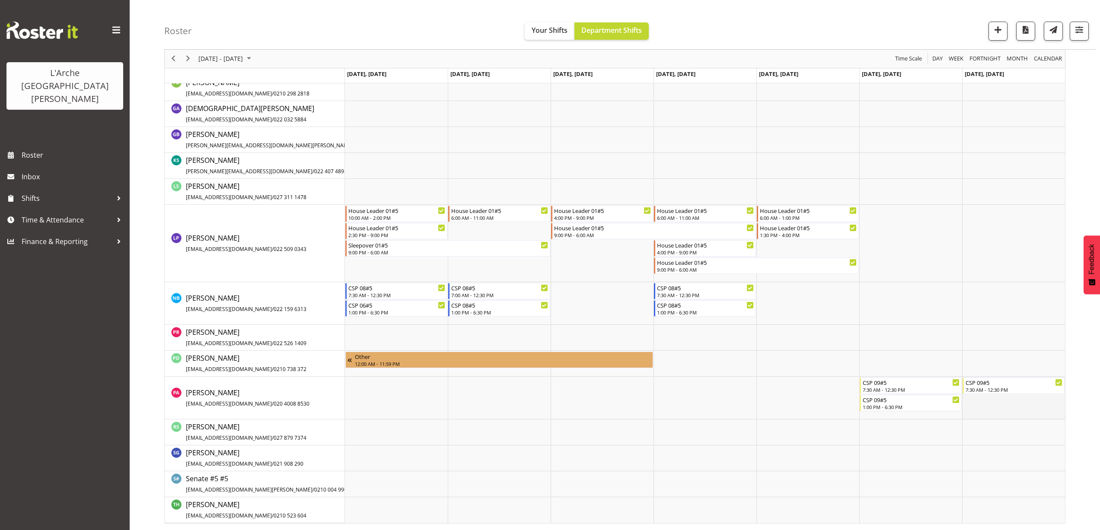
click at [979, 406] on td "Timeline Week of September 1, 2025" at bounding box center [1013, 398] width 103 height 43
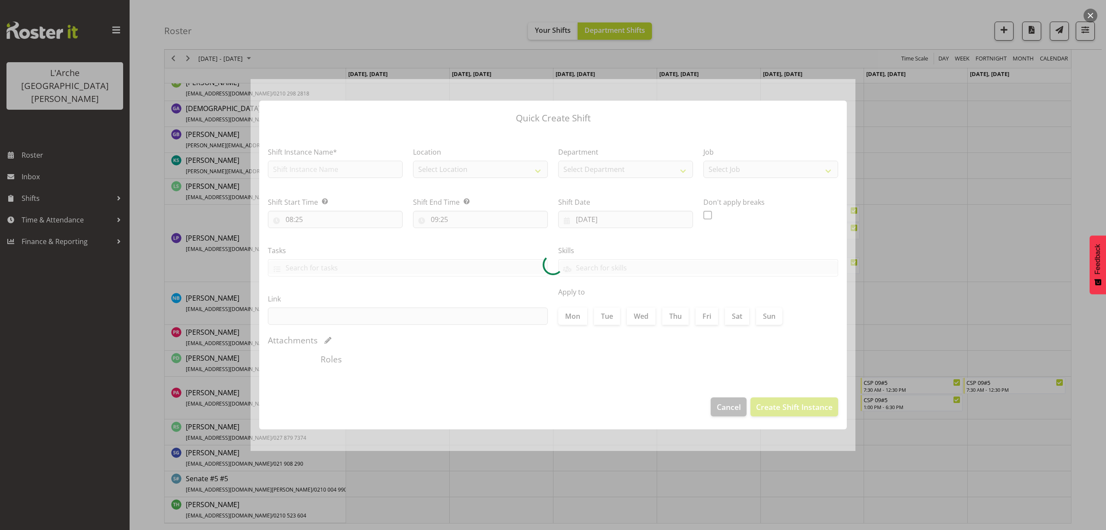
type input "[DATE]"
checkbox input "true"
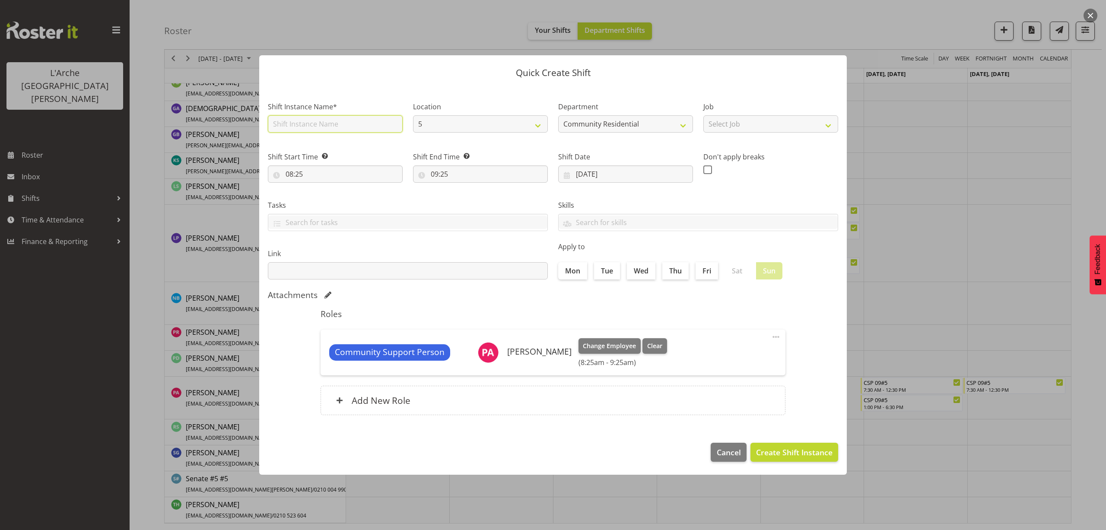
click at [306, 127] on input "text" at bounding box center [335, 123] width 135 height 17
type input "CSP 09#5"
click at [719, 130] on select "Select Job Accounts Admin Art Coordinator Community Leader Community Support Pe…" at bounding box center [771, 123] width 135 height 17
select select "3"
click at [704, 115] on select "Select Job Accounts Admin Art Coordinator Community Leader Community Support Pe…" at bounding box center [771, 123] width 135 height 17
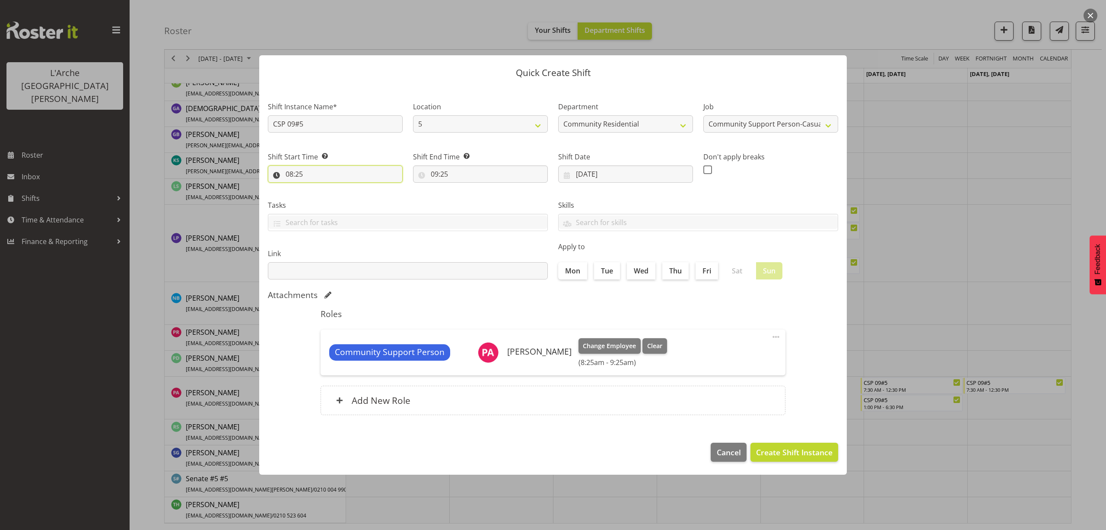
click at [300, 177] on input "08:25" at bounding box center [335, 174] width 135 height 17
click at [324, 197] on select "00 01 02 03 04 05 06 07 08 09 10 11 12 13 14 15 16 17 18 19 20 21 22 23" at bounding box center [326, 196] width 19 height 17
select select "13"
click at [317, 188] on select "00 01 02 03 04 05 06 07 08 09 10 11 12 13 14 15 16 17 18 19 20 21 22 23" at bounding box center [326, 196] width 19 height 17
type input "13:25"
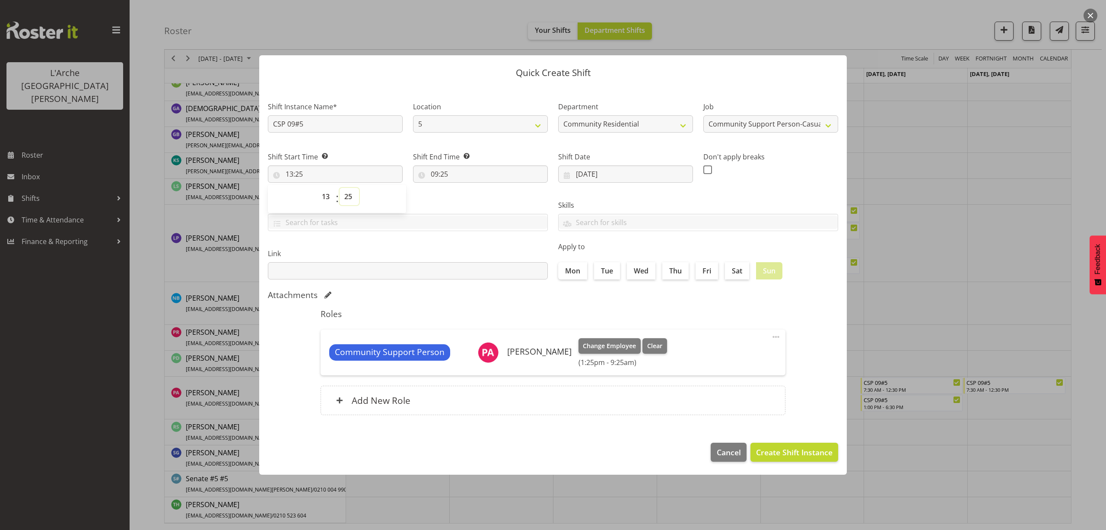
click at [348, 200] on select "00 01 02 03 04 05 06 07 08 09 10 11 12 13 14 15 16 17 18 19 20 21 22 23 24 25 2…" at bounding box center [349, 196] width 19 height 17
select select "0"
click at [340, 188] on select "00 01 02 03 04 05 06 07 08 09 10 11 12 13 14 15 16 17 18 19 20 21 22 23 24 25 2…" at bounding box center [349, 196] width 19 height 17
type input "13:00"
click at [443, 173] on input "09:25" at bounding box center [480, 174] width 135 height 17
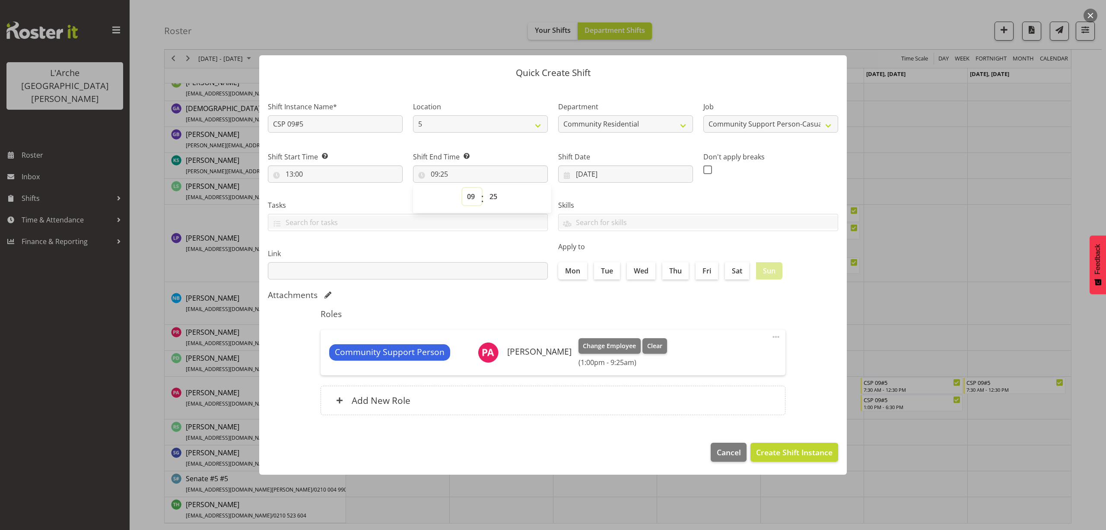
click at [471, 196] on select "00 01 02 03 04 05 06 07 08 09 10 11 12 13 14 15 16 17 18 19 20 21 22 23" at bounding box center [471, 196] width 19 height 17
select select "18"
click at [462, 188] on select "00 01 02 03 04 05 06 07 08 09 10 11 12 13 14 15 16 17 18 19 20 21 22 23" at bounding box center [471, 196] width 19 height 17
type input "18:25"
click at [495, 198] on select "00 01 02 03 04 05 06 07 08 09 10 11 12 13 14 15 16 17 18 19 20 21 22 23 24 25 2…" at bounding box center [494, 196] width 19 height 17
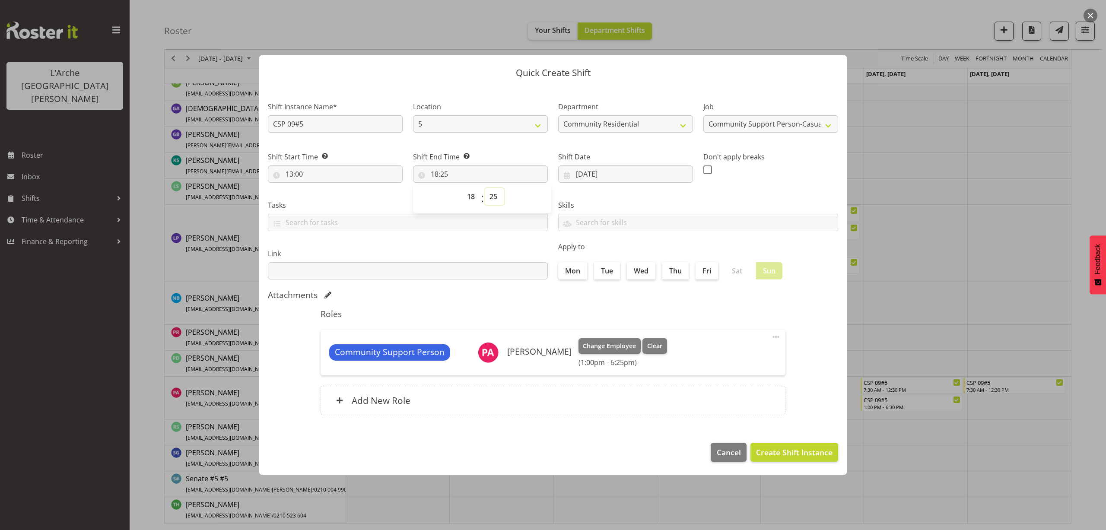
select select "30"
click at [485, 188] on select "00 01 02 03 04 05 06 07 08 09 10 11 12 13 14 15 16 17 18 19 20 21 22 23 24 25 2…" at bounding box center [494, 196] width 19 height 17
type input "18:30"
click at [789, 445] on button "Create Shift Instance" at bounding box center [795, 452] width 88 height 19
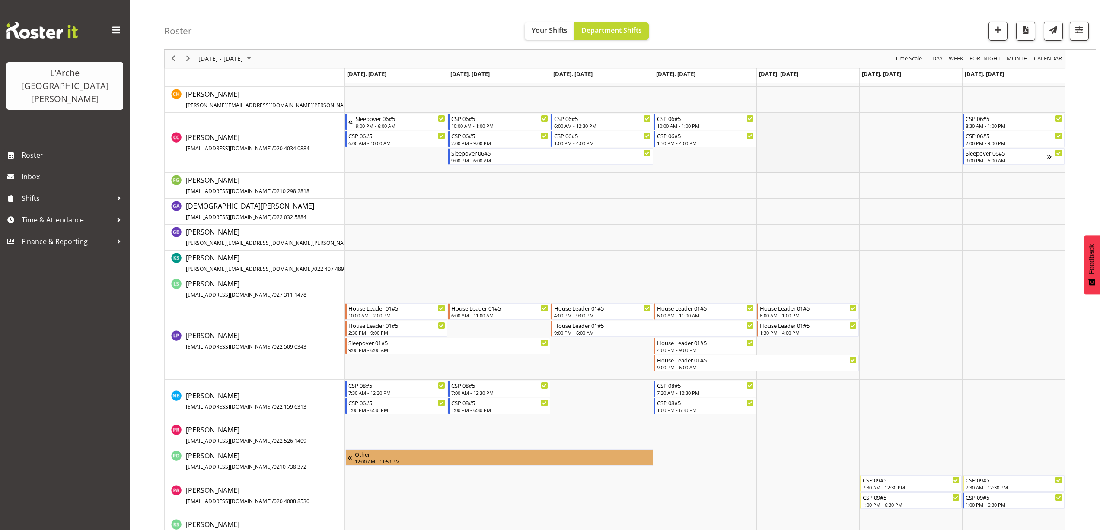
scroll to position [307, 0]
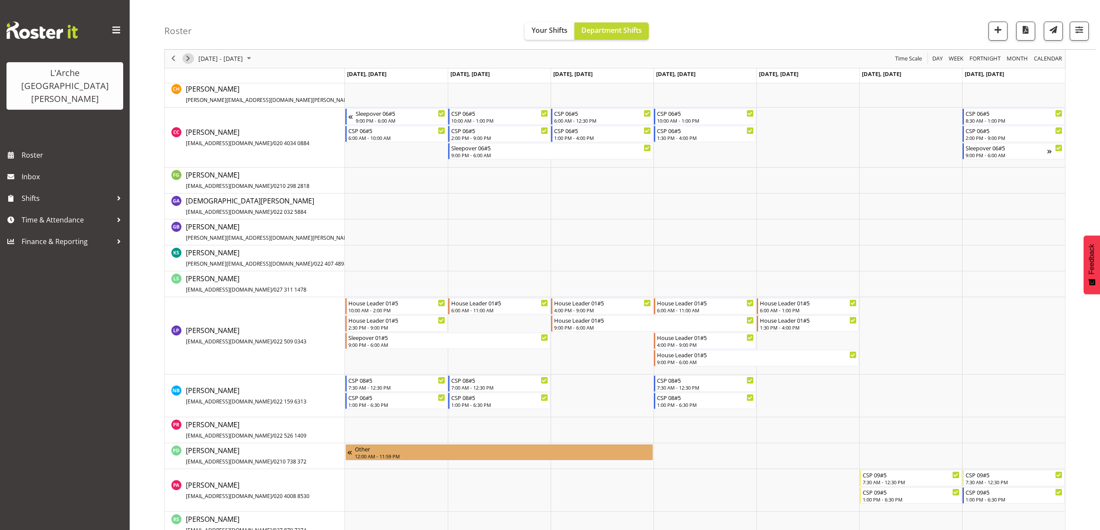
click at [187, 59] on span "Next" at bounding box center [188, 59] width 10 height 11
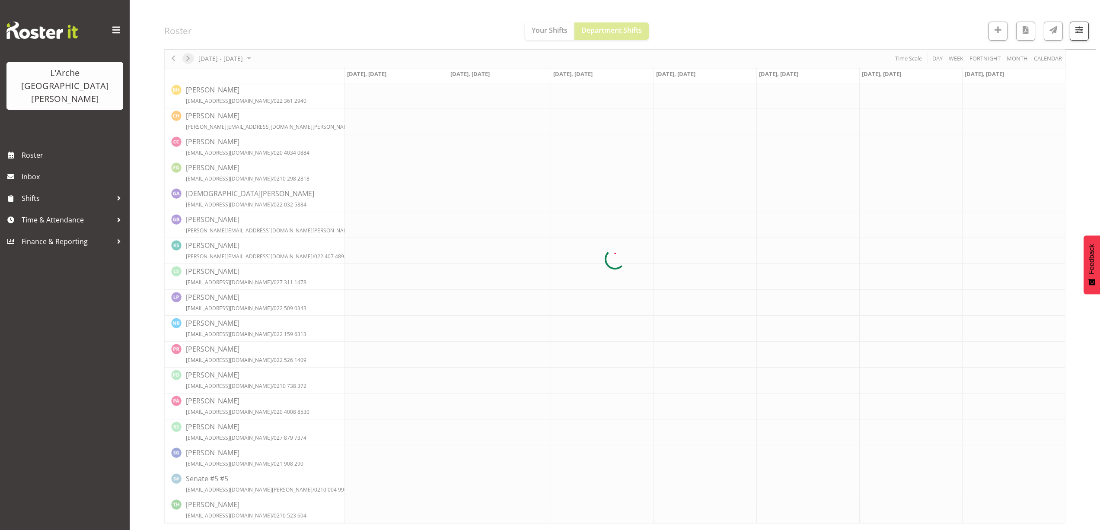
scroll to position [0, 0]
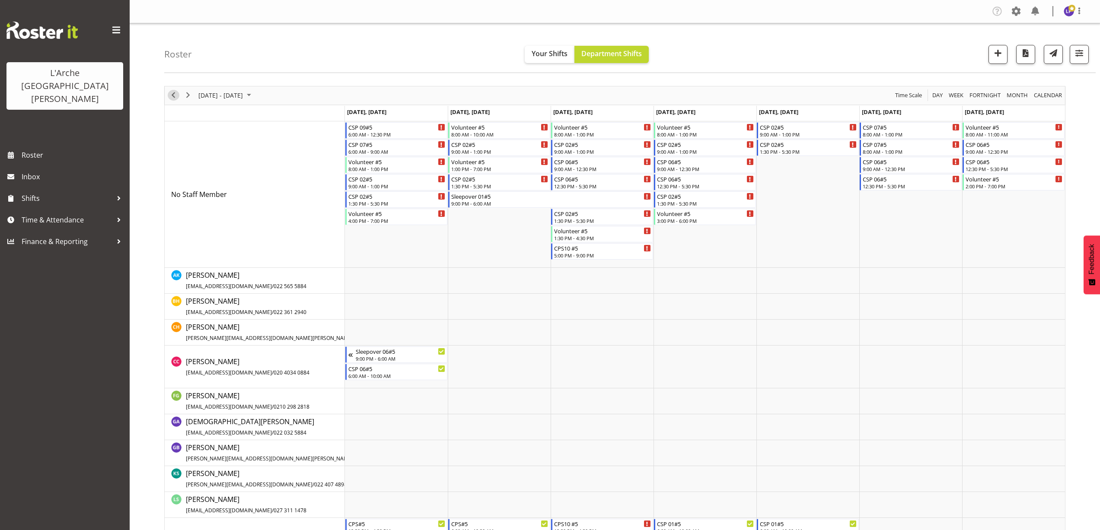
click at [175, 95] on span "Previous" at bounding box center [173, 95] width 10 height 11
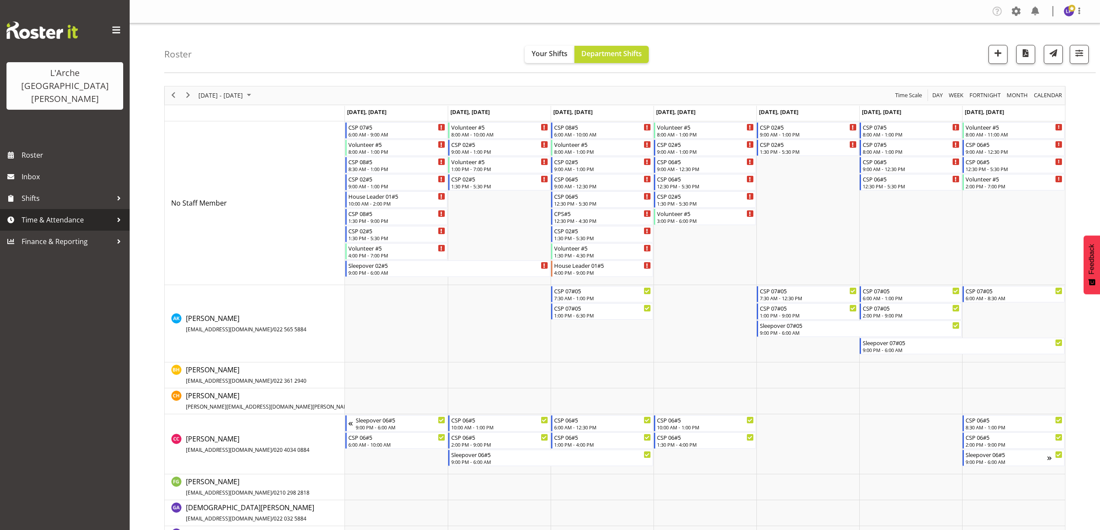
click at [82, 209] on link "Time & Attendance" at bounding box center [65, 220] width 130 height 22
